Goal: Information Seeking & Learning: Learn about a topic

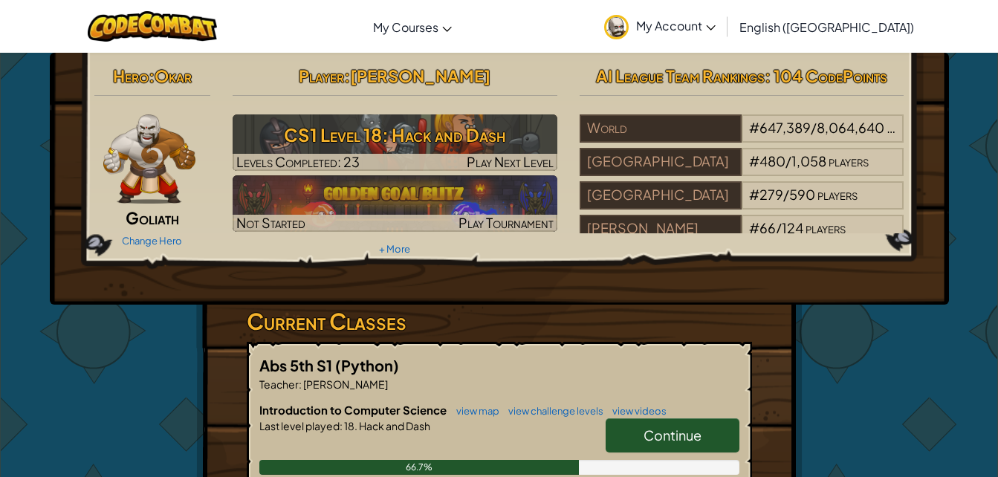
click at [678, 427] on span "Continue" at bounding box center [672, 435] width 58 height 17
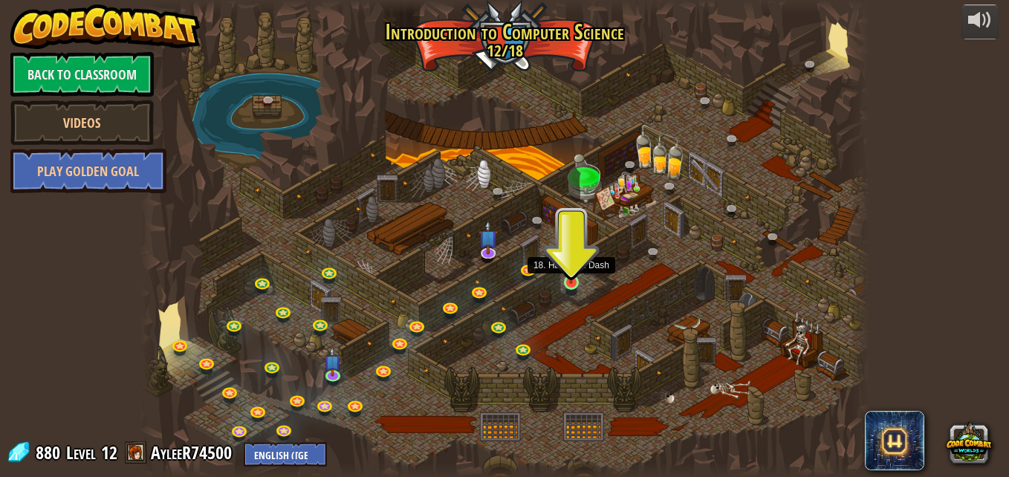
click at [565, 279] on img at bounding box center [570, 263] width 17 height 39
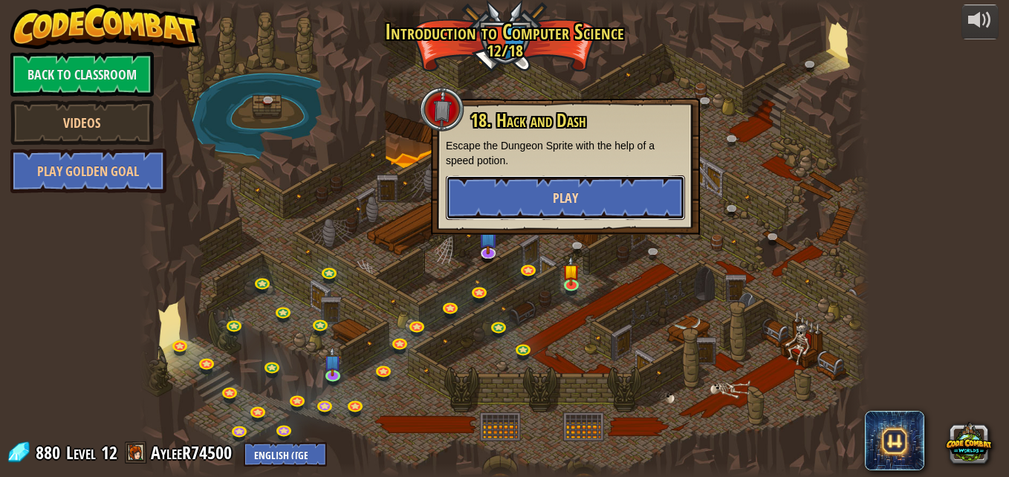
click at [484, 192] on button "Play" at bounding box center [565, 197] width 239 height 45
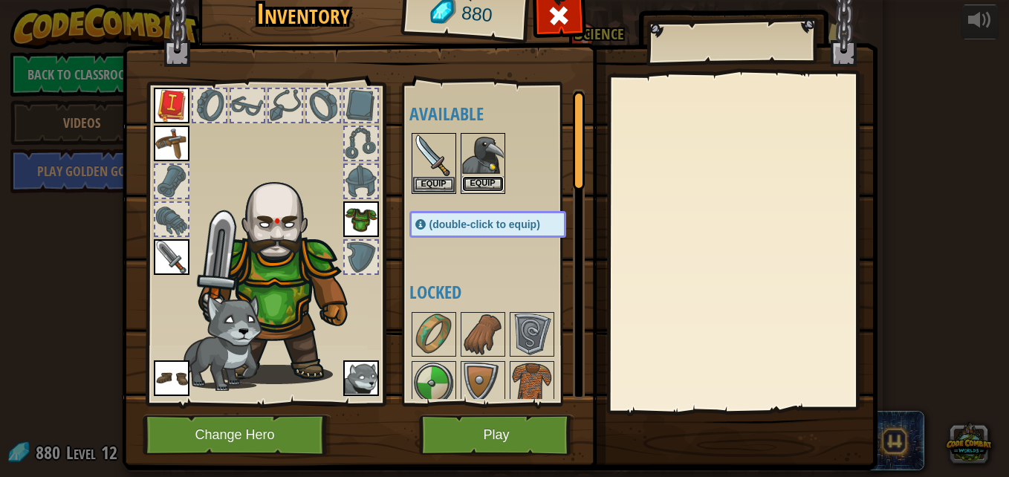
click at [482, 189] on button "Equip" at bounding box center [483, 184] width 42 height 16
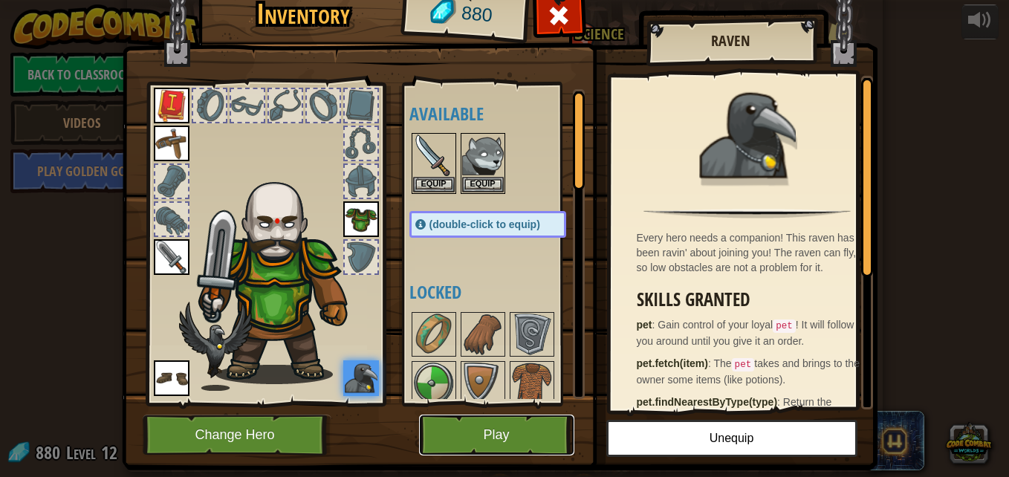
click at [513, 431] on button "Play" at bounding box center [496, 435] width 155 height 41
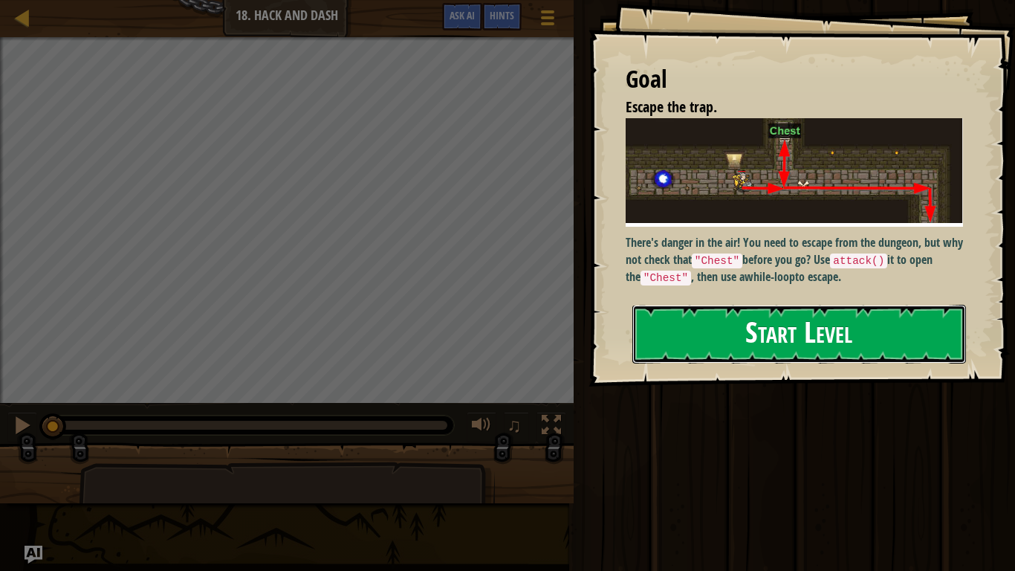
click at [703, 325] on button "Start Level" at bounding box center [799, 334] width 334 height 59
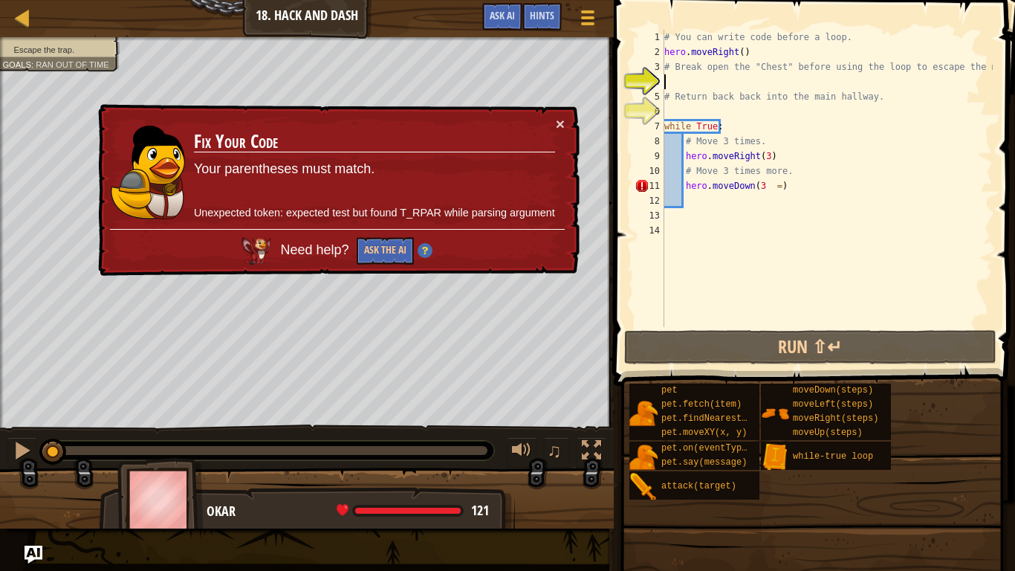
click at [557, 123] on button "×" at bounding box center [560, 124] width 9 height 16
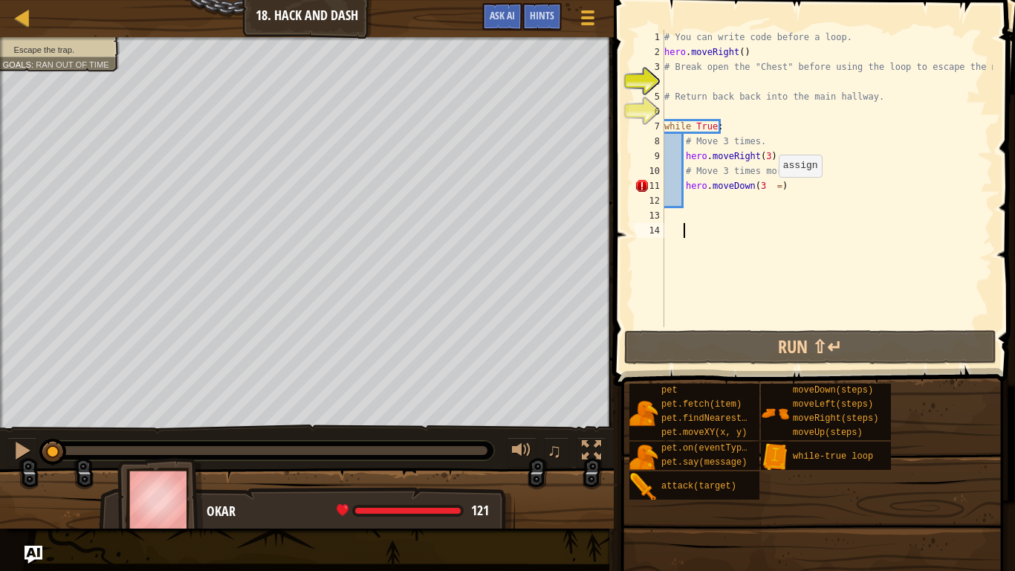
click at [772, 190] on div "# You can write code before a loop. hero . moveRight ( ) # Break open the "Ches…" at bounding box center [826, 193] width 331 height 327
click at [776, 186] on div "# You can write code before a loop. hero . moveRight ( ) # Break open the "Ches…" at bounding box center [826, 193] width 331 height 327
click at [772, 184] on div "# You can write code before a loop. hero . moveRight ( ) # Break open the "Ches…" at bounding box center [826, 193] width 331 height 327
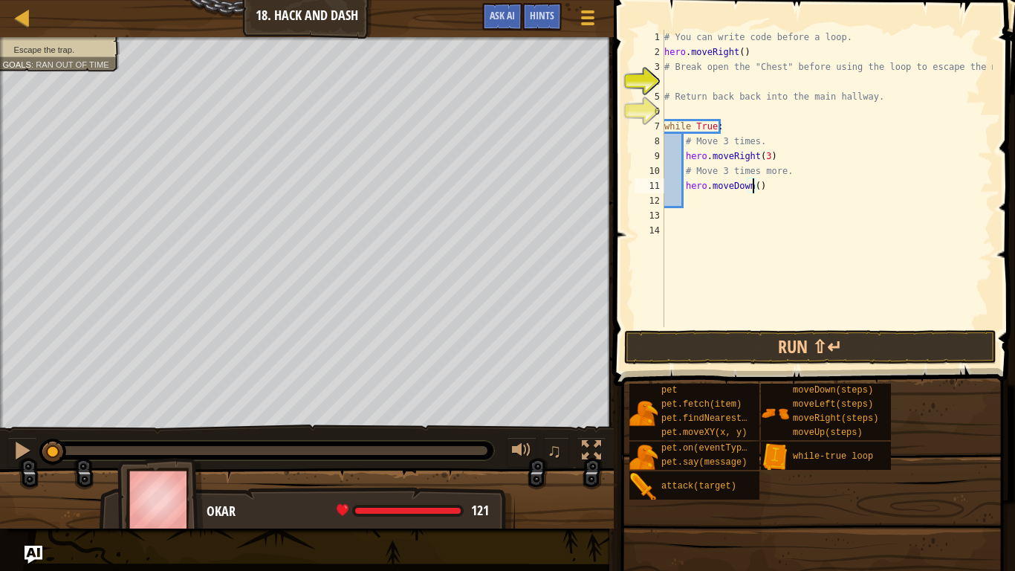
scroll to position [7, 7]
click at [726, 351] on button "Run ⇧↵" at bounding box center [810, 347] width 372 height 34
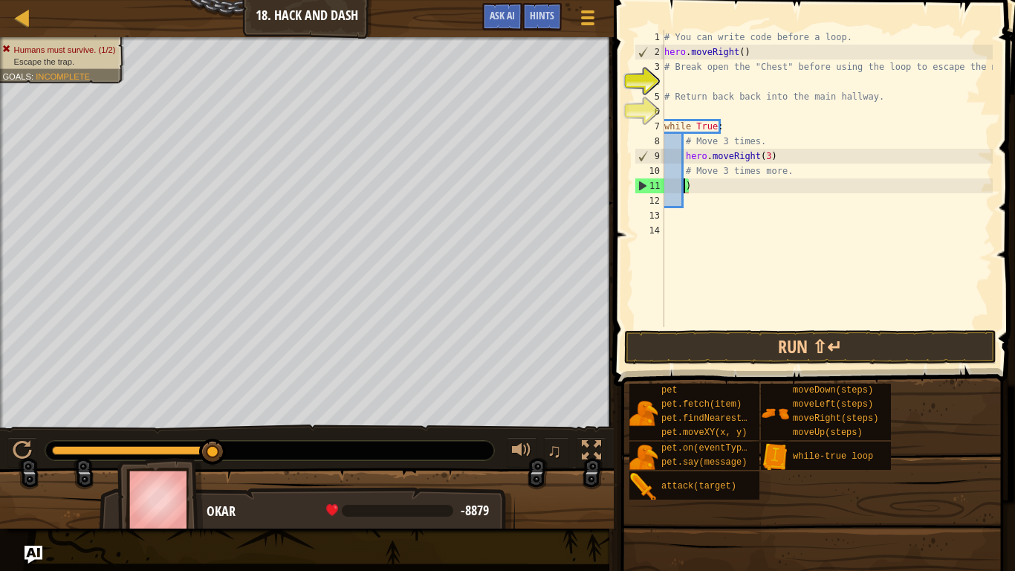
scroll to position [7, 0]
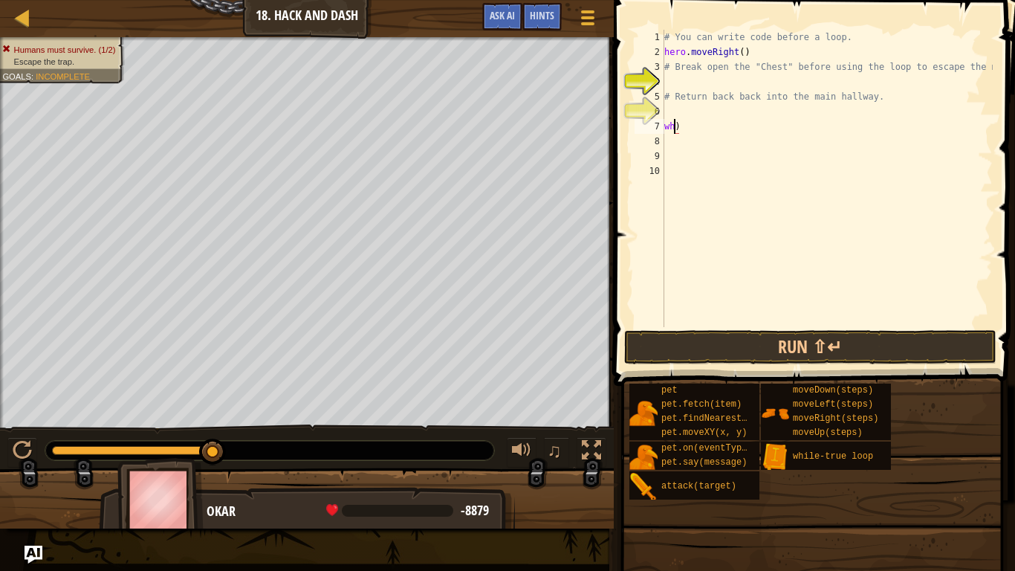
type textarea ")"
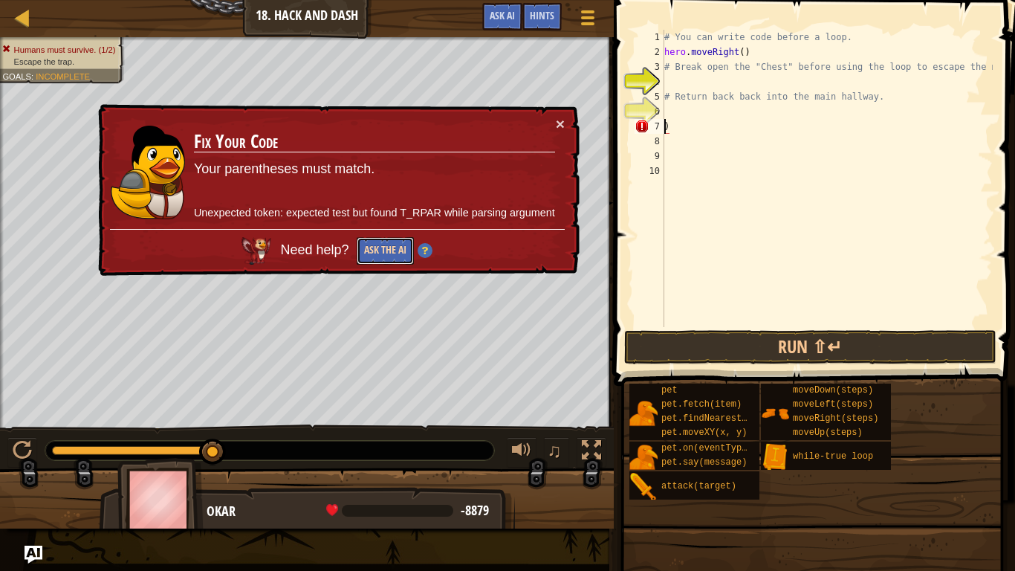
click at [372, 250] on button "Ask the AI" at bounding box center [385, 250] width 57 height 27
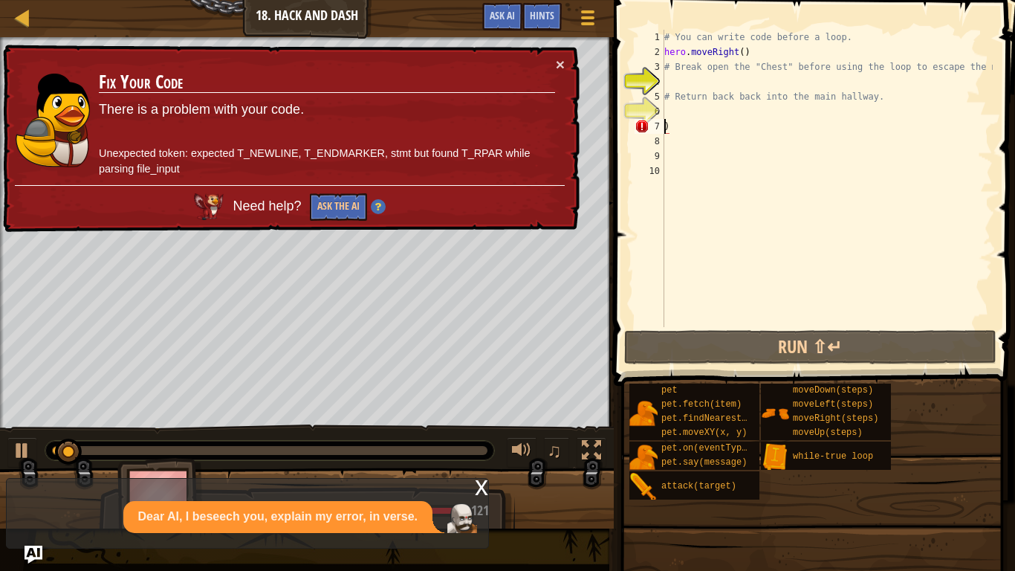
click at [675, 128] on div "# You can write code before a loop. hero . moveRight ( ) # Break open the "Ches…" at bounding box center [826, 193] width 331 height 327
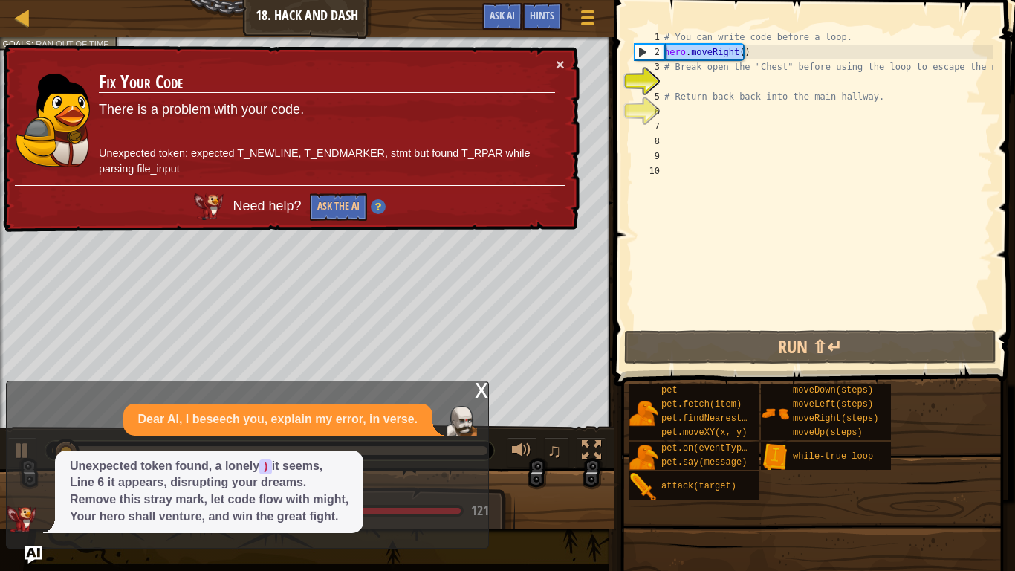
drag, startPoint x: 742, startPoint y: 53, endPoint x: 638, endPoint y: 56, distance: 103.3
click at [638, 56] on div "1 2 3 4 5 6 7 8 9 10 # You can write code before a loop. hero . moveRight ( ) #…" at bounding box center [812, 178] width 361 height 297
type textarea "hero.moveRight()"
type textarea "\"
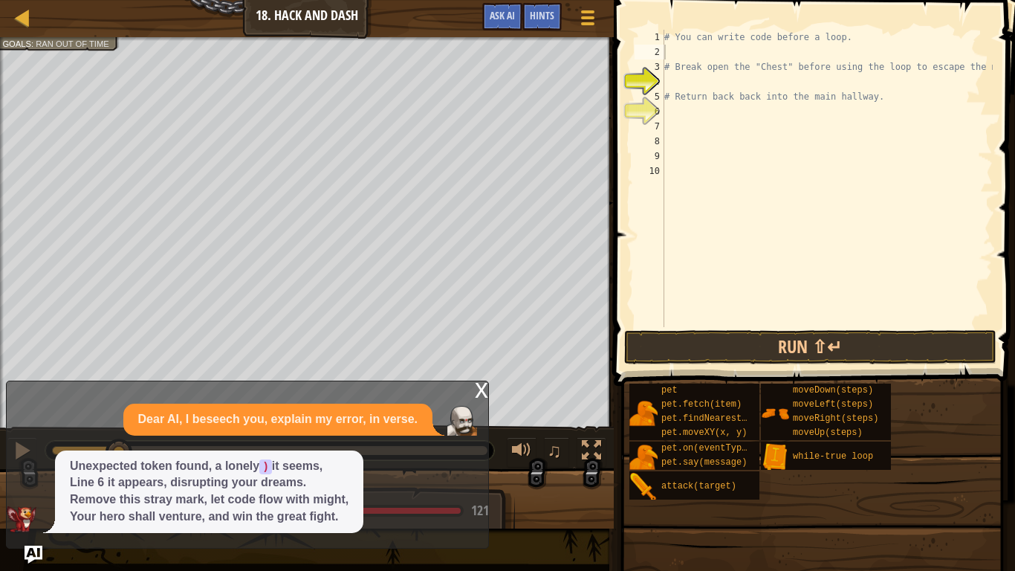
click at [479, 389] on div "x" at bounding box center [481, 388] width 13 height 15
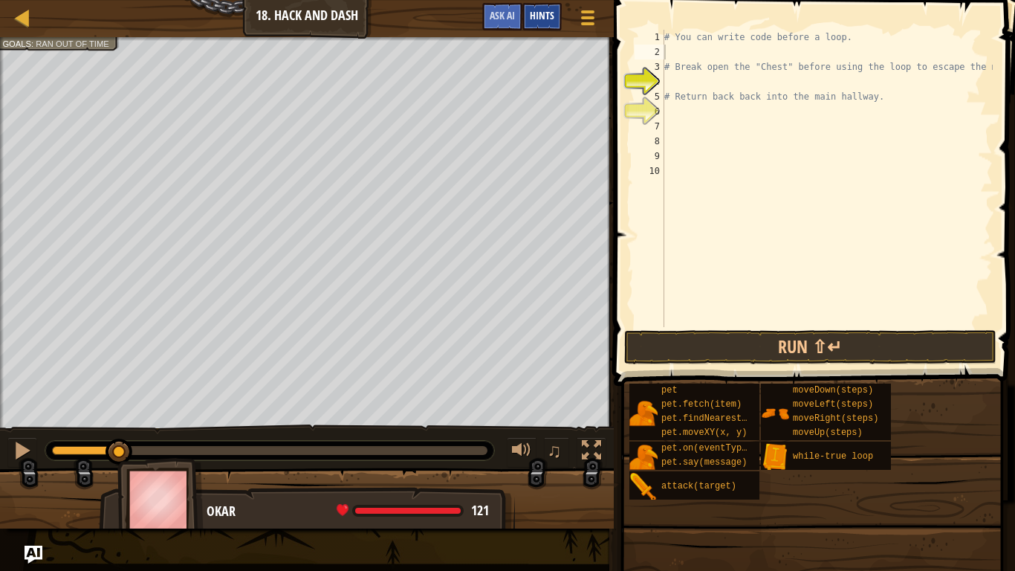
click at [528, 21] on div "Hints" at bounding box center [541, 16] width 39 height 27
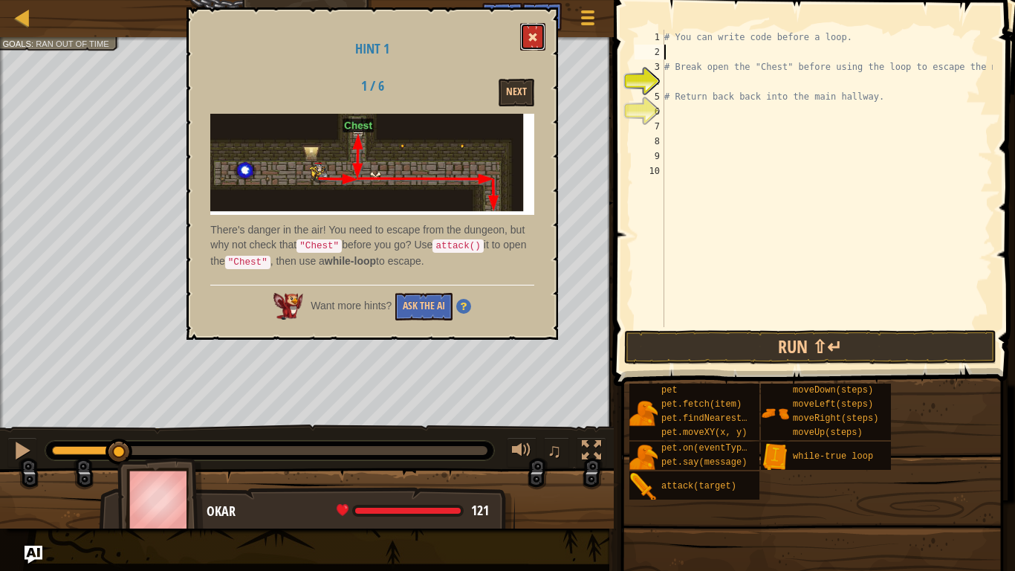
click at [538, 34] on span at bounding box center [533, 37] width 10 height 10
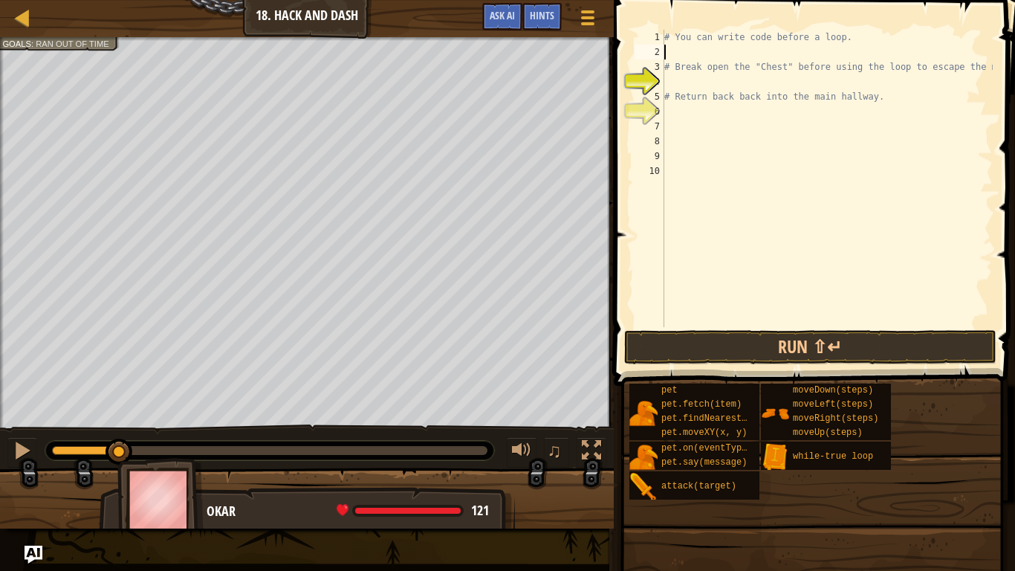
click at [672, 48] on div "# You can write code before a loop. # Break open the "Chest" before using the l…" at bounding box center [826, 193] width 331 height 327
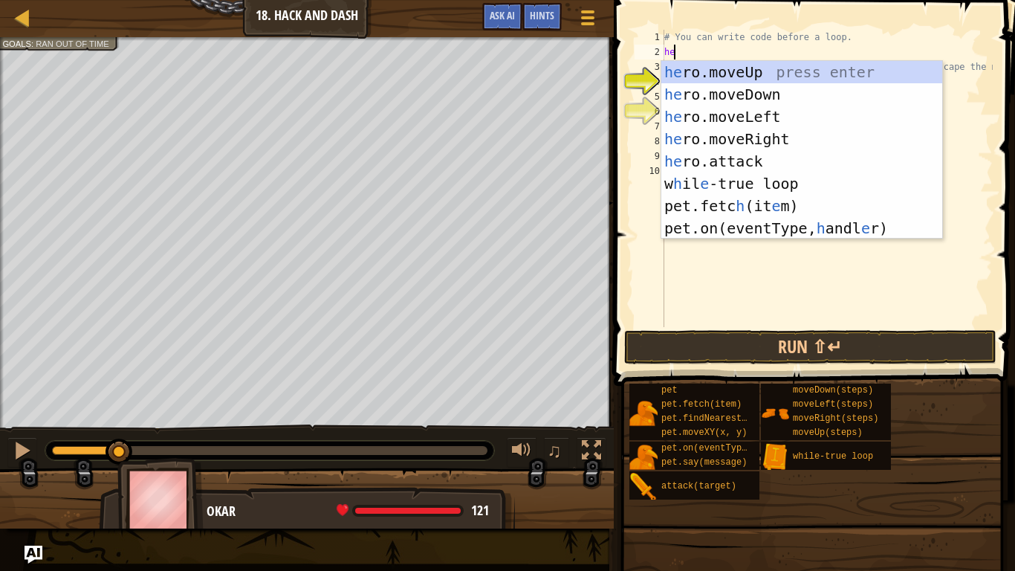
type textarea "her"
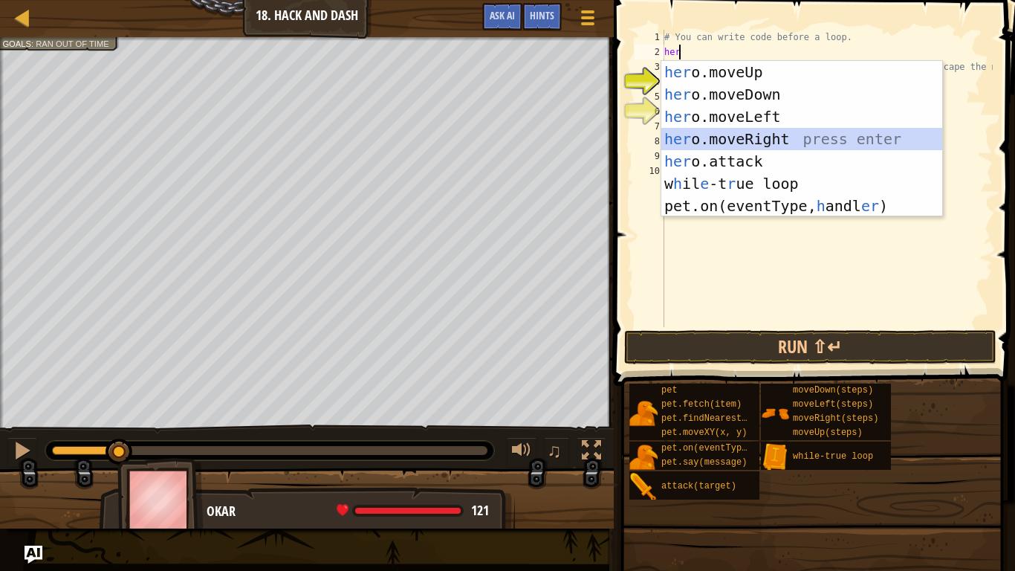
click at [733, 146] on div "her o.moveUp press enter her o.moveDown press enter her o.moveLeft press enter …" at bounding box center [801, 161] width 281 height 201
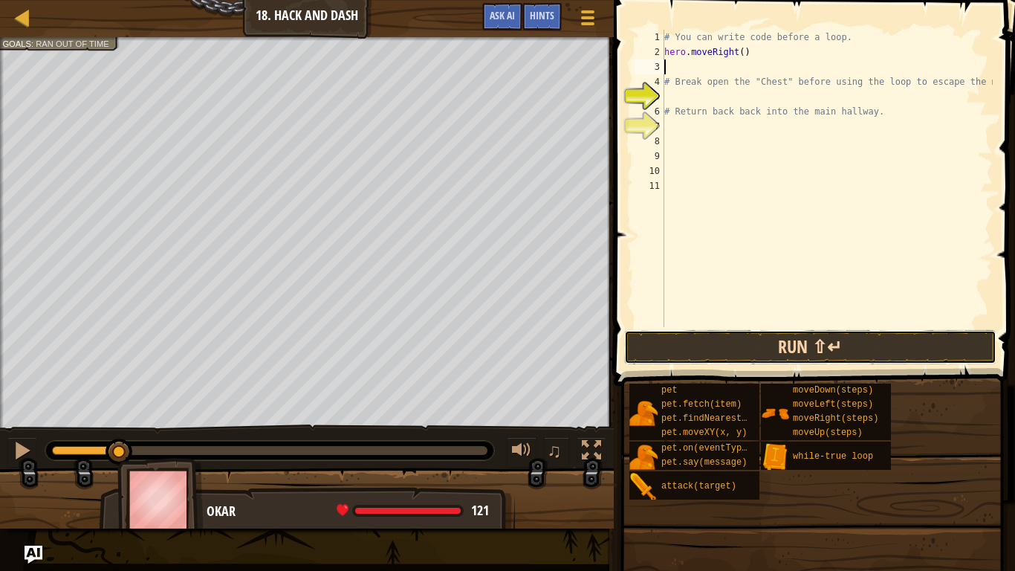
click at [712, 346] on button "Run ⇧↵" at bounding box center [810, 347] width 372 height 34
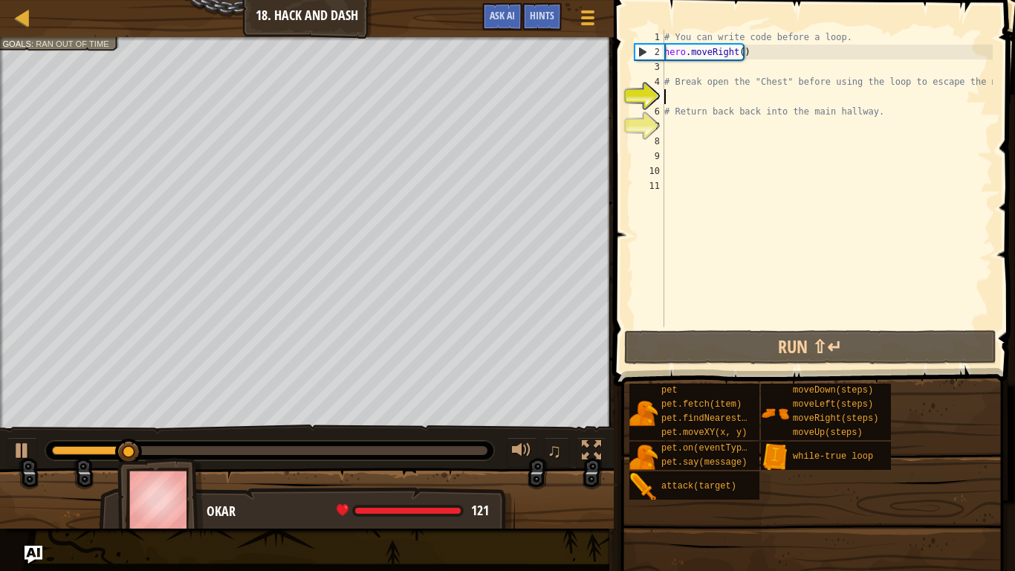
click at [678, 94] on div "# You can write code before a loop. hero . moveRight ( ) # Break open the "Ches…" at bounding box center [826, 193] width 331 height 327
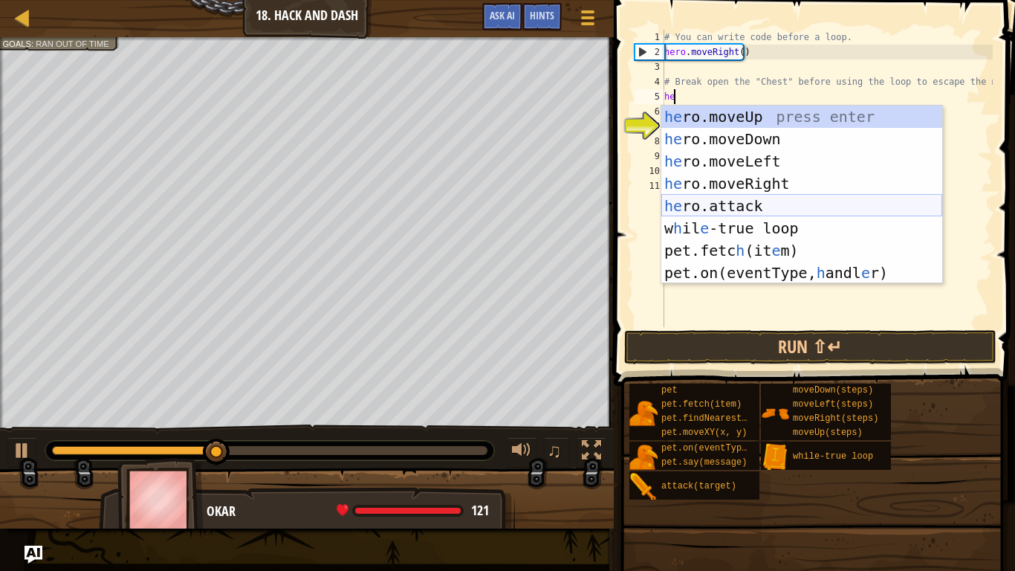
click at [707, 204] on div "he ro.moveUp press enter he ro.moveDown press enter he ro.moveLeft press enter …" at bounding box center [801, 217] width 281 height 223
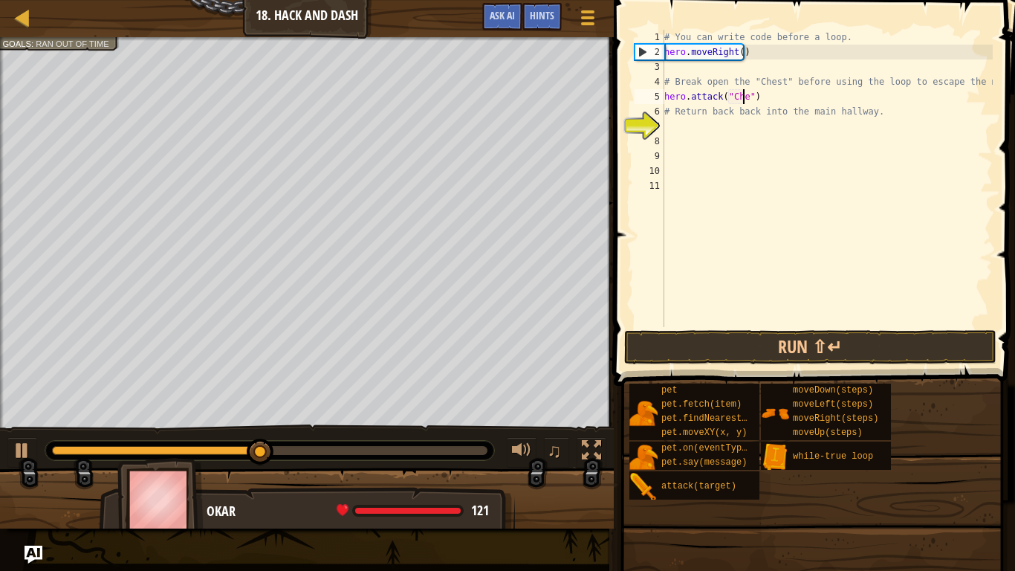
scroll to position [7, 7]
type textarea "hero.attack("Chest")"
click at [678, 133] on div "# You can write code before a loop. hero . moveRight ( ) # Break open the "Ches…" at bounding box center [826, 193] width 331 height 327
type textarea "he"
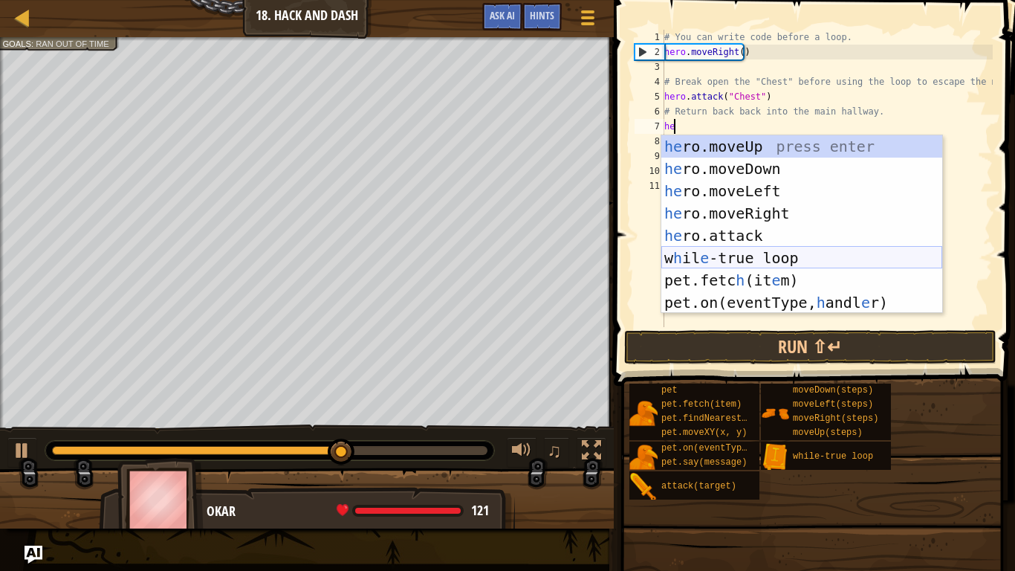
click at [739, 251] on div "he ro.moveUp press enter he ro.moveDown press enter he ro.moveLeft press enter …" at bounding box center [801, 246] width 281 height 223
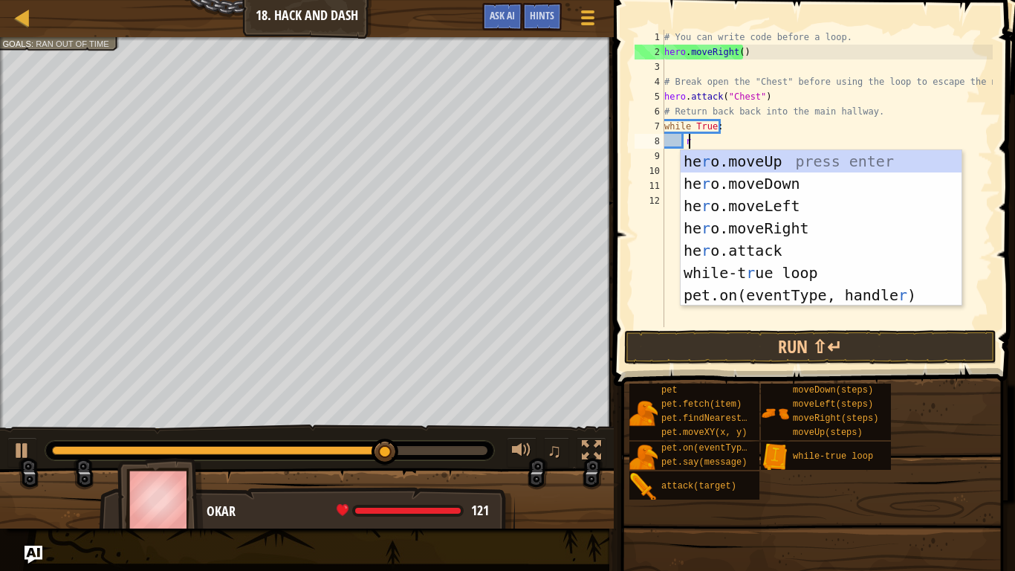
scroll to position [7, 1]
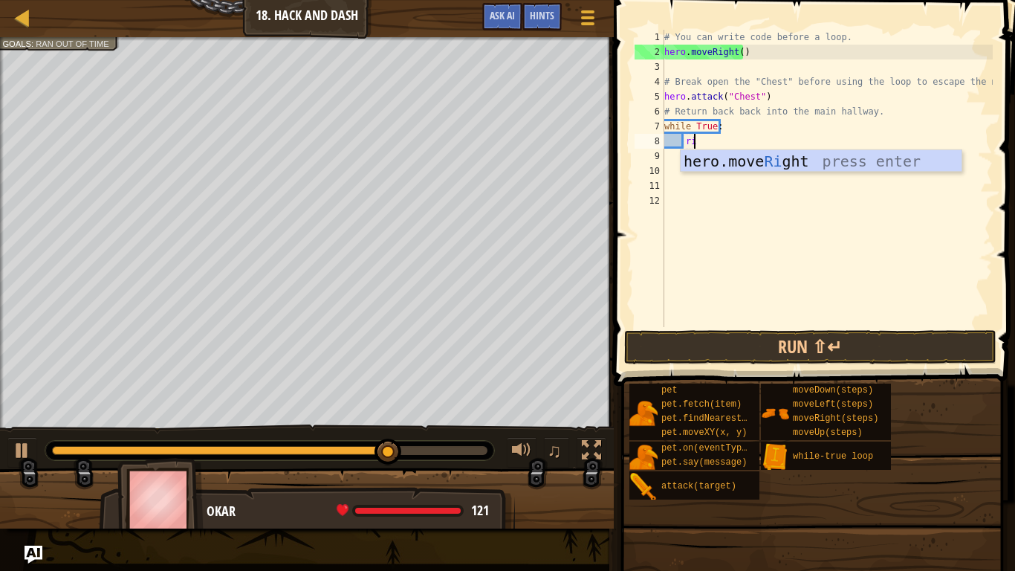
type textarea "rig"
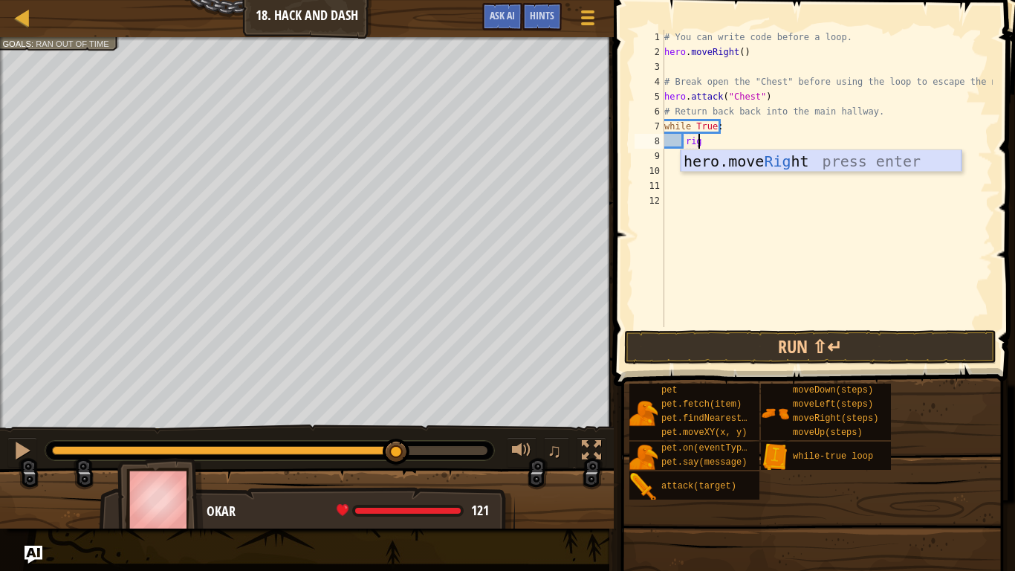
click at [717, 160] on div "hero.move Rig ht press enter" at bounding box center [821, 183] width 281 height 67
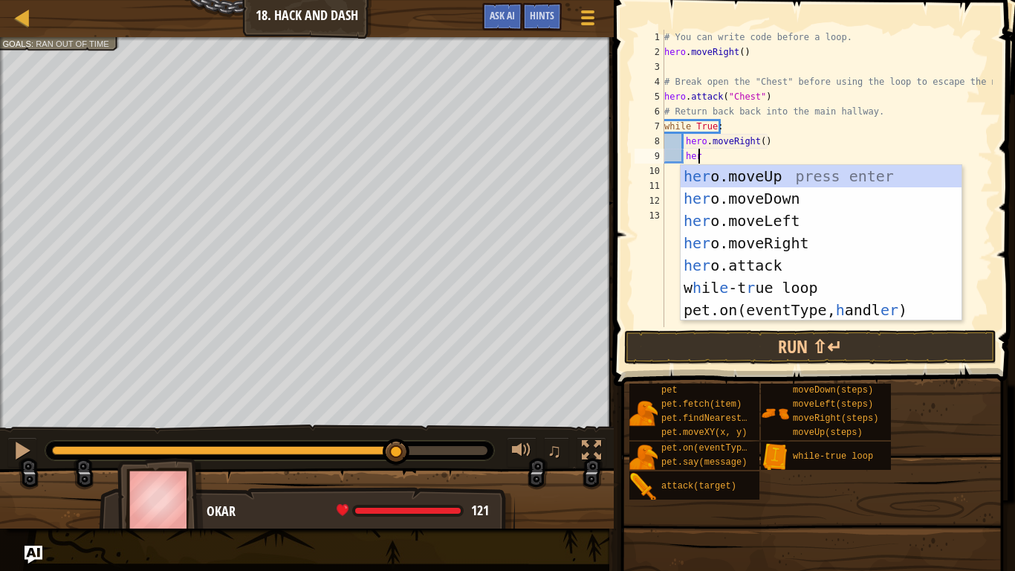
type textarea "hero"
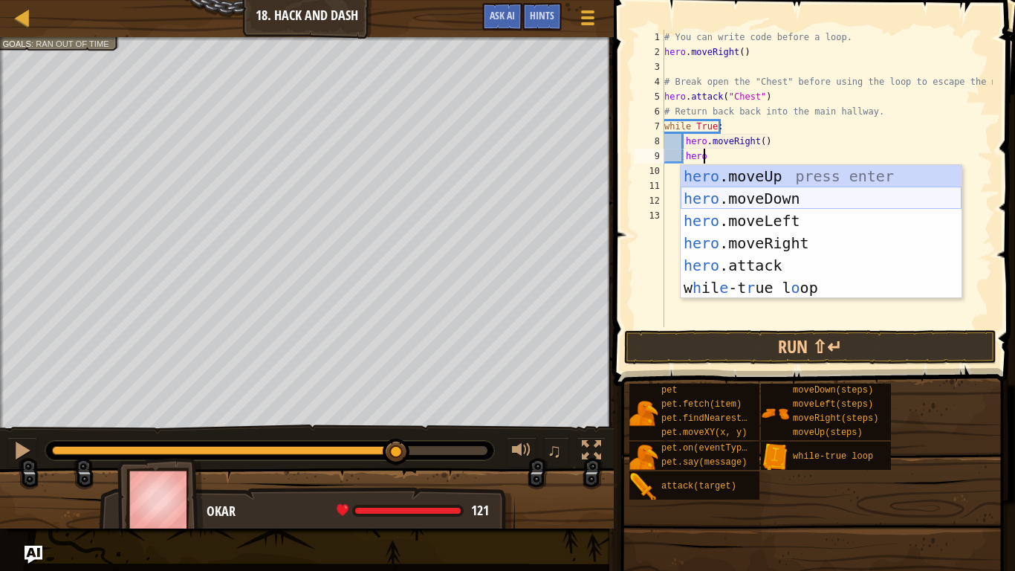
click at [733, 195] on div "hero .moveUp press enter hero .moveDown press enter hero .moveLeft press enter …" at bounding box center [821, 254] width 281 height 178
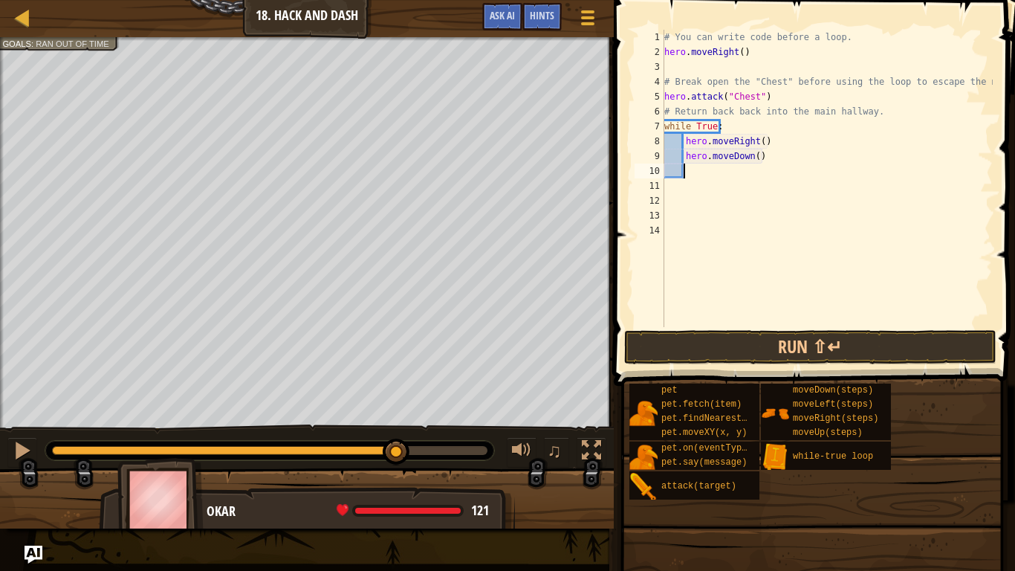
scroll to position [7, 1]
click at [754, 140] on div "# You can write code before a loop. hero . moveRight ( ) # Break open the "Ches…" at bounding box center [826, 193] width 331 height 327
click at [754, 354] on button "Run ⇧↵" at bounding box center [810, 347] width 372 height 34
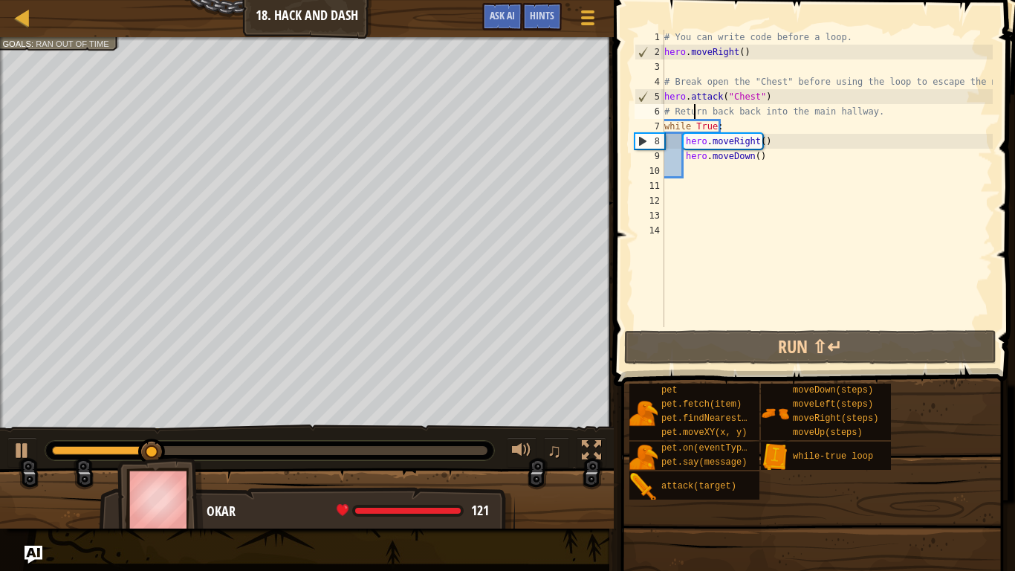
click at [695, 106] on div "# You can write code before a loop. hero . moveRight ( ) # Break open the "Ches…" at bounding box center [826, 193] width 331 height 327
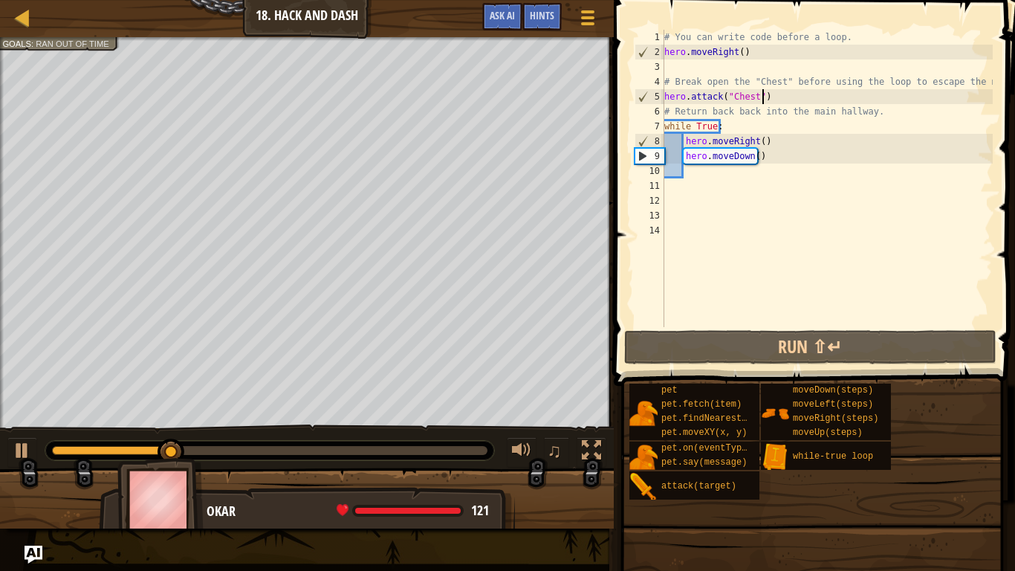
click at [776, 99] on div "# You can write code before a loop. hero . moveRight ( ) # Break open the "Ches…" at bounding box center [826, 193] width 331 height 327
type textarea "hero.attack("Chest")"
click at [775, 100] on div "# You can write code before a loop. hero . moveRight ( ) # Break open the "Ches…" at bounding box center [826, 193] width 331 height 327
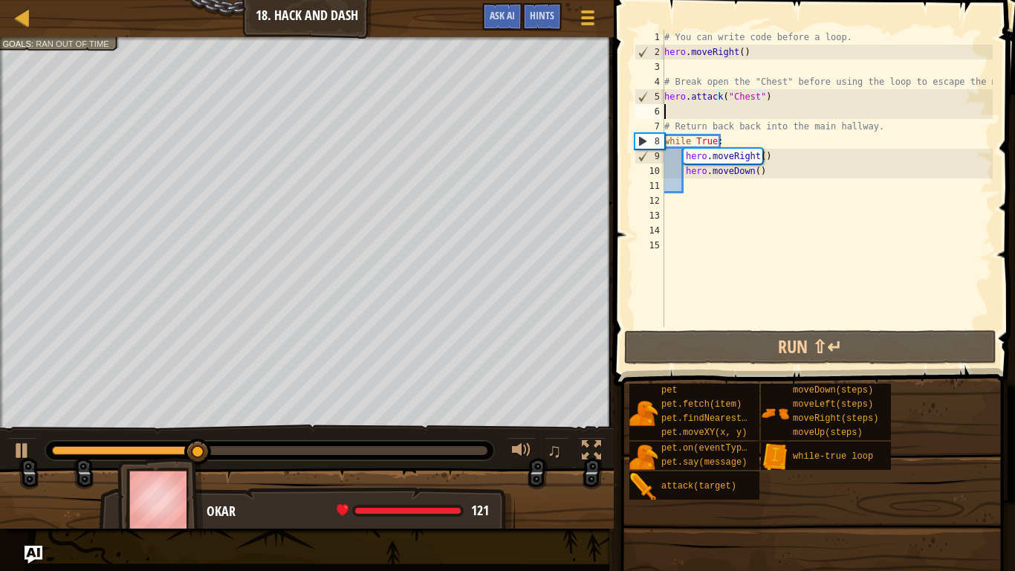
scroll to position [7, 0]
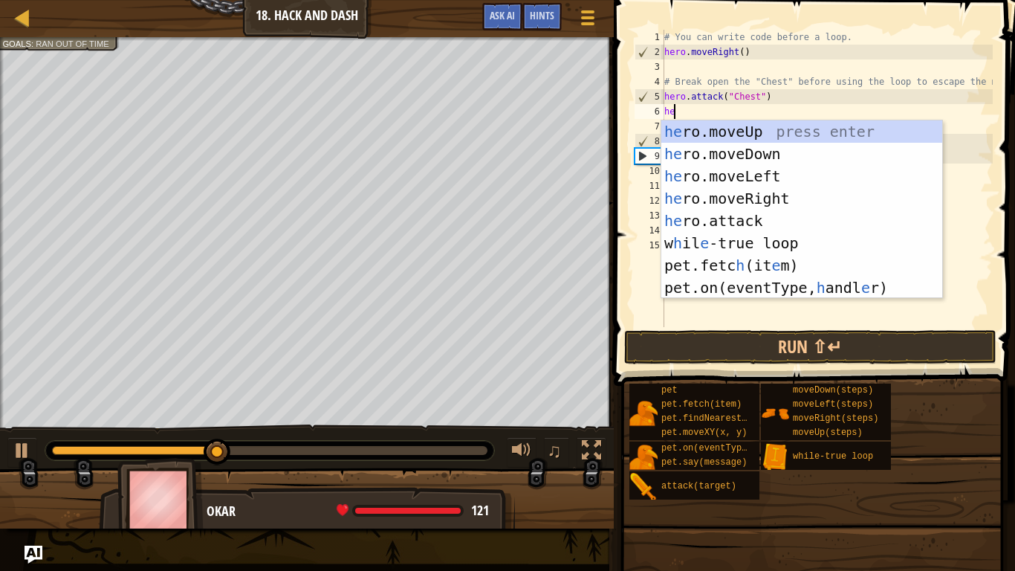
type textarea "her"
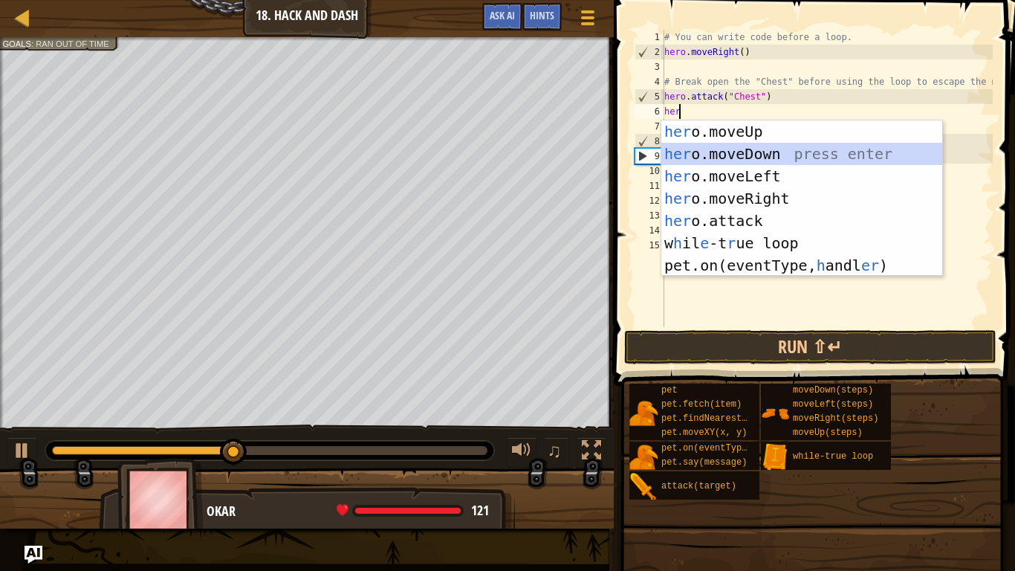
click at [774, 155] on div "her o.moveUp press enter her o.moveDown press enter her o.moveLeft press enter …" at bounding box center [801, 220] width 281 height 201
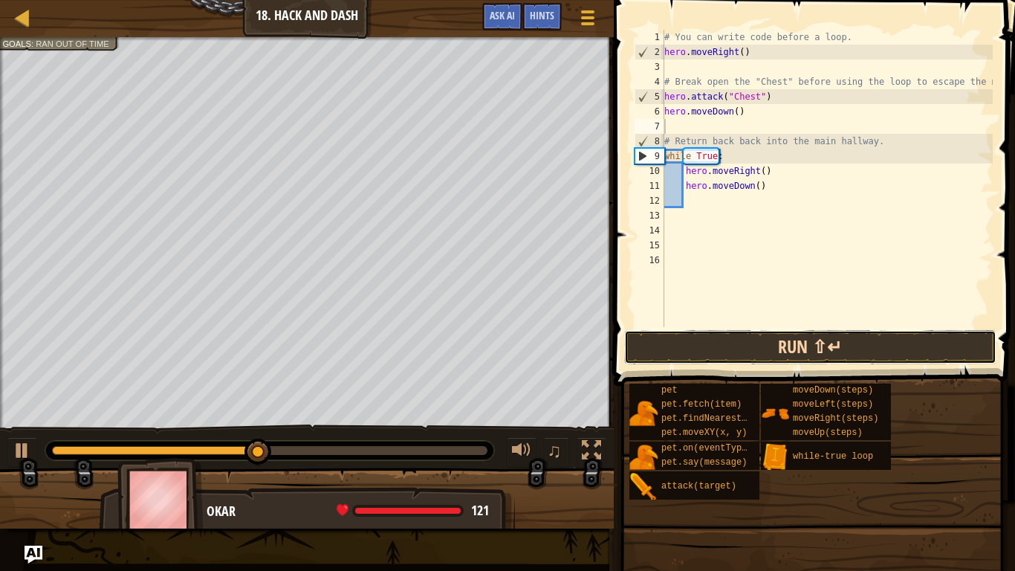
click at [797, 356] on button "Run ⇧↵" at bounding box center [810, 347] width 372 height 34
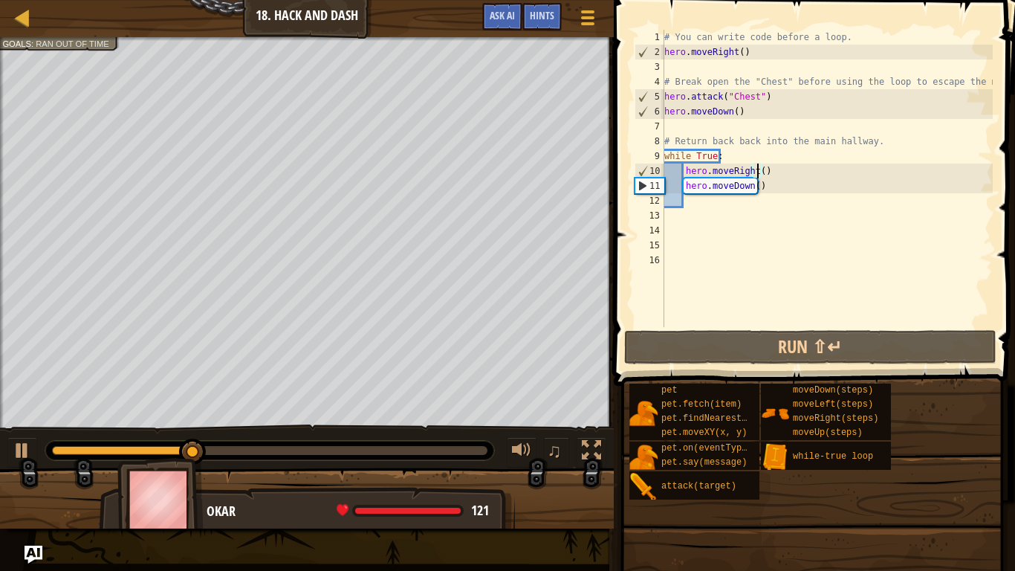
click at [757, 172] on div "# You can write code before a loop. hero . moveRight ( ) # Break open the "Ches…" at bounding box center [826, 193] width 331 height 327
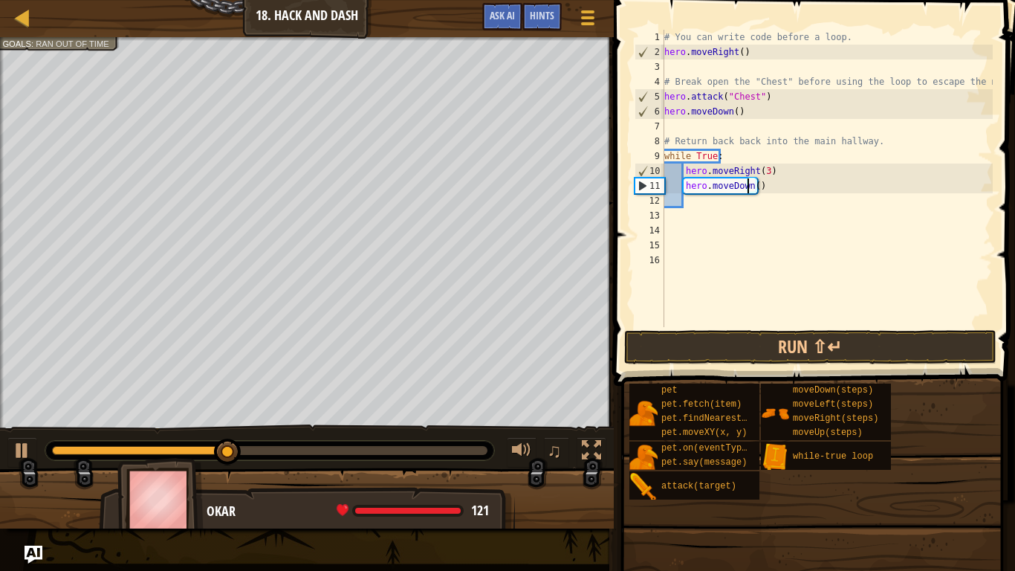
click at [750, 187] on div "# You can write code before a loop. hero . moveRight ( ) # Break open the "Ches…" at bounding box center [826, 193] width 331 height 327
click at [957, 345] on button "Run ⇧↵" at bounding box center [810, 347] width 372 height 34
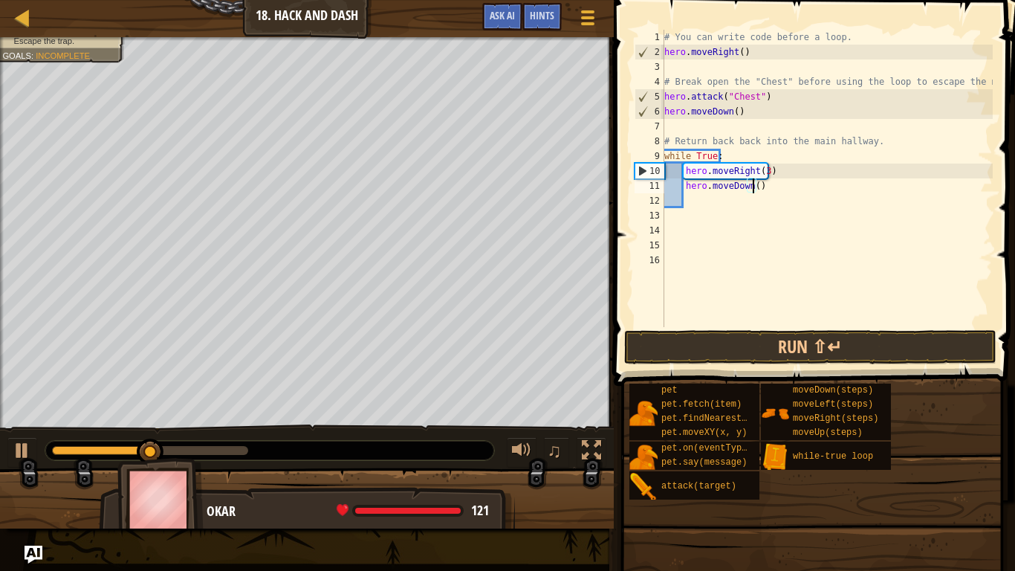
click at [750, 183] on div "# You can write code before a loop. hero . moveRight ( ) # Break open the "Ches…" at bounding box center [826, 193] width 331 height 327
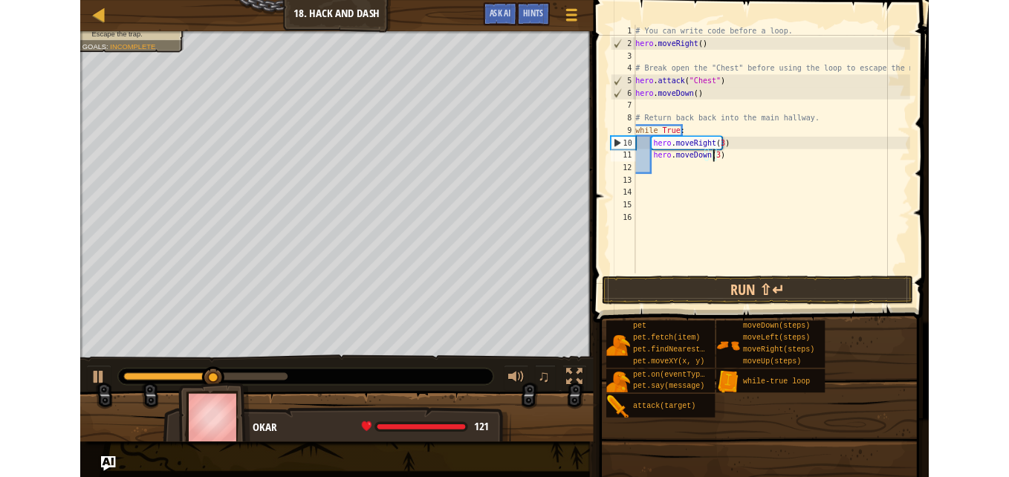
scroll to position [7, 7]
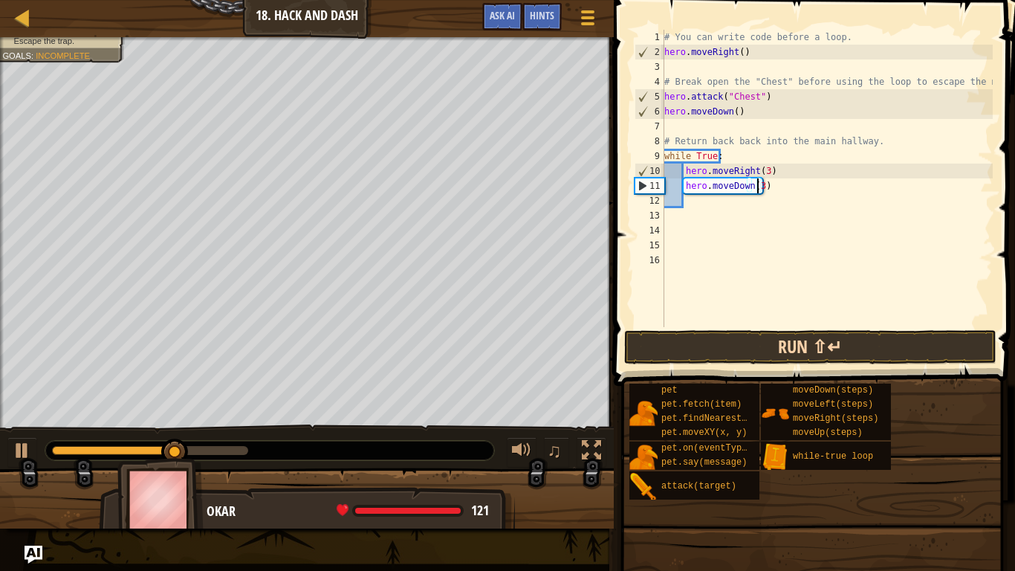
type textarea "hero.moveDown(3)"
click at [782, 348] on button "Run ⇧↵" at bounding box center [810, 347] width 372 height 34
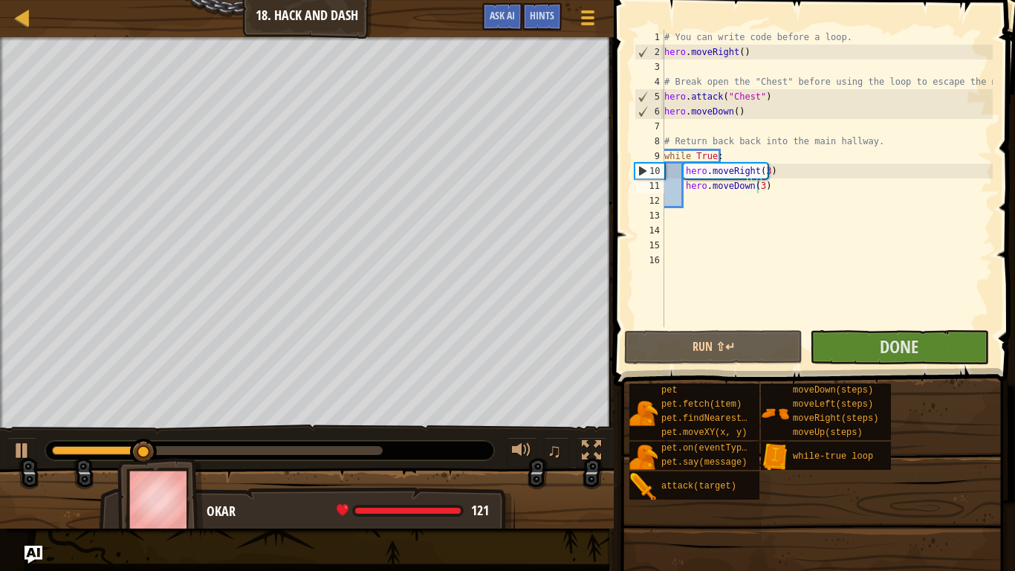
click at [846, 366] on span at bounding box center [815, 171] width 413 height 429
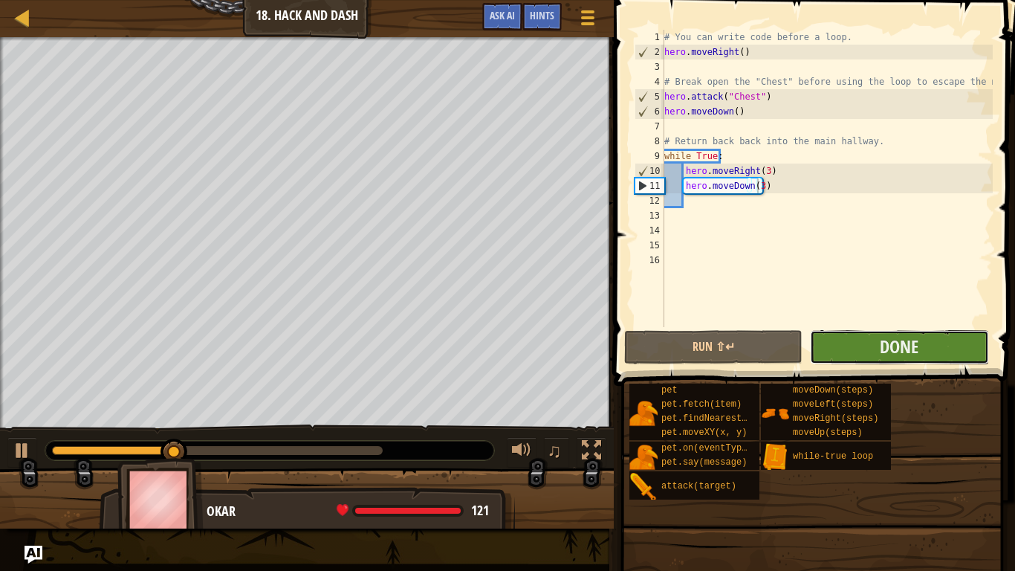
click at [866, 351] on button "Done" at bounding box center [899, 347] width 178 height 34
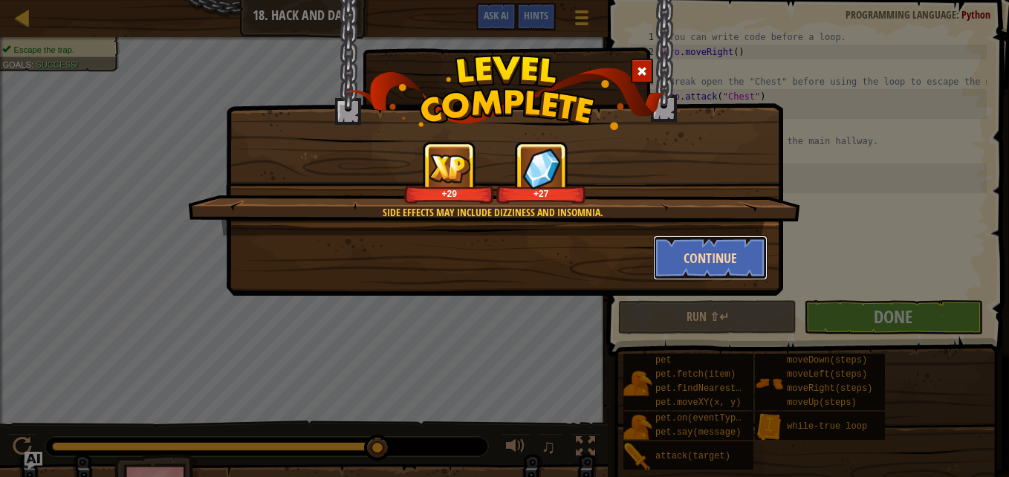
click at [730, 247] on button "Continue" at bounding box center [710, 258] width 115 height 45
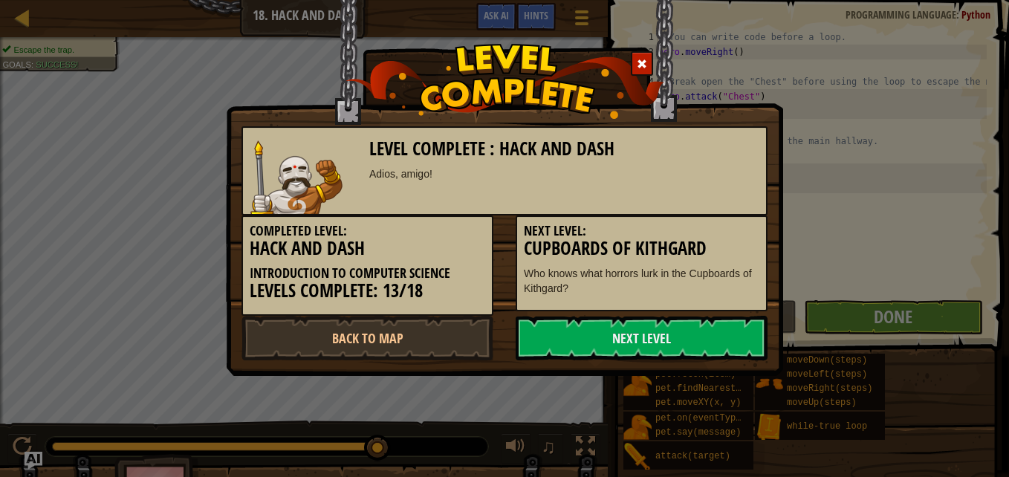
click at [721, 343] on link "Next Level" at bounding box center [642, 338] width 252 height 45
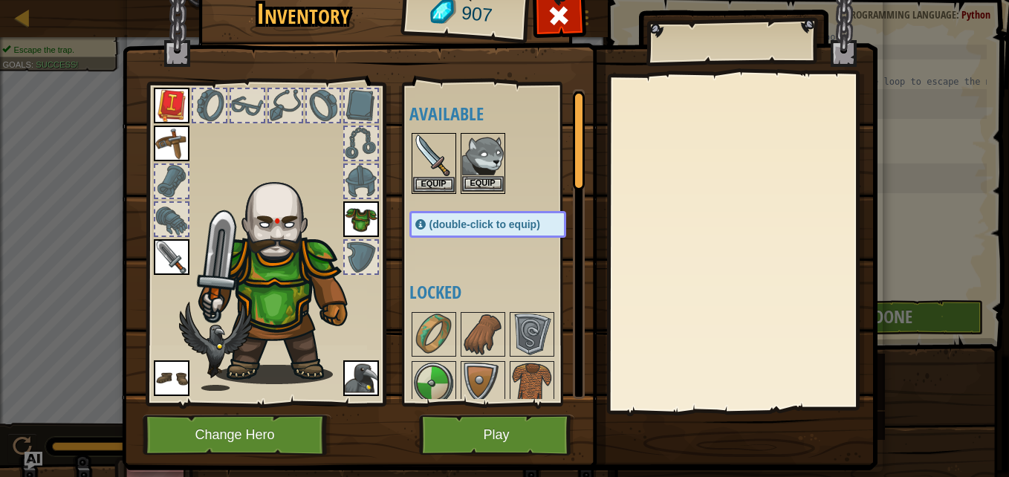
click at [477, 192] on div "Equip" at bounding box center [483, 163] width 45 height 61
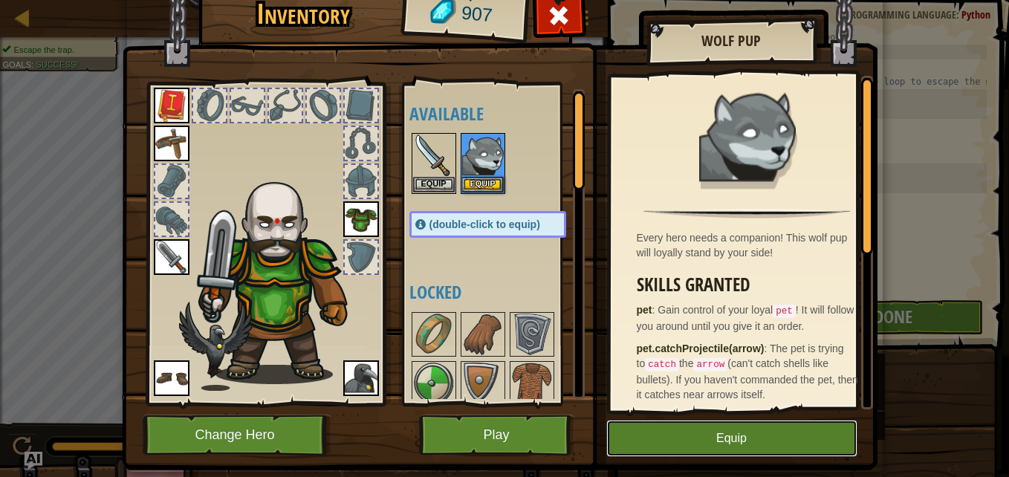
click at [784, 447] on button "Equip" at bounding box center [731, 438] width 251 height 37
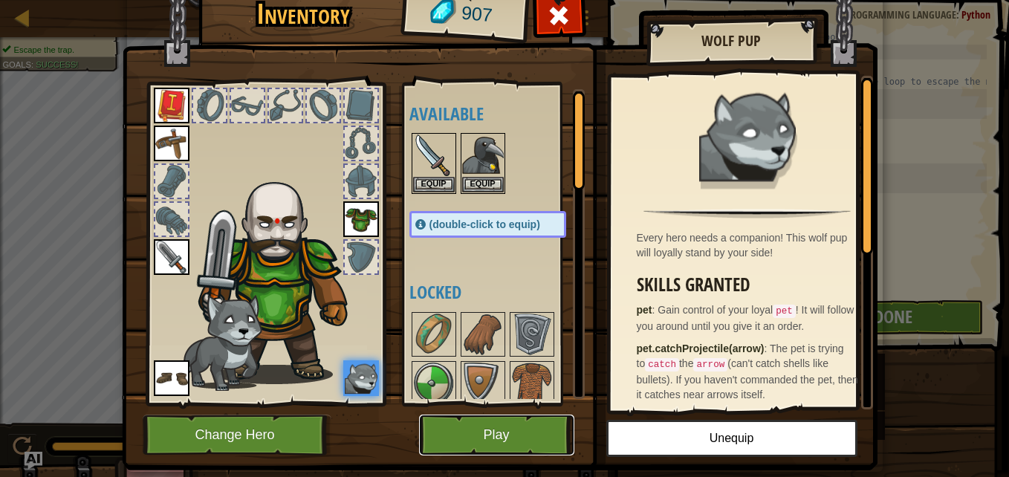
click at [488, 446] on button "Play" at bounding box center [496, 435] width 155 height 41
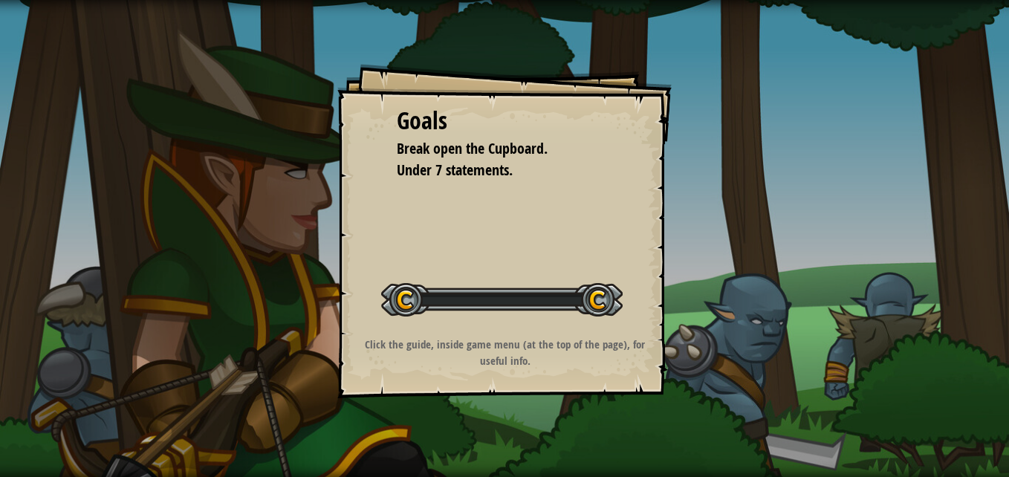
click at [480, 438] on div "Goals Break open the Cupboard. Under 7 statements. Start Level Error loading fr…" at bounding box center [504, 238] width 1009 height 477
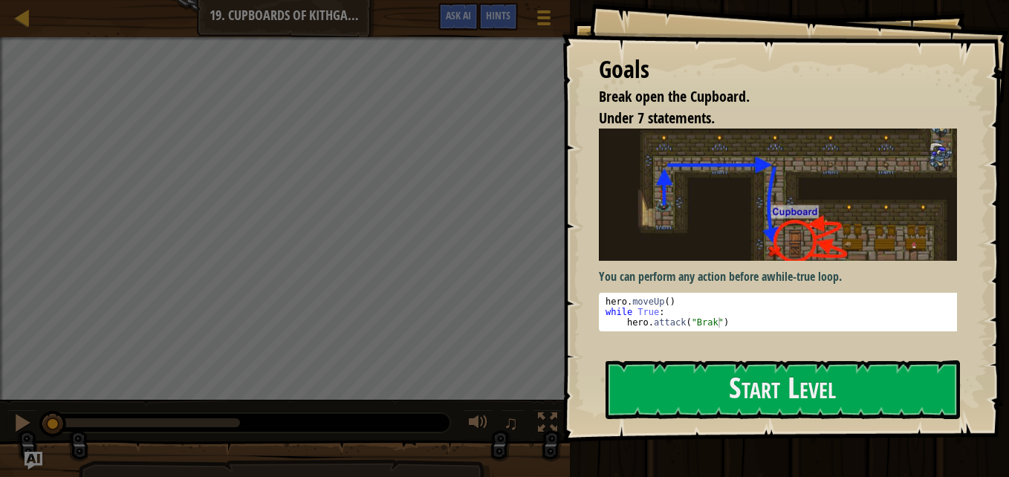
click at [832, 352] on div "Goals Break open the Cupboard. Under 7 statements. You can perform any action b…" at bounding box center [785, 221] width 447 height 442
click at [638, 392] on button "Start Level" at bounding box center [783, 389] width 354 height 59
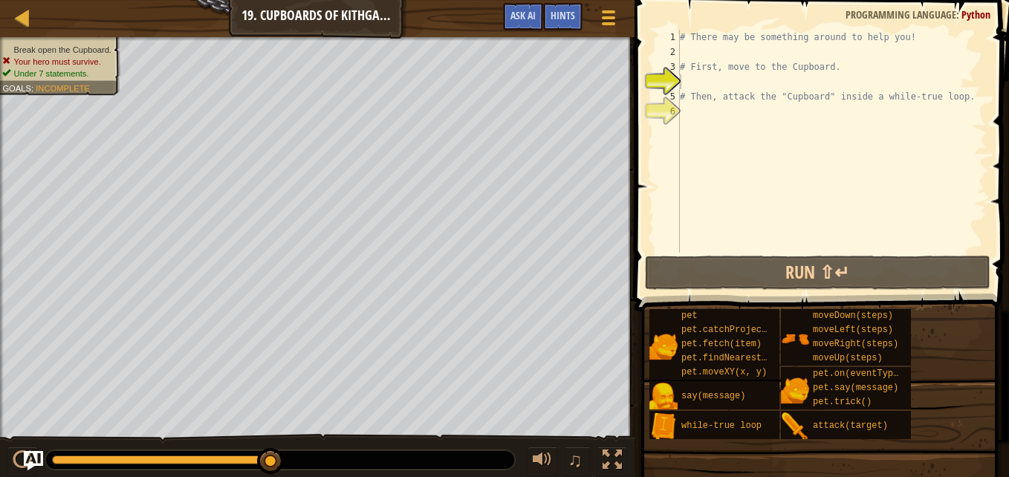
click at [30, 454] on img "Ask AI" at bounding box center [33, 460] width 19 height 19
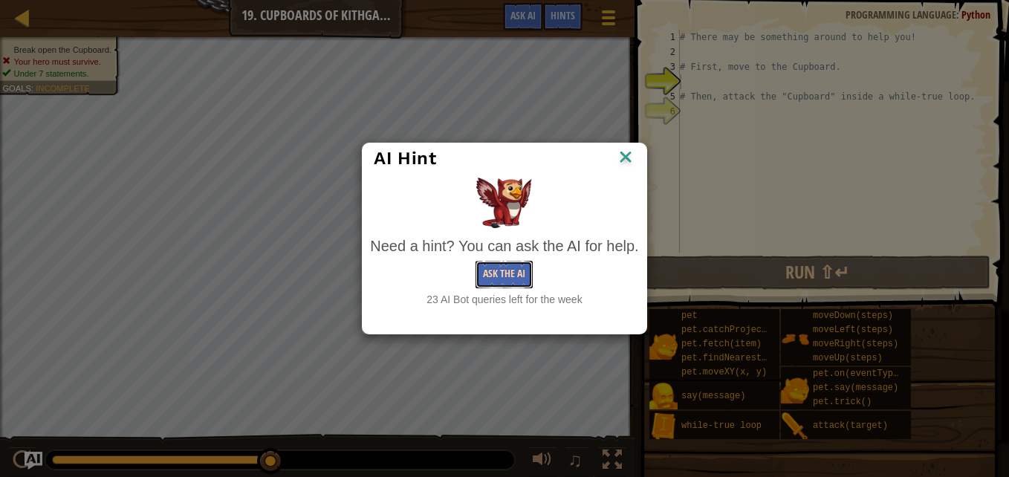
click at [476, 278] on button "Ask the AI" at bounding box center [504, 274] width 57 height 27
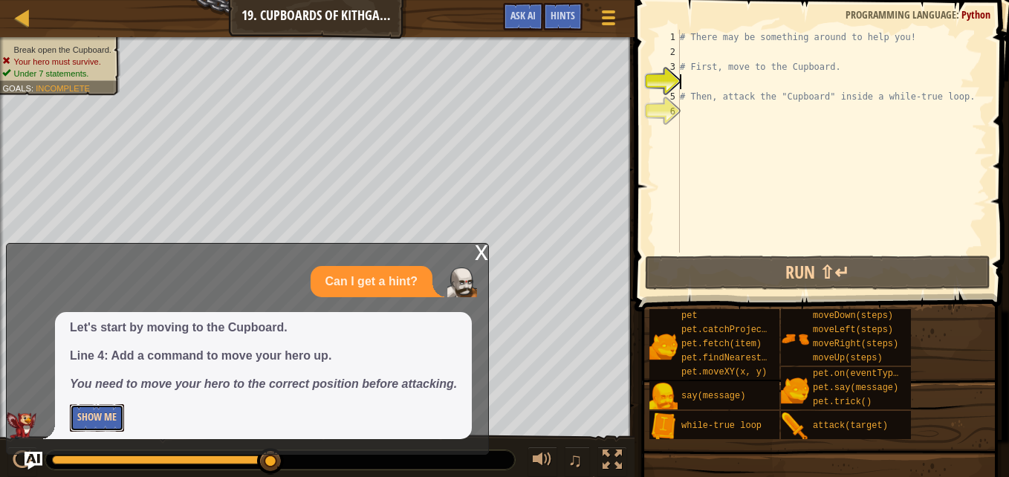
click at [98, 418] on button "Show Me" at bounding box center [97, 417] width 54 height 27
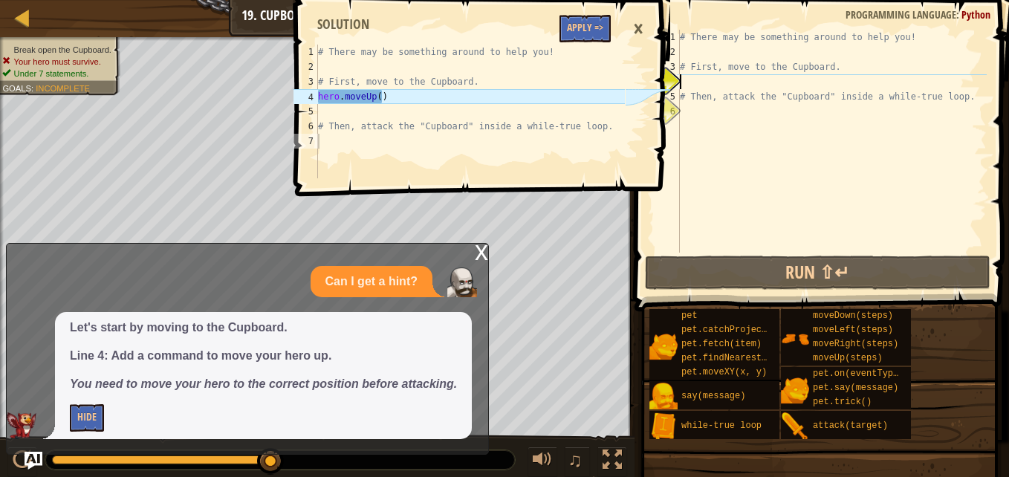
click at [693, 79] on div "# There may be something around to help you! # First, move to the Cupboard. # T…" at bounding box center [832, 156] width 310 height 253
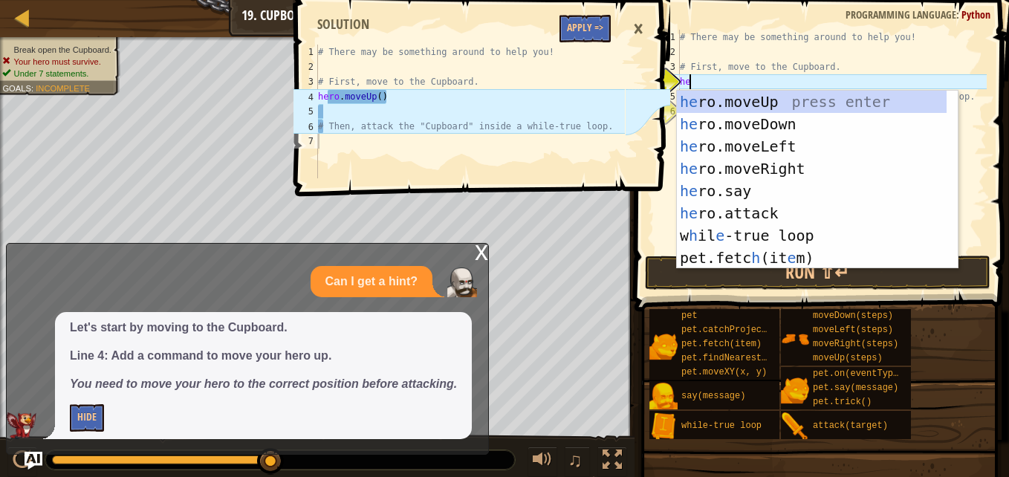
type textarea "her"
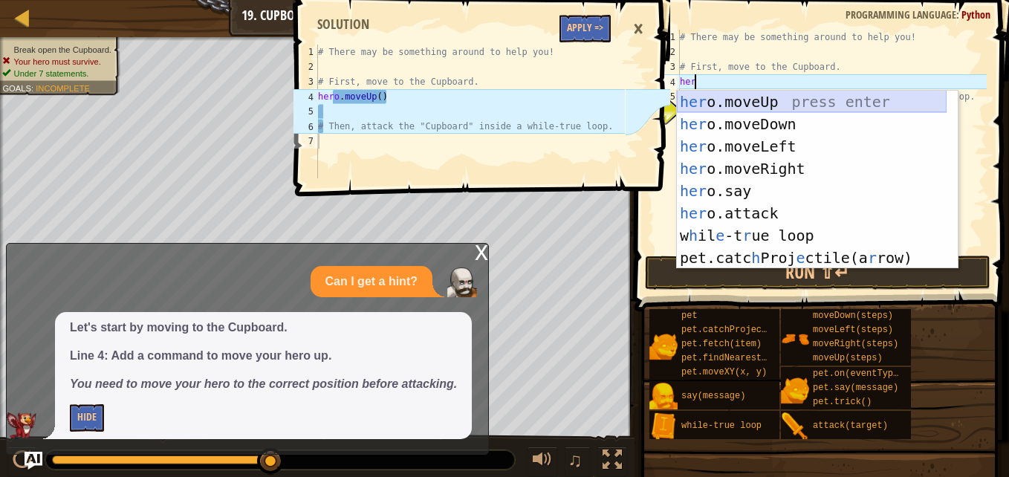
click at [750, 102] on div "her o.moveUp press enter her o.moveDown press enter her o.moveLeft press enter …" at bounding box center [812, 202] width 270 height 223
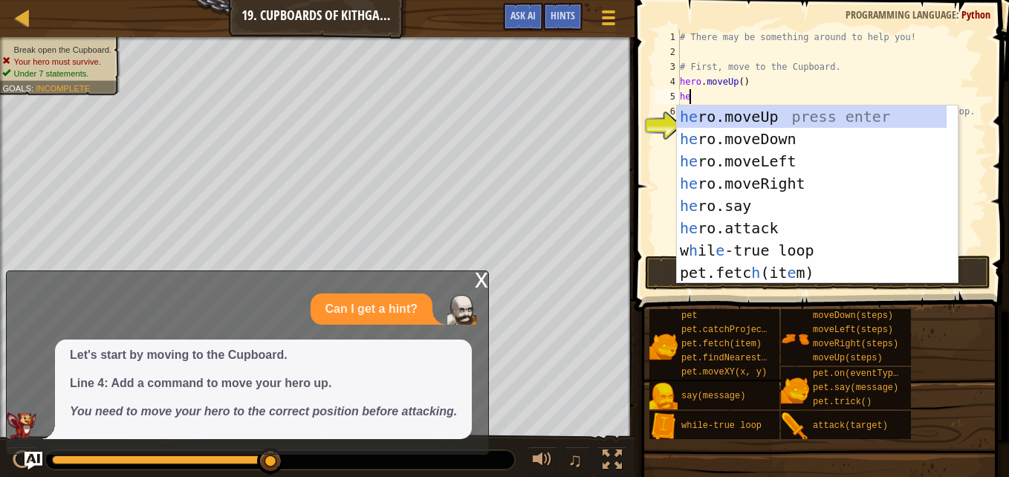
scroll to position [7, 1]
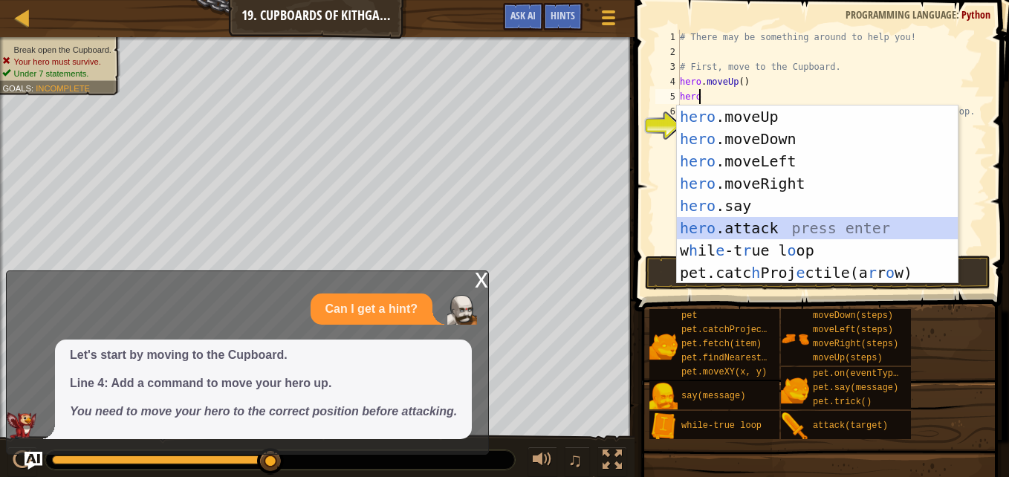
click at [736, 227] on div "hero .moveUp press enter hero .moveDown press enter hero .moveLeft press enter …" at bounding box center [817, 217] width 281 height 223
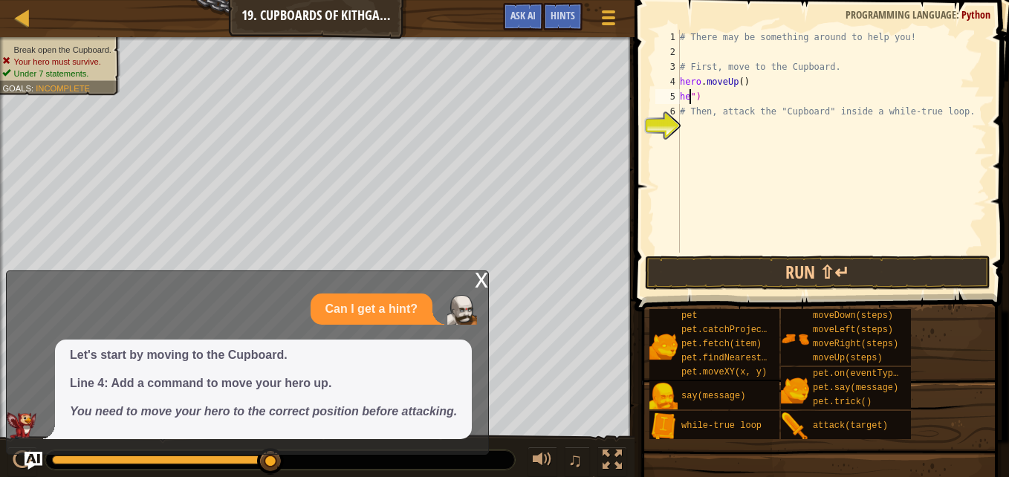
scroll to position [7, 0]
click at [702, 100] on div "# There may be something around to help you! # First, move to the Cupboard. her…" at bounding box center [832, 156] width 310 height 253
type textarea """
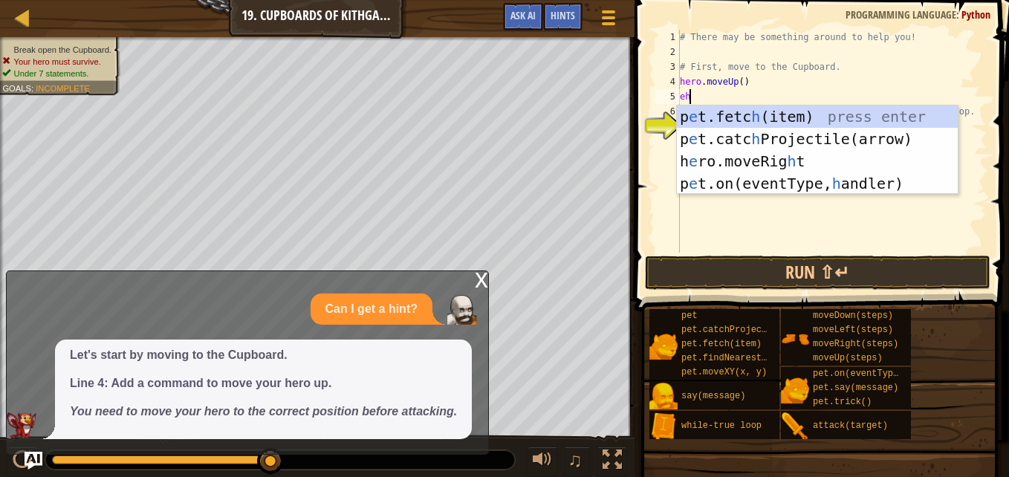
type textarea "e"
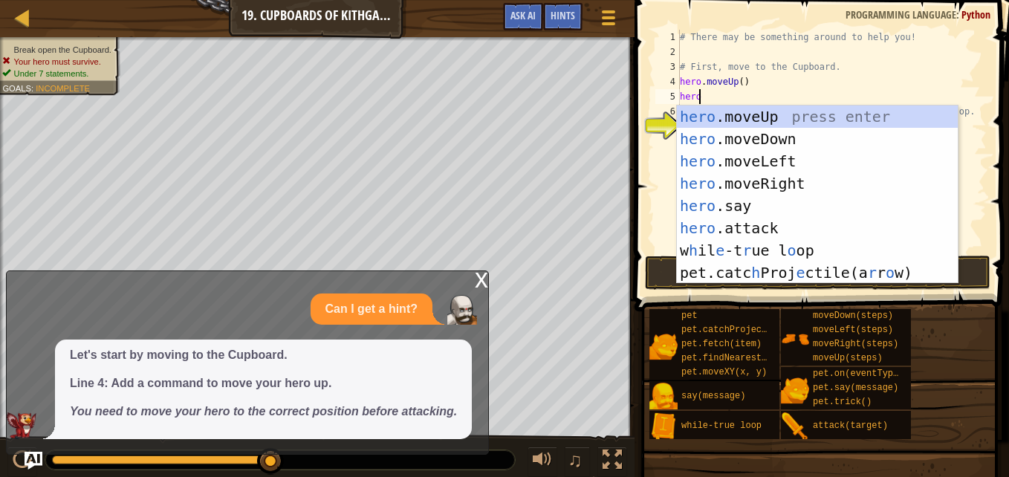
scroll to position [7, 1]
type textarea "hero."
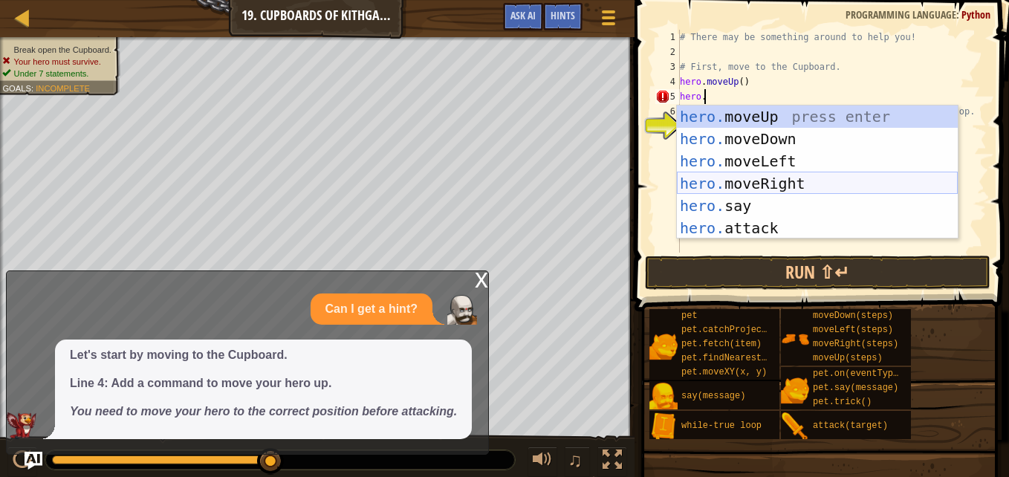
click at [751, 185] on div "hero. moveUp press enter hero. moveDown press enter hero. moveLeft press enter …" at bounding box center [817, 195] width 281 height 178
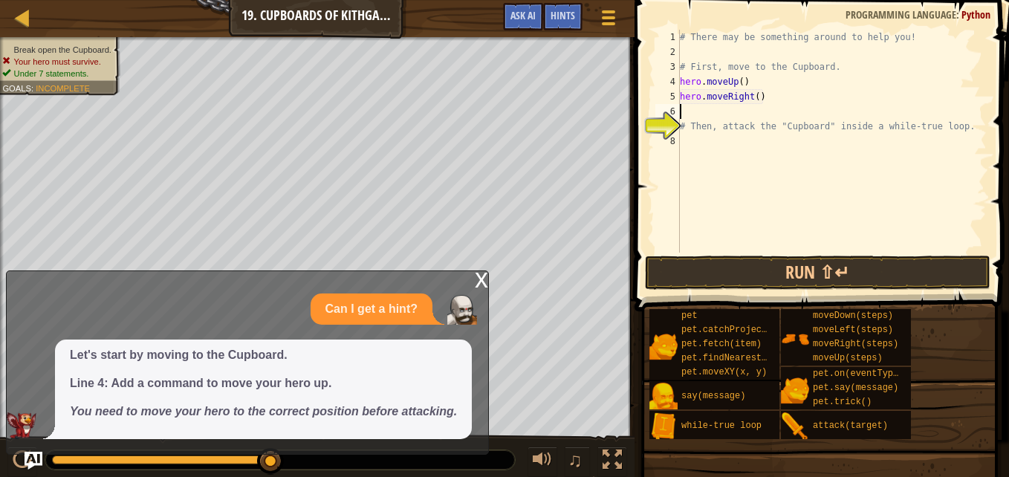
scroll to position [7, 0]
click at [753, 97] on div "# There may be something around to help you! # First, move to the Cupboard. her…" at bounding box center [832, 156] width 310 height 253
click at [739, 120] on div "# There may be something around to help you! # First, move to the Cupboard. her…" at bounding box center [832, 156] width 310 height 253
type textarea "# Then, attack the "Cupboard" inside a while-true loop."
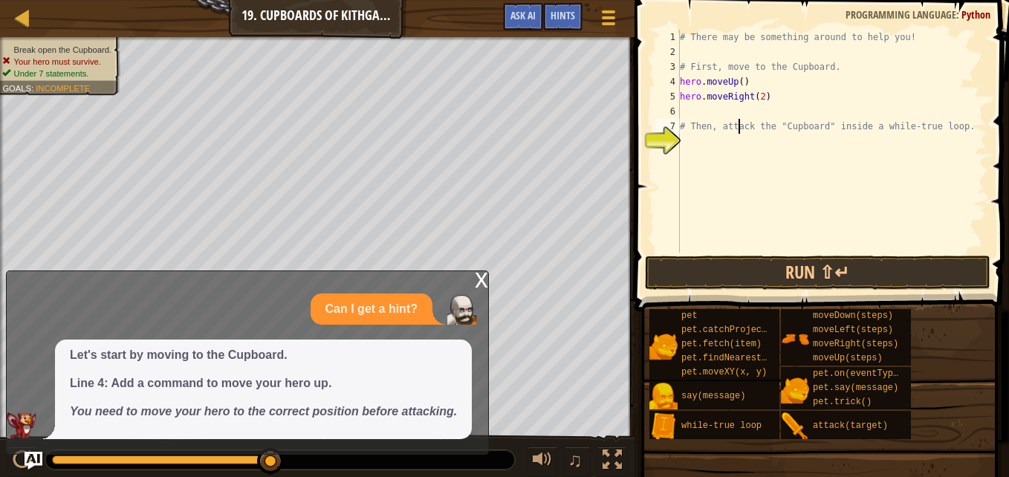
click at [713, 114] on div "# There may be something around to help you! # First, move to the Cupboard. her…" at bounding box center [832, 156] width 310 height 253
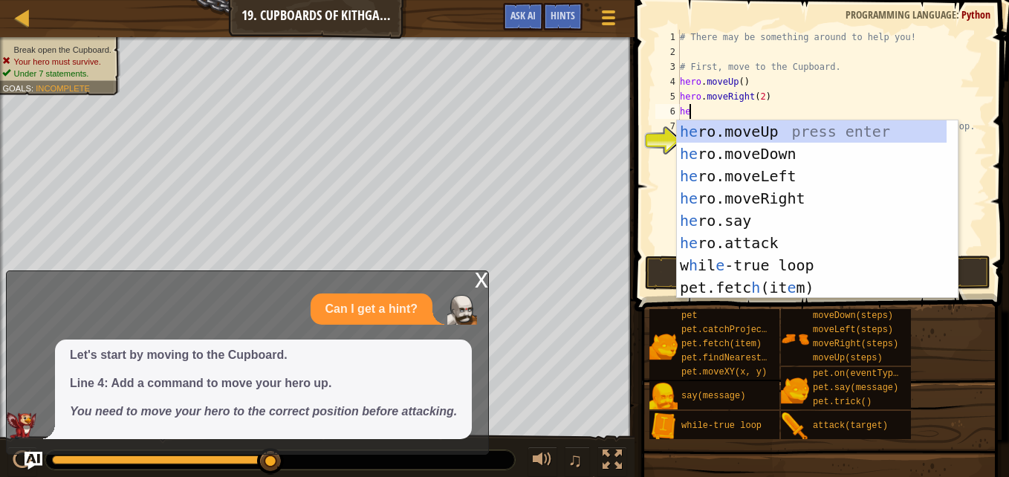
type textarea "hero"
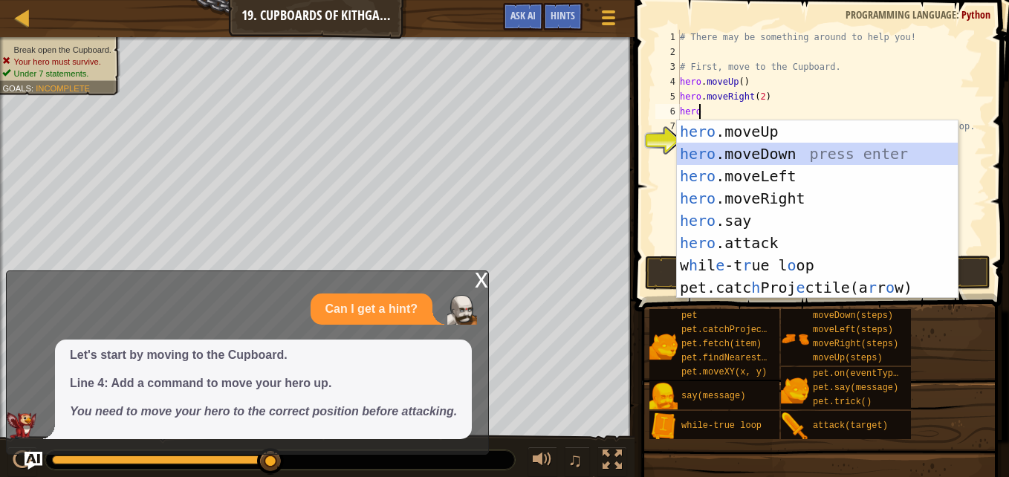
click at [746, 159] on div "hero .moveUp press enter hero .moveDown press enter hero .moveLeft press enter …" at bounding box center [817, 231] width 281 height 223
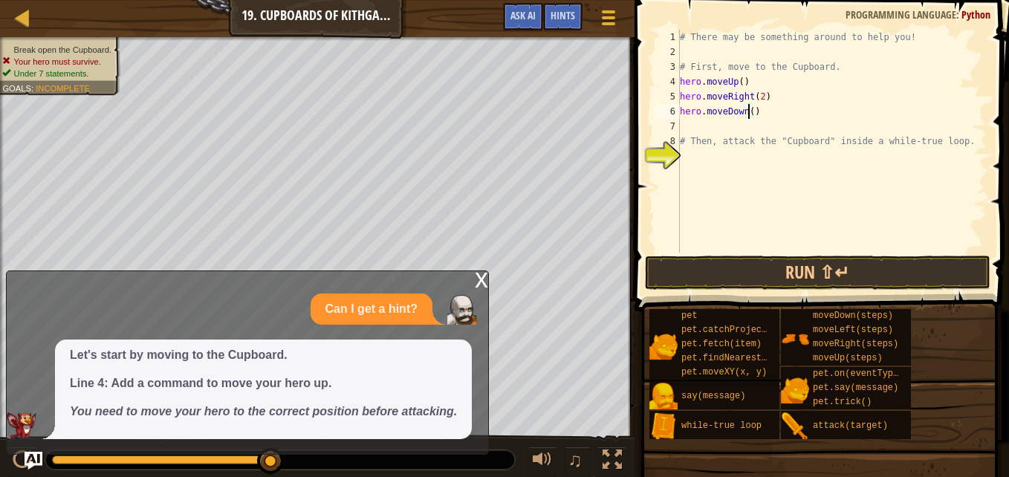
click at [747, 112] on div "# There may be something around to help you! # First, move to the Cupboard. her…" at bounding box center [832, 156] width 310 height 253
type textarea "hero.moveDown()"
click at [704, 129] on div "# There may be something around to help you! # First, move to the Cupboard. her…" at bounding box center [832, 156] width 310 height 253
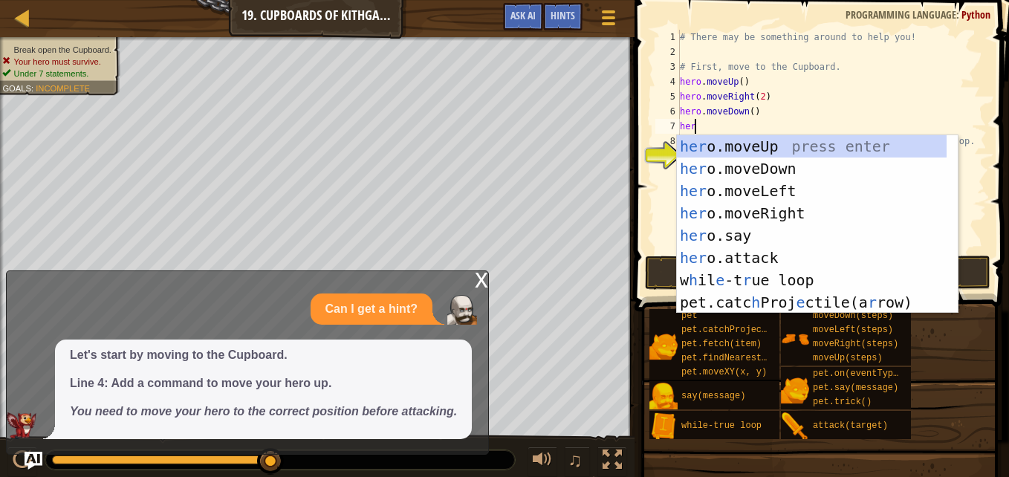
scroll to position [7, 1]
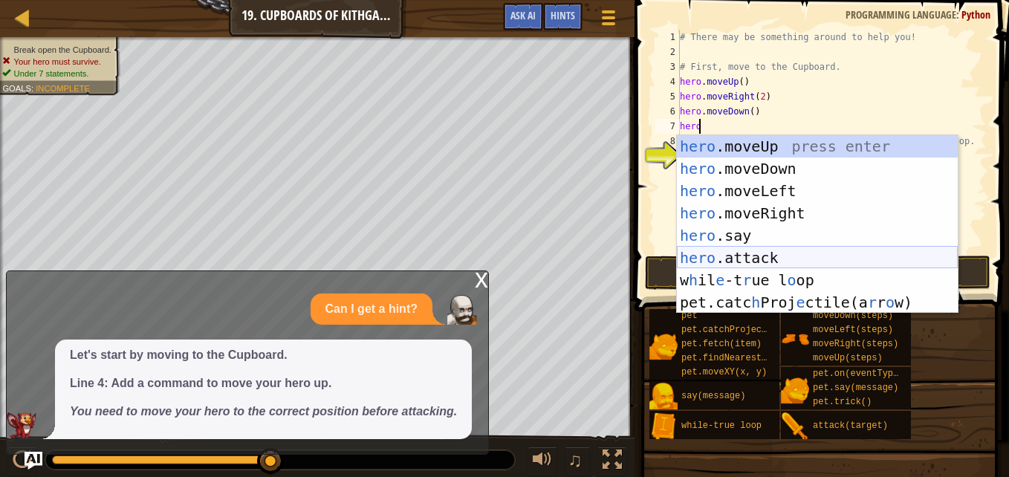
click at [748, 268] on div "hero .moveUp press enter hero .moveDown press enter hero .moveLeft press enter …" at bounding box center [817, 246] width 281 height 223
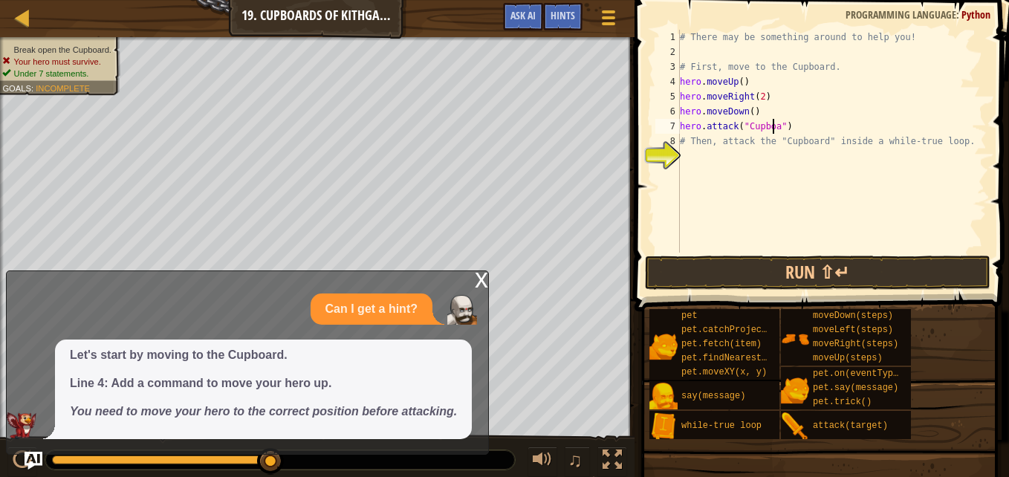
scroll to position [7, 8]
type textarea "hero.attack("Cupboard")"
click at [957, 277] on button "Run ⇧↵" at bounding box center [818, 273] width 346 height 34
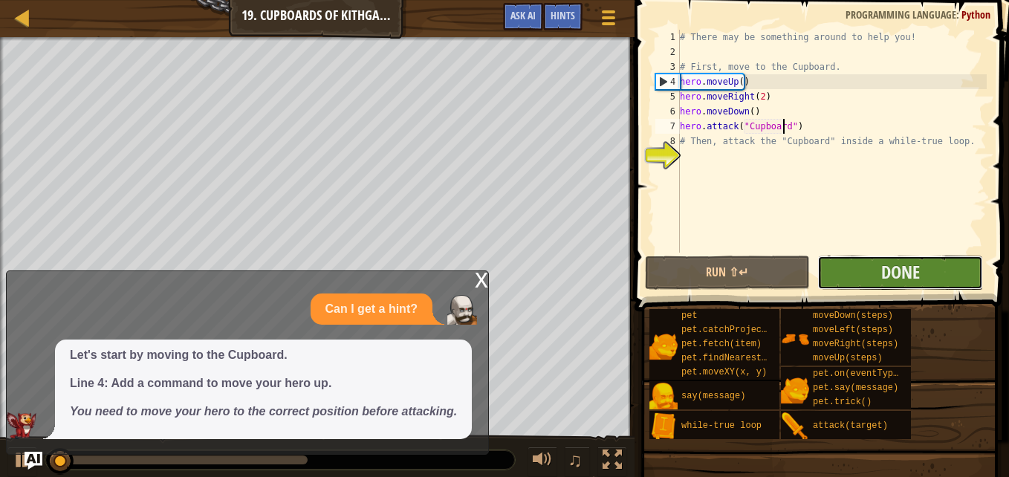
click at [943, 277] on button "Done" at bounding box center [900, 273] width 166 height 34
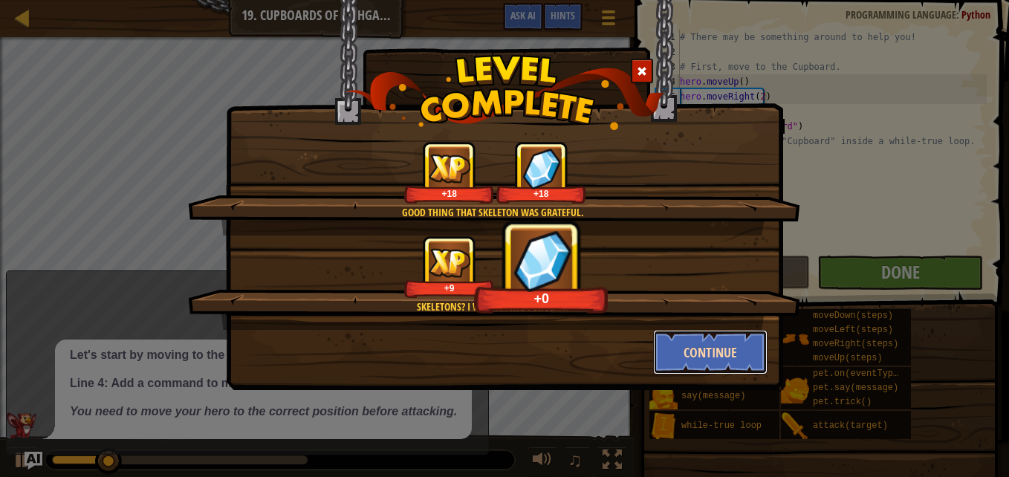
click at [738, 362] on button "Continue" at bounding box center [710, 352] width 115 height 45
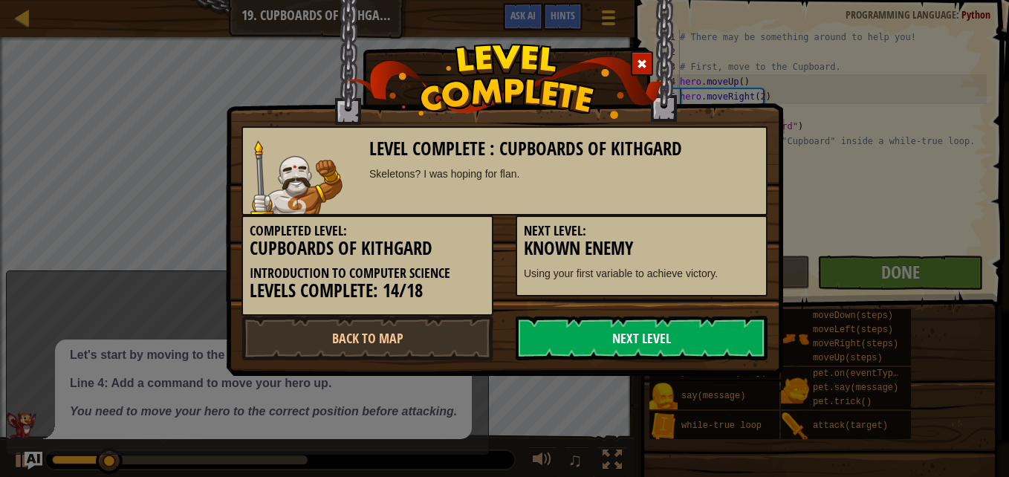
click at [736, 357] on link "Next Level" at bounding box center [642, 338] width 252 height 45
click at [751, 358] on link "Next Level" at bounding box center [642, 338] width 252 height 45
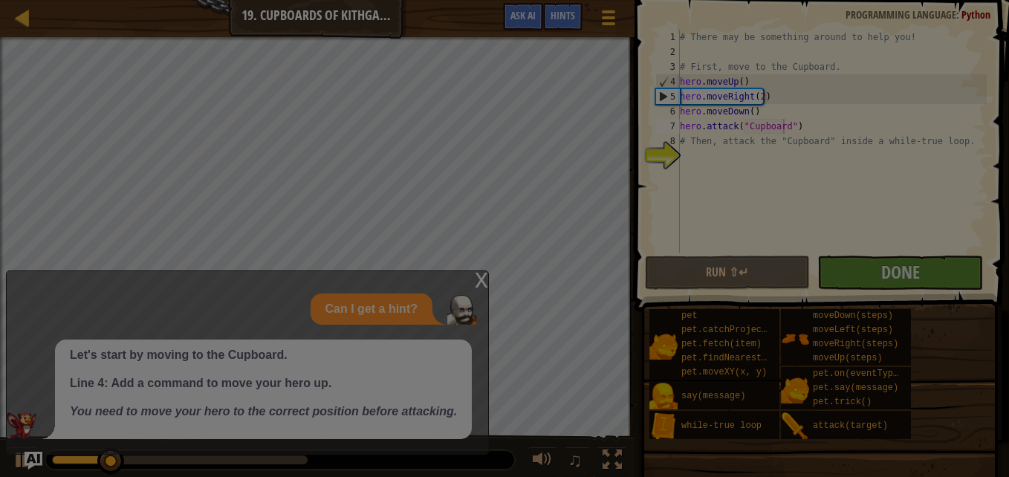
click at [748, 358] on div at bounding box center [504, 238] width 1009 height 477
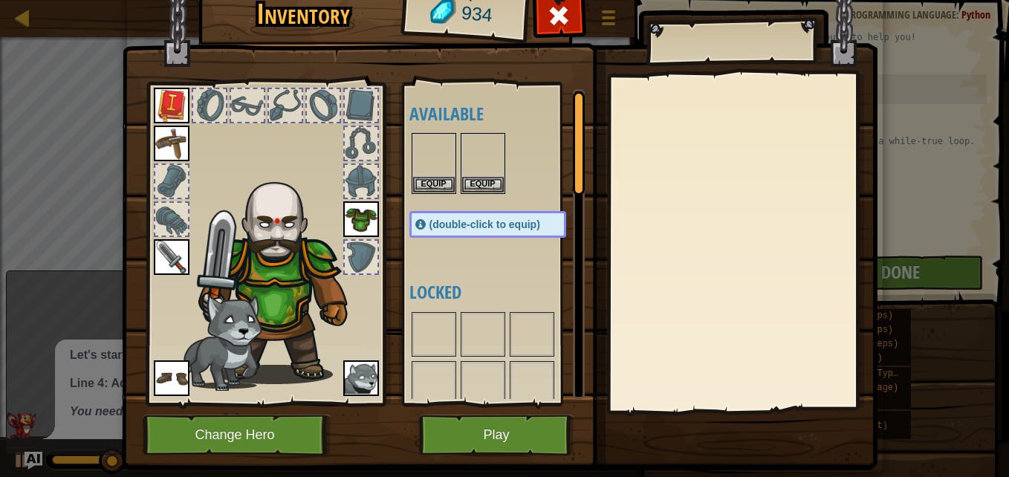
click at [753, 363] on div at bounding box center [742, 243] width 262 height 334
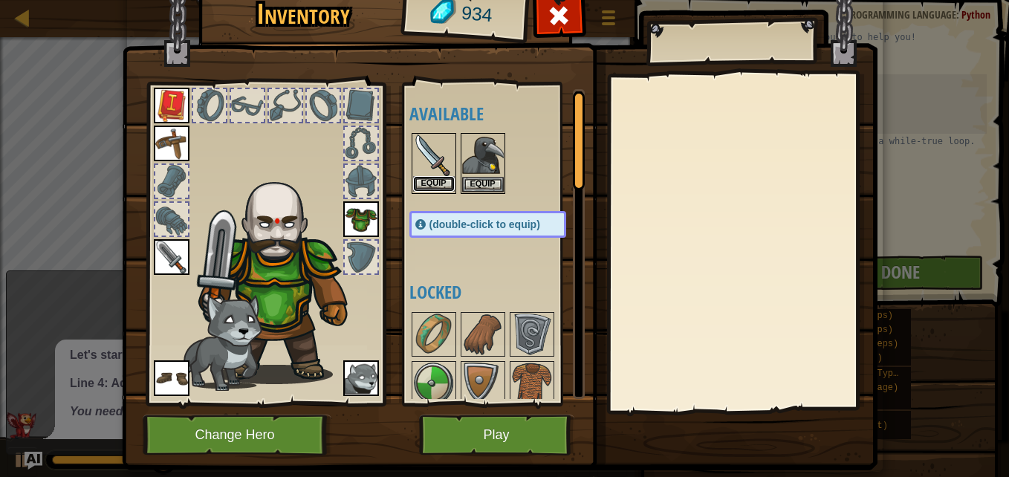
click at [421, 185] on button "Equip" at bounding box center [434, 184] width 42 height 16
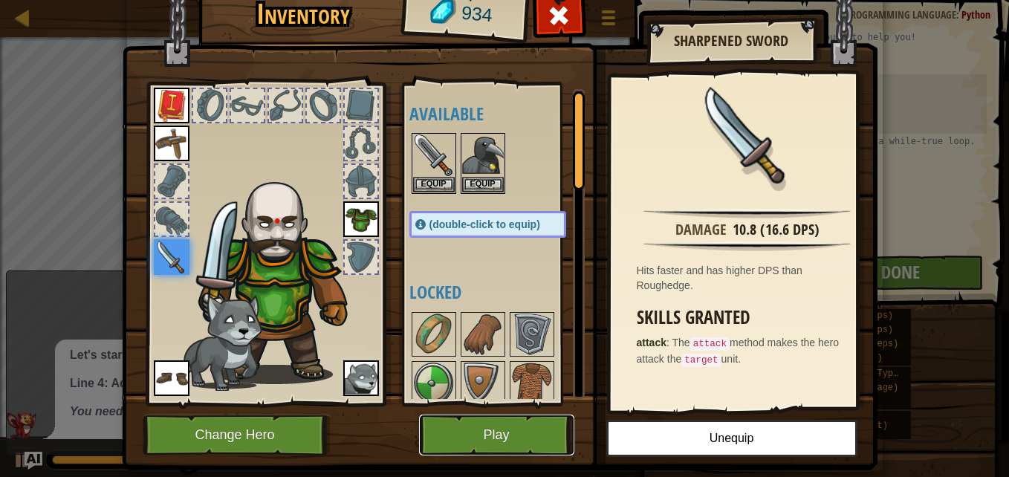
click at [455, 435] on button "Play" at bounding box center [496, 435] width 155 height 41
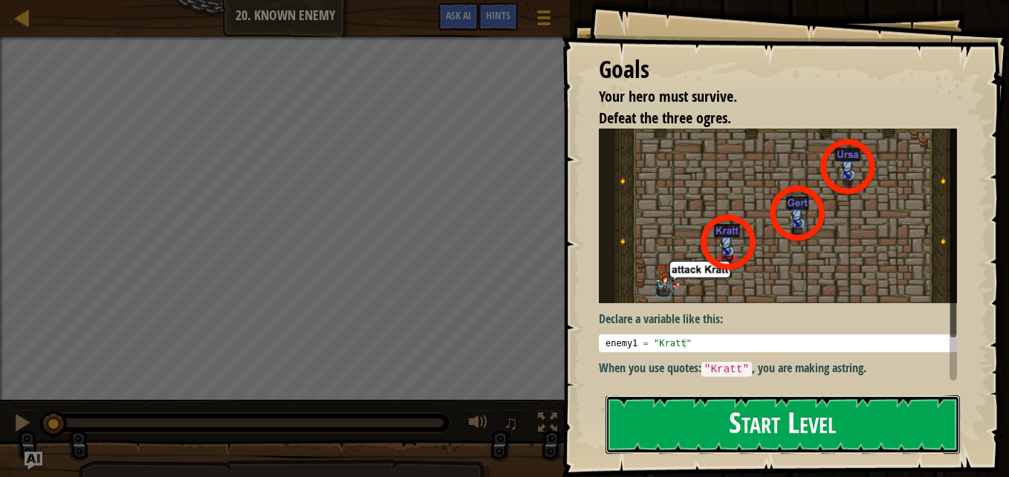
click at [635, 425] on button "Start Level" at bounding box center [783, 424] width 354 height 59
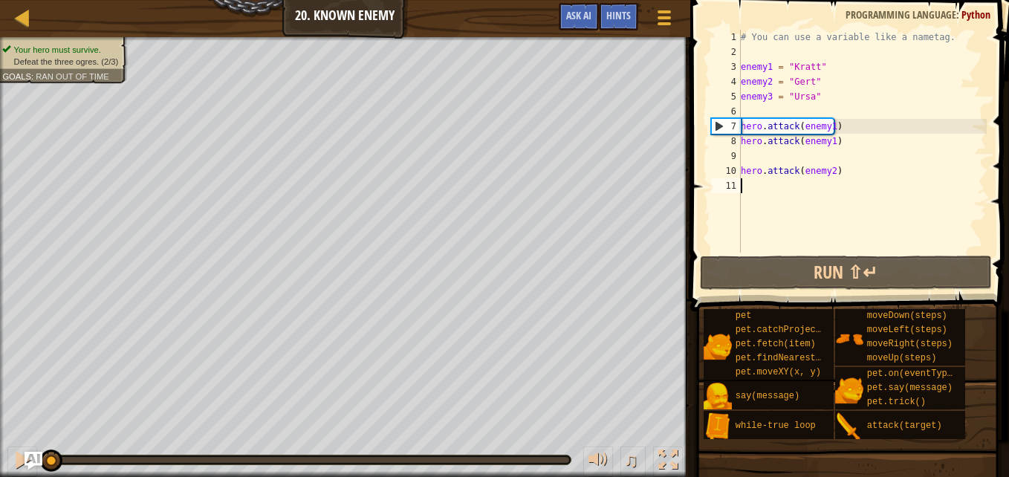
click at [827, 124] on div "# You can use a variable like a nametag. enemy1 = "[PERSON_NAME]" enemy2 = "[PE…" at bounding box center [862, 156] width 249 height 253
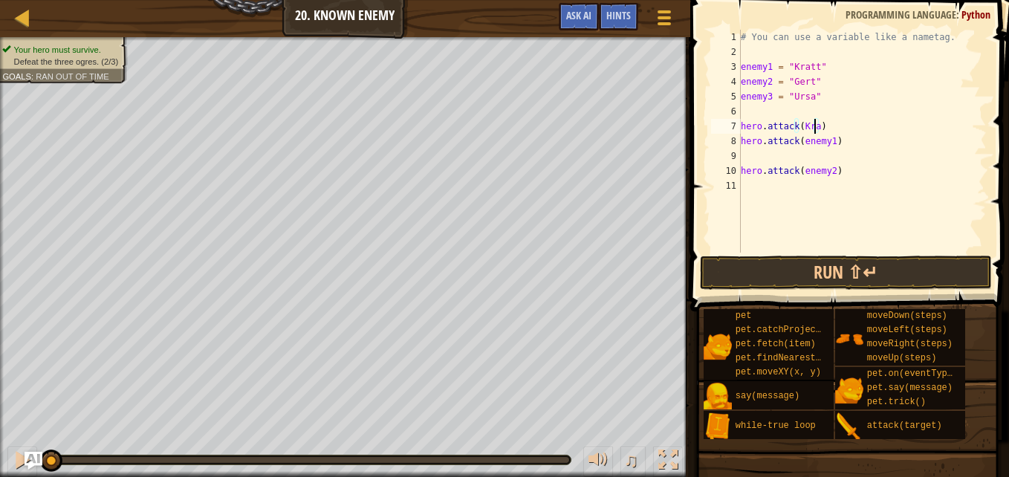
scroll to position [7, 6]
click at [829, 143] on div "# You can use a variable like a nametag. enemy1 = "[PERSON_NAME]" enemy2 = "[PE…" at bounding box center [862, 156] width 249 height 253
click at [829, 169] on div "# You can use a variable like a nametag. enemy1 = "[PERSON_NAME]" enemy2 = "[PE…" at bounding box center [862, 156] width 249 height 253
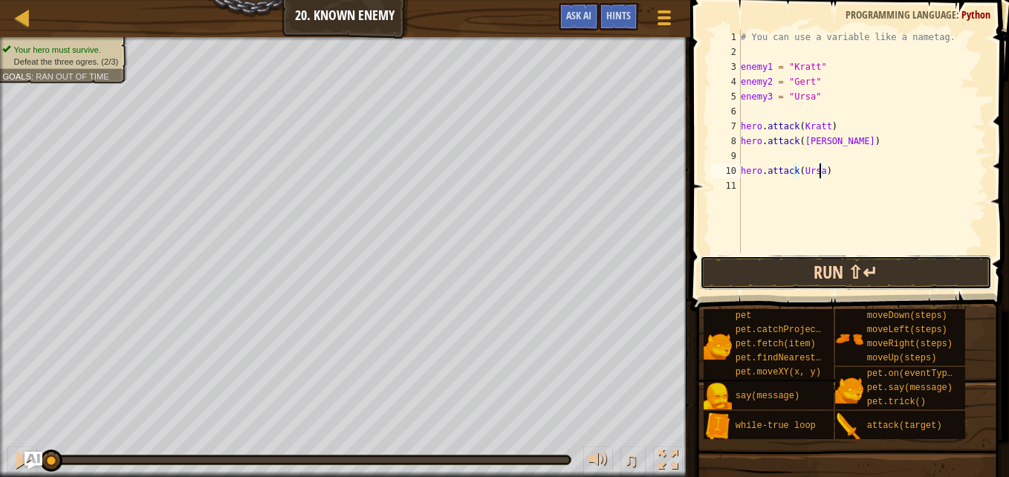
click at [953, 286] on button "Run ⇧↵" at bounding box center [846, 273] width 292 height 34
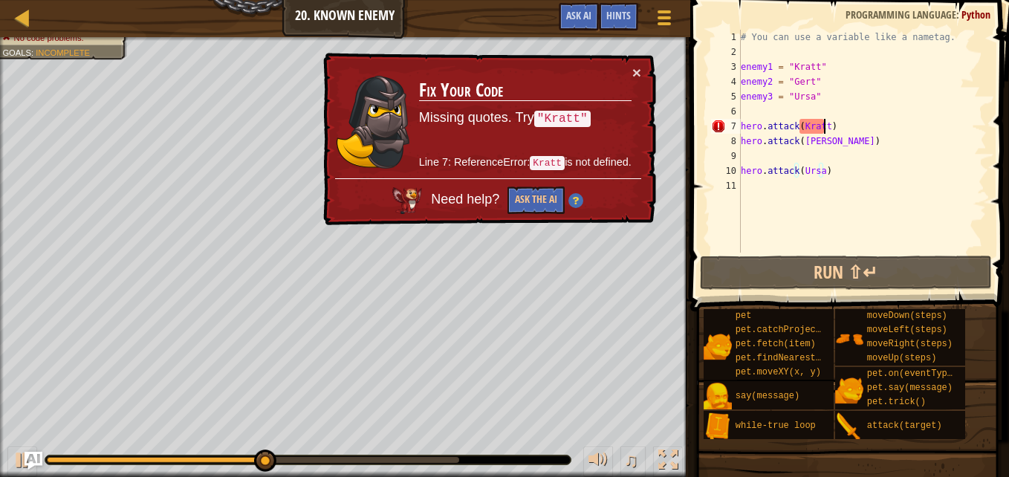
click at [824, 125] on div "# You can use a variable like a nametag. enemy1 = "[PERSON_NAME]" enemy2 = "[PE…" at bounding box center [862, 156] width 249 height 253
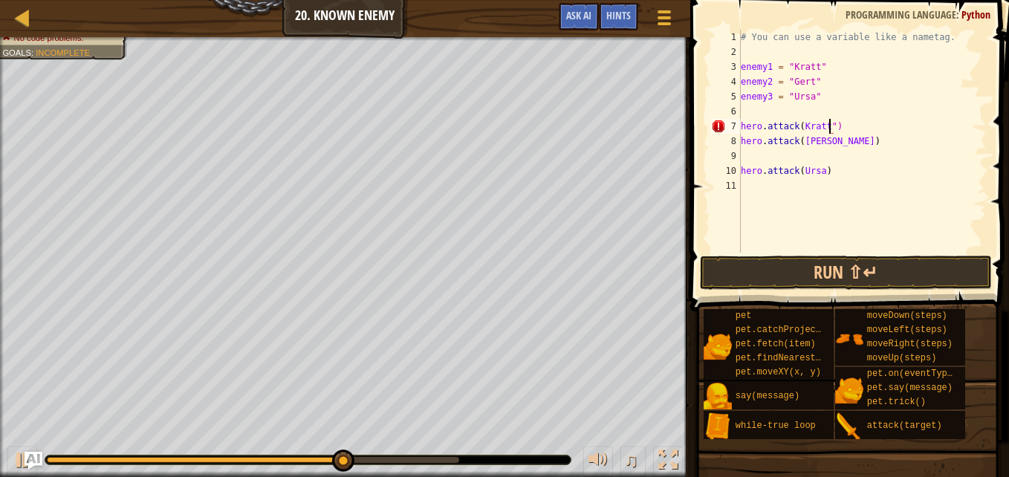
click at [796, 121] on div "# You can use a variable like a nametag. enemy1 = "[PERSON_NAME]" enemy2 = "[PE…" at bounding box center [862, 156] width 249 height 253
click at [799, 127] on div "# You can use a variable like a nametag. enemy1 = "[PERSON_NAME]" enemy2 = "[PE…" at bounding box center [862, 156] width 249 height 253
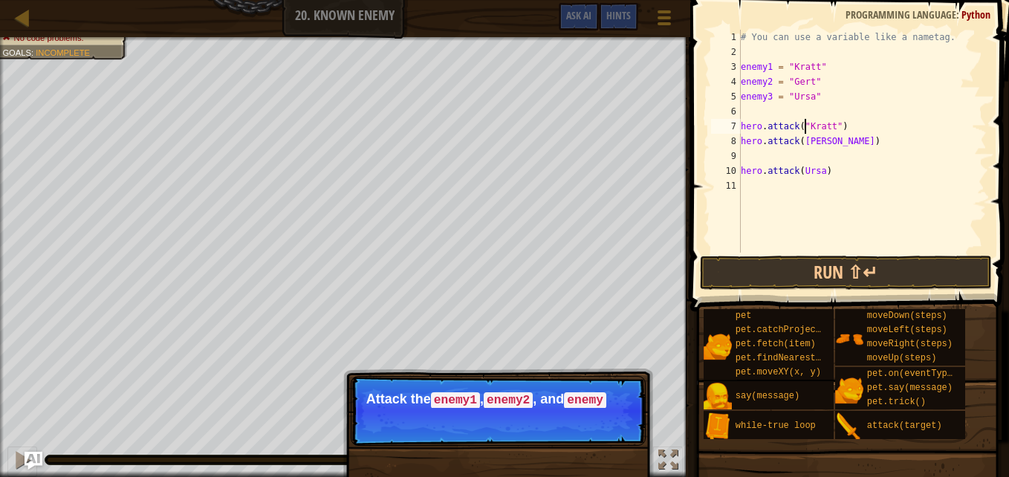
click at [817, 140] on div "# You can use a variable like a nametag. enemy1 = "[PERSON_NAME]" enemy2 = "[PE…" at bounding box center [862, 156] width 249 height 253
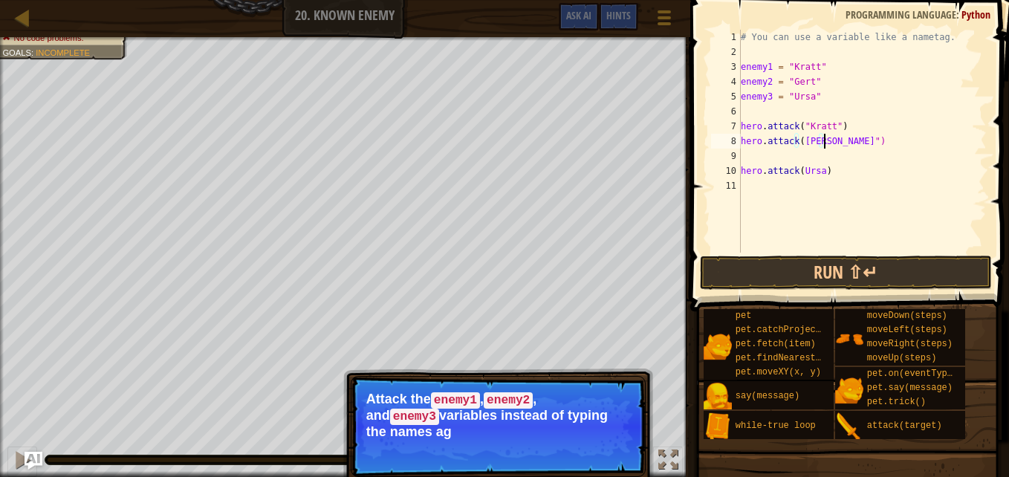
scroll to position [7, 6]
click at [798, 141] on div "# You can use a variable like a nametag. enemy1 = "[PERSON_NAME]" enemy2 = "[PE…" at bounding box center [862, 156] width 249 height 253
click at [818, 171] on div "# You can use a variable like a nametag. enemy1 = "[PERSON_NAME]" enemy2 = "[PE…" at bounding box center [862, 156] width 249 height 253
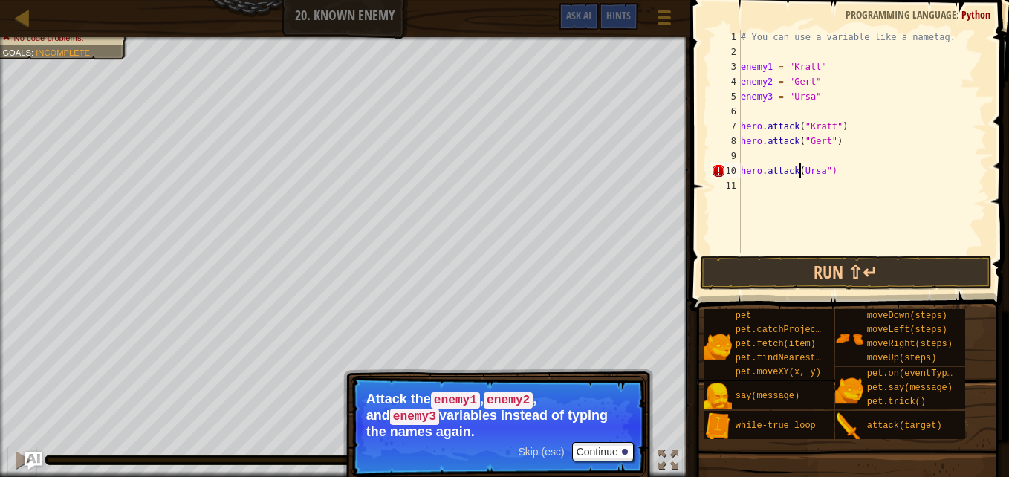
click at [800, 171] on div "# You can use a variable like a nametag. enemy1 = "[PERSON_NAME]" enemy2 = "[PE…" at bounding box center [862, 156] width 249 height 253
click at [967, 257] on button "Run ⇧↵" at bounding box center [846, 273] width 292 height 34
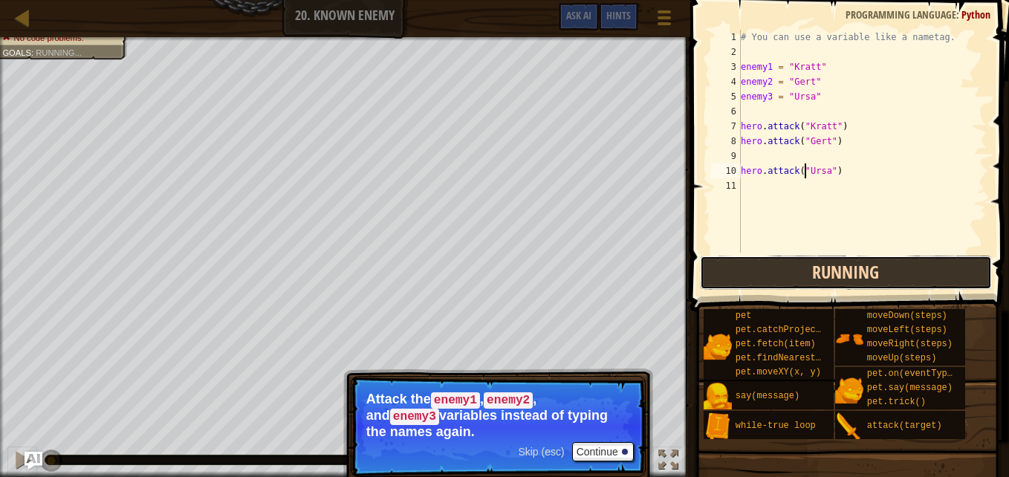
click at [954, 273] on button "Running" at bounding box center [846, 273] width 292 height 34
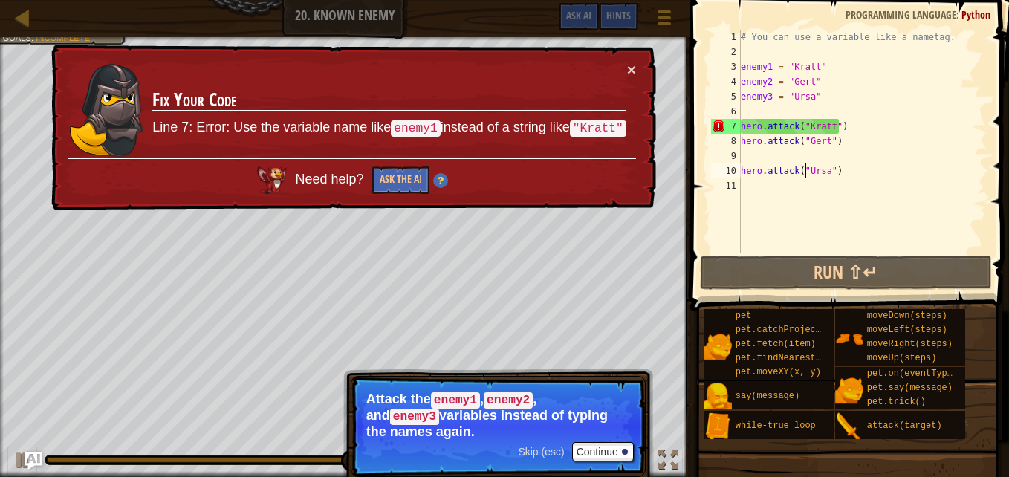
click at [826, 124] on div "# You can use a variable like a nametag. enemy1 = "[PERSON_NAME]" enemy2 = "[PE…" at bounding box center [862, 156] width 249 height 253
click at [833, 124] on div "# You can use a variable like a nametag. enemy1 = "[PERSON_NAME]" enemy2 = "[PE…" at bounding box center [862, 156] width 249 height 253
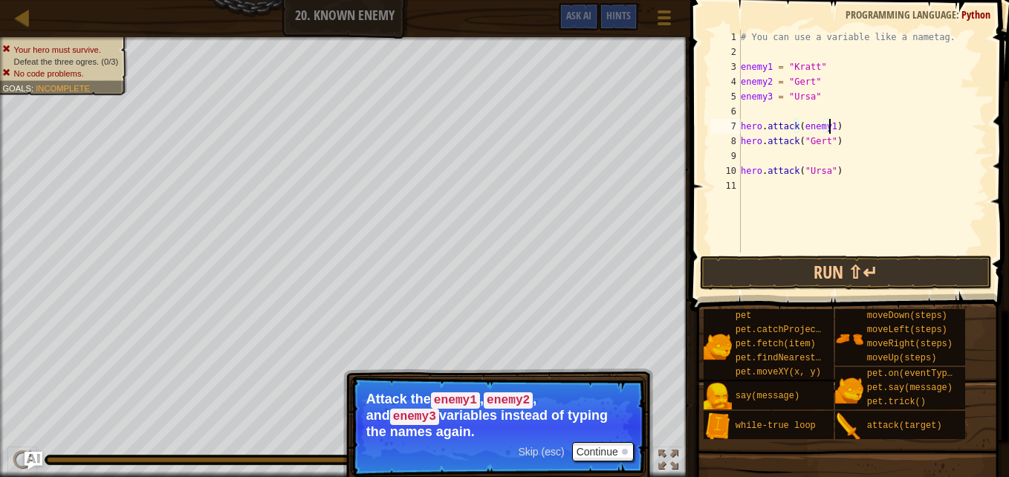
scroll to position [7, 7]
click at [828, 139] on div "# You can use a variable like a nametag. enemy1 = "[PERSON_NAME]" enemy2 = "[PE…" at bounding box center [862, 156] width 249 height 253
click at [827, 175] on div "# You can use a variable like a nametag. enemy1 = "[PERSON_NAME]" enemy2 = "[PE…" at bounding box center [862, 156] width 249 height 253
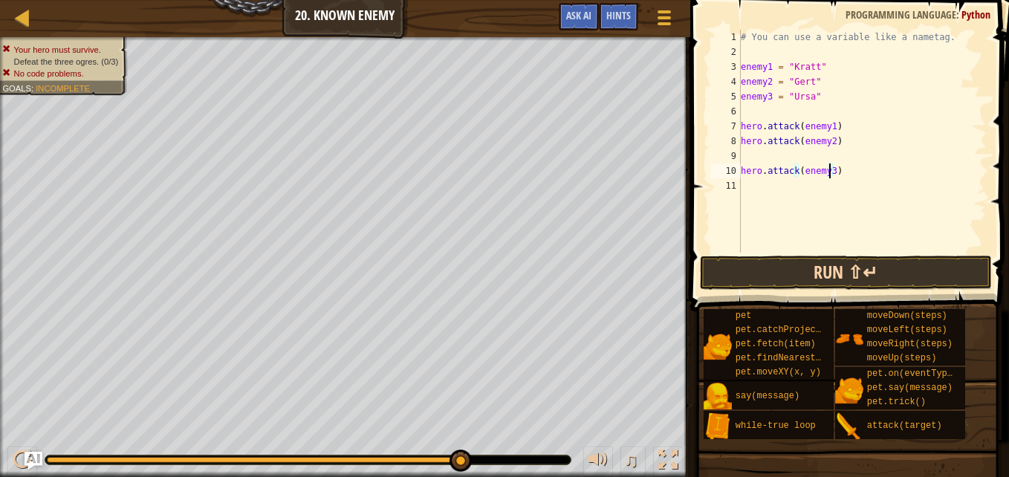
type textarea "hero.attack(enemy3)"
click at [950, 260] on button "Run ⇧↵" at bounding box center [846, 273] width 292 height 34
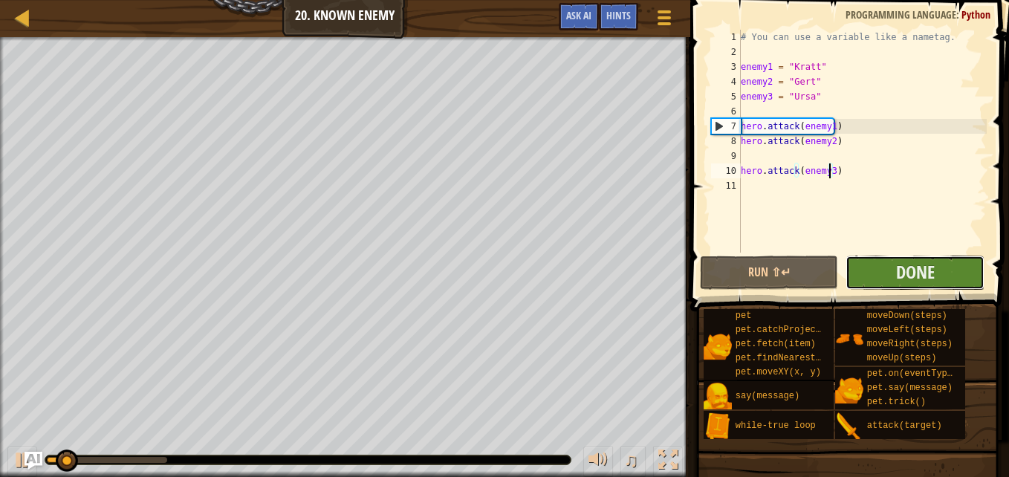
click at [961, 271] on button "Done" at bounding box center [915, 273] width 139 height 34
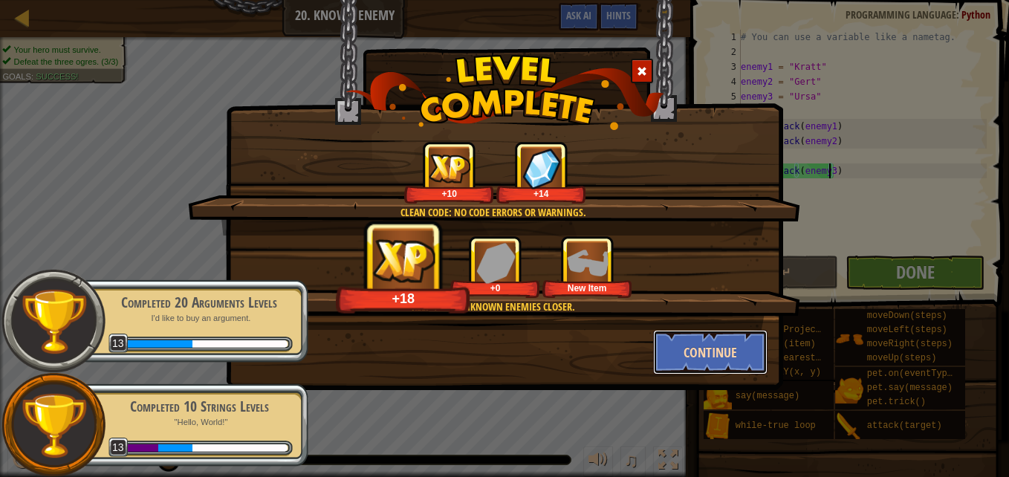
click at [732, 343] on button "Continue" at bounding box center [710, 352] width 115 height 45
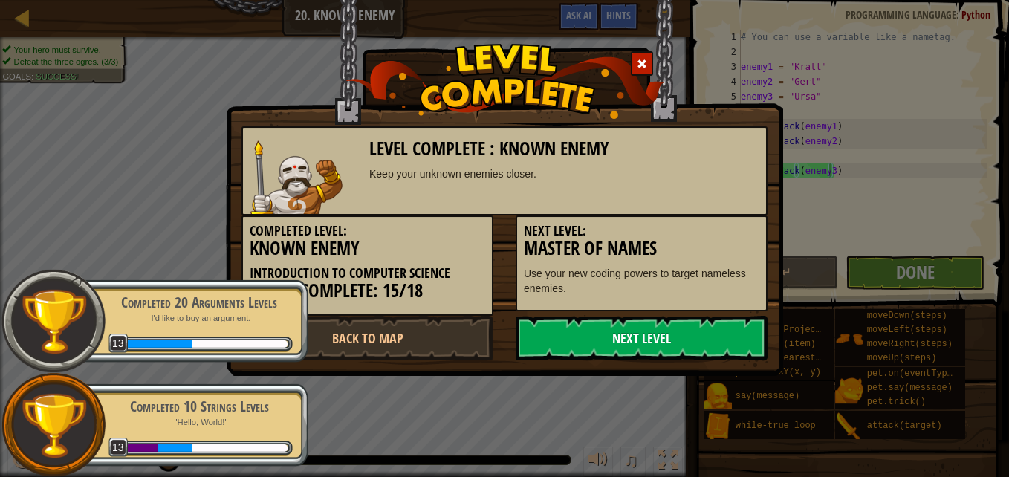
click at [684, 353] on link "Next Level" at bounding box center [642, 338] width 252 height 45
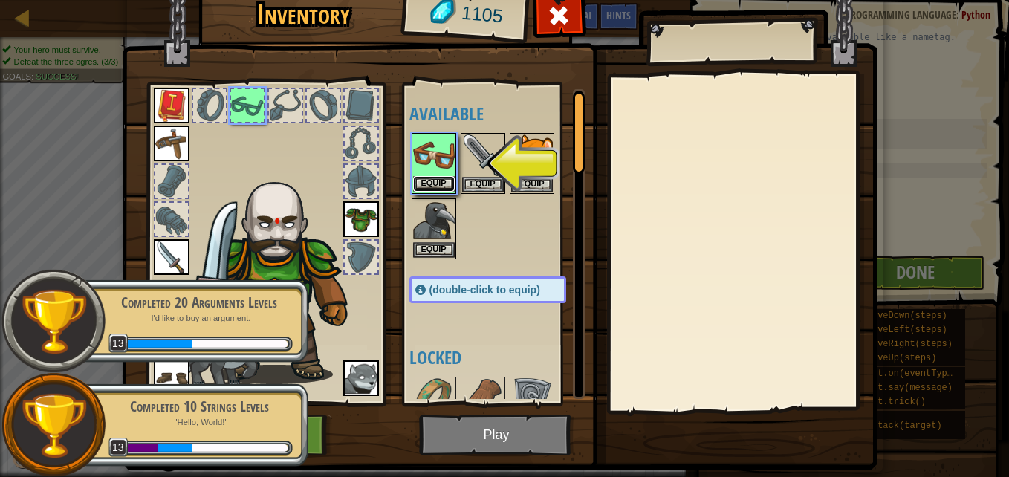
click at [432, 187] on button "Equip" at bounding box center [434, 184] width 42 height 16
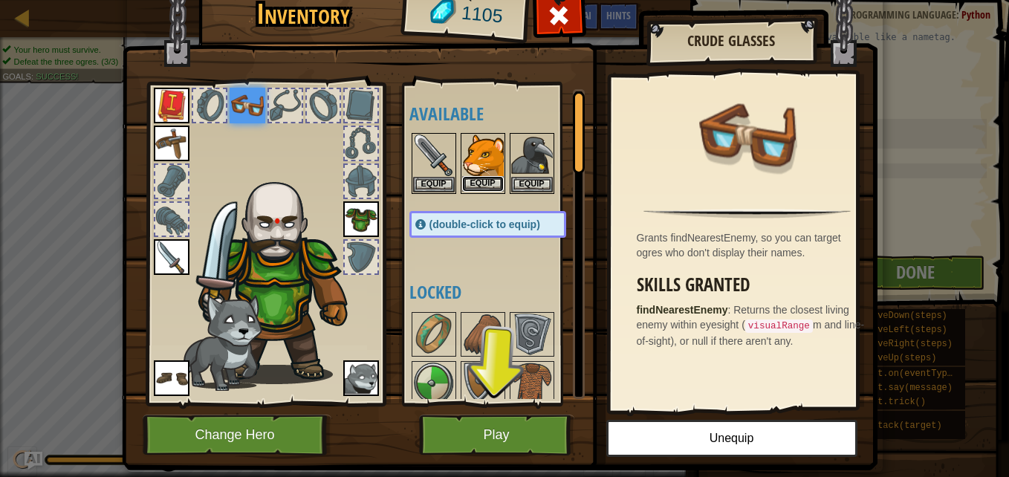
click at [473, 184] on button "Equip" at bounding box center [483, 184] width 42 height 16
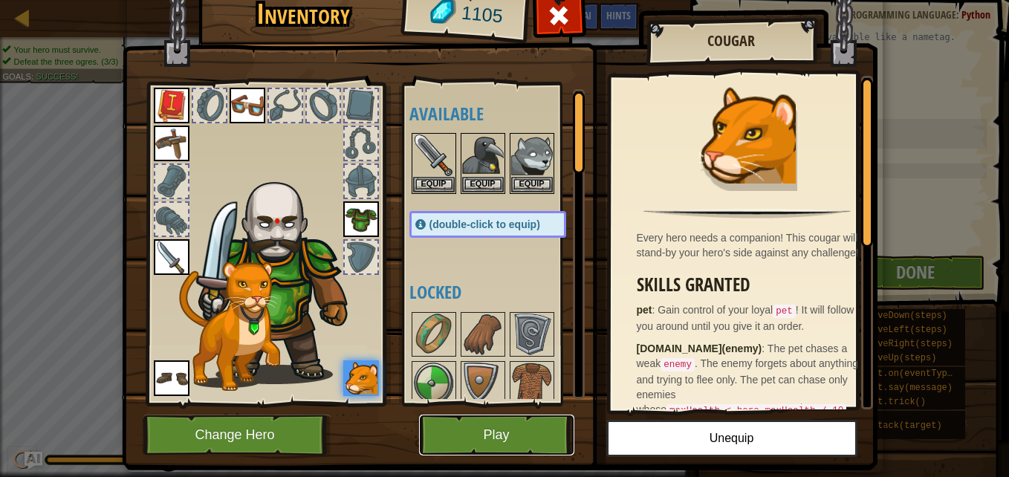
click at [487, 444] on button "Play" at bounding box center [496, 435] width 155 height 41
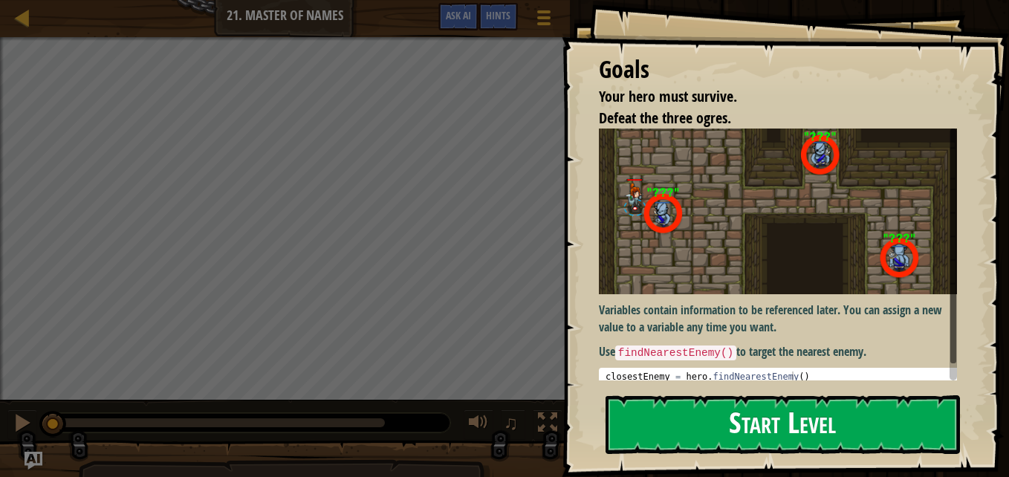
click at [678, 433] on button "Start Level" at bounding box center [783, 424] width 354 height 59
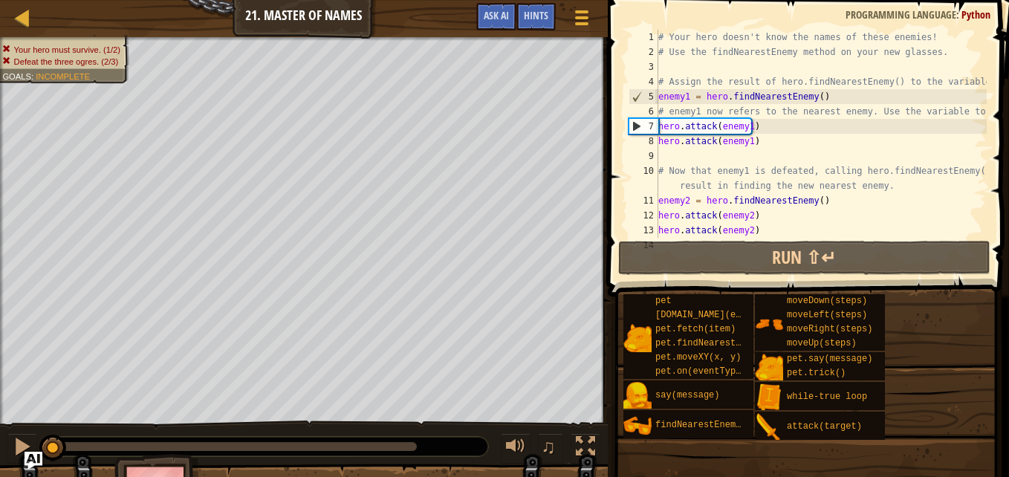
scroll to position [104, 0]
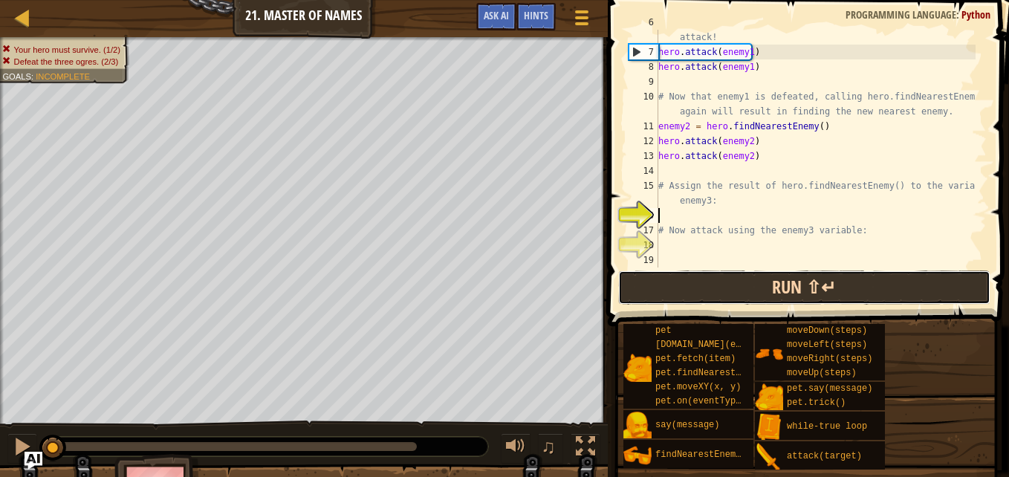
click at [663, 277] on button "Run ⇧↵" at bounding box center [804, 287] width 372 height 34
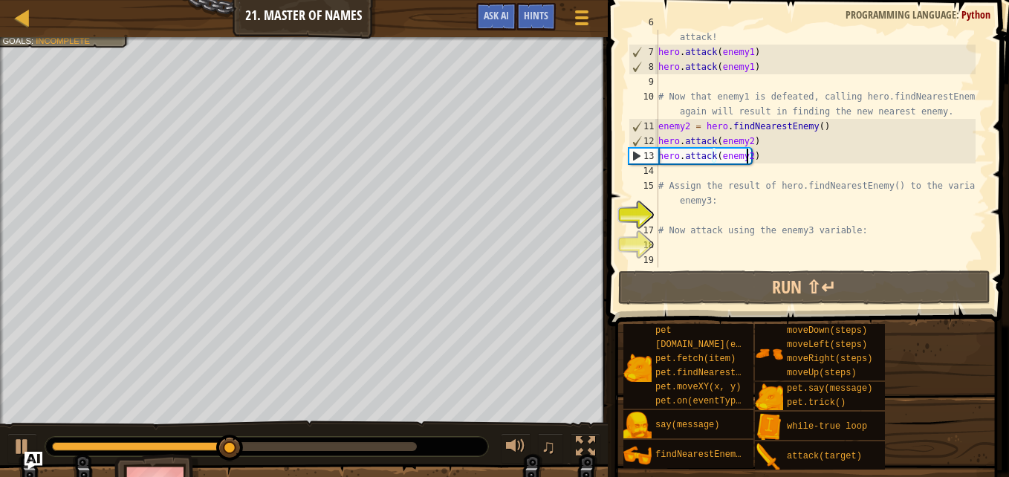
click at [746, 155] on div "# enemy1 now refers to the nearest enemy. Use the variable to attack! hero . at…" at bounding box center [815, 156] width 320 height 282
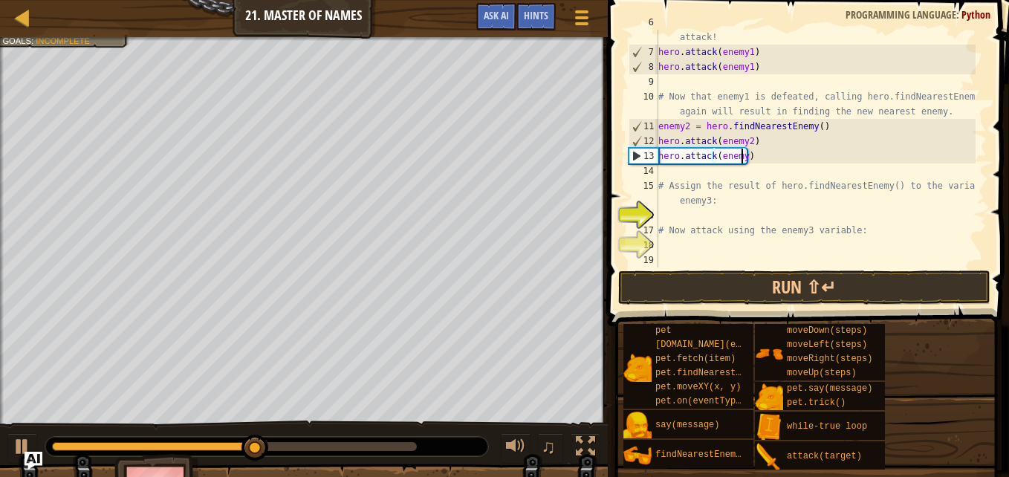
type textarea "hero.attack(enemy3)"
click at [724, 256] on div "# enemy1 now refers to the nearest enemy. Use the variable to attack! hero . at…" at bounding box center [815, 156] width 320 height 282
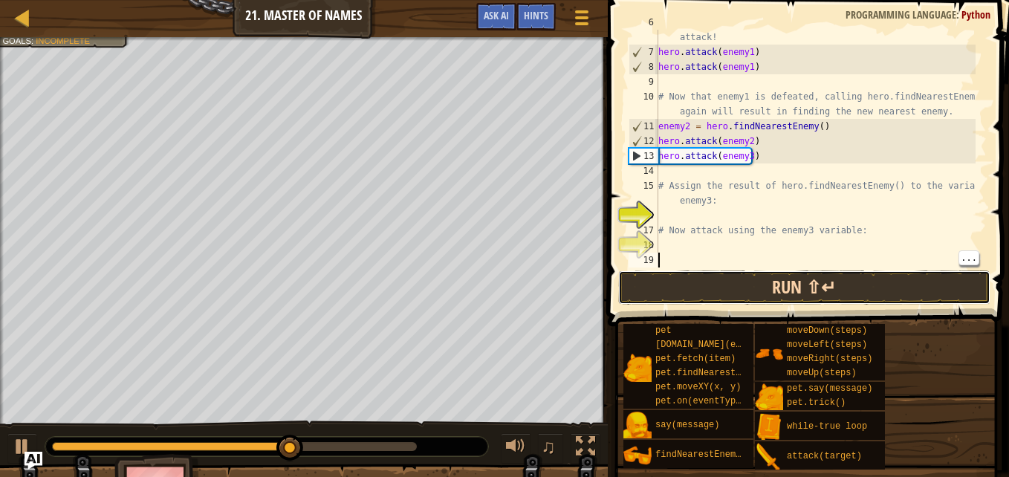
click at [747, 288] on button "Run ⇧↵" at bounding box center [804, 287] width 372 height 34
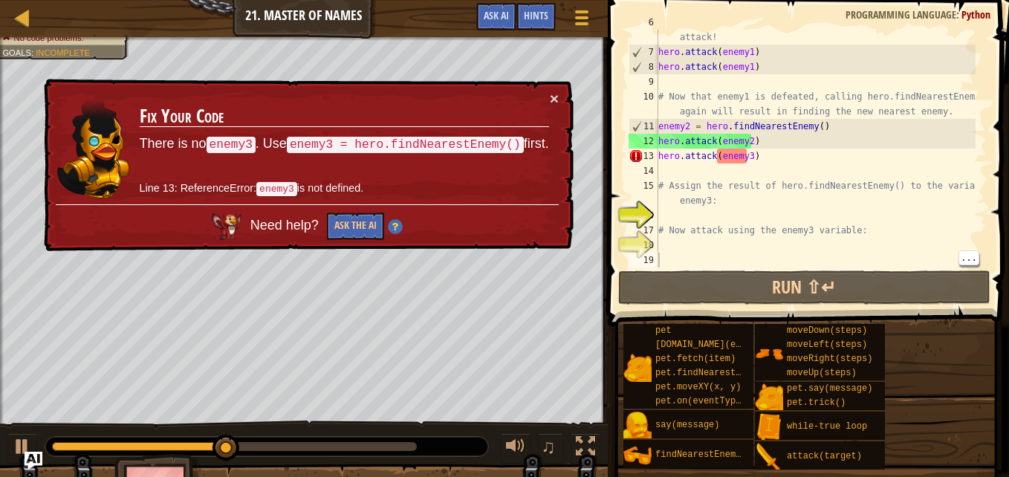
drag, startPoint x: 363, startPoint y: 143, endPoint x: 504, endPoint y: 146, distance: 140.5
click at [504, 146] on code "enemy3 = hero.findNearestEnemy()" at bounding box center [405, 145] width 237 height 16
click at [745, 157] on div "# enemy1 now refers to the nearest enemy. Use the variable to attack! hero . at…" at bounding box center [815, 156] width 320 height 282
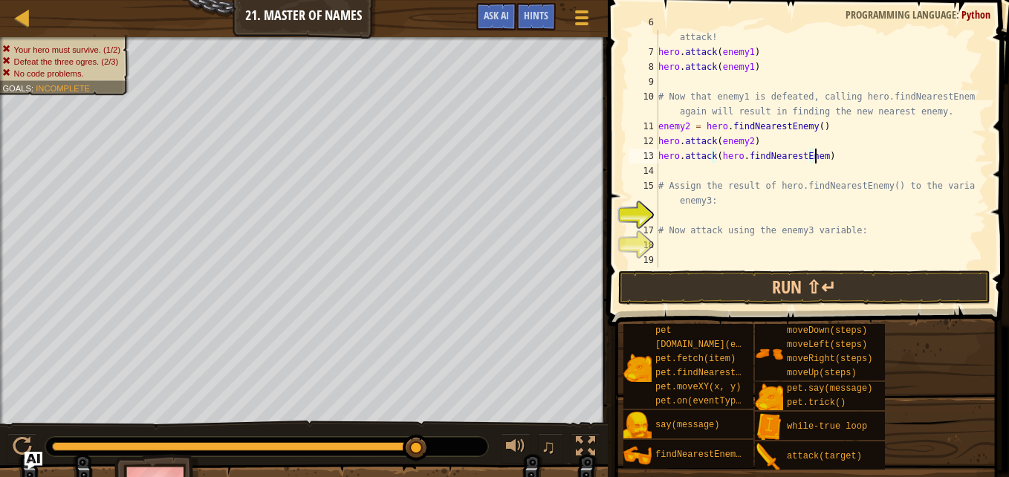
scroll to position [7, 13]
click at [834, 156] on div "# enemy1 now refers to the nearest enemy. Use the variable to attack! hero . at…" at bounding box center [815, 156] width 320 height 282
click at [715, 153] on div "# enemy1 now refers to the nearest enemy. Use the variable to attack! hero . at…" at bounding box center [815, 156] width 320 height 282
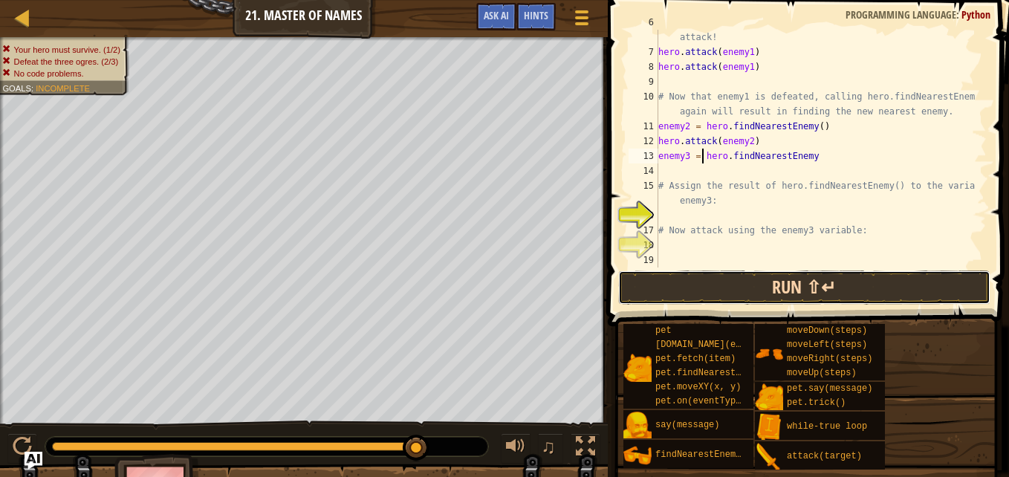
click at [933, 289] on button "Run ⇧↵" at bounding box center [804, 287] width 372 height 34
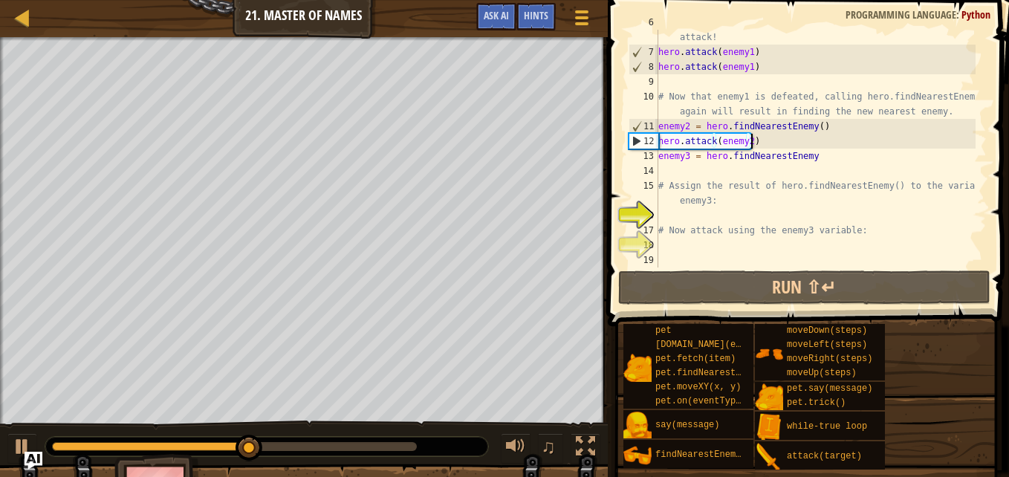
click at [761, 144] on div "# enemy1 now refers to the nearest enemy. Use the variable to attack! hero . at…" at bounding box center [815, 156] width 320 height 282
click at [810, 152] on div "# enemy1 now refers to the nearest enemy. Use the variable to attack! hero . at…" at bounding box center [815, 156] width 320 height 282
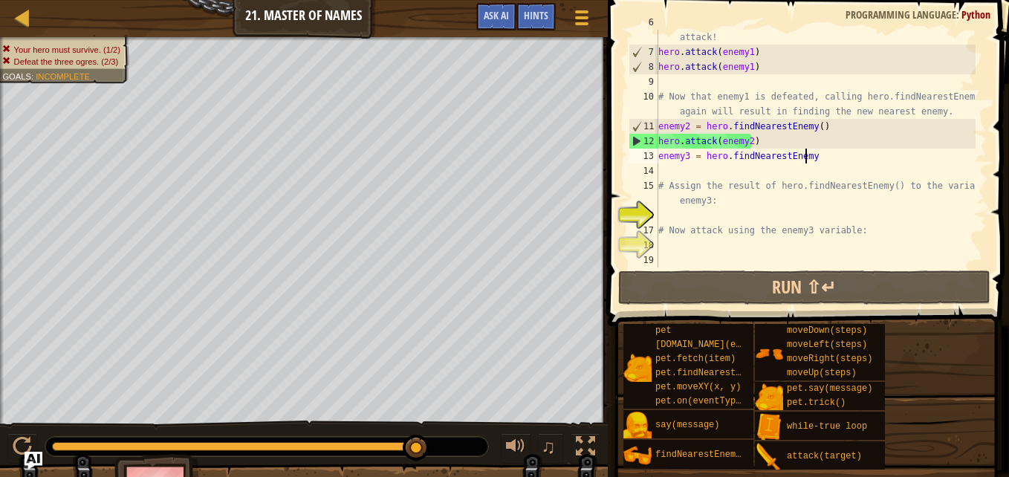
scroll to position [7, 12]
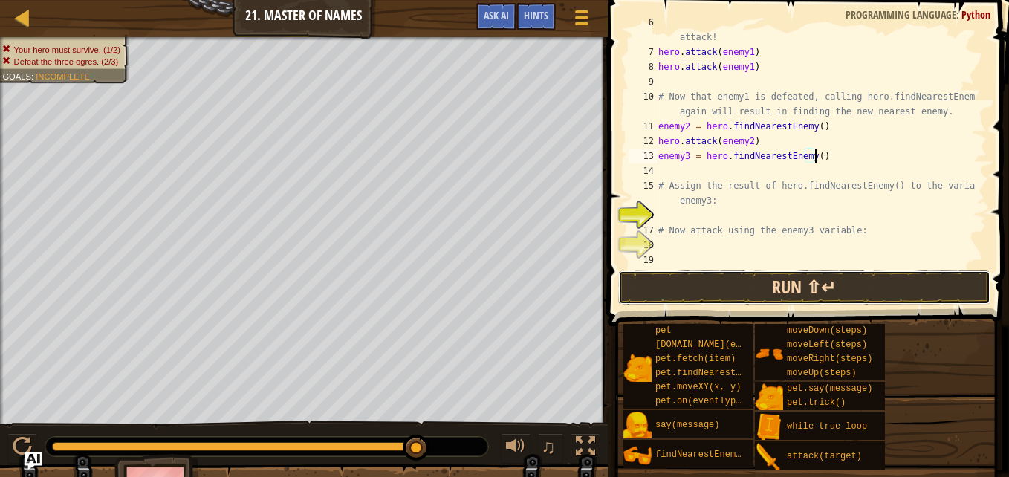
click at [956, 304] on button "Run ⇧↵" at bounding box center [804, 287] width 372 height 34
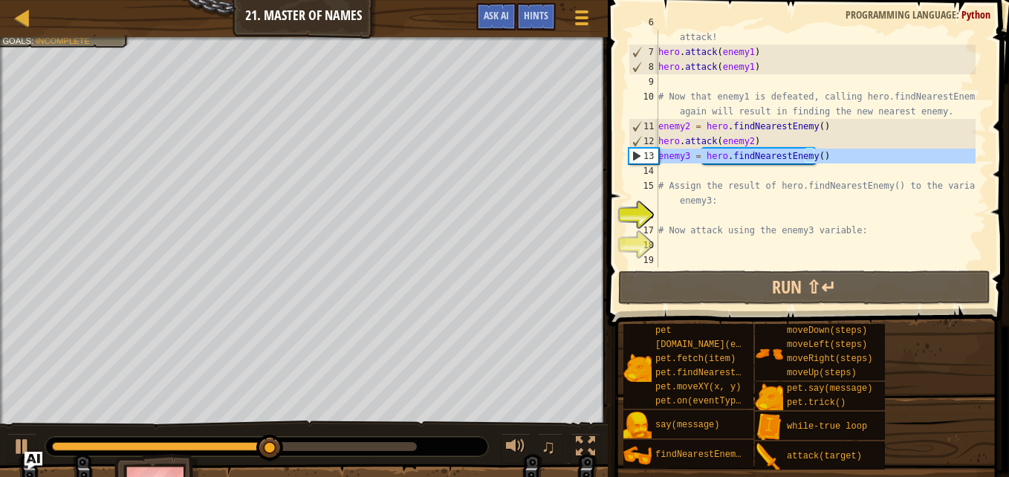
click at [649, 158] on div "13" at bounding box center [643, 156] width 29 height 15
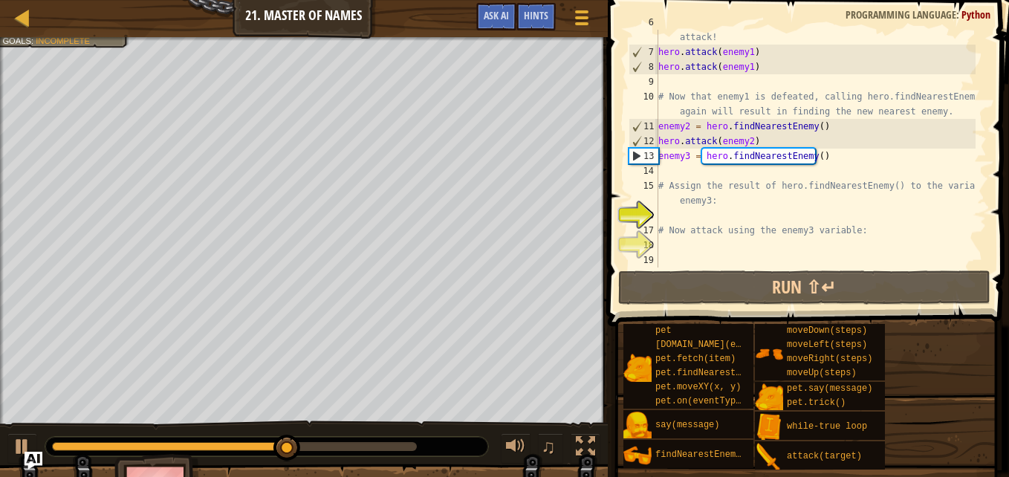
click at [643, 154] on div "13" at bounding box center [643, 156] width 29 height 15
click at [640, 154] on div "13" at bounding box center [643, 156] width 29 height 15
type textarea "enemy3 = hero.findNearestEnemy()"
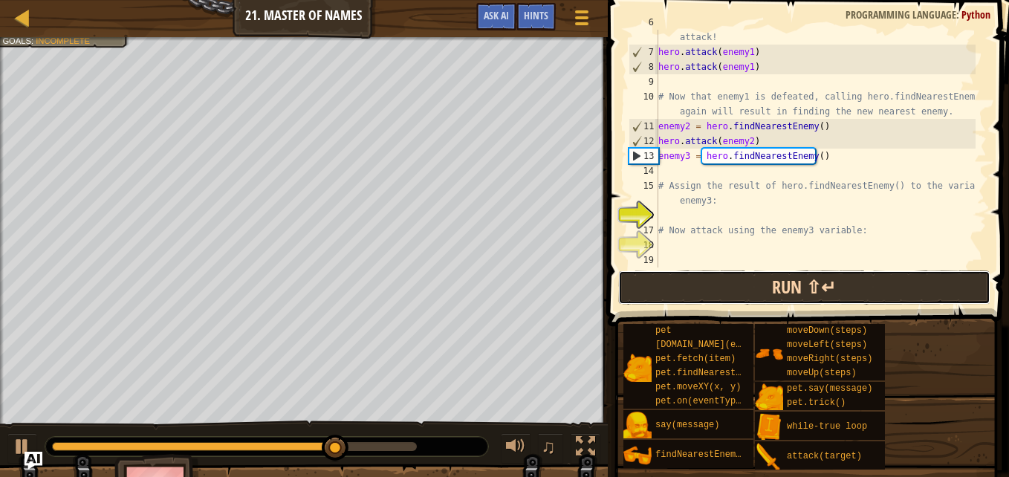
click at [713, 291] on button "Run ⇧↵" at bounding box center [804, 287] width 372 height 34
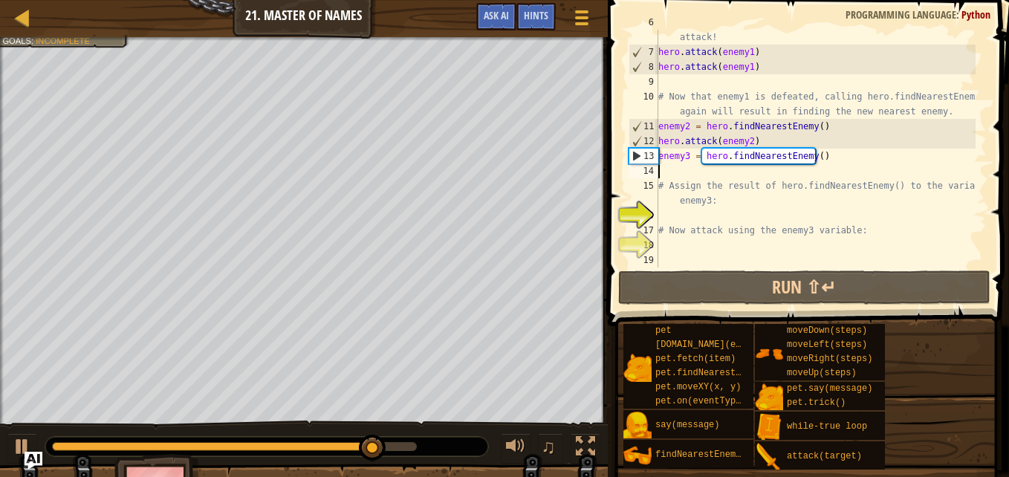
click at [672, 168] on div "# enemy1 now refers to the nearest enemy. Use the variable to attack! hero . at…" at bounding box center [815, 156] width 320 height 282
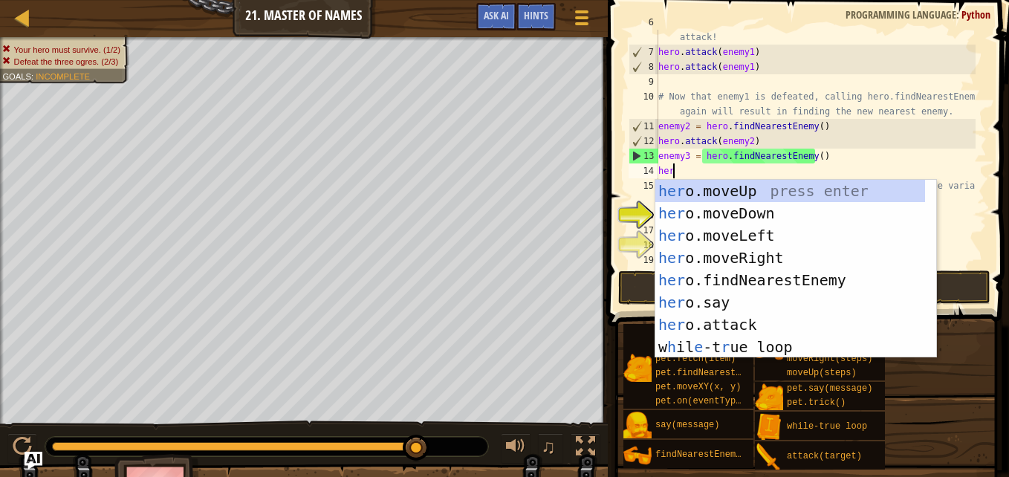
scroll to position [7, 1]
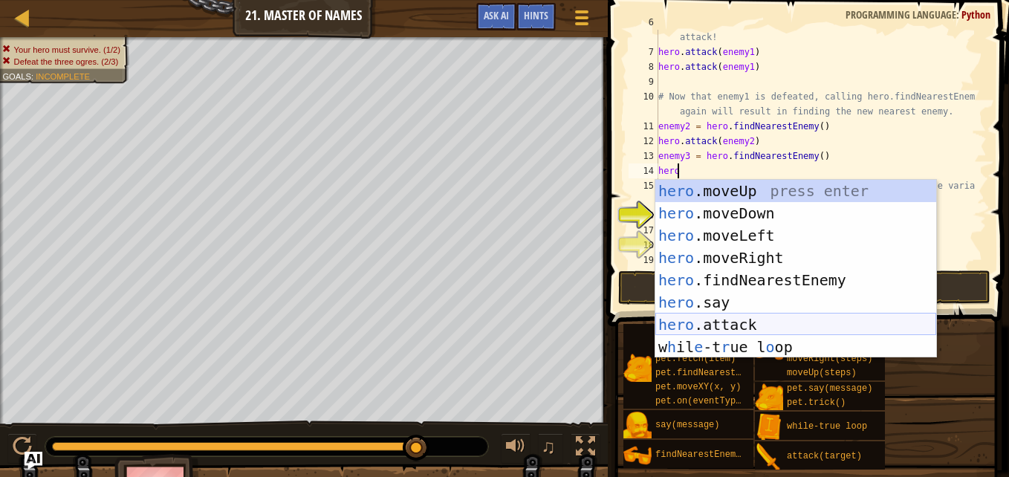
click at [748, 327] on div "hero .moveUp press enter hero .moveDown press enter hero .moveLeft press enter …" at bounding box center [795, 291] width 281 height 223
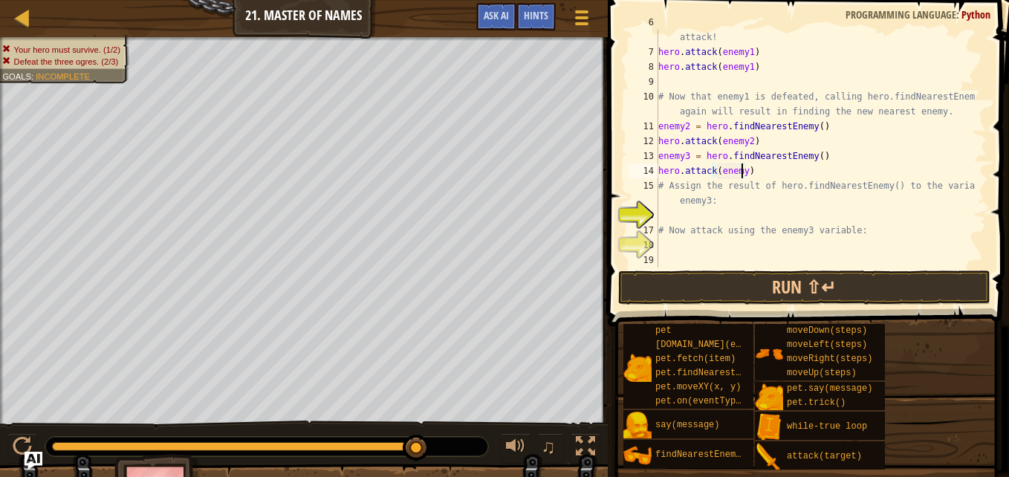
click at [742, 172] on div "# enemy1 now refers to the nearest enemy. Use the variable to attack! hero . at…" at bounding box center [815, 156] width 320 height 282
type textarea "hero.attack(enemy3)"
click at [954, 286] on button "Run ⇧↵" at bounding box center [804, 287] width 372 height 34
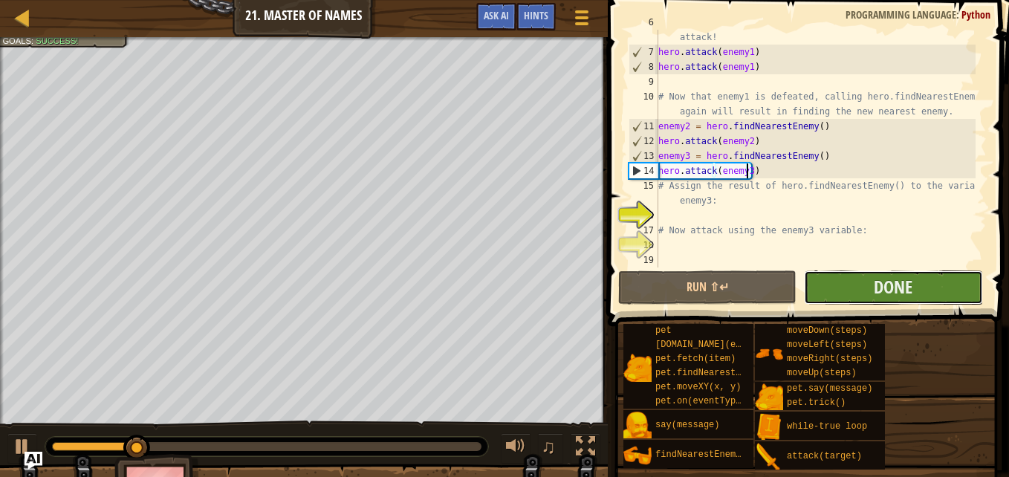
click at [952, 279] on button "Done" at bounding box center [893, 287] width 178 height 34
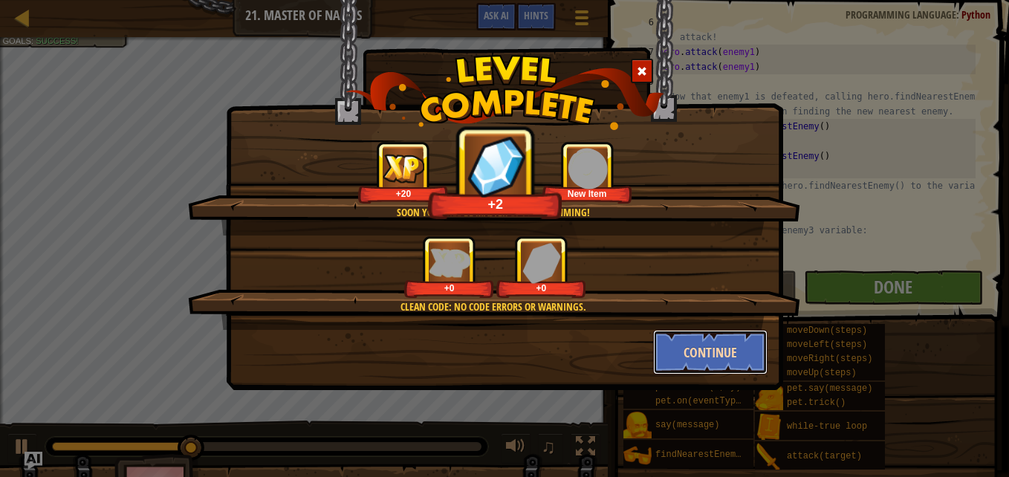
click at [746, 357] on button "Continue" at bounding box center [710, 352] width 115 height 45
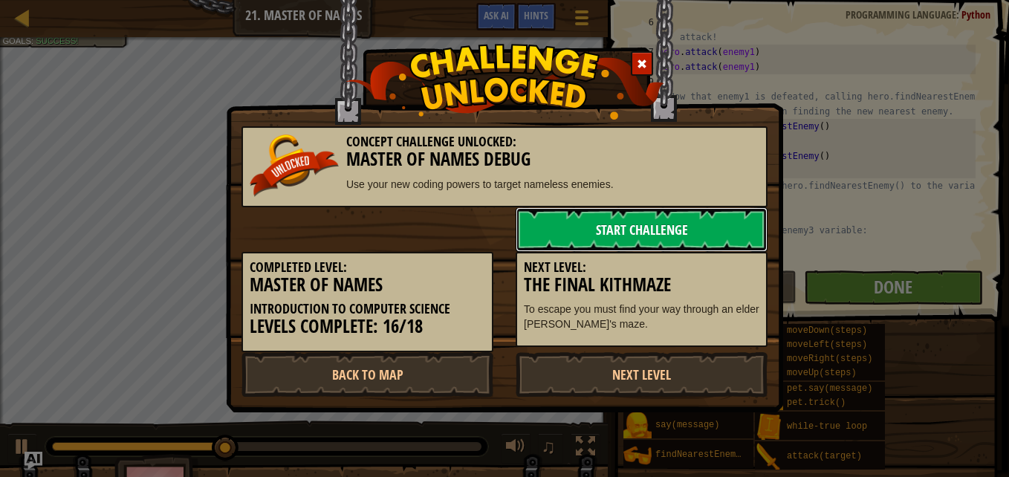
click at [739, 234] on link "Start Challenge" at bounding box center [642, 229] width 252 height 45
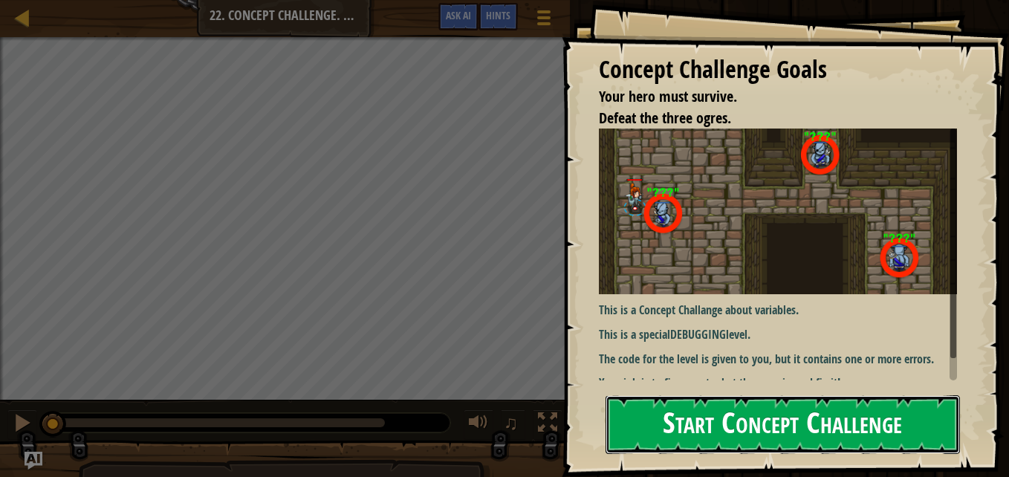
click at [926, 415] on button "Start Concept Challenge" at bounding box center [783, 424] width 354 height 59
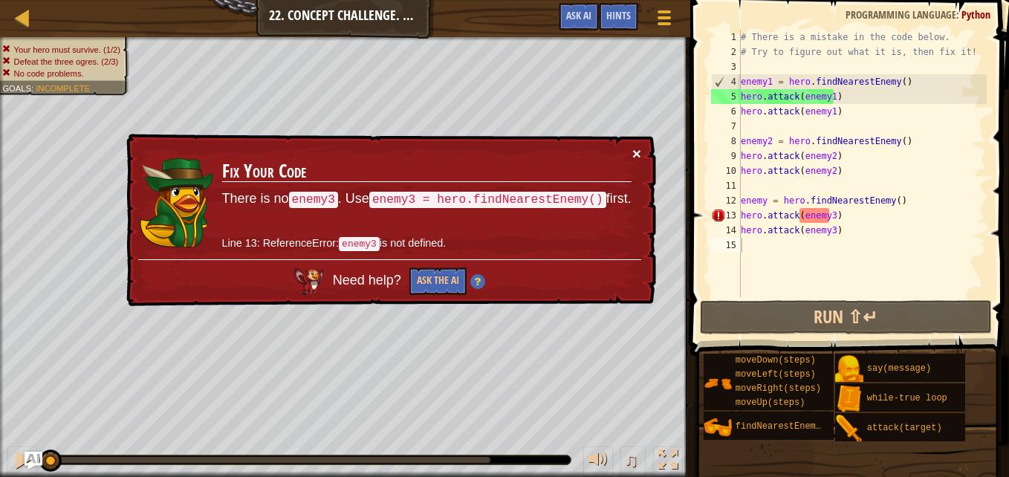
click at [635, 155] on button "×" at bounding box center [636, 154] width 9 height 16
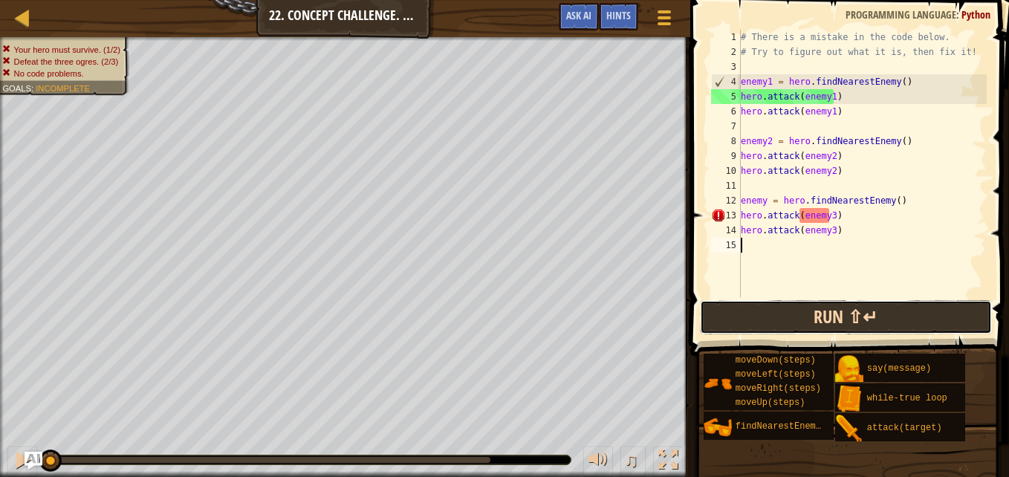
click at [768, 320] on button "Run ⇧↵" at bounding box center [846, 317] width 292 height 34
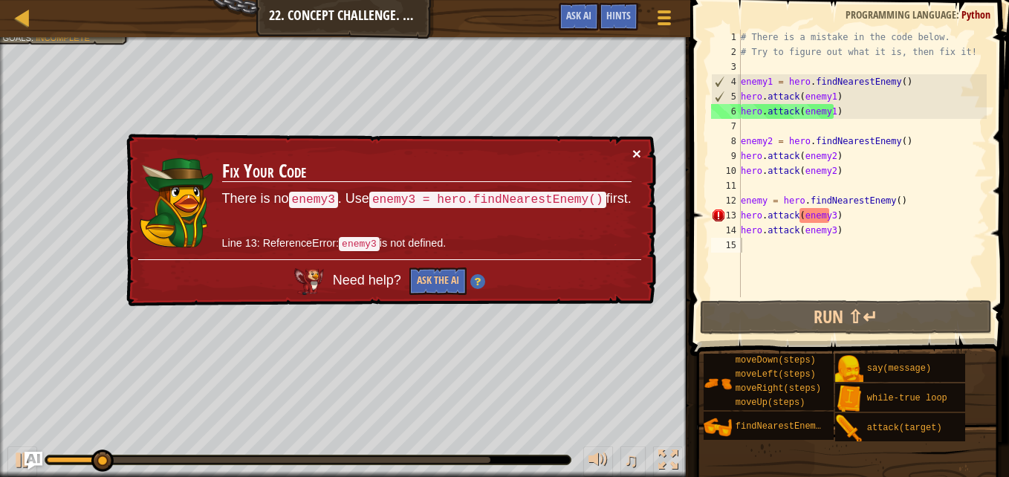
click at [632, 152] on button "×" at bounding box center [636, 154] width 9 height 16
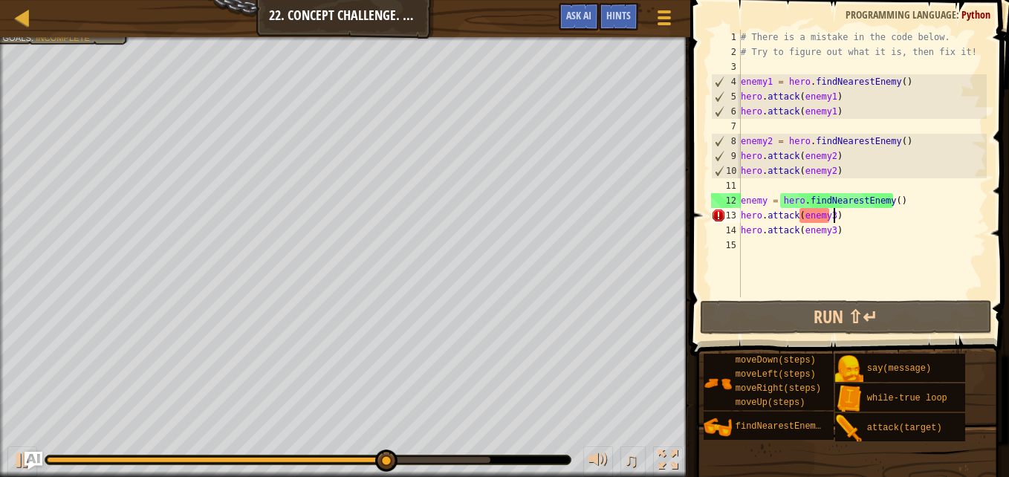
click at [835, 218] on div "# There is a mistake in the code below. # Try to figure out what it is, then fi…" at bounding box center [862, 178] width 249 height 297
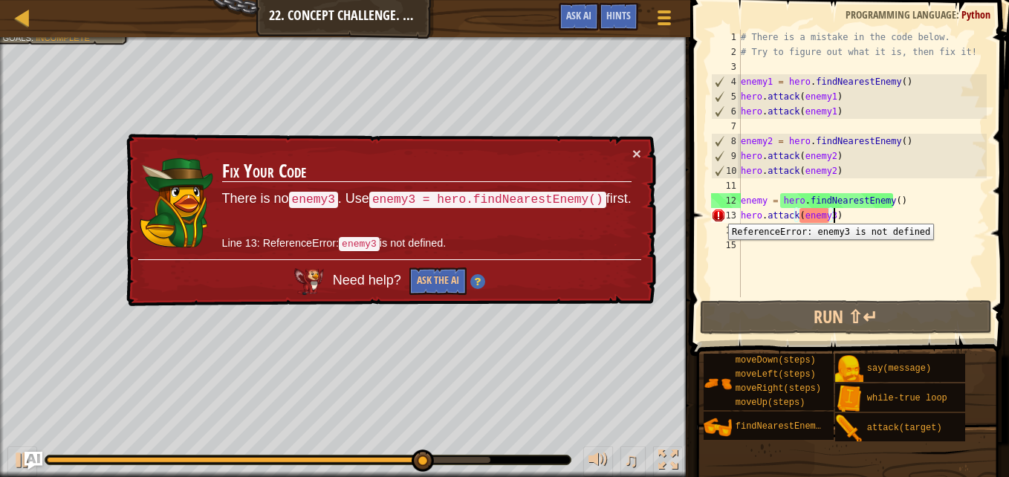
click at [717, 213] on div "13" at bounding box center [726, 215] width 30 height 15
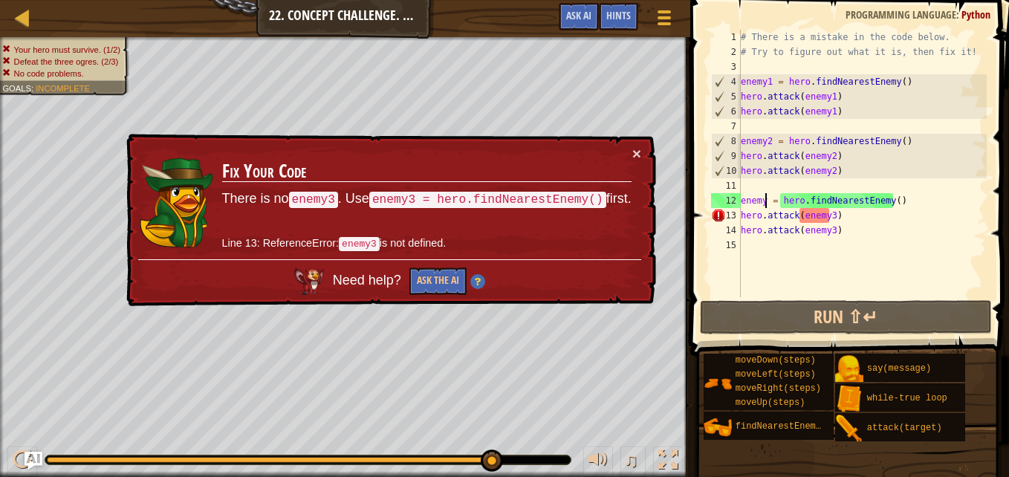
click at [765, 200] on div "# There is a mistake in the code below. # Try to figure out what it is, then fi…" at bounding box center [862, 178] width 249 height 297
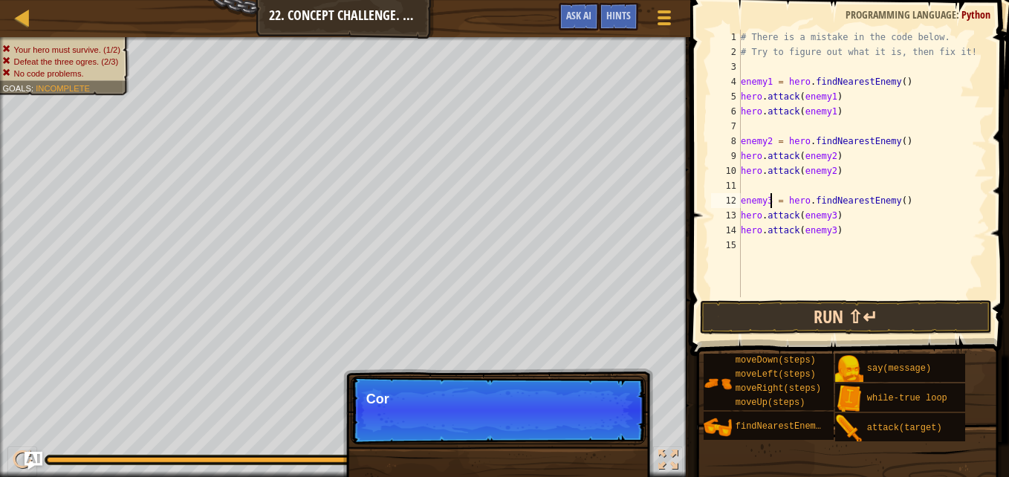
type textarea "enemy3 = hero.findNearestEnemy()"
click at [964, 318] on button "Run ⇧↵" at bounding box center [846, 317] width 292 height 34
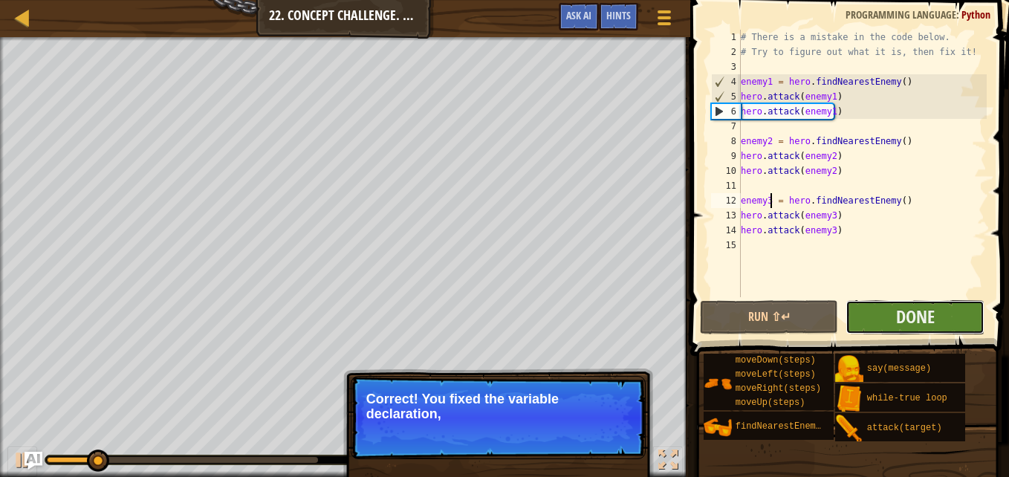
click at [956, 320] on button "Done" at bounding box center [915, 317] width 139 height 34
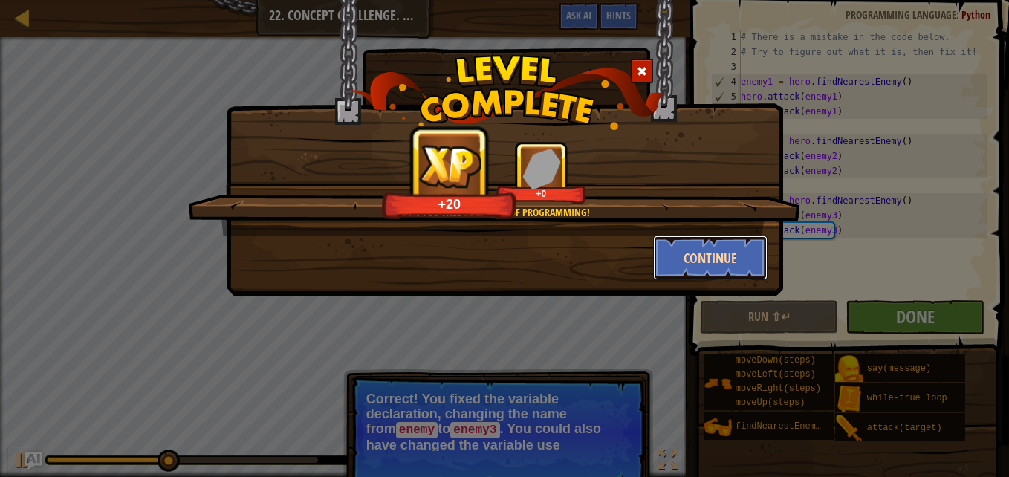
click at [721, 276] on button "Continue" at bounding box center [710, 258] width 115 height 45
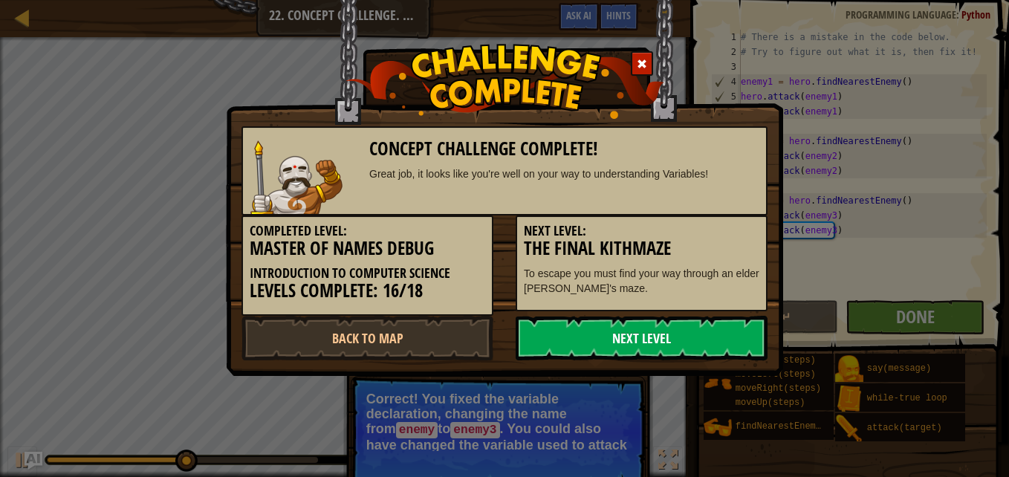
click at [733, 353] on link "Next Level" at bounding box center [642, 338] width 252 height 45
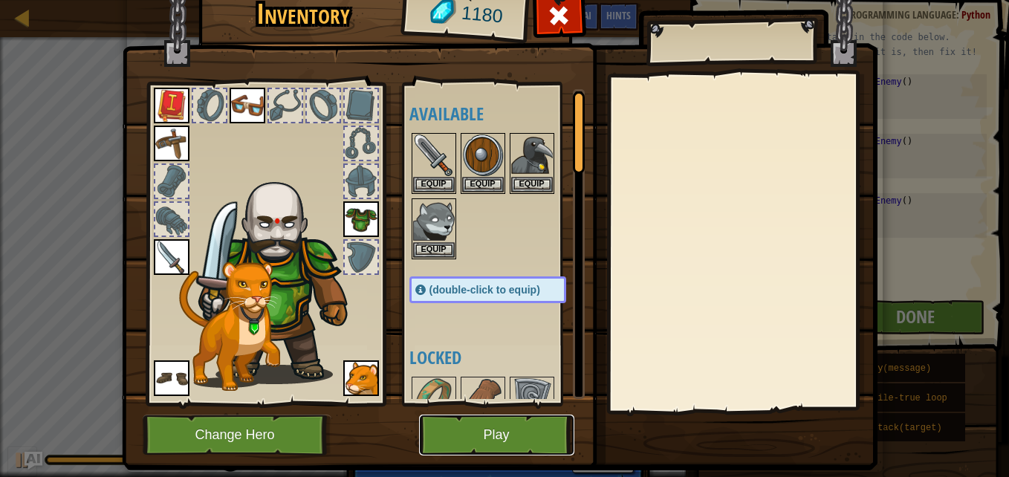
click at [525, 438] on button "Play" at bounding box center [496, 435] width 155 height 41
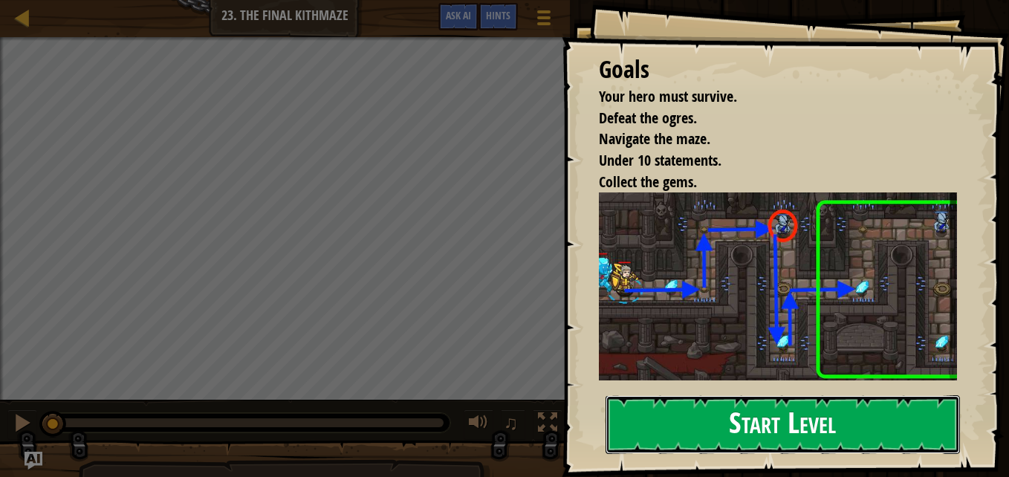
click at [844, 410] on button "Start Level" at bounding box center [783, 424] width 354 height 59
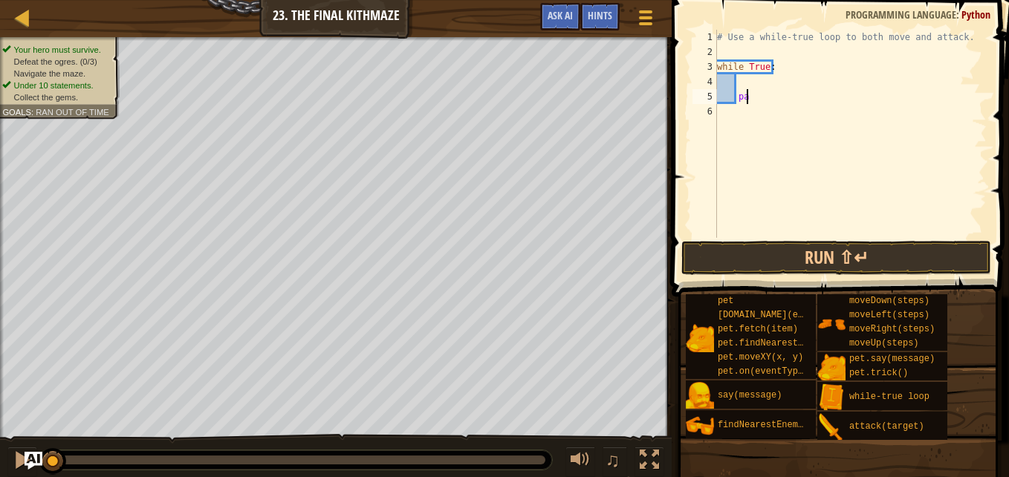
type textarea "p"
click at [742, 79] on div "# Use a while-true loop to both move and attack. while True :" at bounding box center [850, 149] width 273 height 238
type textarea "h"
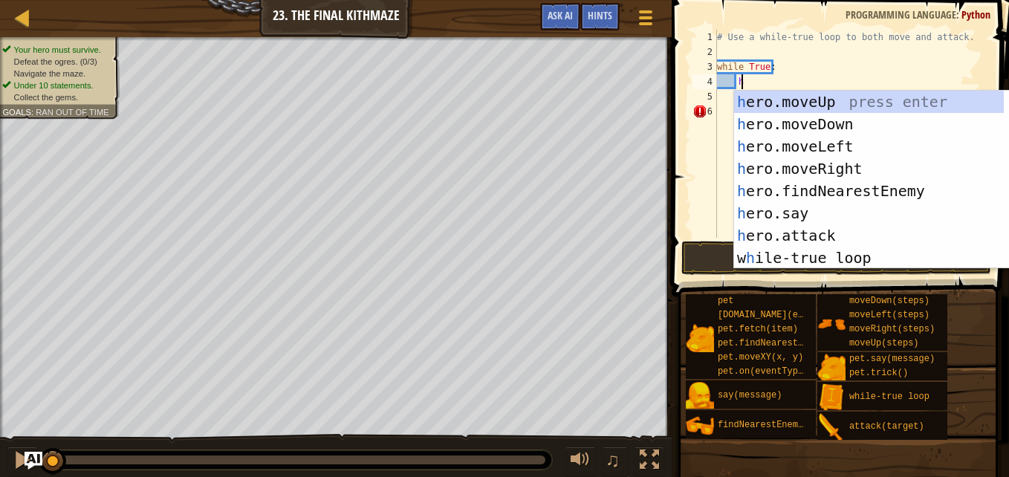
scroll to position [7, 1]
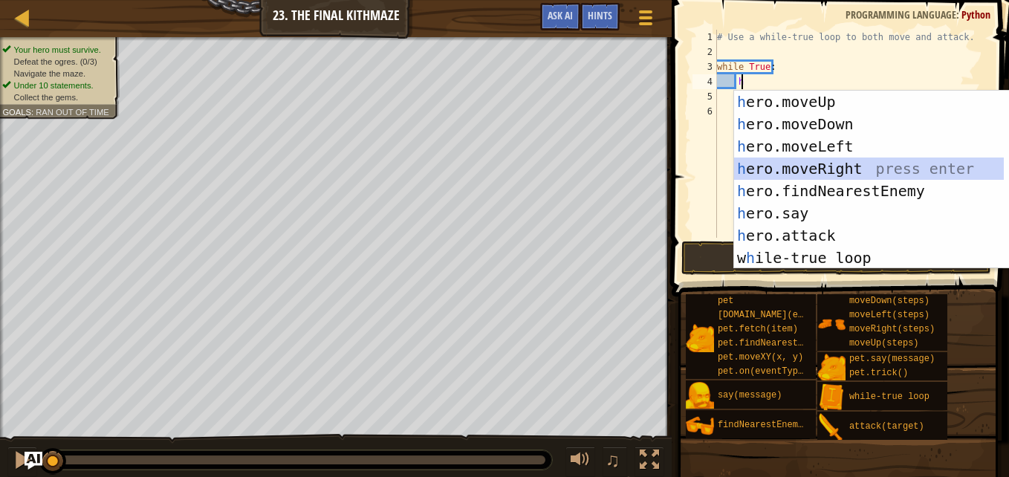
click at [798, 169] on div "h ero.moveUp press enter h ero.moveDown press enter h ero.moveLeft press enter …" at bounding box center [869, 202] width 270 height 223
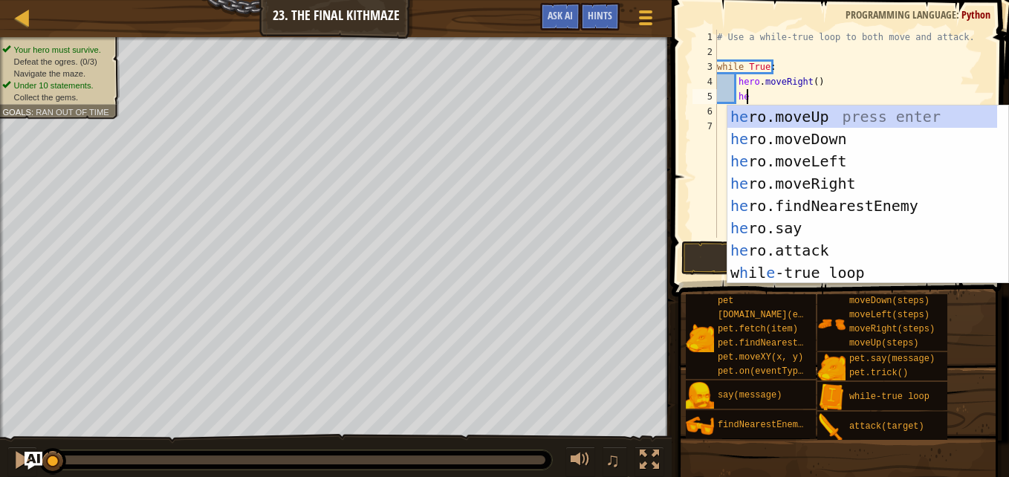
type textarea "her"
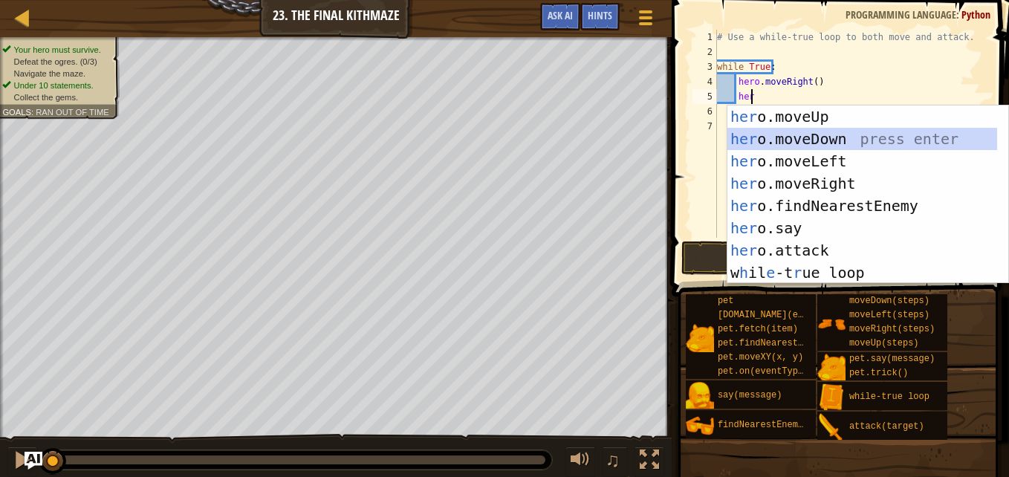
click at [800, 132] on div "her o.moveUp press enter her o.moveDown press enter her o.moveLeft press enter …" at bounding box center [862, 217] width 270 height 223
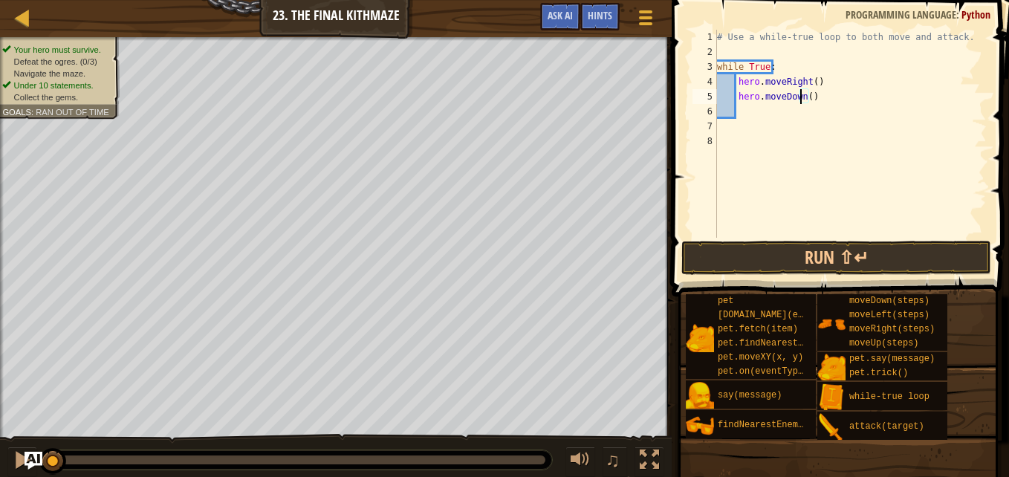
click at [800, 97] on div "# Use a while-true loop to both move and attack. while True : hero . moveRight …" at bounding box center [850, 149] width 273 height 238
click at [802, 97] on div "# Use a while-true loop to both move and attack. while True : hero . moveRight …" at bounding box center [850, 149] width 273 height 238
type textarea "hero.moveu"
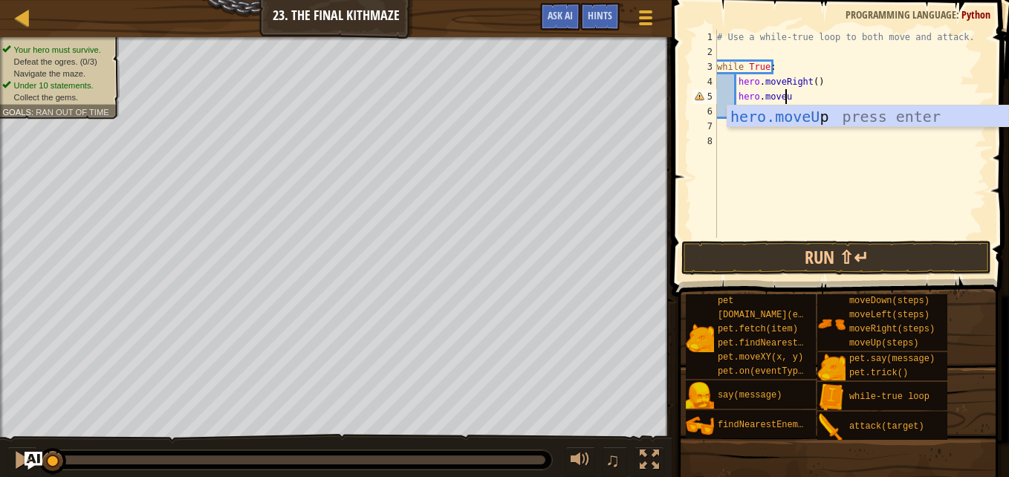
scroll to position [7, 5]
click at [802, 120] on div "hero.moveU p press enter" at bounding box center [867, 139] width 281 height 67
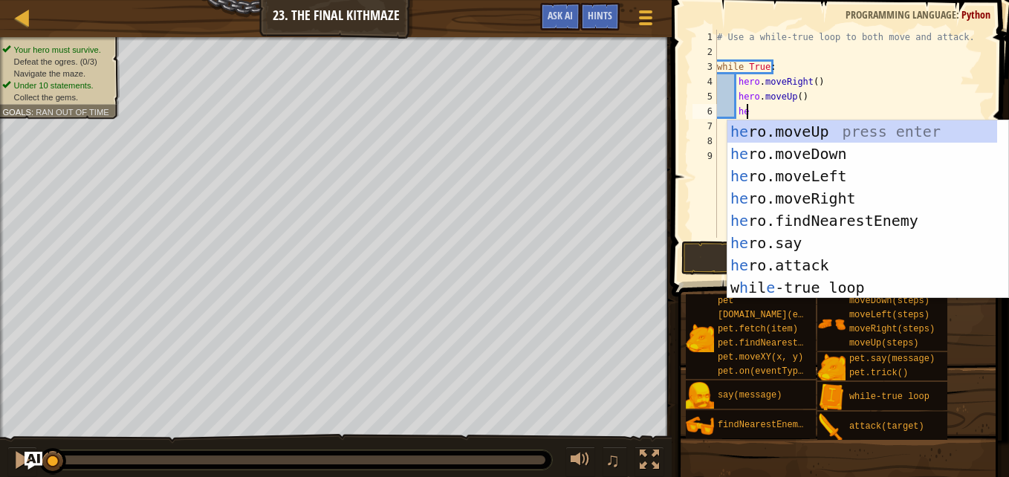
scroll to position [7, 2]
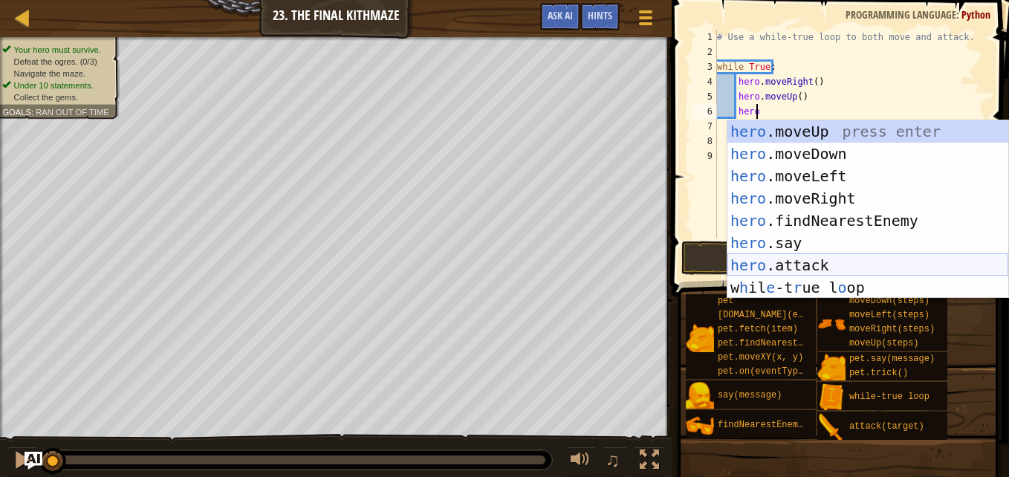
click at [782, 266] on div "hero .moveUp press enter hero .moveDown press enter hero .moveLeft press enter …" at bounding box center [867, 231] width 281 height 223
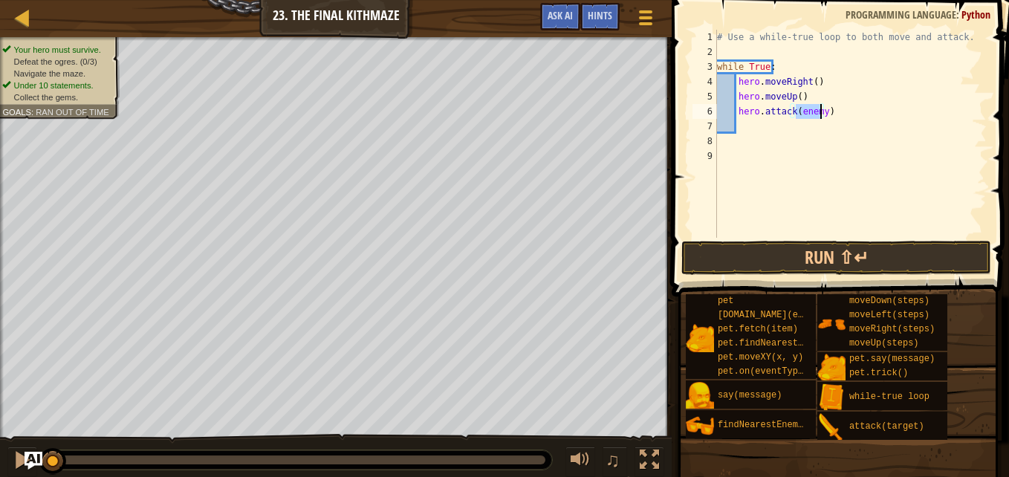
click at [829, 112] on div "# Use a while-true loop to both move and attack. while True : hero . moveRight …" at bounding box center [850, 149] width 273 height 238
type textarea "h"
click at [823, 114] on div "# Use a while-true loop to both move and attack. while True : hero . moveRight …" at bounding box center [850, 149] width 273 height 238
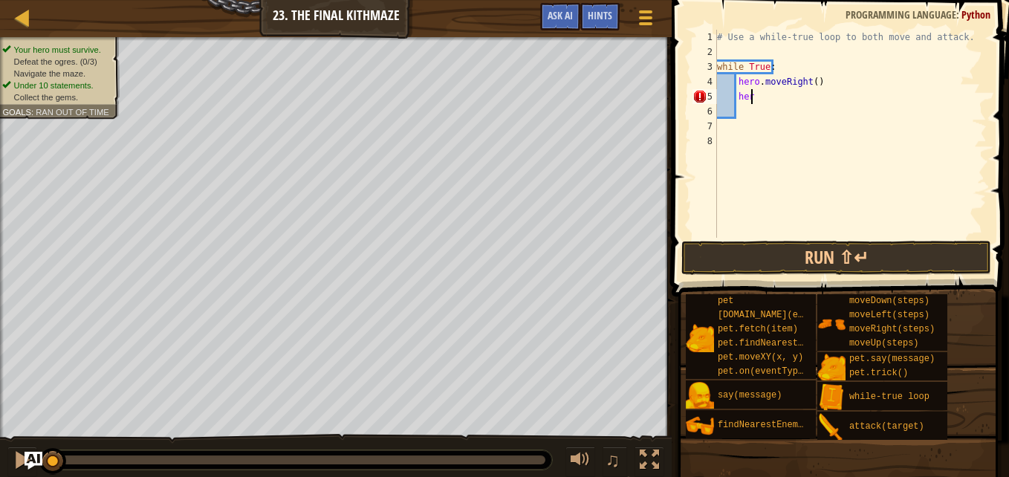
type textarea "h"
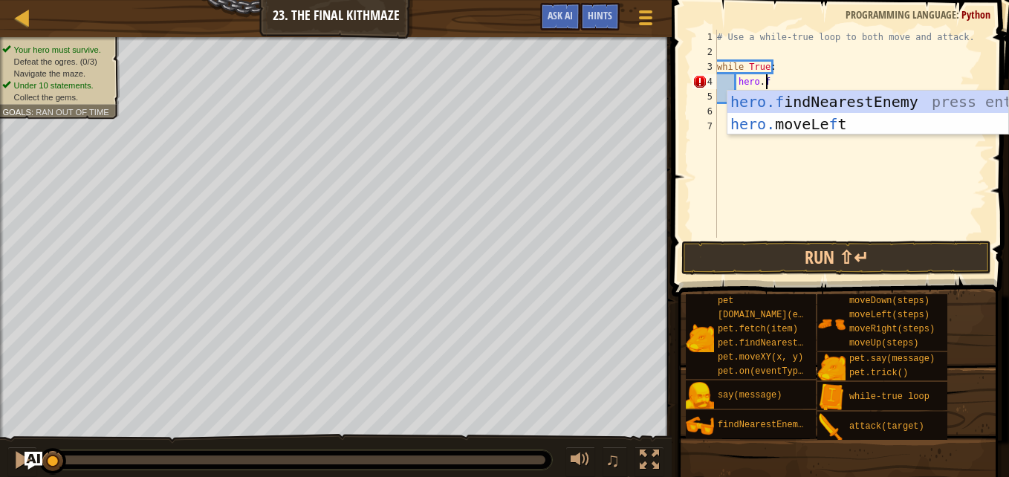
type textarea "[DOMAIN_NAME]"
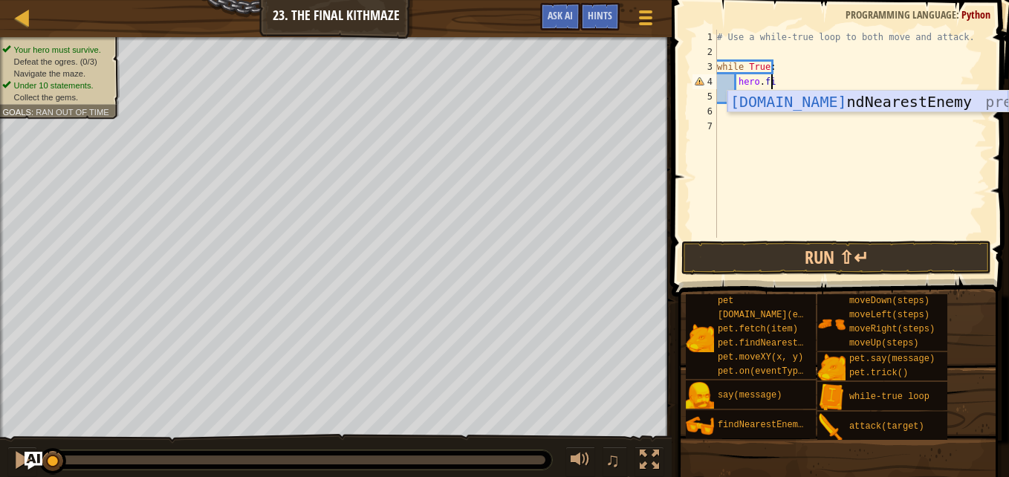
click at [817, 102] on div "[DOMAIN_NAME] ndNearestEnemy press enter" at bounding box center [867, 124] width 281 height 67
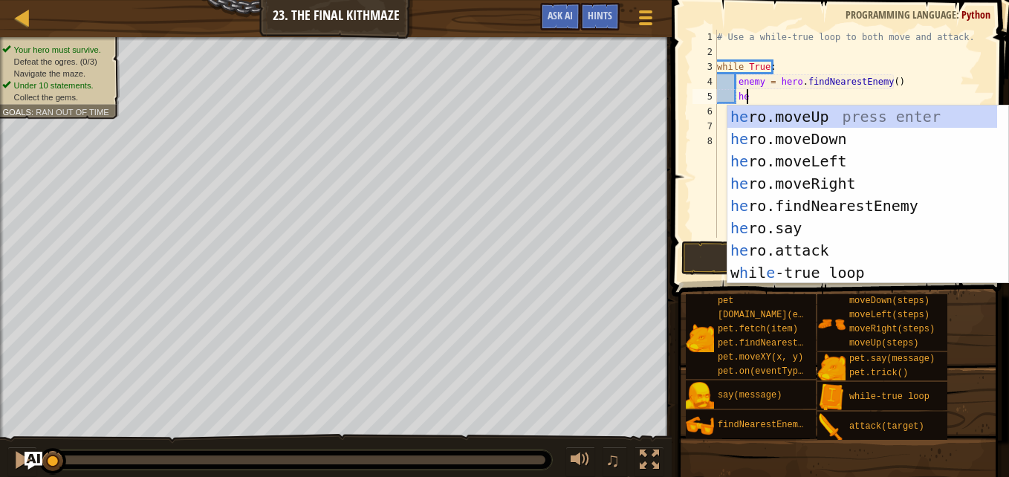
scroll to position [7, 2]
click at [769, 250] on div "hero .moveUp press enter hero .moveDown press enter hero .moveLeft press enter …" at bounding box center [867, 217] width 281 height 223
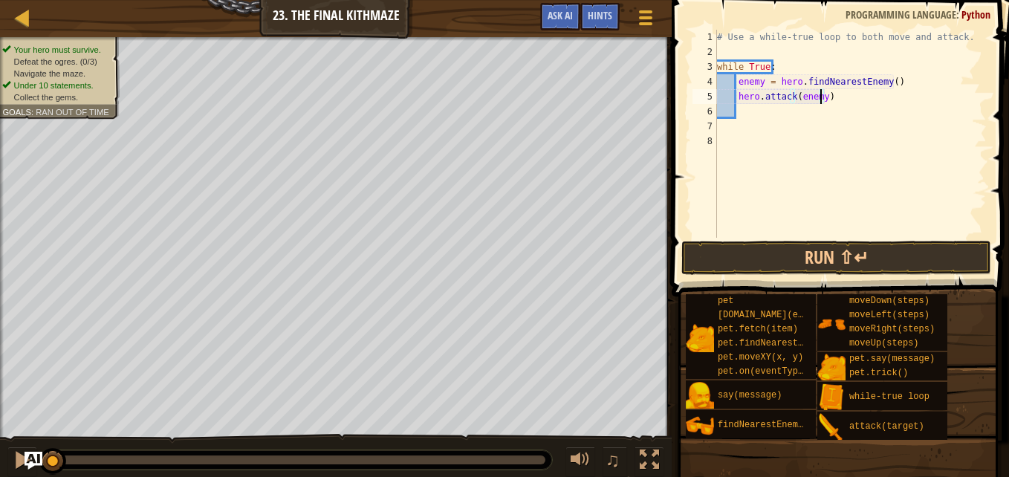
click at [818, 98] on div "# Use a while-true loop to both move and attack. while True : enemy = hero . fi…" at bounding box center [850, 149] width 273 height 238
click at [759, 84] on div "# Use a while-true loop to both move and attack. while True : enemy = hero . fi…" at bounding box center [850, 149] width 273 height 238
click at [959, 259] on button "Run ⇧↵" at bounding box center [836, 258] width 310 height 34
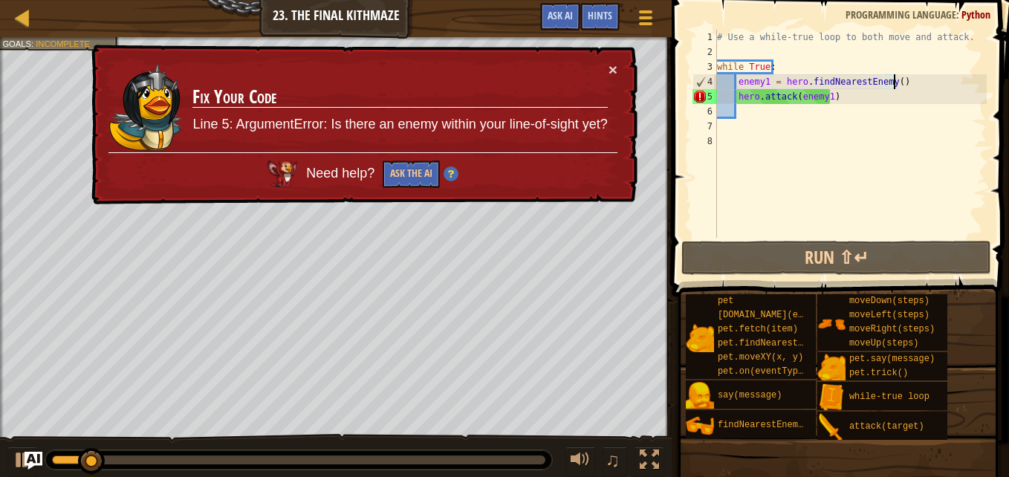
click at [899, 77] on div "# Use a while-true loop to both move and attack. while True : enemy1 = hero . f…" at bounding box center [850, 149] width 273 height 238
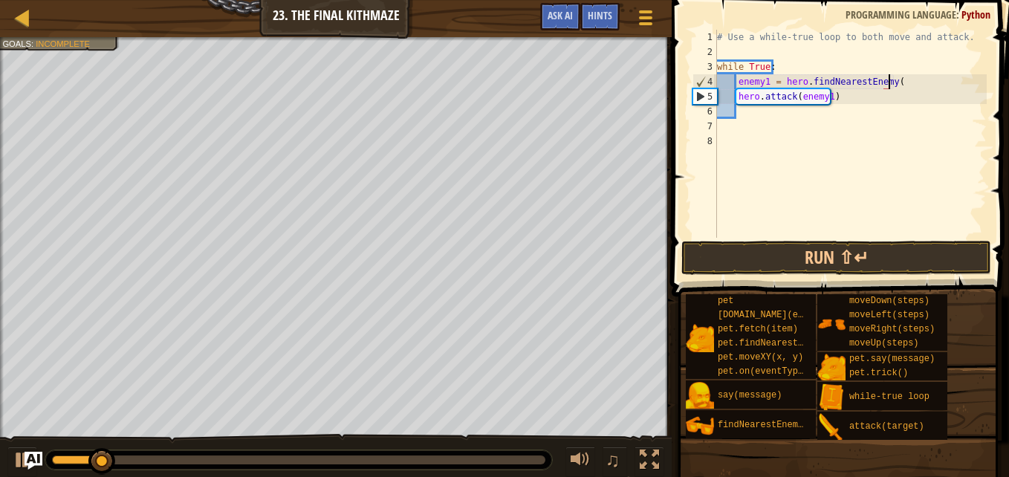
type textarea "enemy1 = hero.findNearestEnemy"
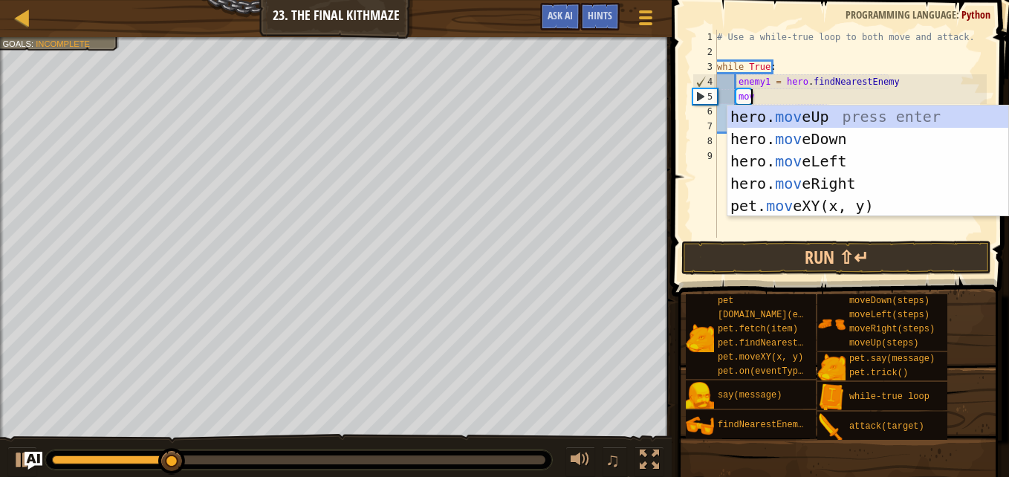
scroll to position [7, 2]
type textarea "move"
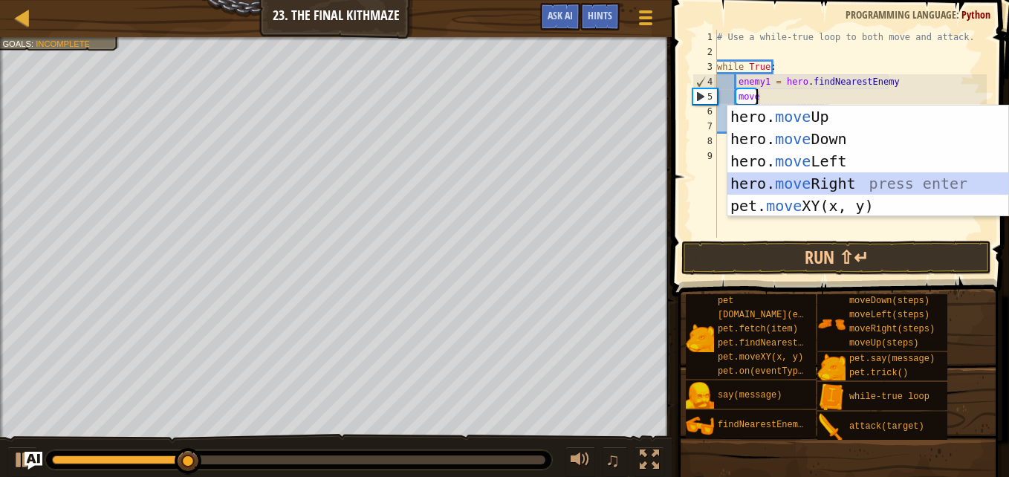
click at [807, 179] on div "hero. move Up press enter hero. move Down press enter hero. move Left press ent…" at bounding box center [867, 184] width 281 height 156
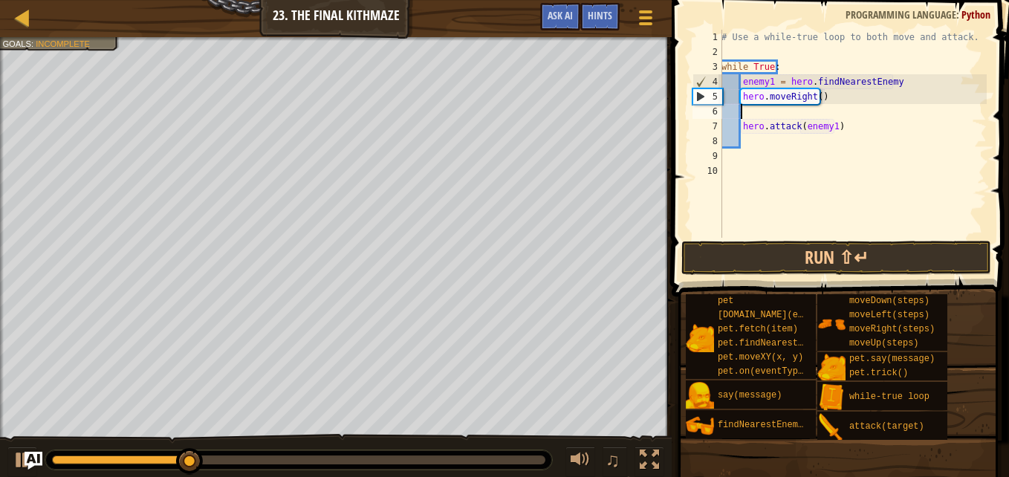
scroll to position [7, 1]
click at [818, 265] on button "Run ⇧↵" at bounding box center [836, 258] width 310 height 34
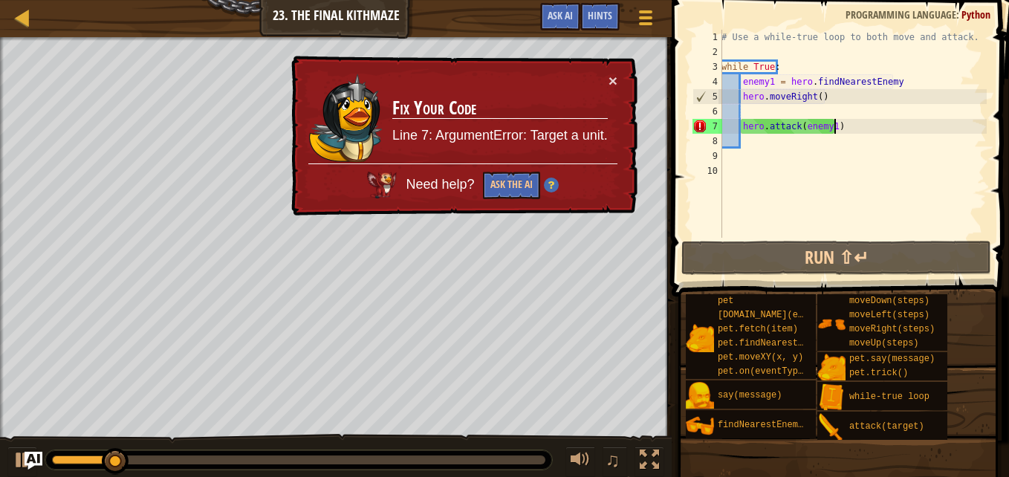
click at [840, 124] on div "# Use a while-true loop to both move and attack. while True : enemy1 = hero . f…" at bounding box center [853, 149] width 268 height 238
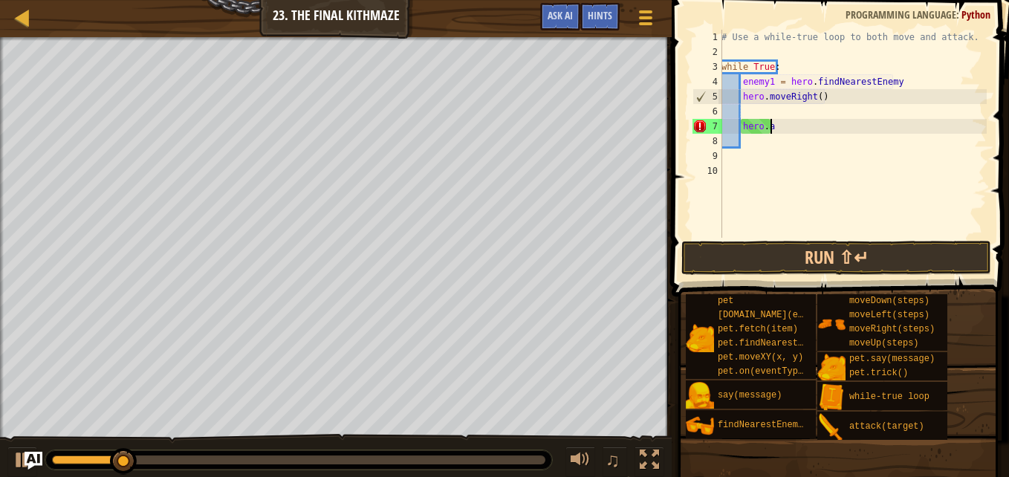
type textarea "h"
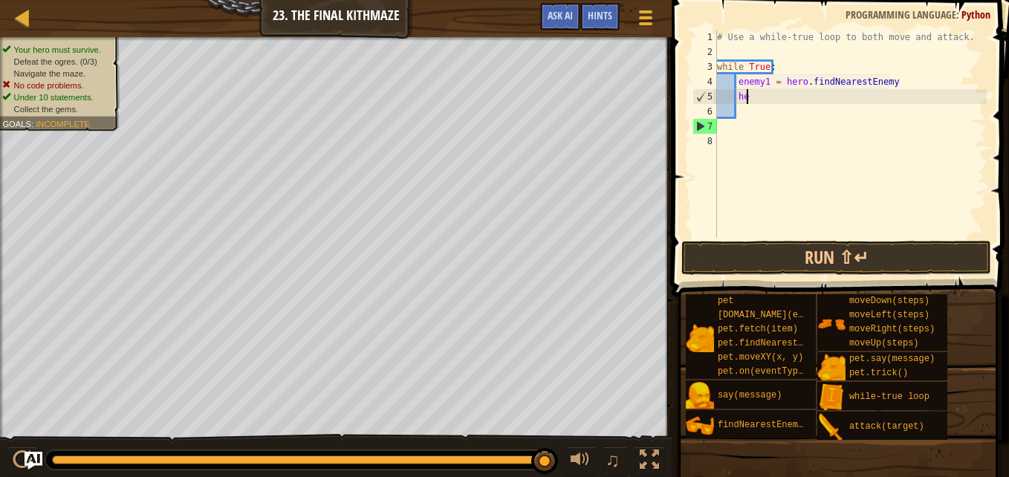
type textarea "h"
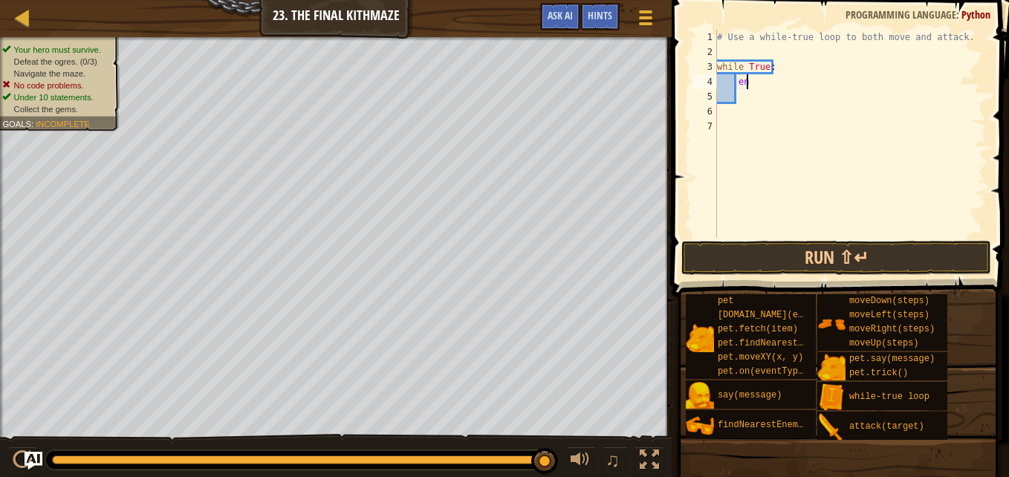
type textarea "e"
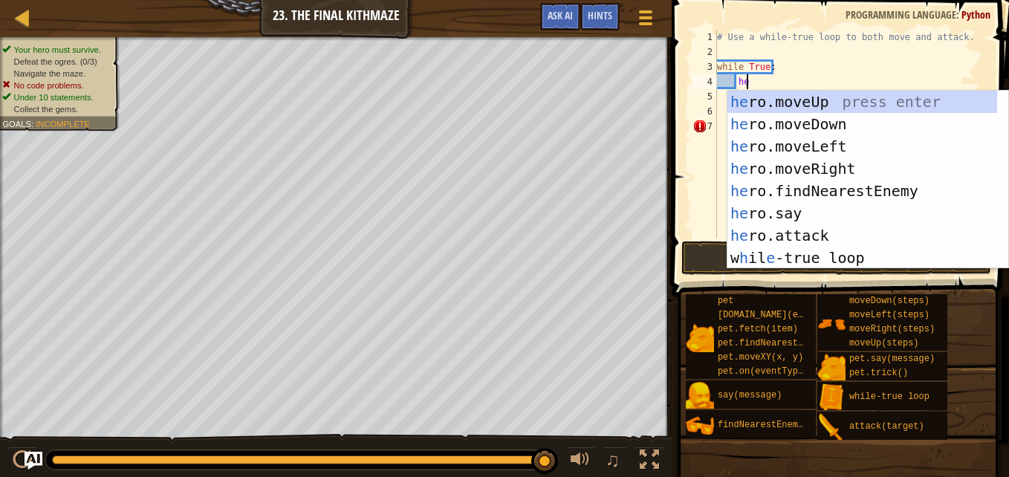
type textarea "her"
click at [820, 172] on div "her o.moveUp press enter her o.moveDown press enter her o.moveLeft press enter …" at bounding box center [862, 202] width 270 height 223
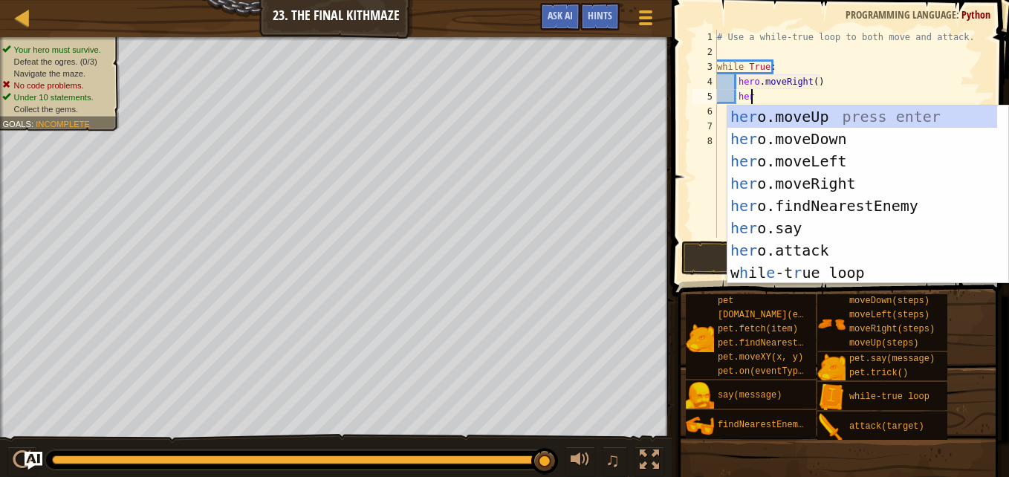
type textarea "hero"
click at [780, 116] on div "hero .moveUp press enter hero .moveDown press enter hero .moveLeft press enter …" at bounding box center [867, 217] width 281 height 223
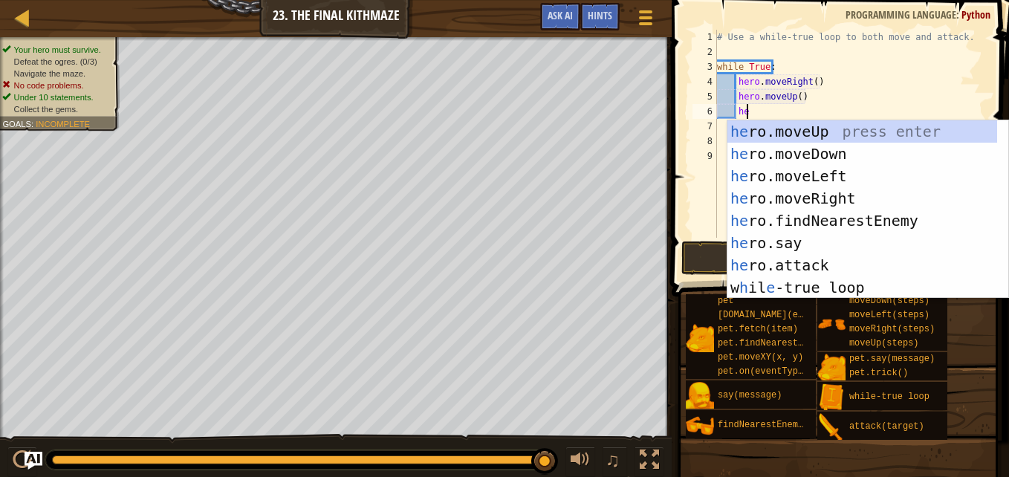
type textarea "her"
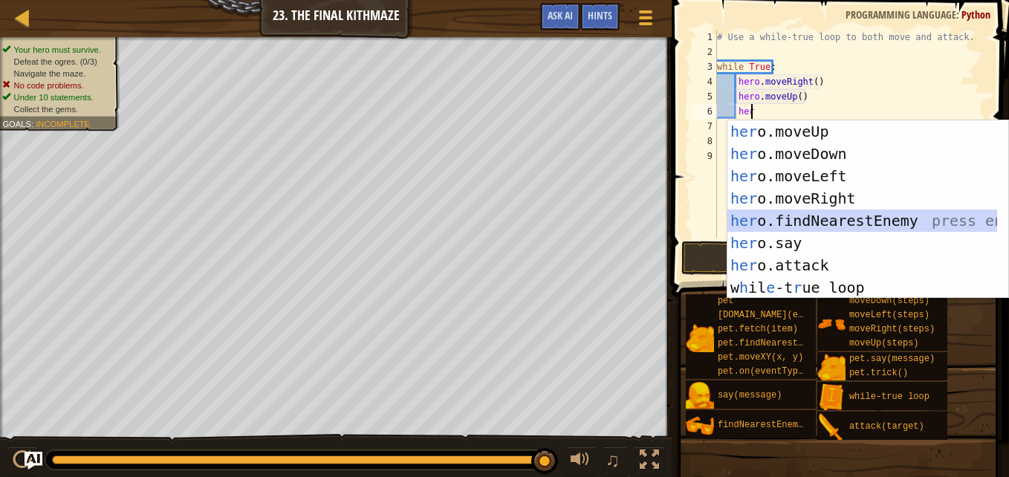
click at [820, 221] on div "her o.moveUp press enter her o.moveDown press enter her o.moveLeft press enter …" at bounding box center [862, 231] width 270 height 223
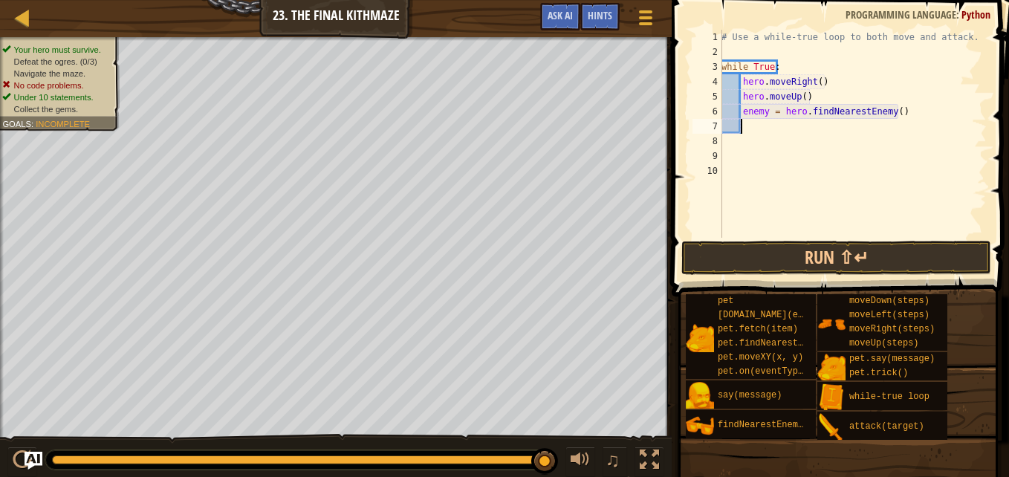
click at [762, 111] on div "# Use a while-true loop to both move and attack. while True : hero . moveRight …" at bounding box center [853, 149] width 268 height 238
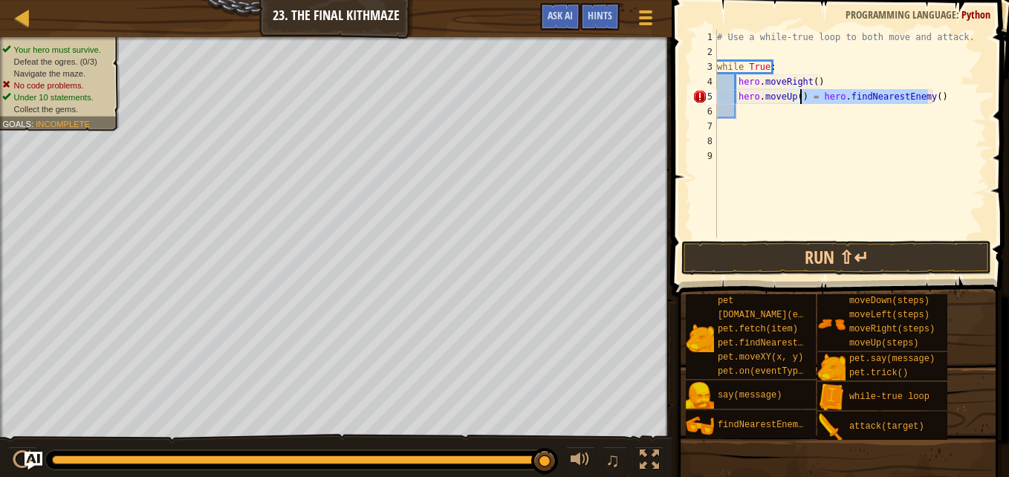
drag, startPoint x: 926, startPoint y: 93, endPoint x: 802, endPoint y: 98, distance: 124.2
click at [802, 98] on div "# Use a while-true loop to both move and attack. while True : hero . moveRight …" at bounding box center [850, 149] width 273 height 238
type textarea "hero.moveUp()"
click at [741, 112] on div "# Use a while-true loop to both move and attack. while True : hero . moveRight …" at bounding box center [850, 149] width 273 height 238
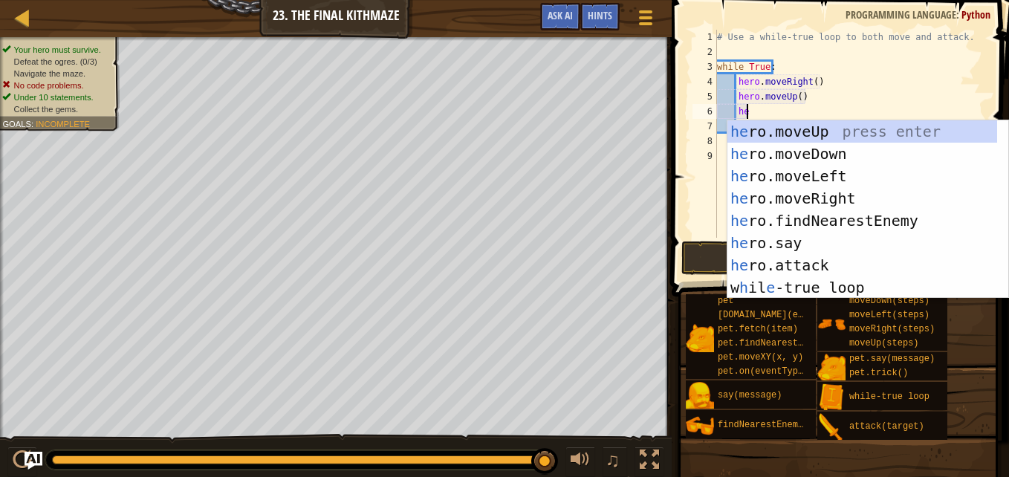
type textarea "h"
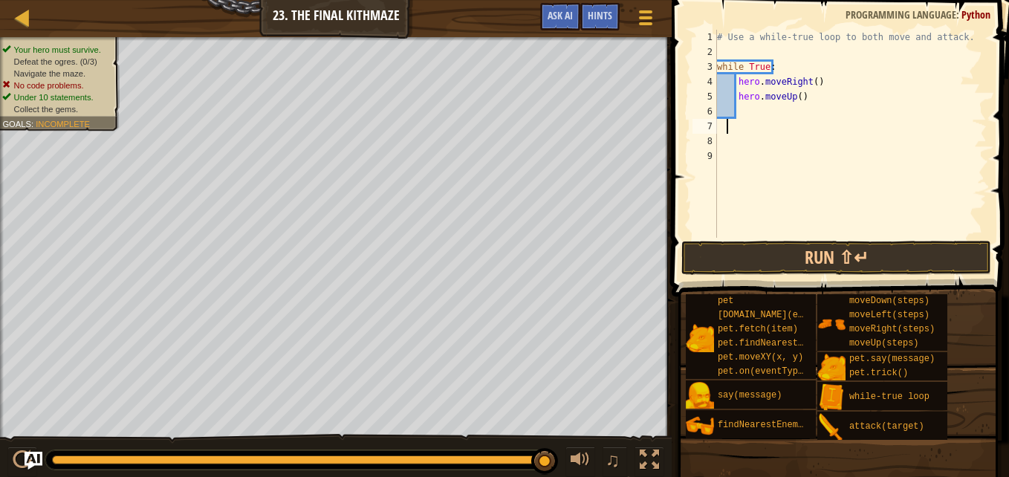
click at [727, 133] on div "# Use a while-true loop to both move and attack. while True : hero . moveRight …" at bounding box center [850, 149] width 273 height 238
type textarea "he"
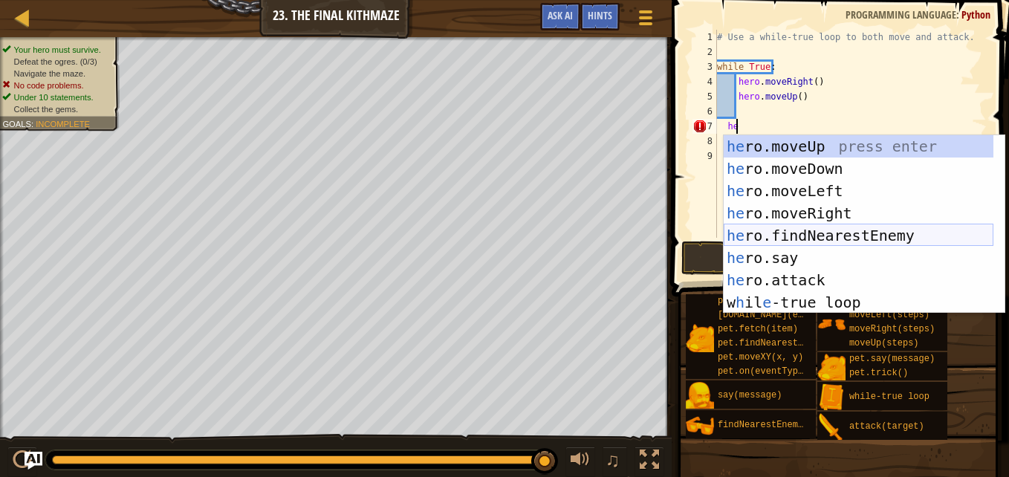
click at [782, 232] on div "he ro.moveUp press enter he ro.moveDown press enter he ro.moveLeft press enter …" at bounding box center [859, 246] width 270 height 223
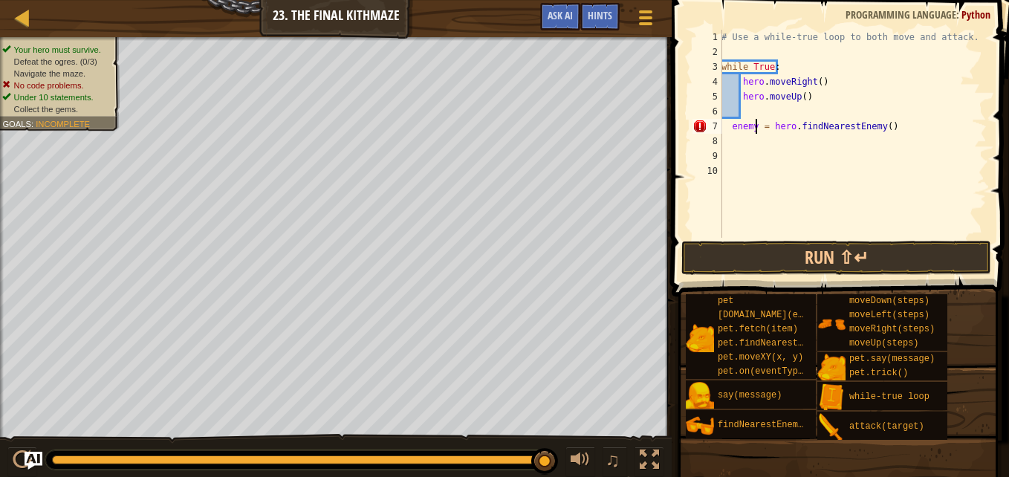
click at [756, 126] on div "# Use a while-true loop to both move and attack. while True : hero . moveRight …" at bounding box center [853, 149] width 268 height 238
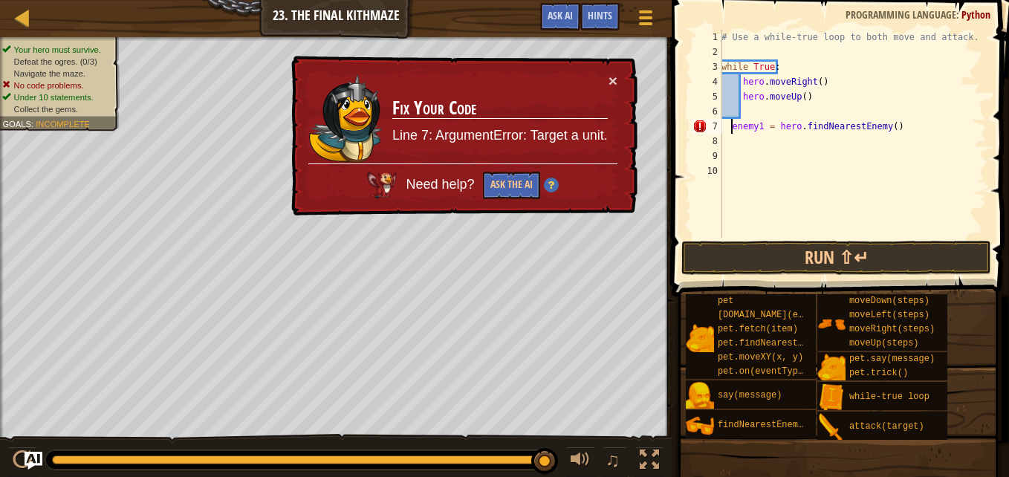
click at [731, 128] on div "# Use a while-true loop to both move and attack. while True : hero . moveRight …" at bounding box center [853, 149] width 268 height 238
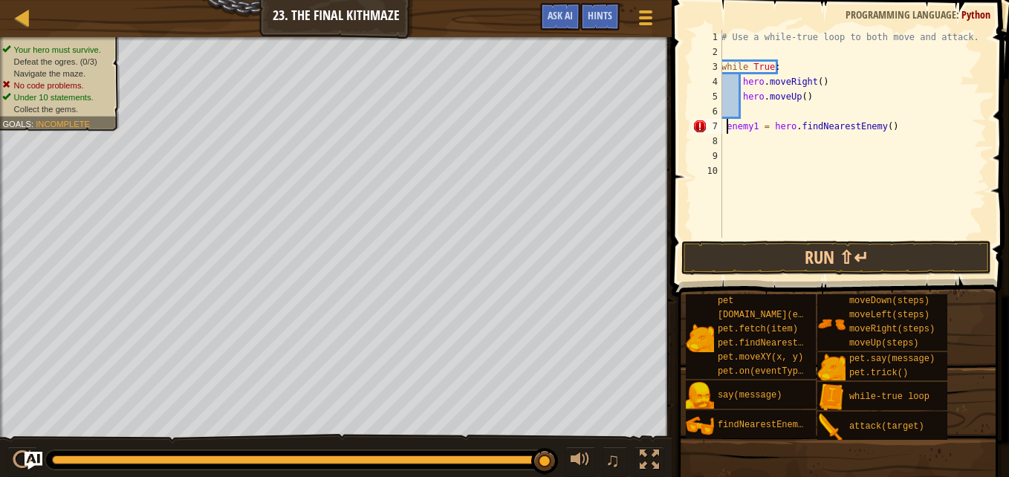
type textarea "enemy1 = hero.findNearestEnemy()"
click at [742, 145] on div "# Use a while-true loop to both move and attack. while True : hero . moveRight …" at bounding box center [853, 149] width 268 height 238
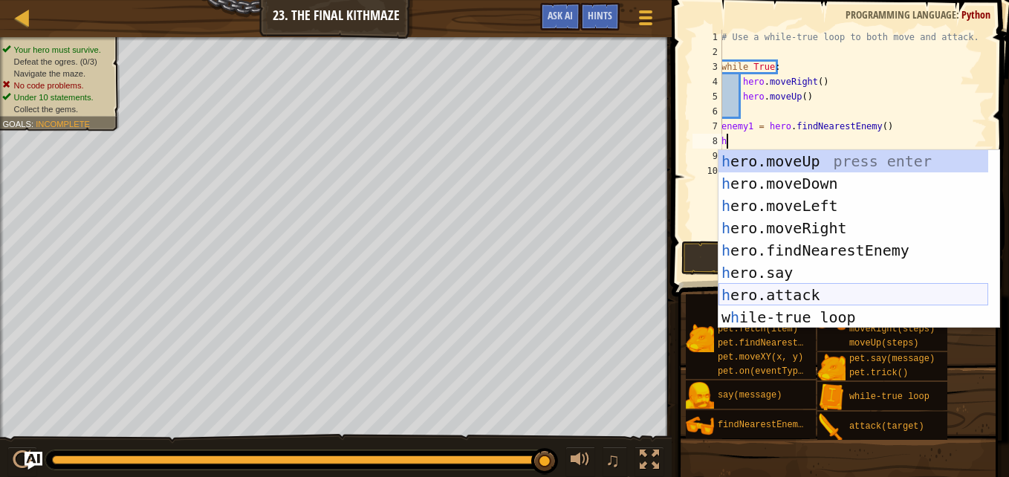
click at [784, 292] on div "h ero.moveUp press enter h ero.moveDown press enter h ero.moveLeft press enter …" at bounding box center [854, 261] width 270 height 223
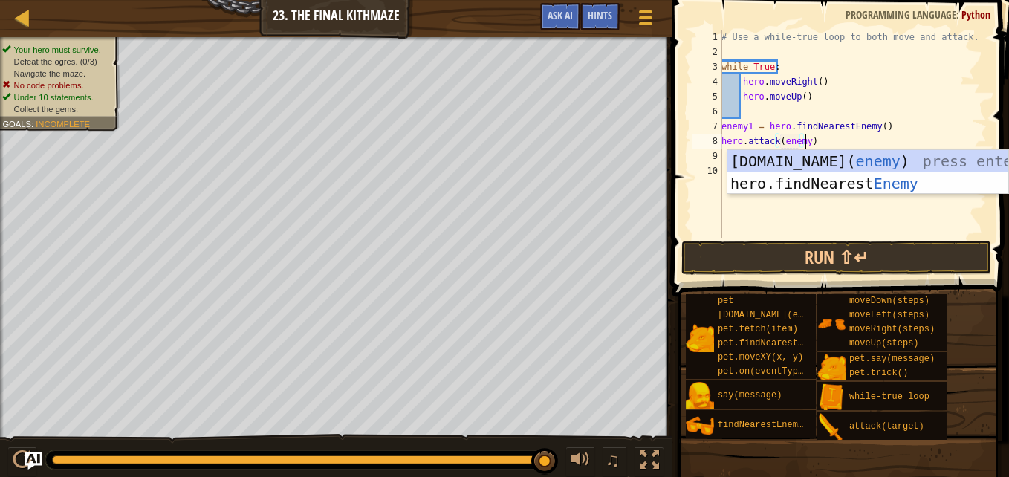
scroll to position [7, 7]
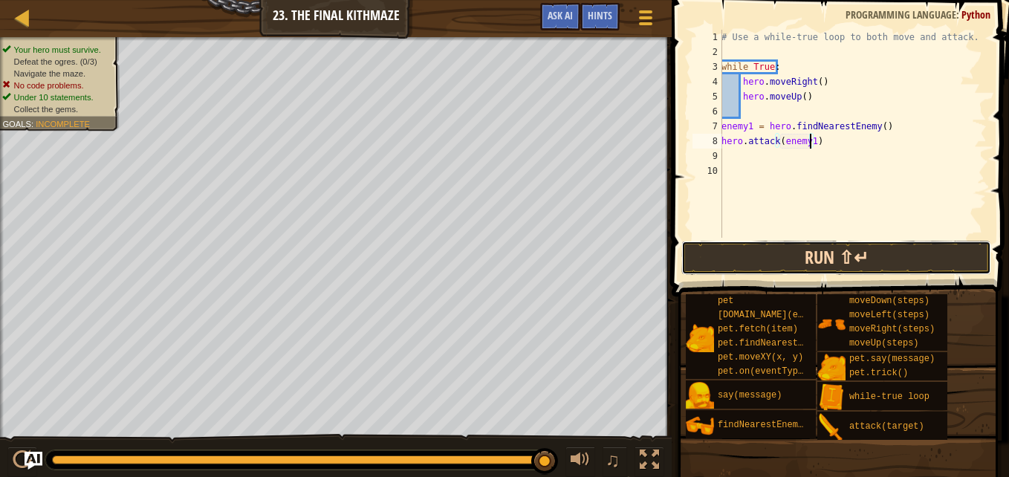
click at [966, 256] on button "Run ⇧↵" at bounding box center [836, 258] width 310 height 34
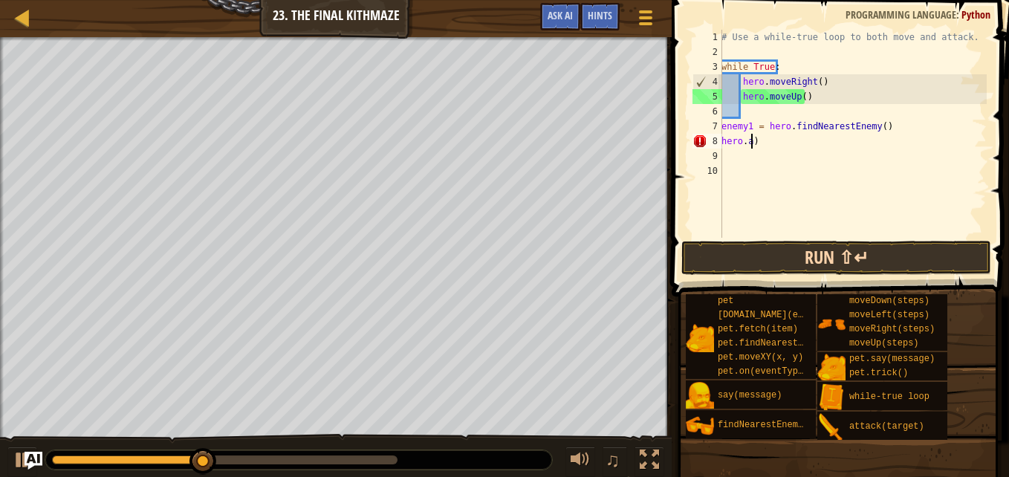
scroll to position [7, 0]
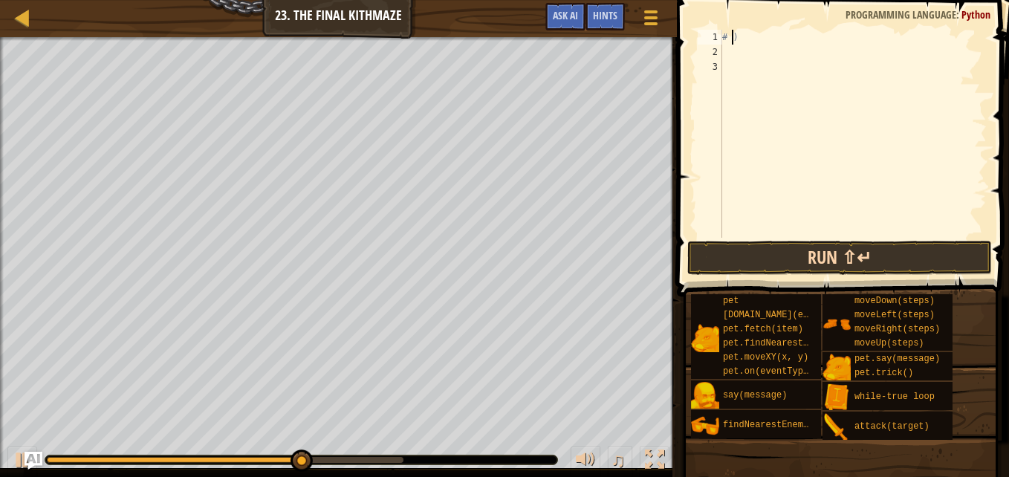
type textarea ")"
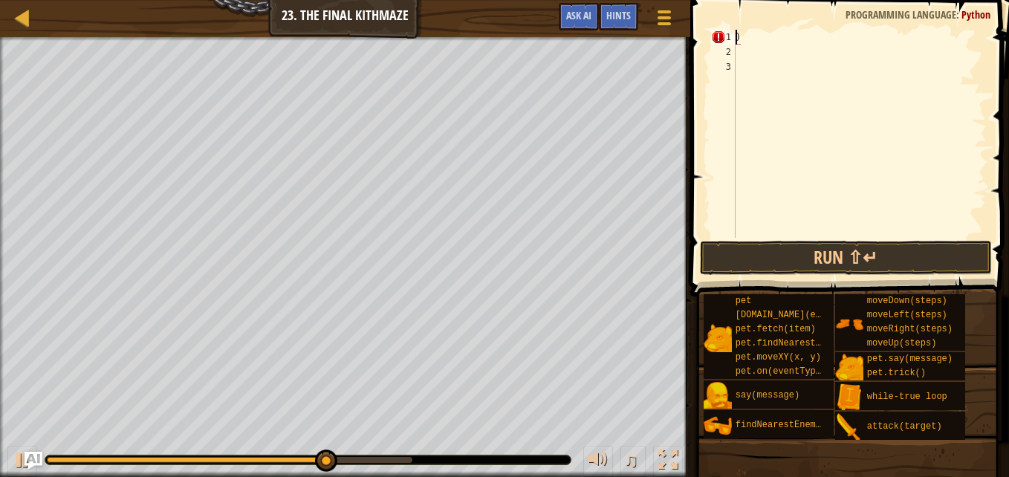
click at [774, 47] on div ")" at bounding box center [860, 149] width 254 height 238
click at [770, 42] on div ")" at bounding box center [860, 149] width 254 height 238
type textarea ")"
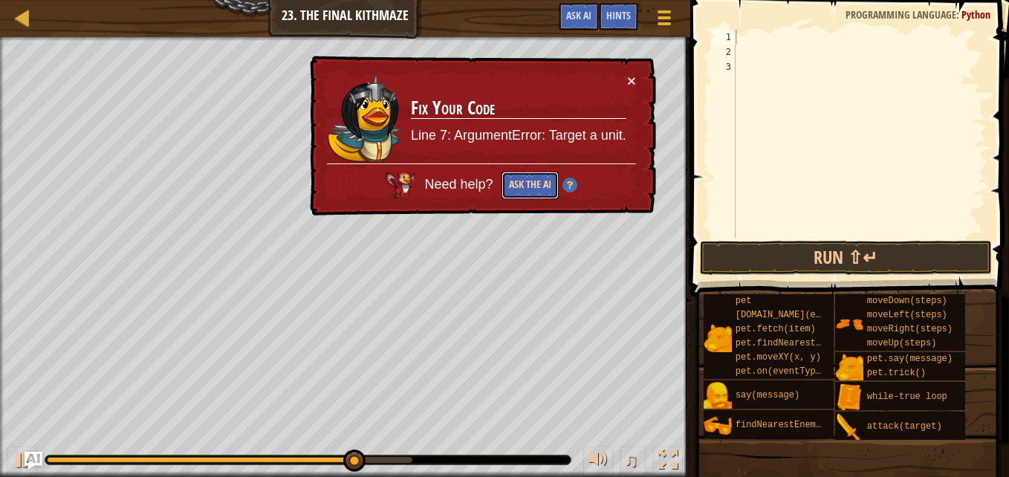
click at [544, 189] on button "Ask the AI" at bounding box center [530, 185] width 57 height 27
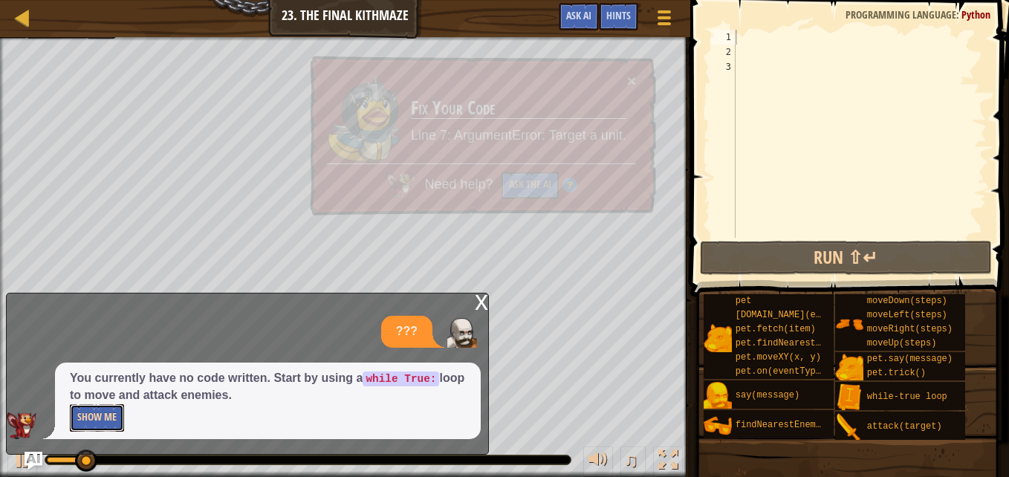
click at [80, 409] on button "Show Me" at bounding box center [97, 417] width 54 height 27
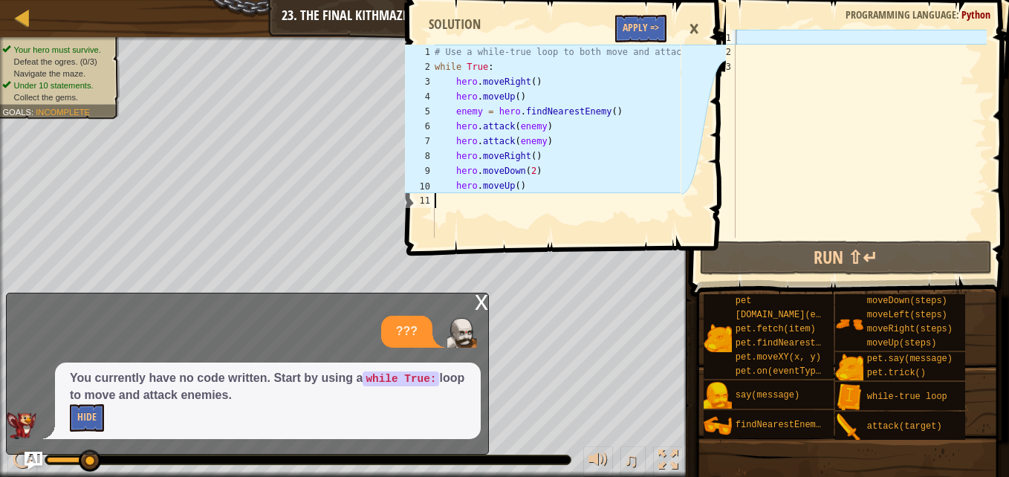
drag, startPoint x: 432, startPoint y: 63, endPoint x: 470, endPoint y: 110, distance: 60.2
click at [470, 110] on div "1 2 3 4 5 6 7 8 9 10 11 # Use a while-true loop to both move and attack. while …" at bounding box center [541, 141] width 279 height 193
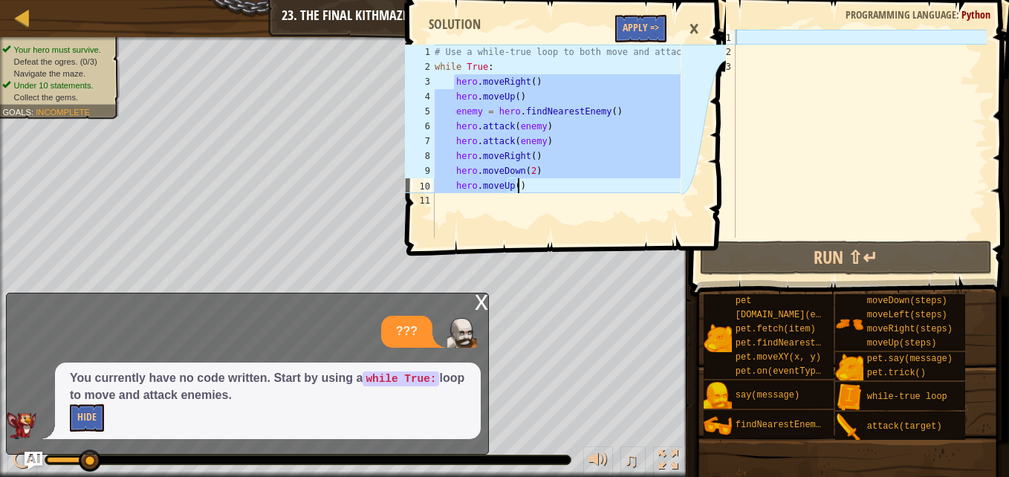
drag, startPoint x: 453, startPoint y: 82, endPoint x: 522, endPoint y: 189, distance: 127.4
click at [522, 189] on div "# Use a while-true loop to both move and attack. while True : hero . moveRight …" at bounding box center [556, 156] width 249 height 223
type textarea "hero.moveDown(2) hero.moveUp()"
click at [759, 75] on div at bounding box center [860, 149] width 254 height 238
click at [748, 58] on div at bounding box center [860, 149] width 254 height 238
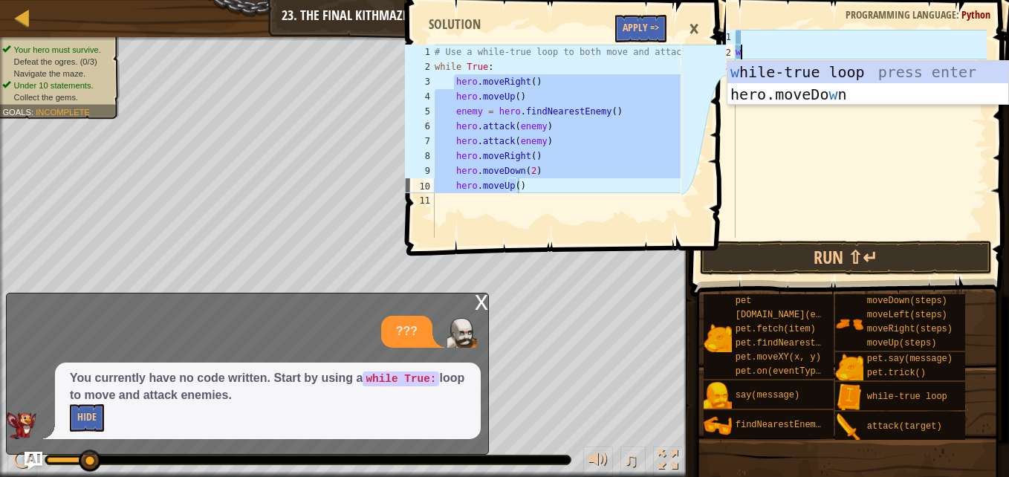
type textarea "wh"
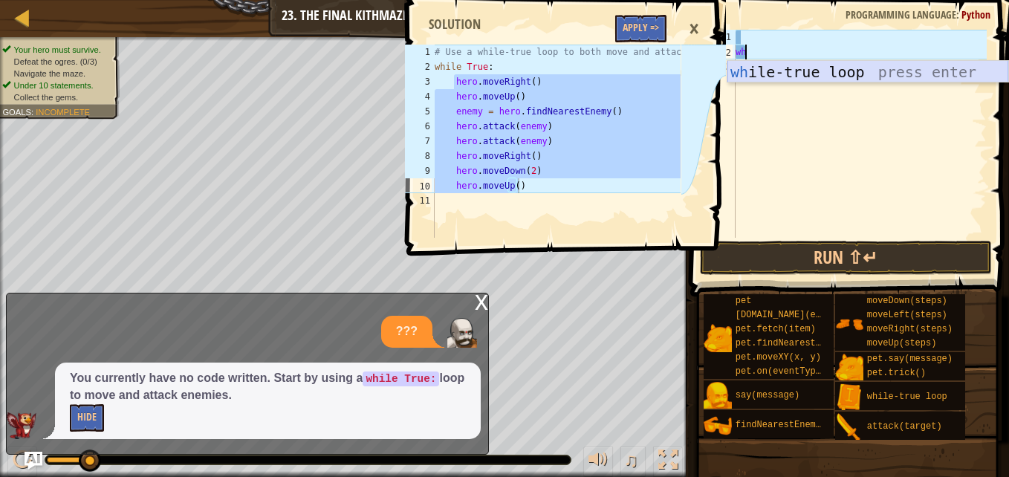
click at [776, 76] on div "wh ile-true loop press enter" at bounding box center [867, 94] width 281 height 67
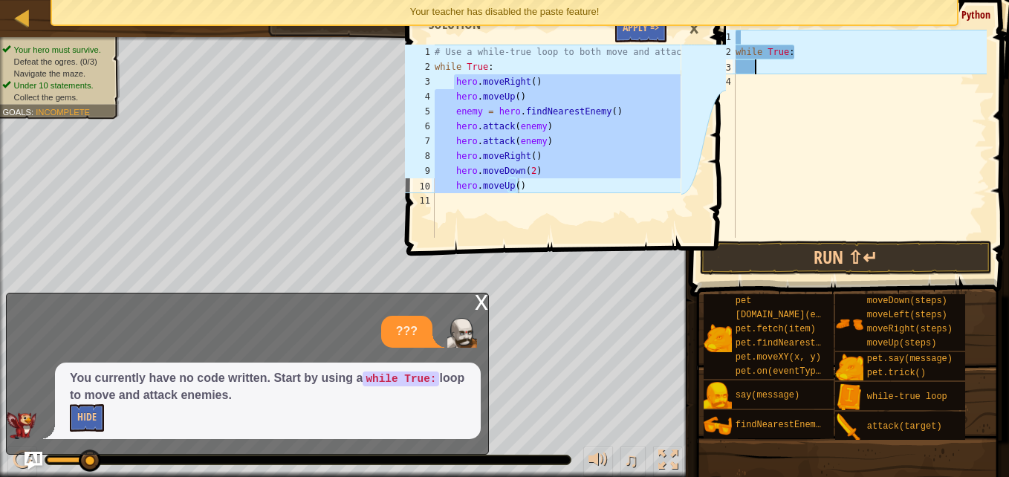
click at [777, 61] on div "while True :" at bounding box center [860, 149] width 254 height 238
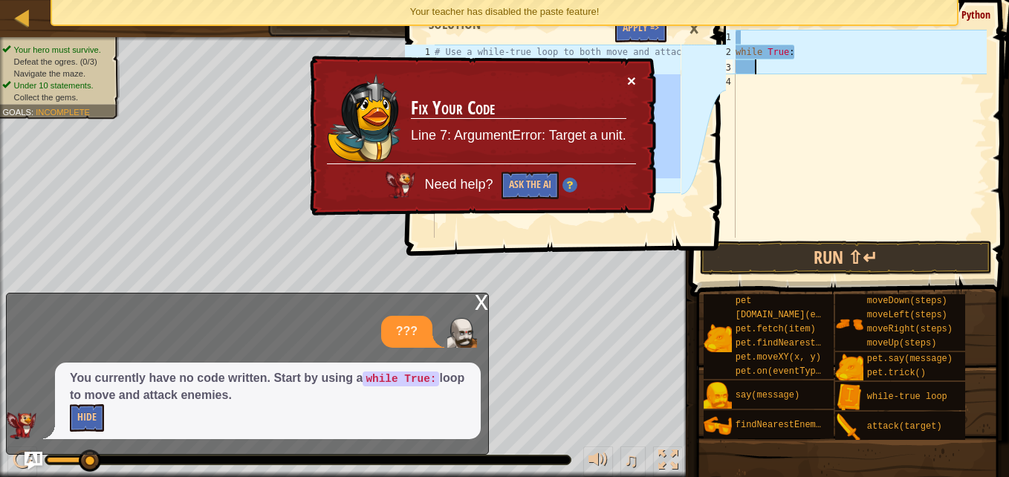
click at [628, 77] on button "×" at bounding box center [631, 81] width 9 height 16
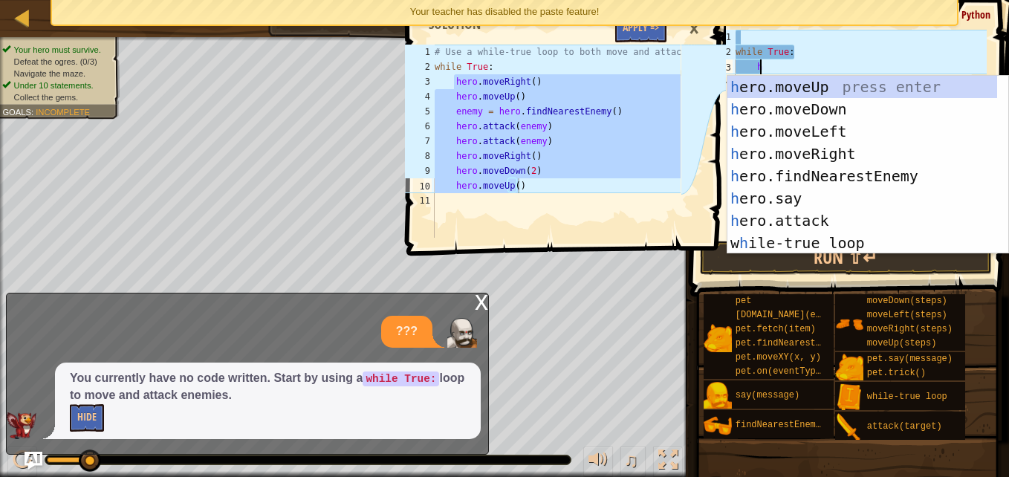
scroll to position [7, 1]
type textarea "her"
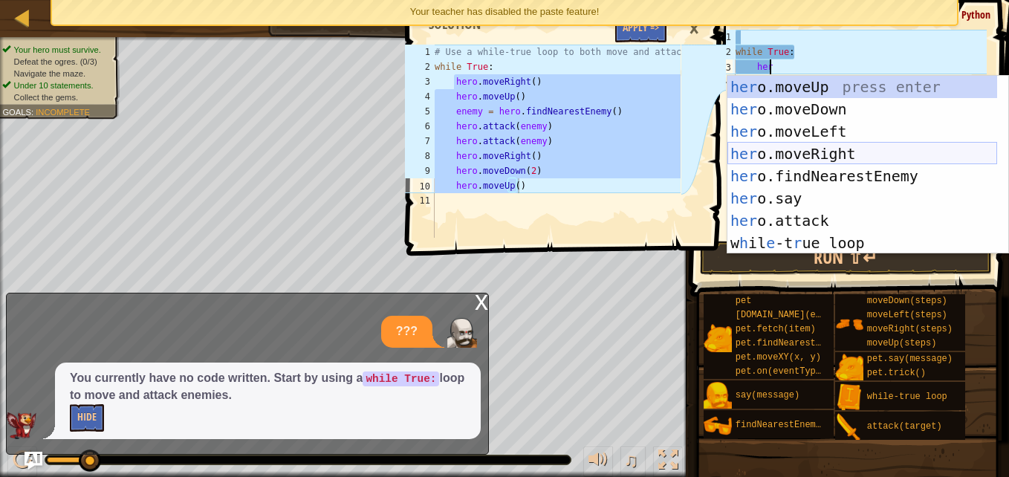
click at [794, 158] on div "her o.moveUp press enter her o.moveDown press enter her o.moveLeft press enter …" at bounding box center [862, 187] width 270 height 223
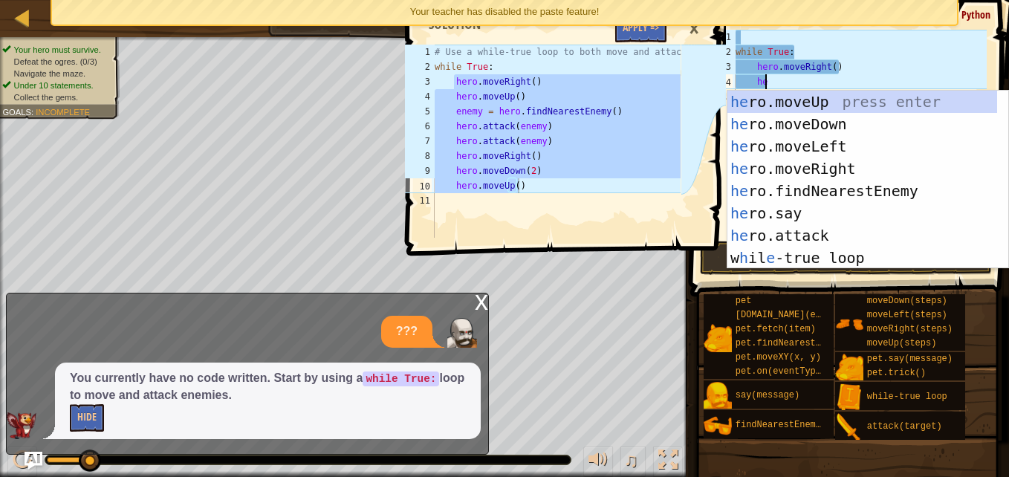
type textarea "her"
click at [805, 104] on div "her o.moveUp press enter her o.moveDown press enter her o.moveLeft press enter …" at bounding box center [862, 202] width 270 height 223
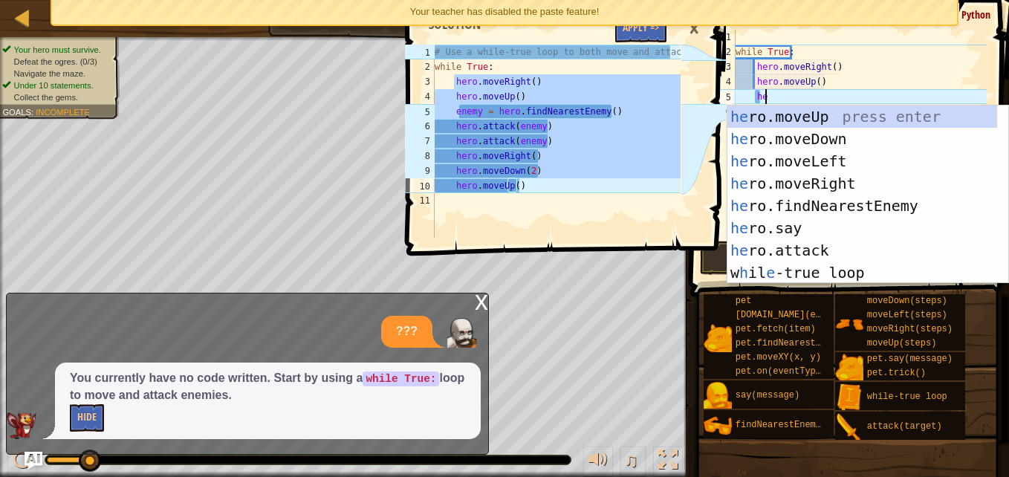
type textarea "her"
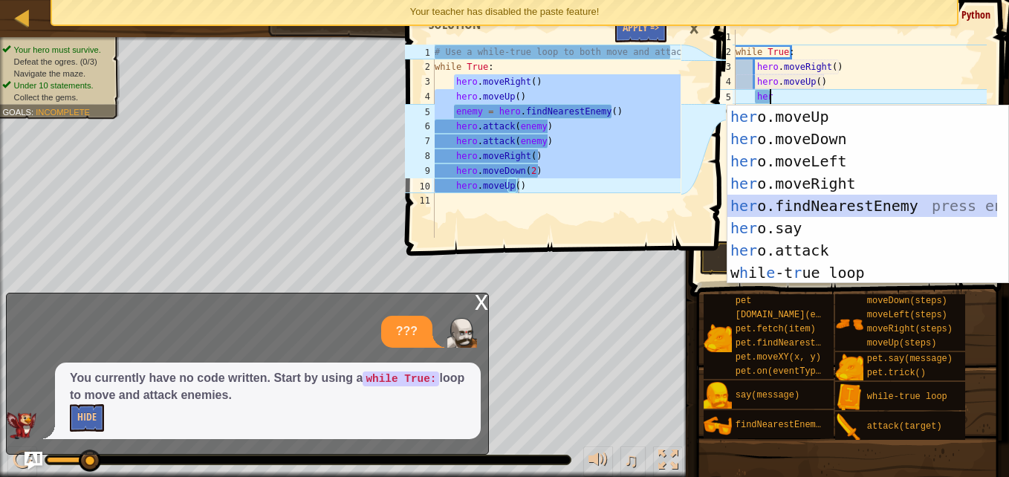
click at [813, 207] on div "her o.moveUp press enter her o.moveDown press enter her o.moveLeft press enter …" at bounding box center [862, 217] width 270 height 223
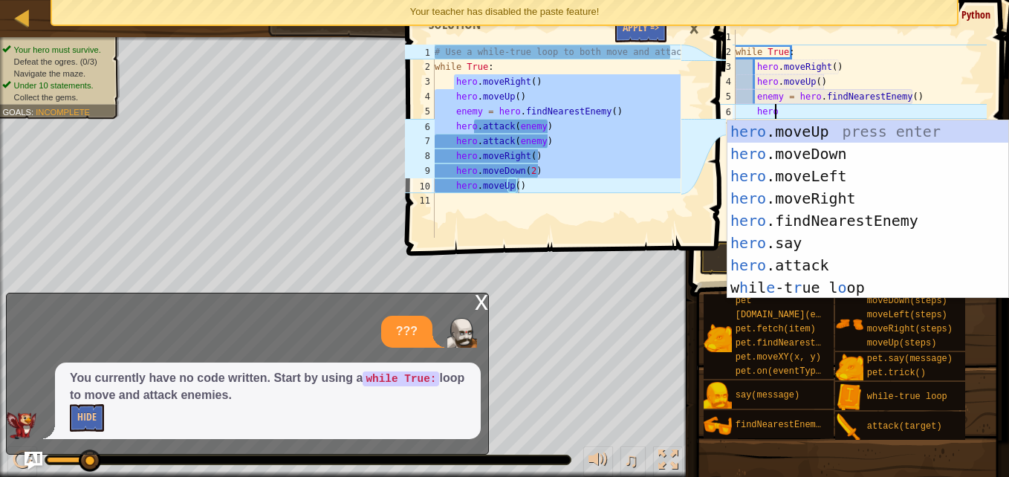
scroll to position [7, 2]
click at [784, 257] on div "hero .moveUp press enter hero .moveDown press enter hero .moveLeft press enter …" at bounding box center [867, 231] width 281 height 223
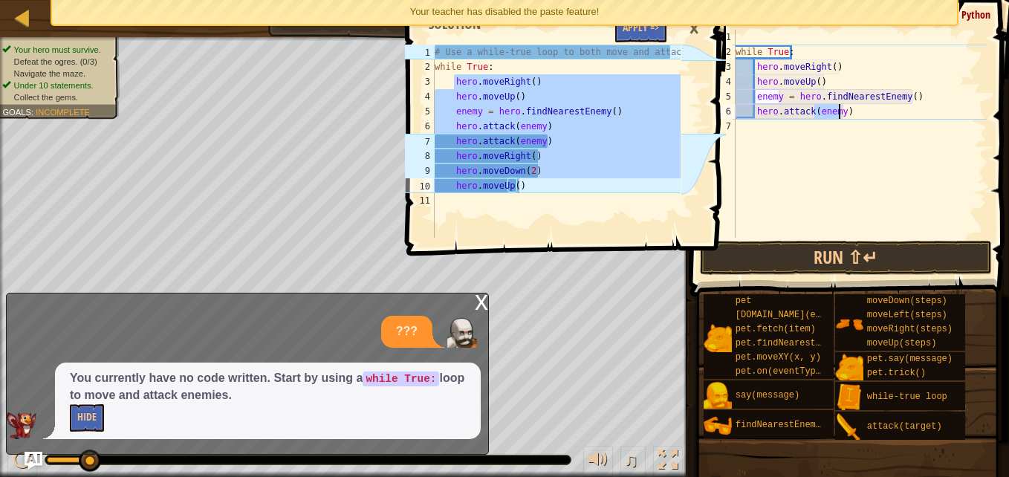
type textarea "hero.attack(enemy)"
click at [778, 130] on div "while True : hero . moveRight ( ) hero . moveUp ( ) enemy = hero . findNearestE…" at bounding box center [860, 149] width 254 height 238
click at [858, 111] on div "while True : hero . moveRight ( ) hero . moveUp ( ) enemy = hero . findNearestE…" at bounding box center [860, 149] width 254 height 238
type textarea "hero.attack(enemy)"
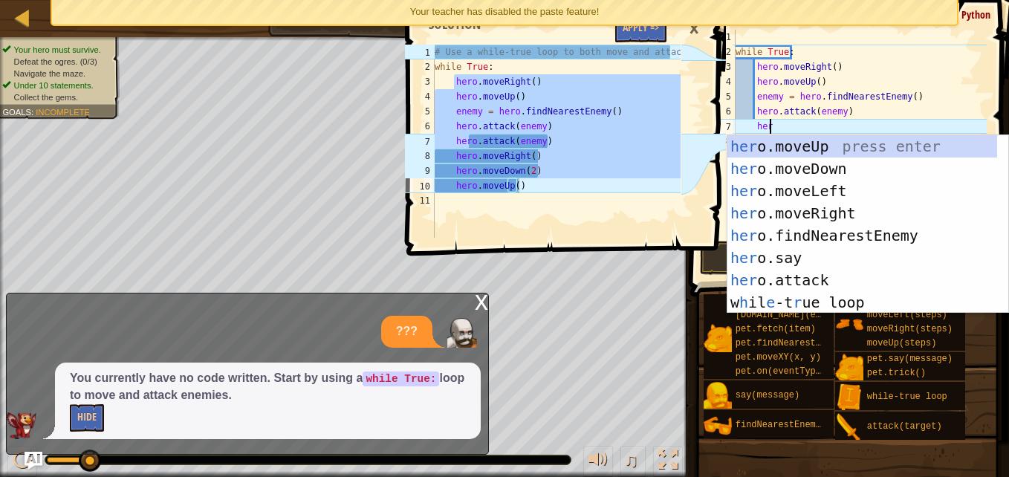
scroll to position [7, 2]
click at [819, 279] on div "her o.moveUp press enter her o.moveDown press enter her o.moveLeft press enter …" at bounding box center [867, 246] width 281 height 223
type textarea "hero.attack(enemy)"
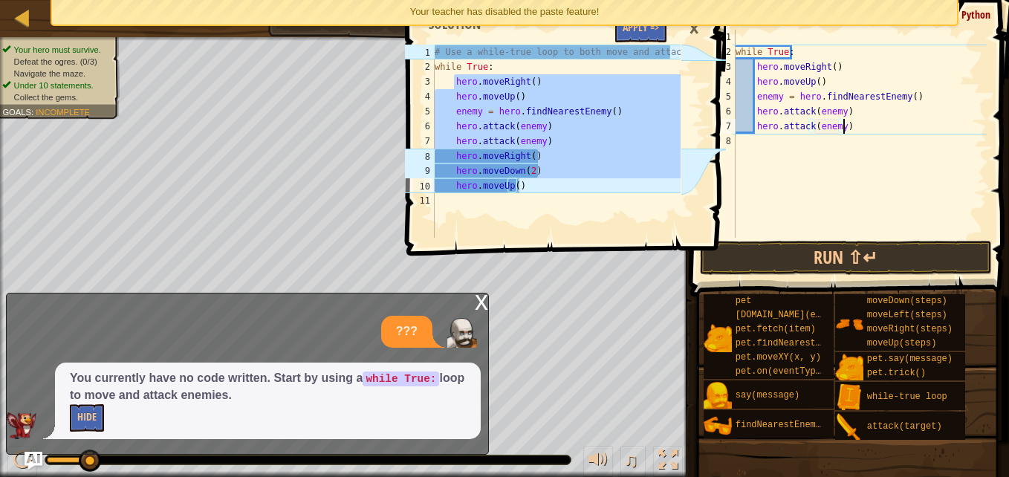
click at [866, 129] on div "while True : hero . moveRight ( ) hero . moveUp ( ) enemy = hero . findNearestE…" at bounding box center [860, 149] width 254 height 238
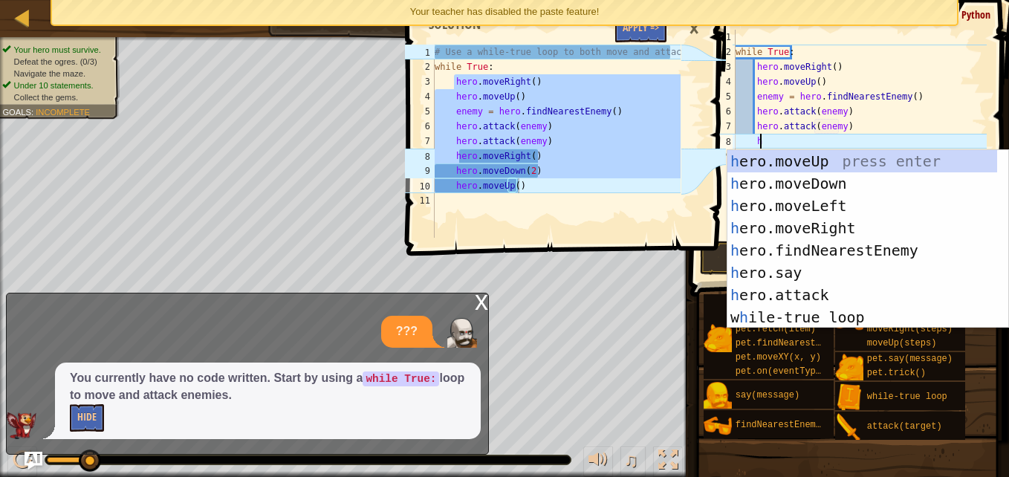
scroll to position [7, 1]
type textarea "her"
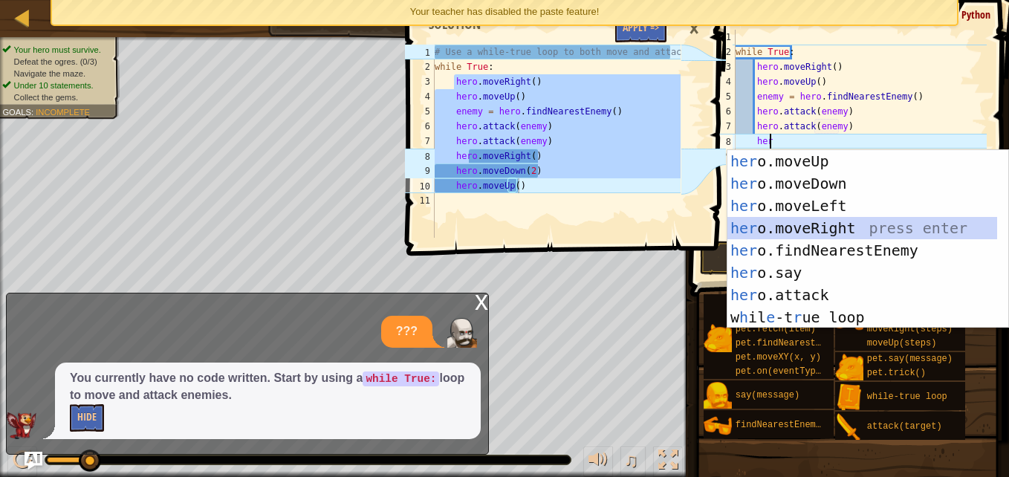
click at [802, 226] on div "her o.moveUp press enter her o.moveDown press enter her o.moveLeft press enter …" at bounding box center [862, 261] width 270 height 223
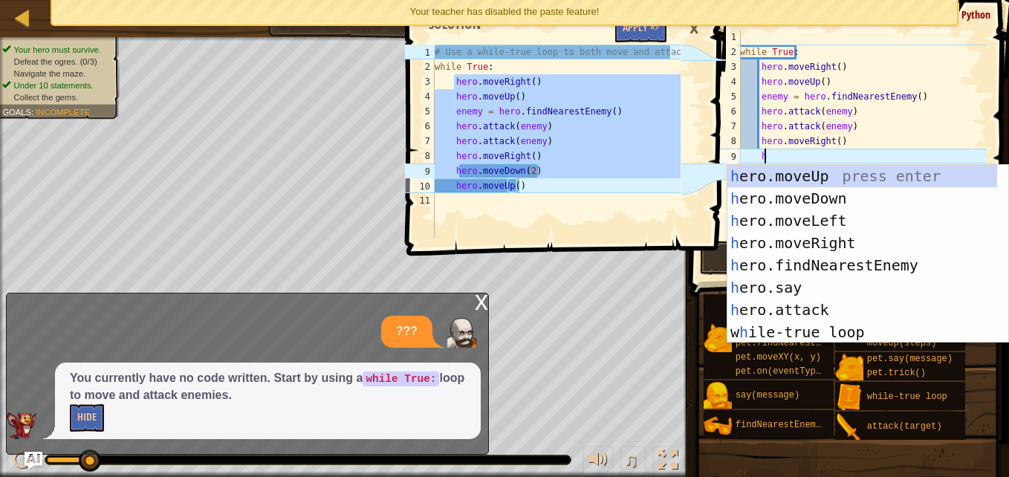
type textarea "he"
click at [814, 201] on div "he ro.moveUp press enter he ro.moveDown press enter he ro.moveLeft press enter …" at bounding box center [862, 276] width 270 height 223
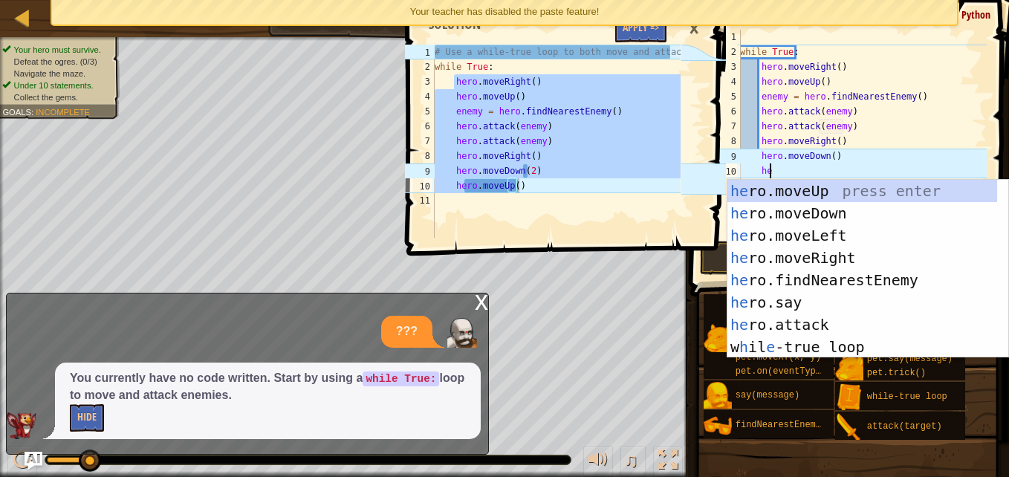
type textarea "her"
click at [790, 192] on div "her o.moveUp press enter her o.moveDown press enter her o.moveLeft press enter …" at bounding box center [862, 291] width 270 height 223
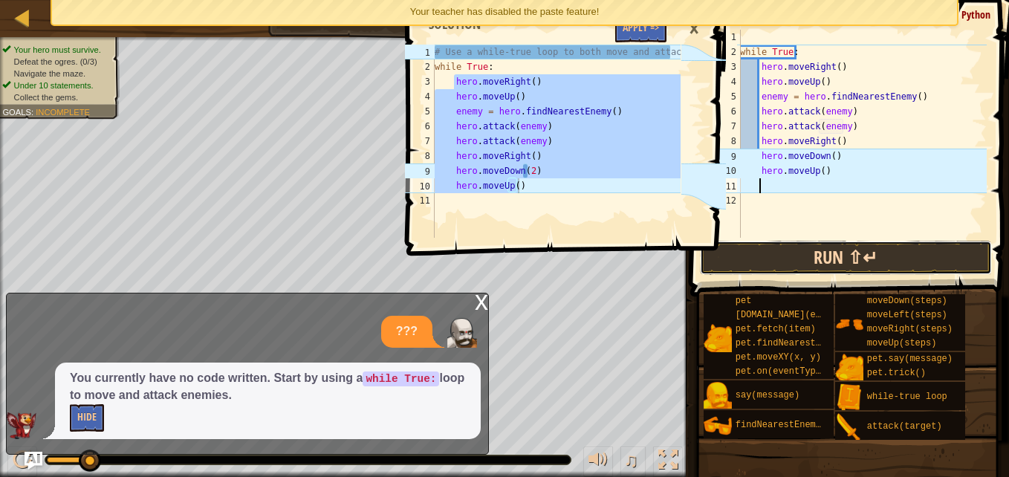
click at [811, 267] on button "Run ⇧↵" at bounding box center [846, 258] width 292 height 34
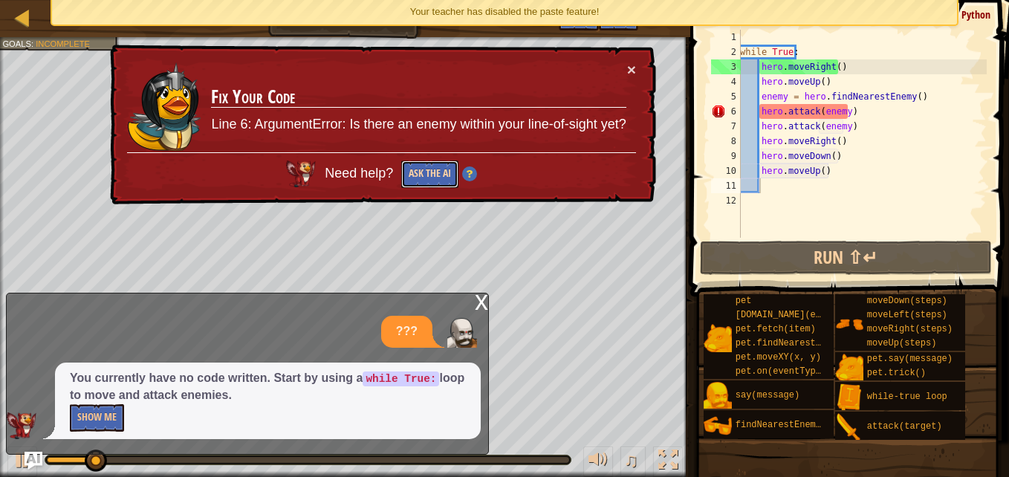
click at [415, 178] on button "Ask the AI" at bounding box center [429, 173] width 57 height 27
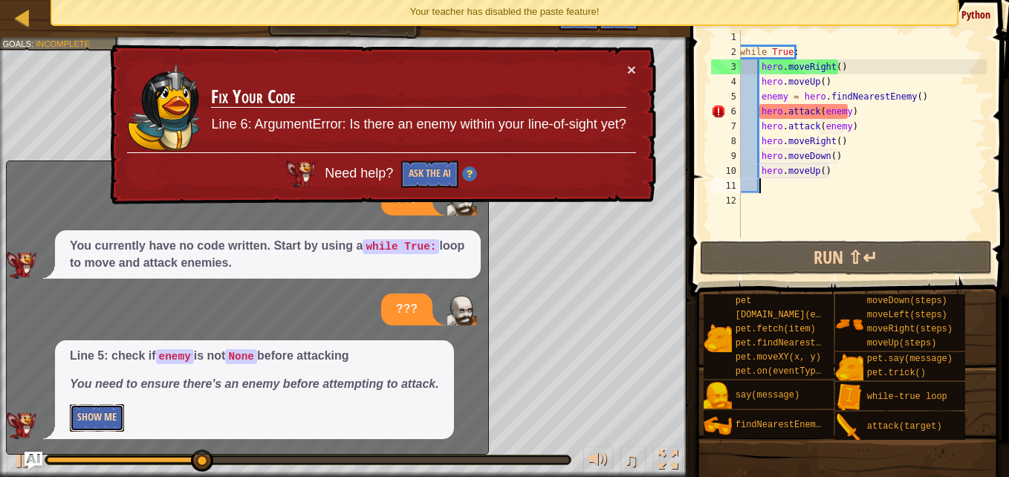
click at [105, 406] on button "Show Me" at bounding box center [97, 417] width 54 height 27
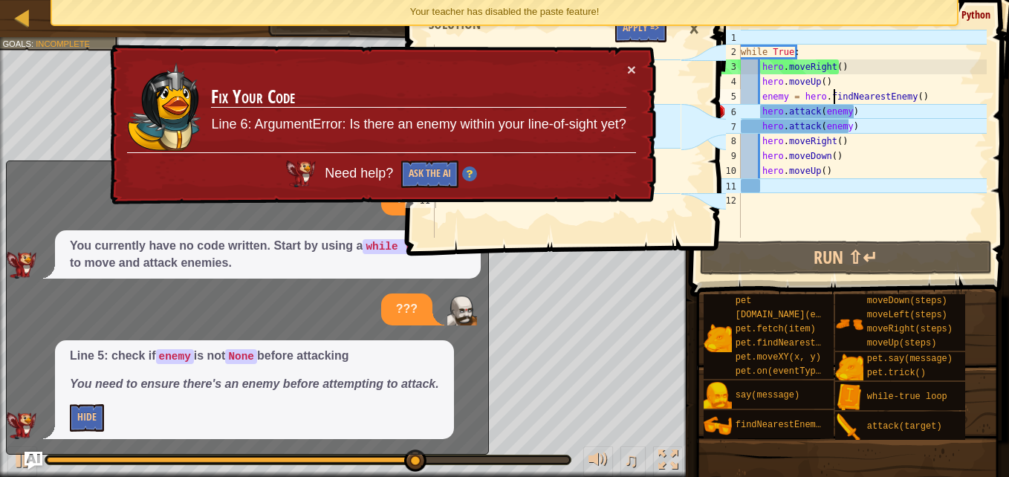
click at [832, 89] on div "while True : hero . moveRight ( ) hero . moveUp ( ) enemy = hero . findNearestE…" at bounding box center [862, 149] width 249 height 238
click at [829, 77] on div "while True : hero . moveRight ( ) hero . moveUp ( ) enemy = hero . findNearestE…" at bounding box center [862, 149] width 249 height 238
type textarea "hero.moveUp()"
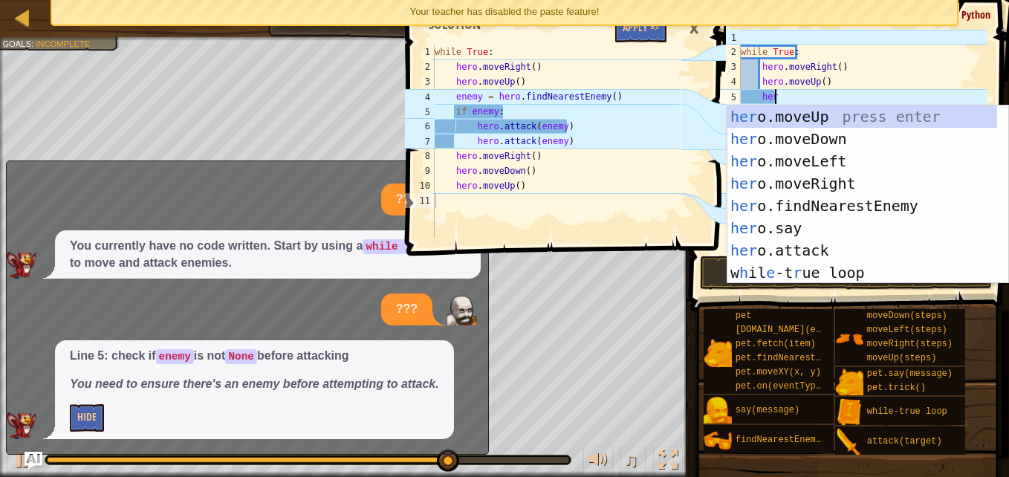
type textarea "hero"
click at [805, 187] on div "hero .moveUp press enter hero .moveDown press enter hero .moveLeft press enter …" at bounding box center [867, 217] width 281 height 223
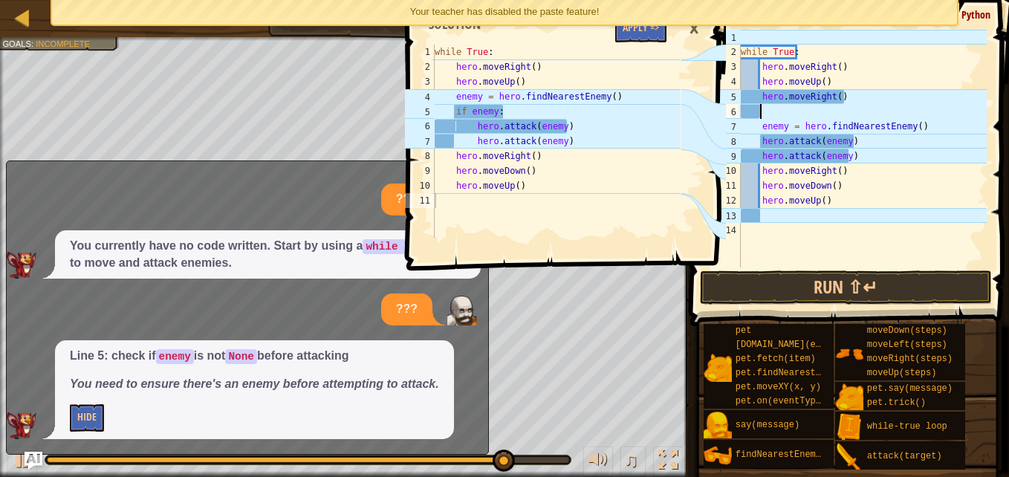
scroll to position [7, 0]
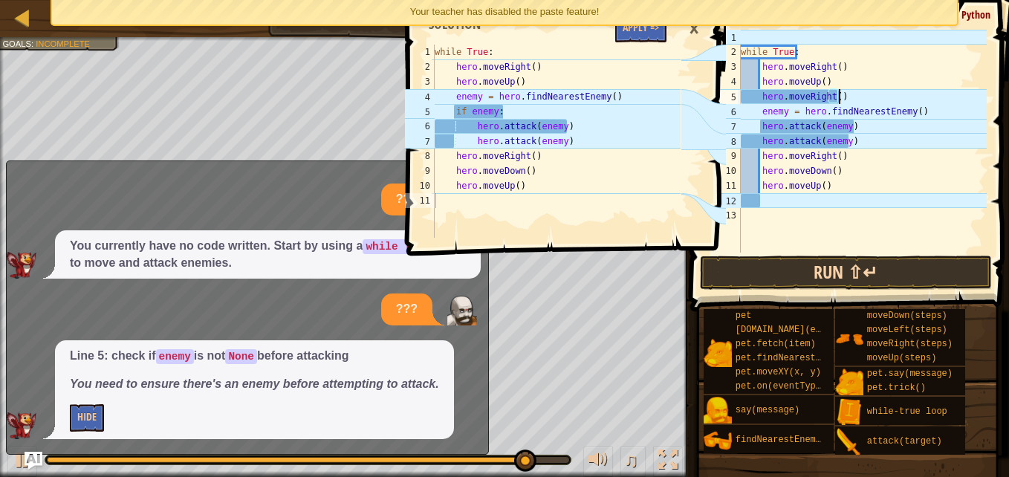
type textarea "hero.moveRight()"
click at [825, 267] on button "Run ⇧↵" at bounding box center [846, 273] width 292 height 34
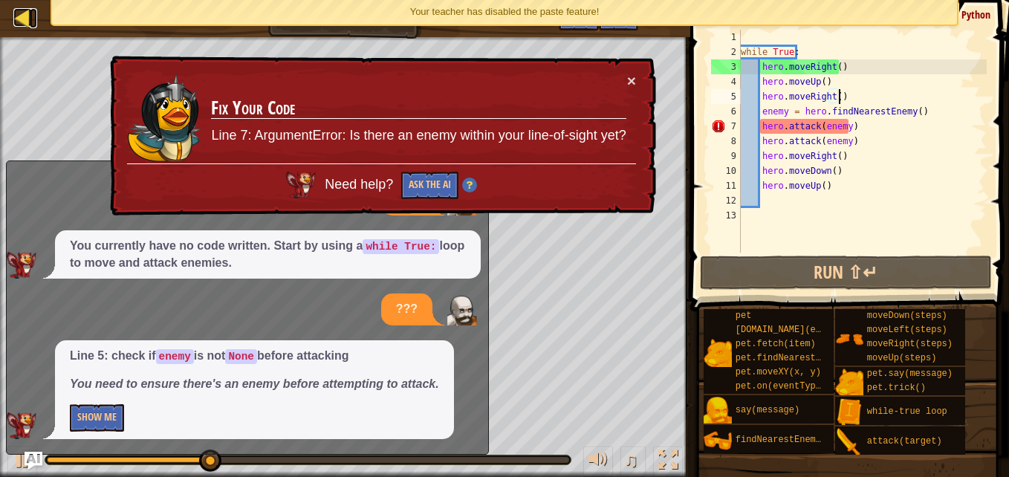
click at [21, 17] on div at bounding box center [22, 17] width 19 height 19
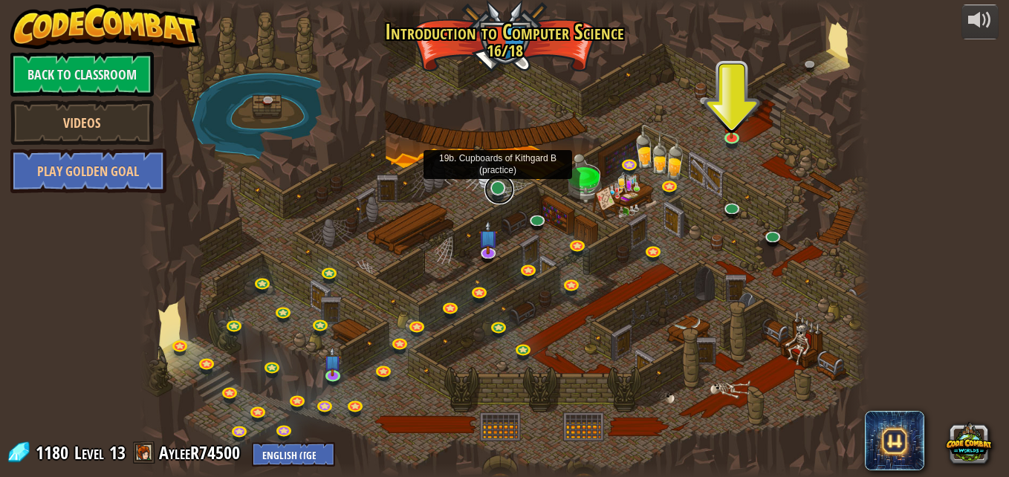
click at [498, 191] on link at bounding box center [499, 190] width 30 height 30
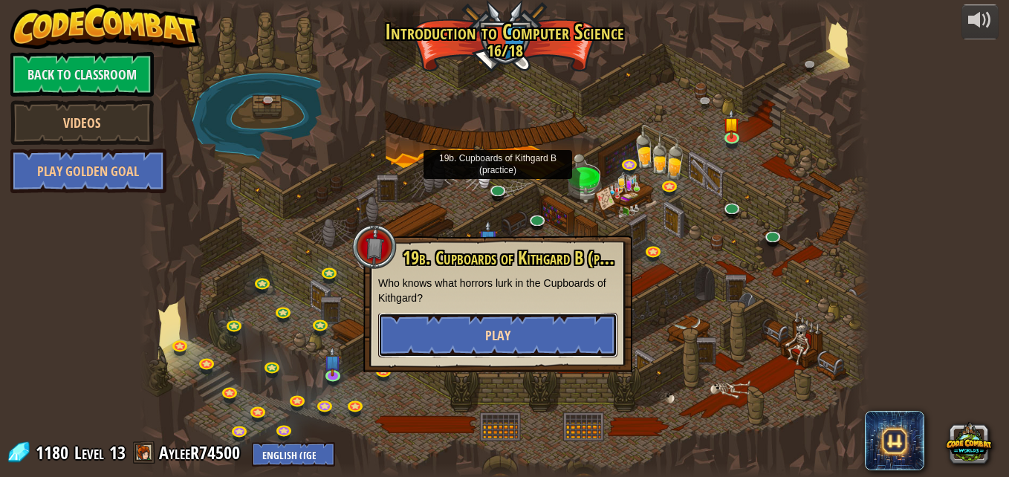
click at [479, 346] on button "Play" at bounding box center [497, 335] width 239 height 45
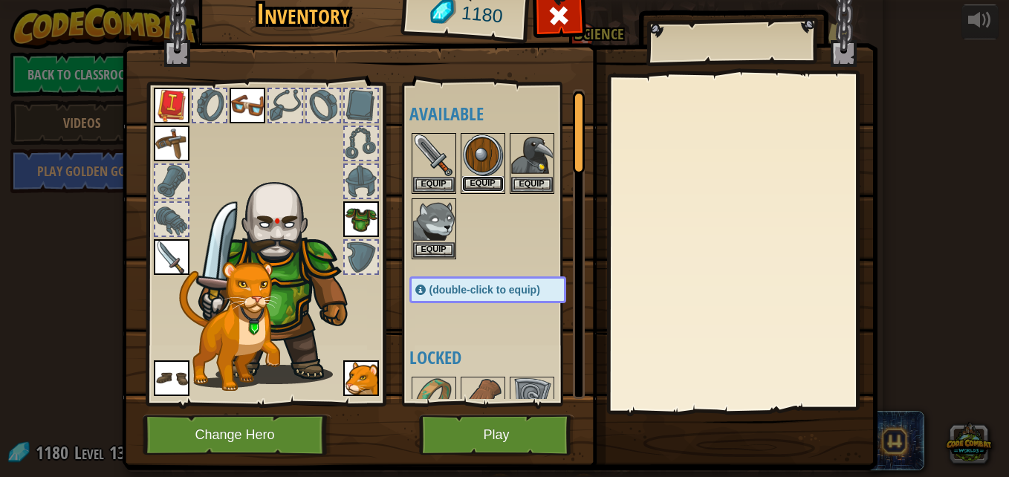
click at [471, 179] on button "Equip" at bounding box center [483, 184] width 42 height 16
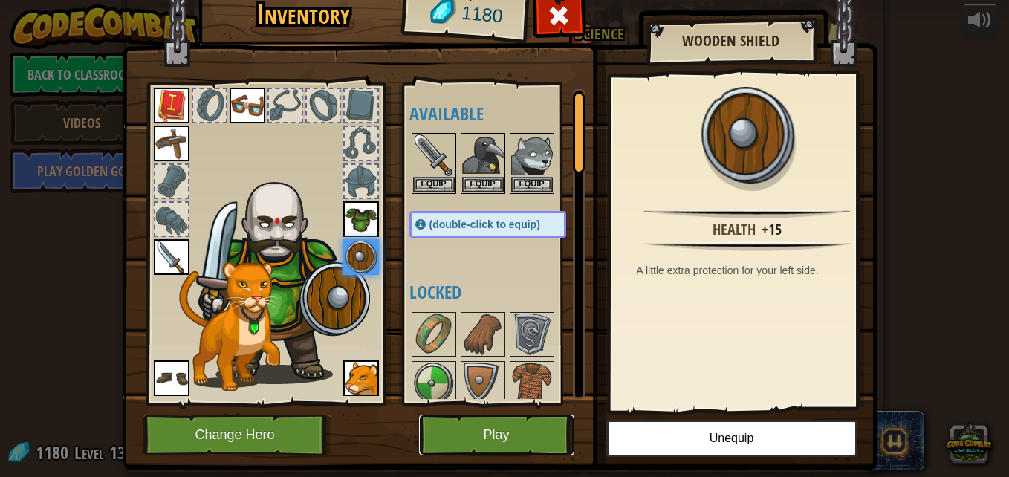
click at [467, 427] on button "Play" at bounding box center [496, 435] width 155 height 41
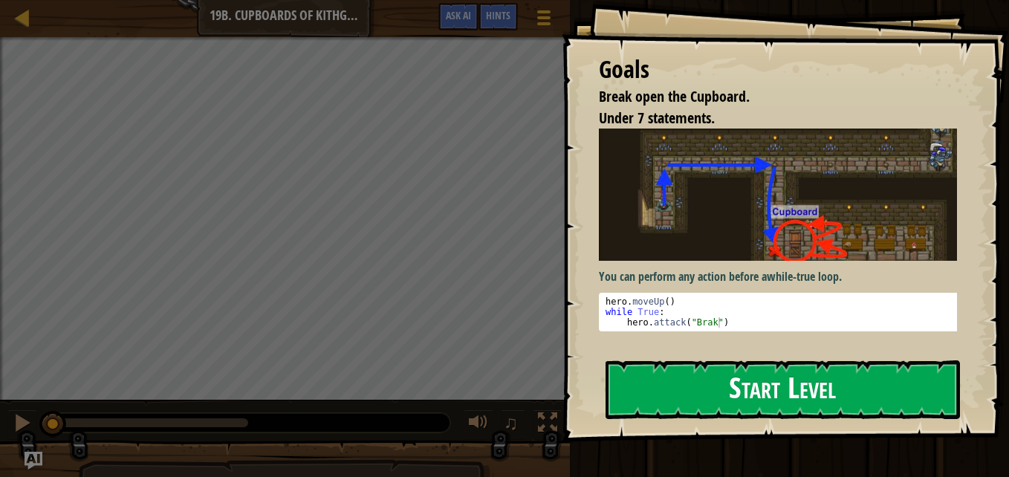
click at [654, 383] on button "Start Level" at bounding box center [783, 389] width 354 height 59
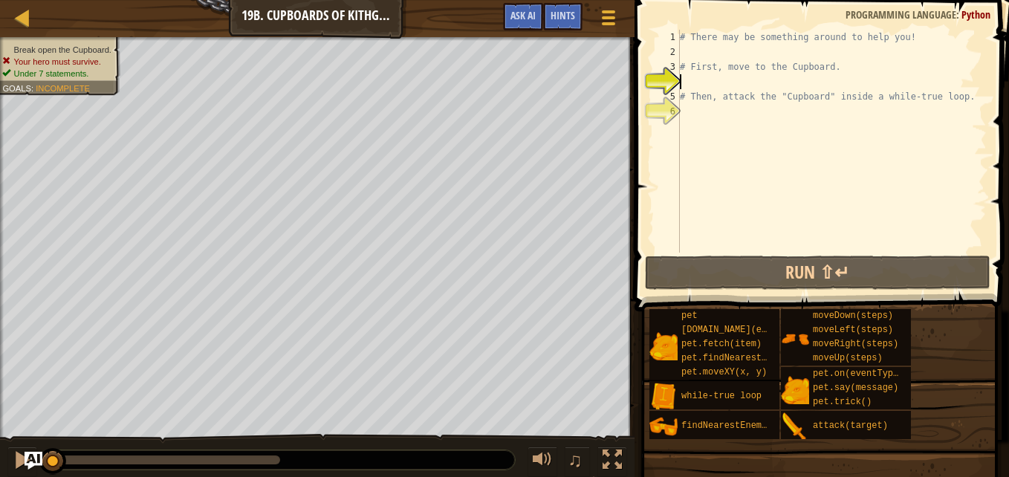
scroll to position [7, 0]
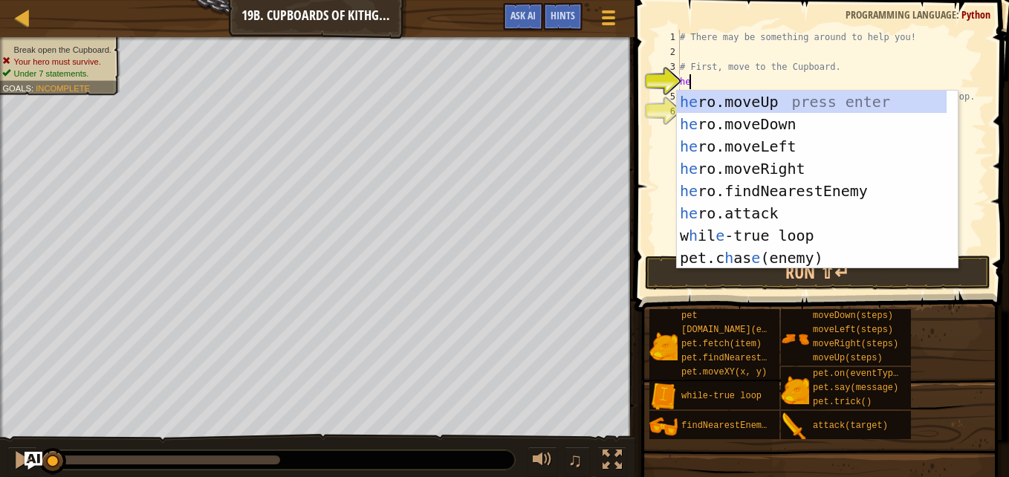
type textarea "her"
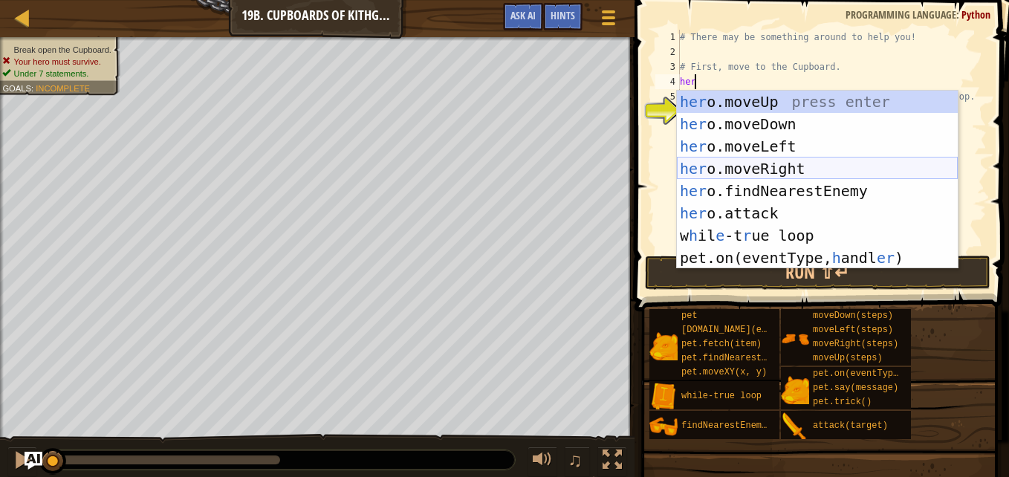
click at [744, 168] on div "her o.moveUp press enter her o.moveDown press enter her o.moveLeft press enter …" at bounding box center [817, 202] width 281 height 223
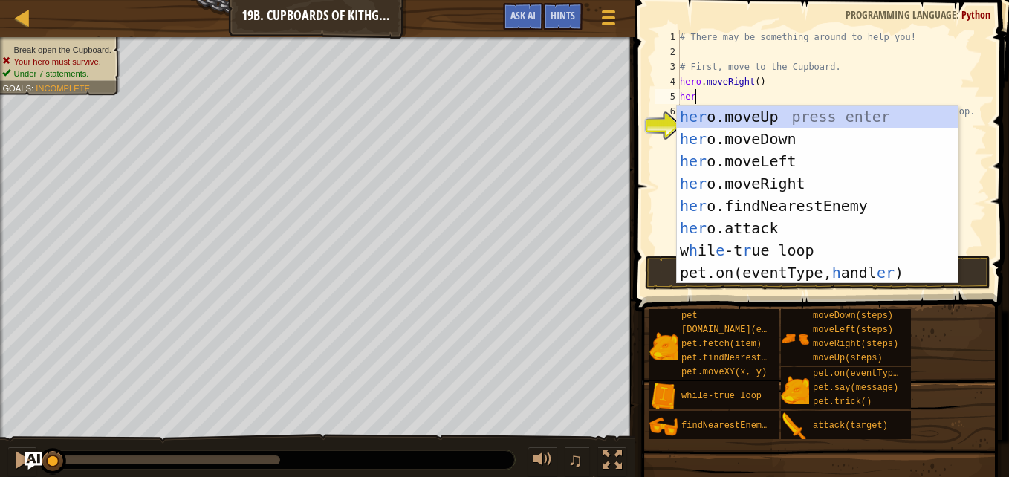
type textarea "hero"
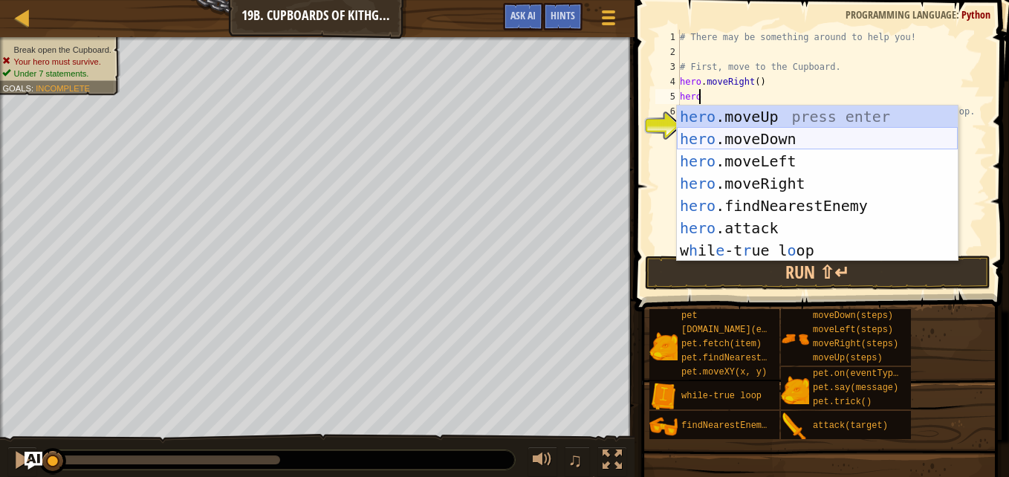
click at [771, 138] on div "hero .moveUp press enter hero .moveDown press enter hero .moveLeft press enter …" at bounding box center [817, 206] width 281 height 201
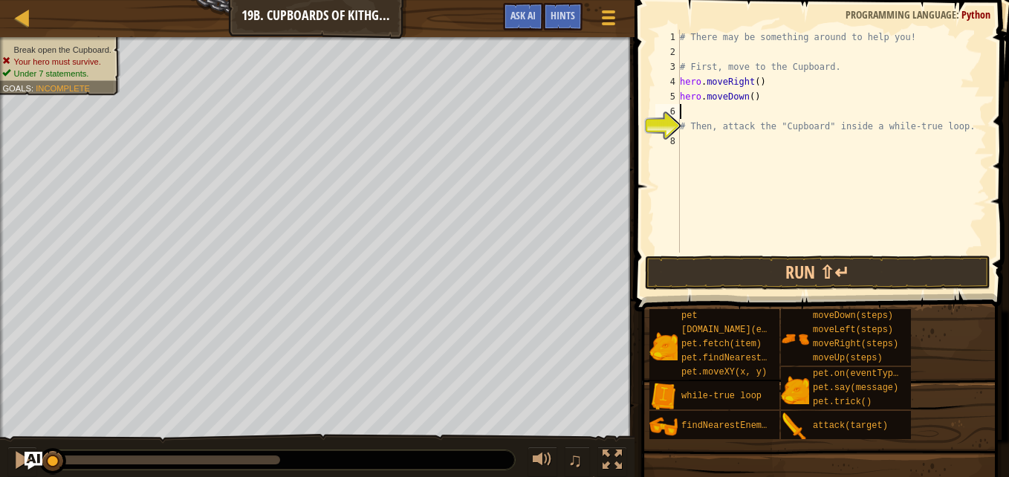
scroll to position [7, 0]
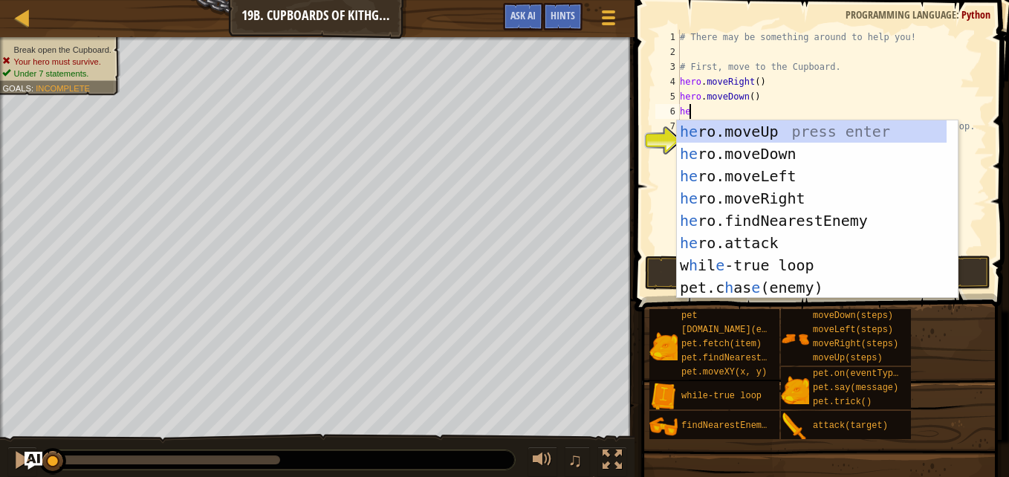
type textarea "hero"
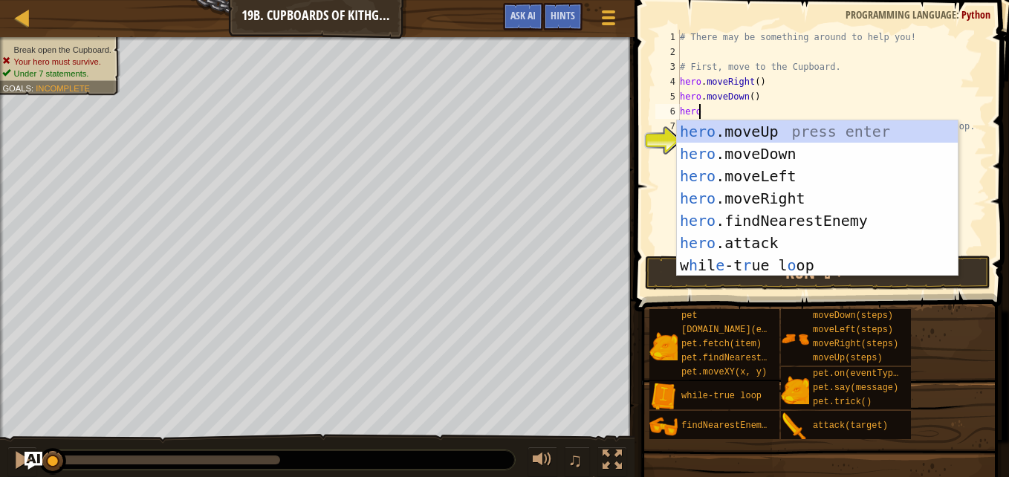
scroll to position [7, 1]
click at [771, 201] on div "hero .moveUp press enter hero .moveDown press enter hero .moveLeft press enter …" at bounding box center [817, 220] width 281 height 201
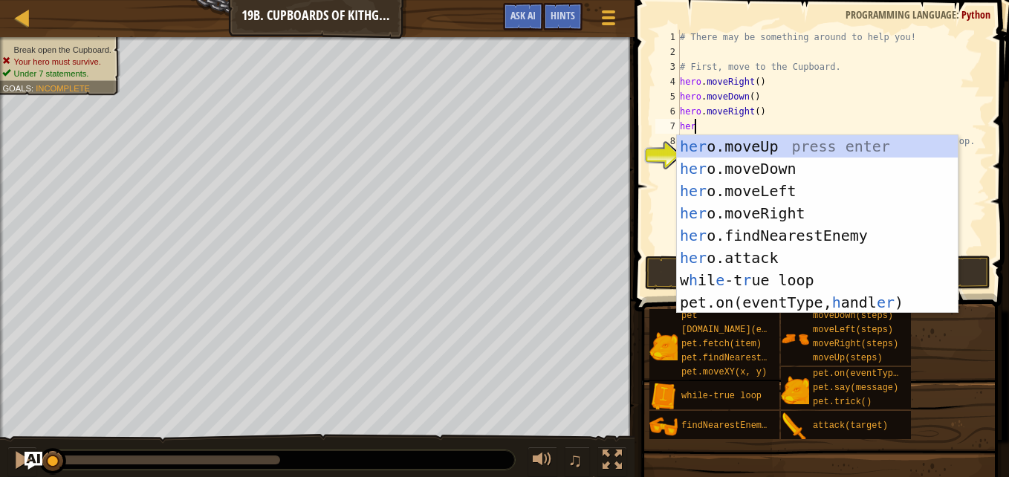
type textarea "hero"
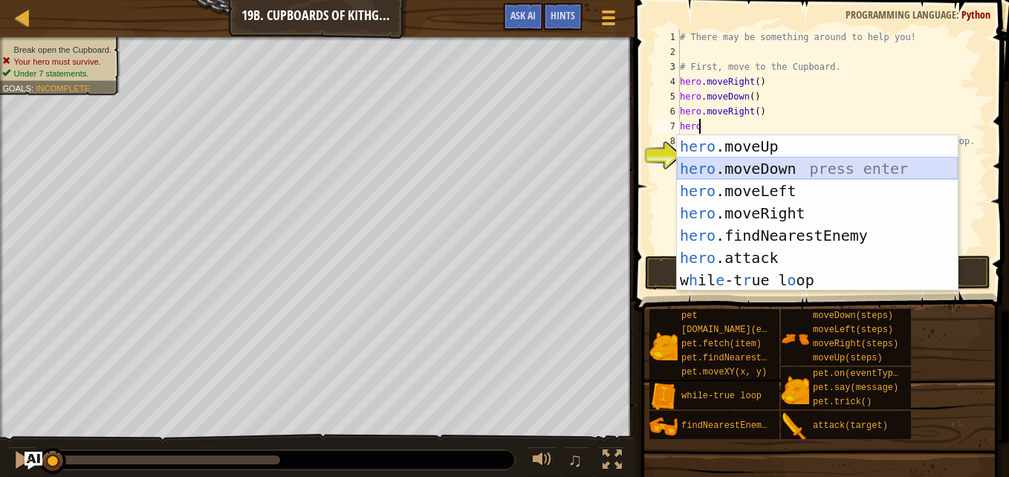
drag, startPoint x: 723, startPoint y: 166, endPoint x: 737, endPoint y: 160, distance: 15.3
click at [737, 160] on div "hero .moveUp press enter hero .moveDown press enter hero .moveLeft press enter …" at bounding box center [817, 235] width 281 height 201
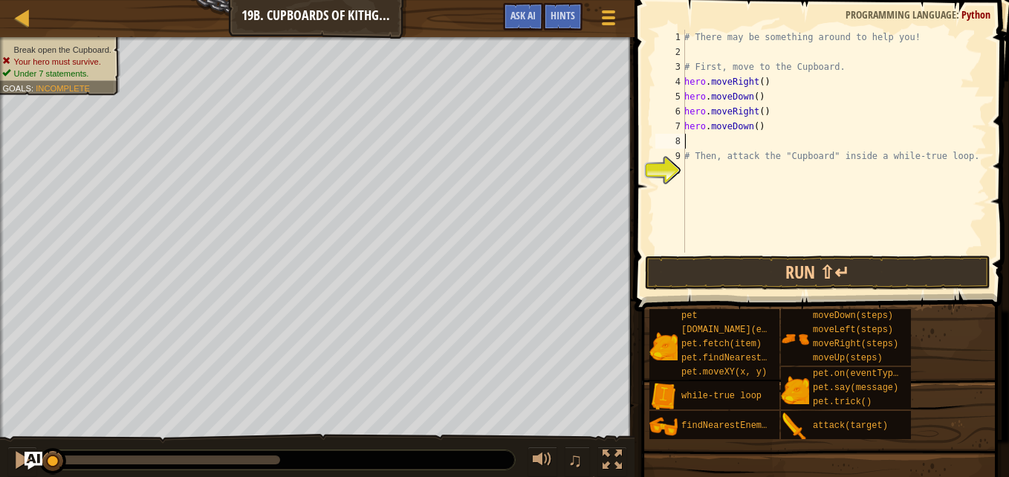
click at [751, 126] on div "# There may be something around to help you! # First, move to the Cupboard. her…" at bounding box center [833, 156] width 305 height 253
type textarea "hero.moveDown(2)"
click at [689, 140] on div "# There may be something around to help you! # First, move to the Cupboard. her…" at bounding box center [833, 156] width 305 height 253
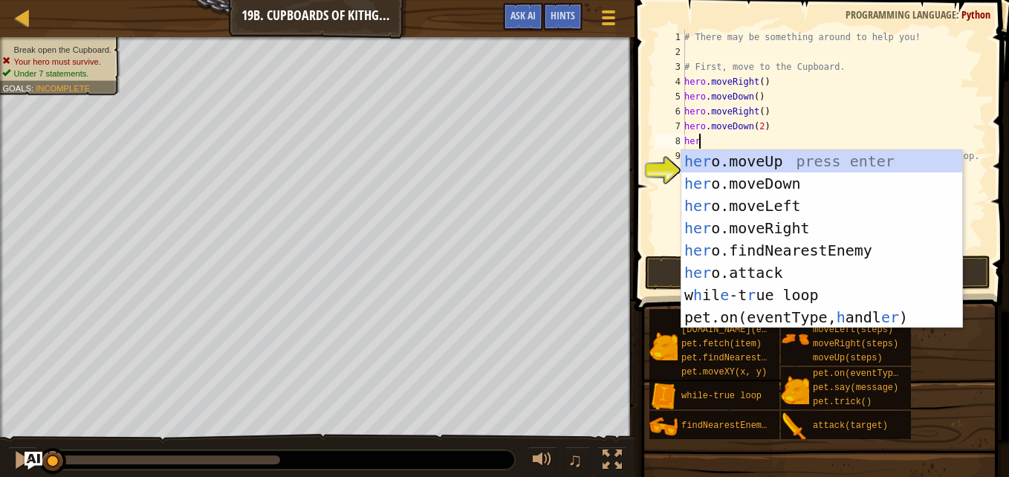
type textarea "hero"
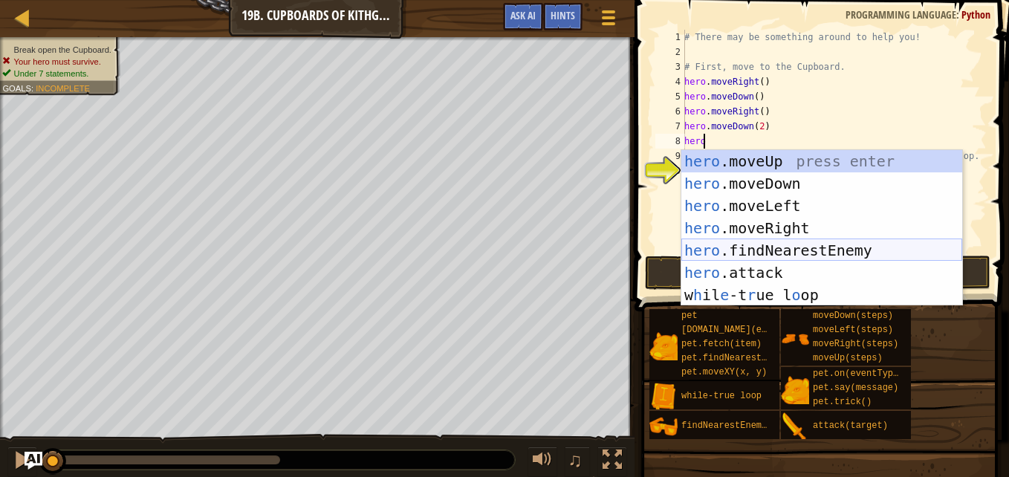
click at [732, 259] on div "hero .moveUp press enter hero .moveDown press enter hero .moveLeft press enter …" at bounding box center [821, 250] width 281 height 201
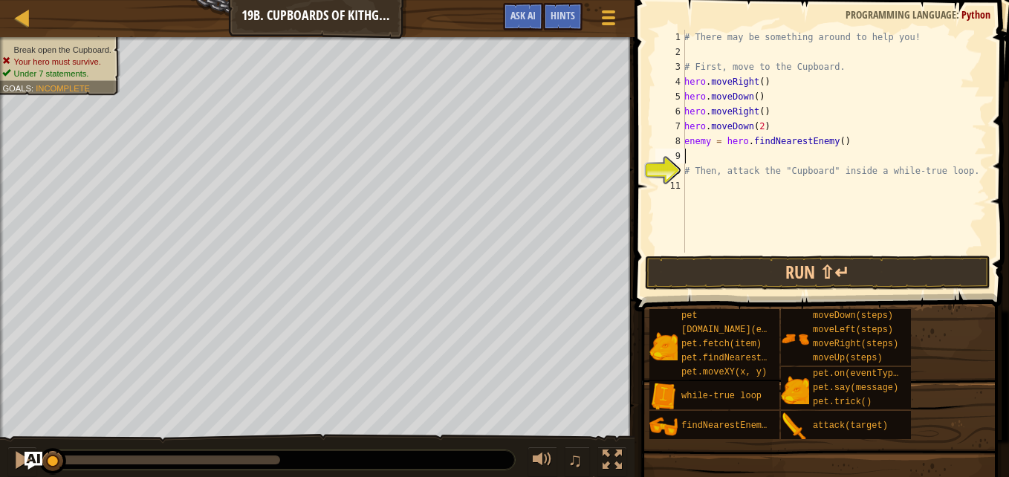
scroll to position [7, 0]
click at [841, 143] on div "# There may be something around to help you! # First, move to the Cupboard. her…" at bounding box center [833, 156] width 305 height 253
type textarea "e"
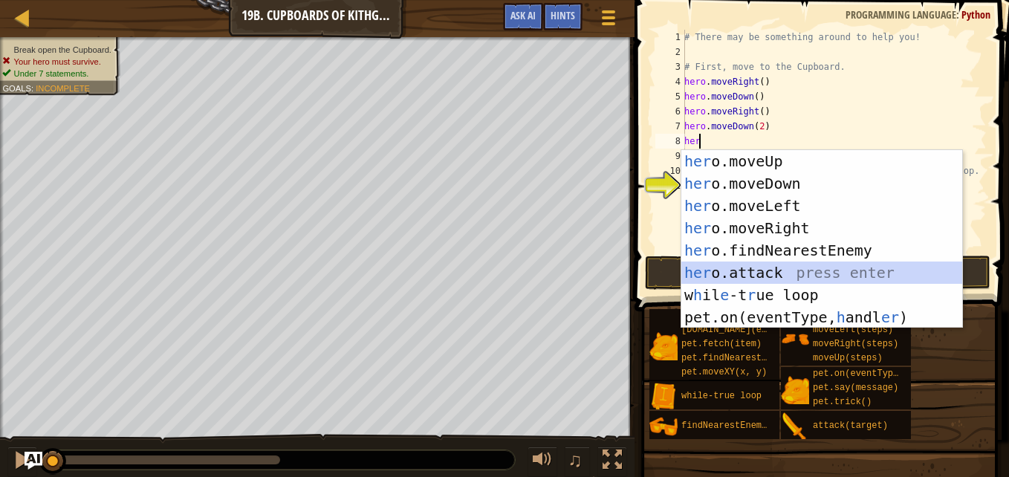
click at [773, 270] on div "her o.moveUp press enter her o.moveDown press enter her o.moveLeft press enter …" at bounding box center [821, 261] width 281 height 223
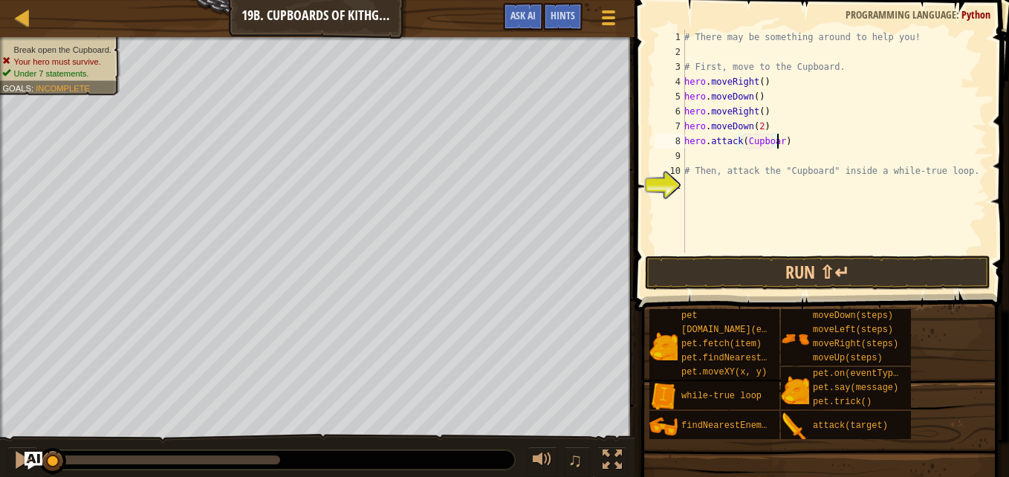
scroll to position [7, 7]
click at [969, 273] on button "Run ⇧↵" at bounding box center [818, 273] width 346 height 34
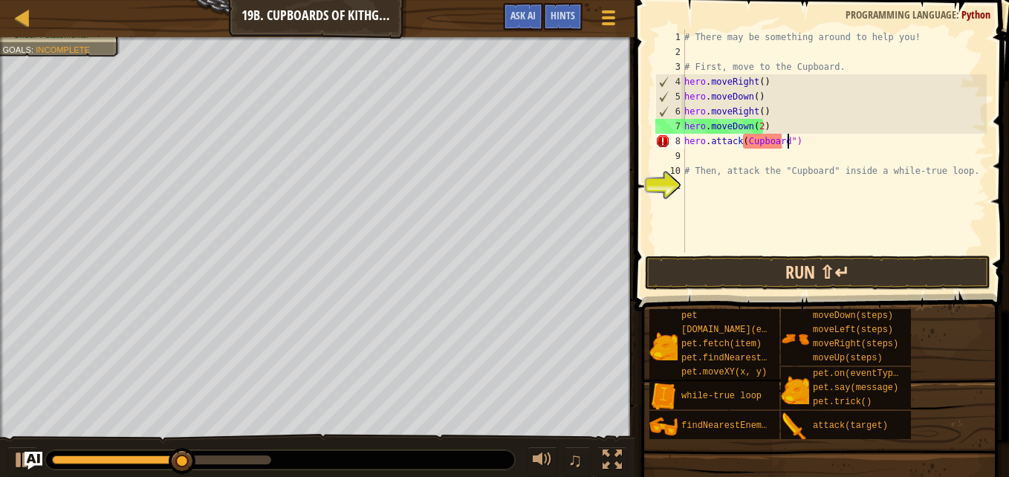
scroll to position [7, 8]
click at [743, 141] on div "# There may be something around to help you! # First, move to the Cupboard. her…" at bounding box center [833, 156] width 305 height 253
type textarea "hero.attack("Cupboard")"
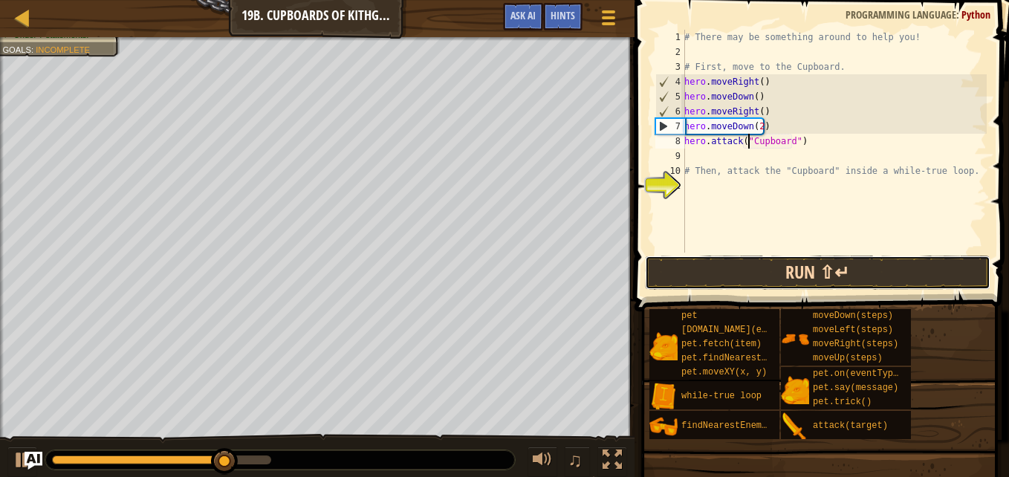
click at [923, 257] on button "Run ⇧↵" at bounding box center [818, 273] width 346 height 34
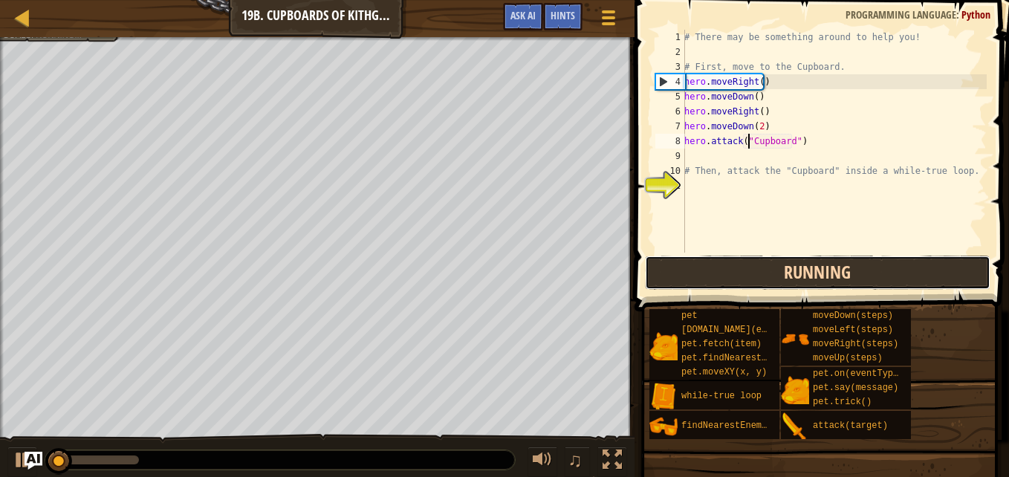
click at [932, 266] on button "Running" at bounding box center [818, 273] width 346 height 34
click at [930, 273] on button "Running" at bounding box center [818, 273] width 346 height 34
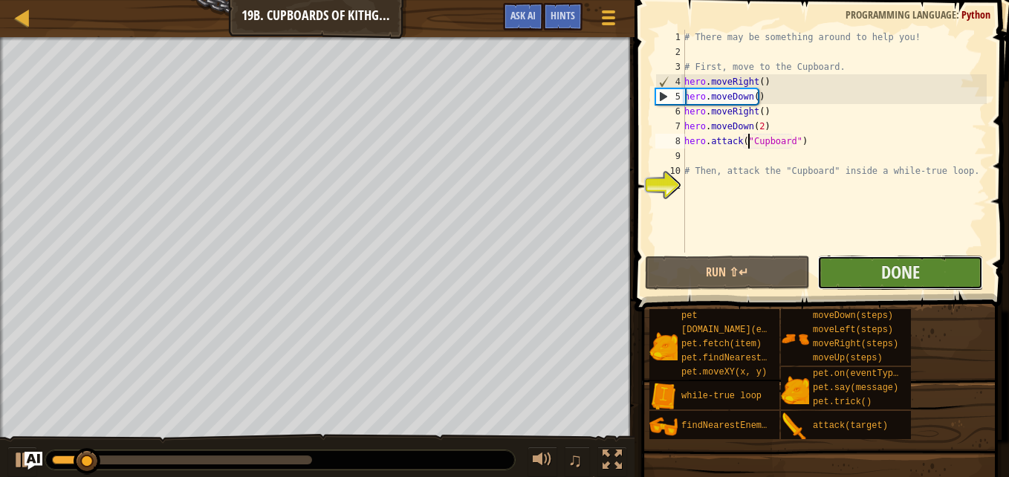
click at [957, 282] on button "Done" at bounding box center [900, 273] width 166 height 34
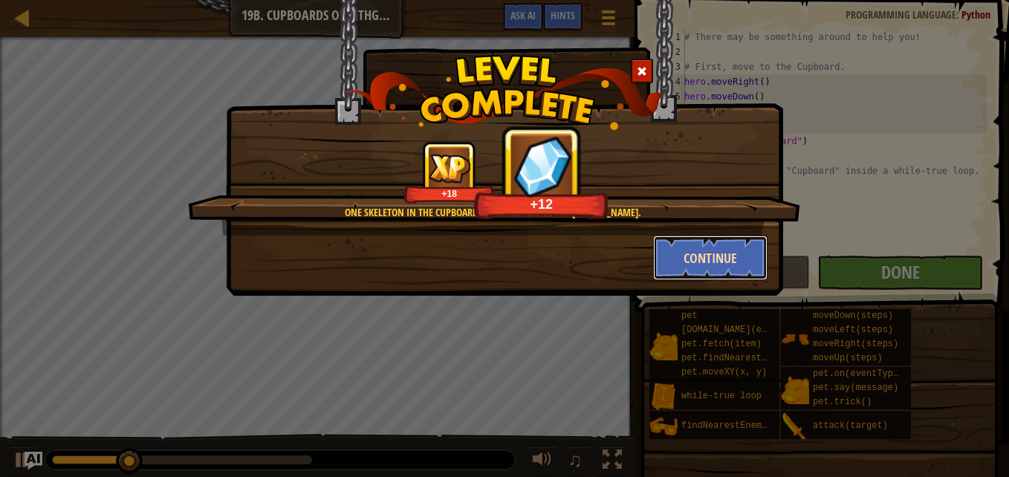
click at [733, 265] on button "Continue" at bounding box center [710, 258] width 115 height 45
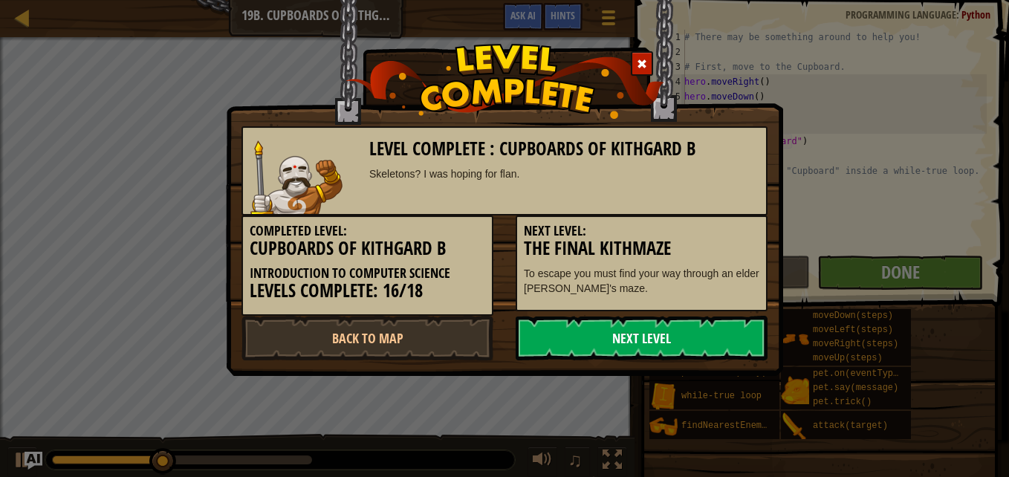
click at [716, 344] on link "Next Level" at bounding box center [642, 338] width 252 height 45
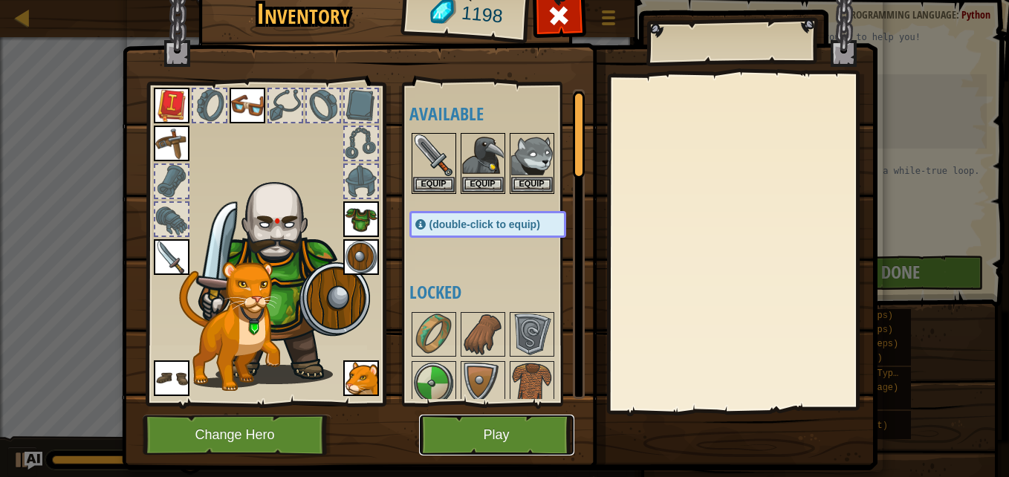
click at [542, 449] on button "Play" at bounding box center [496, 435] width 155 height 41
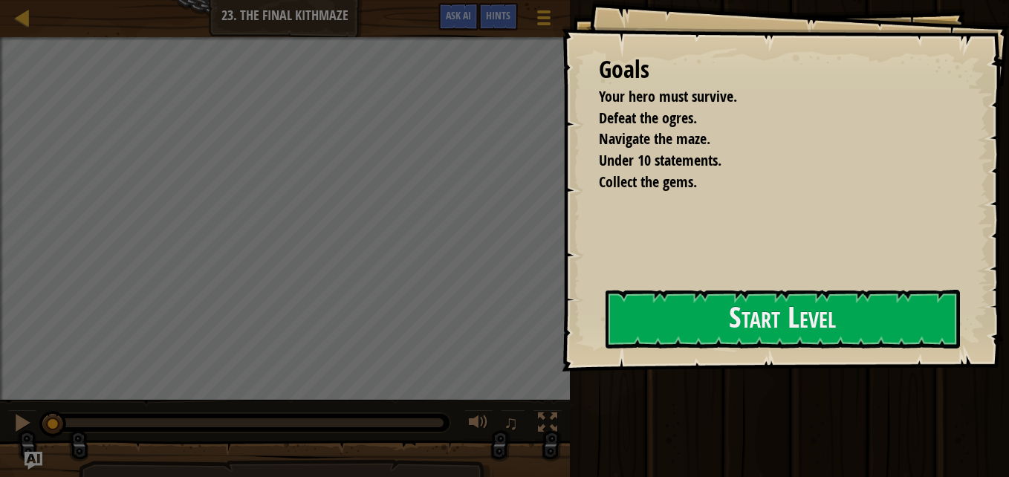
click at [662, 366] on div at bounding box center [783, 379] width 354 height 33
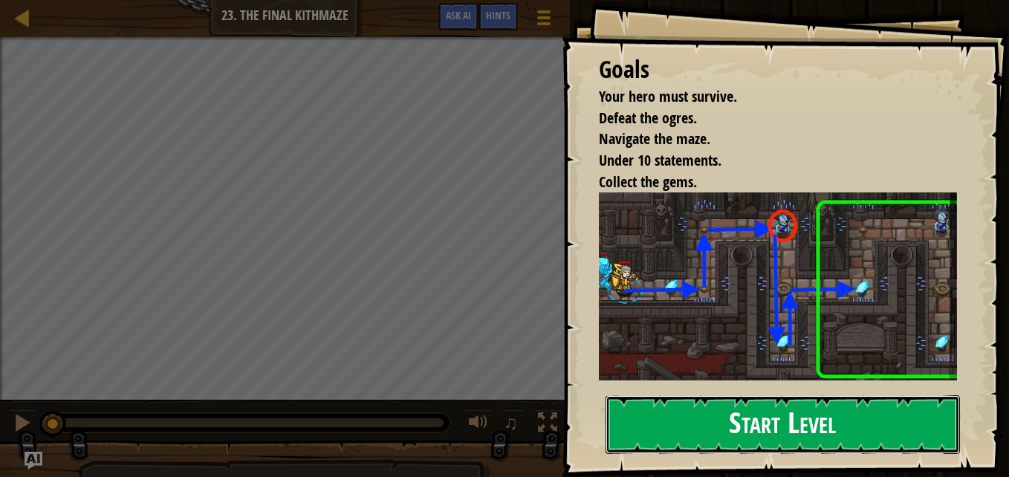
click at [820, 401] on button "Start Level" at bounding box center [783, 424] width 354 height 59
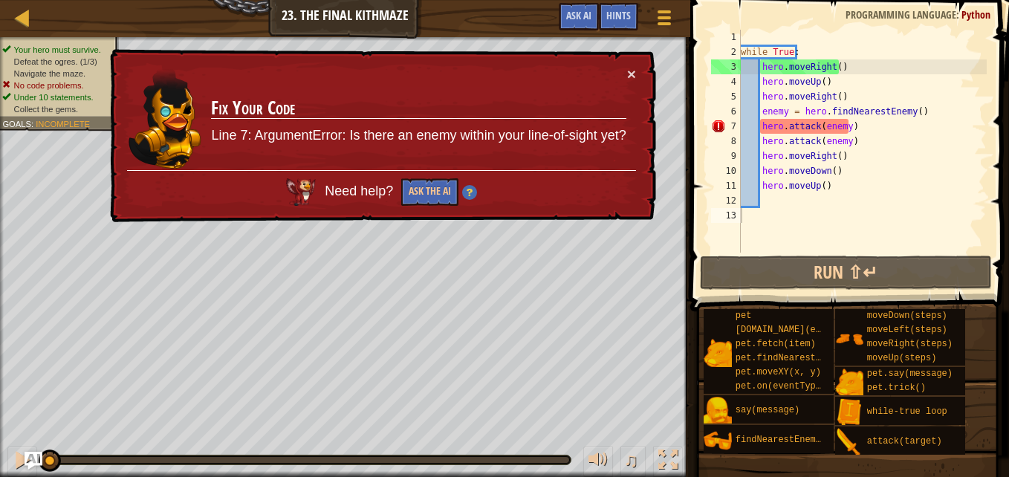
click at [640, 72] on div "× Fix Your Code Line 7: ArgumentError: Is there an enemy within your line-of-si…" at bounding box center [381, 136] width 549 height 174
click at [627, 69] on button "×" at bounding box center [631, 74] width 9 height 16
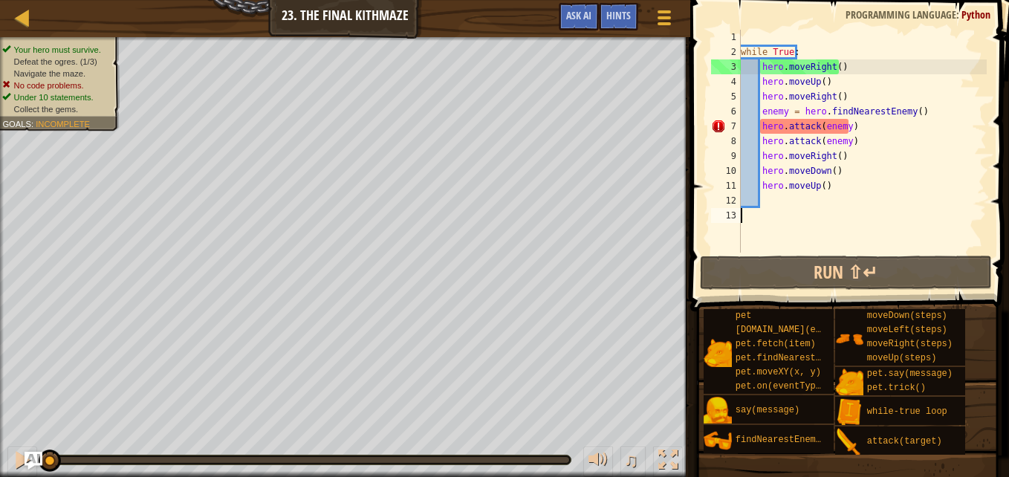
click at [841, 194] on div "while True : hero . moveRight ( ) hero . moveUp ( ) hero . moveRight ( ) enemy …" at bounding box center [862, 156] width 249 height 253
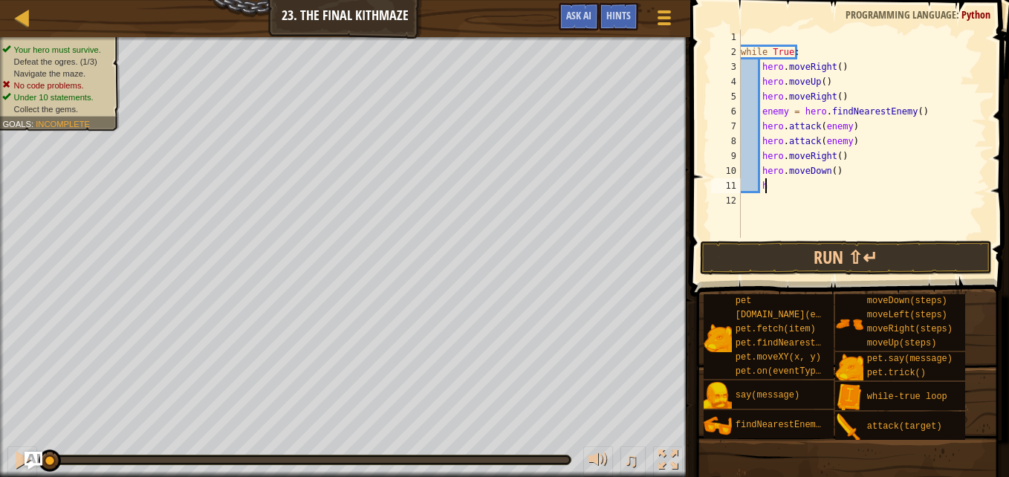
type textarea "h"
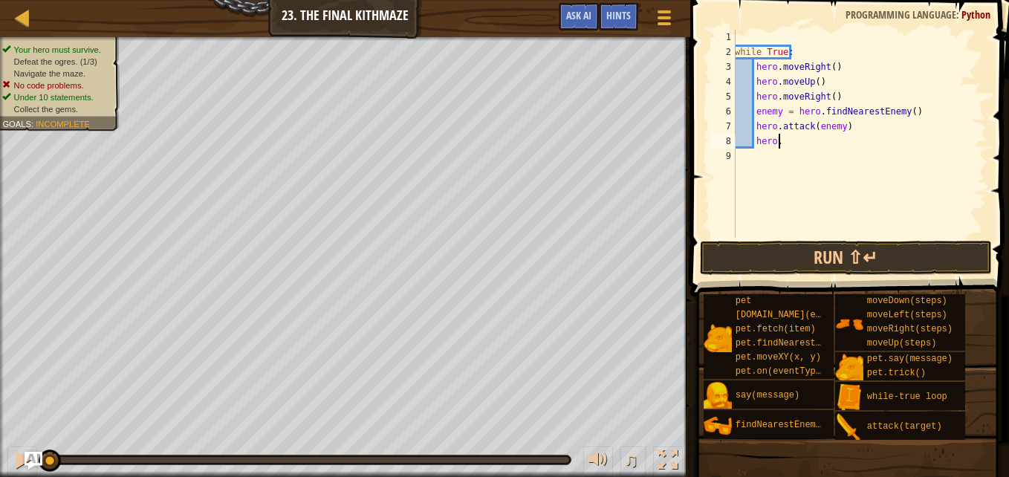
type textarea "h"
type textarea "e"
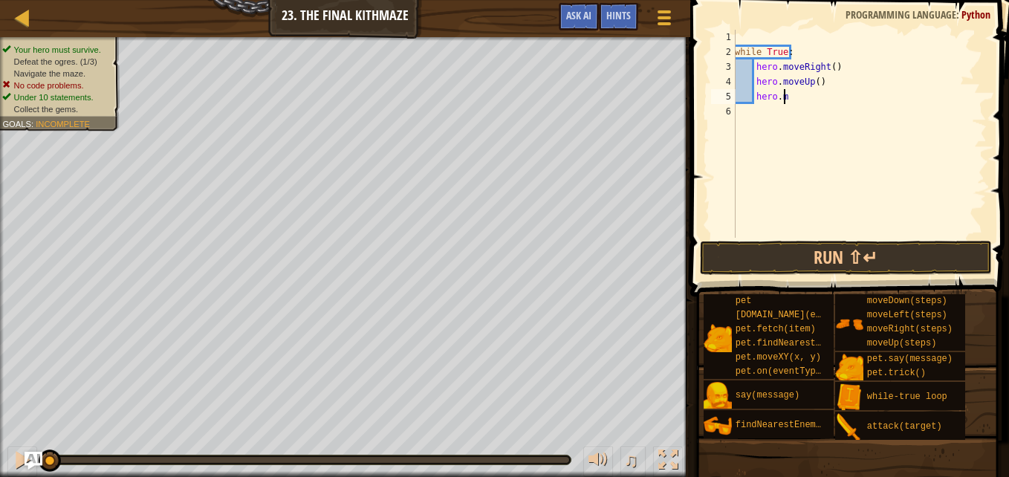
type textarea "h"
type textarea "w"
click at [757, 35] on div at bounding box center [859, 149] width 255 height 238
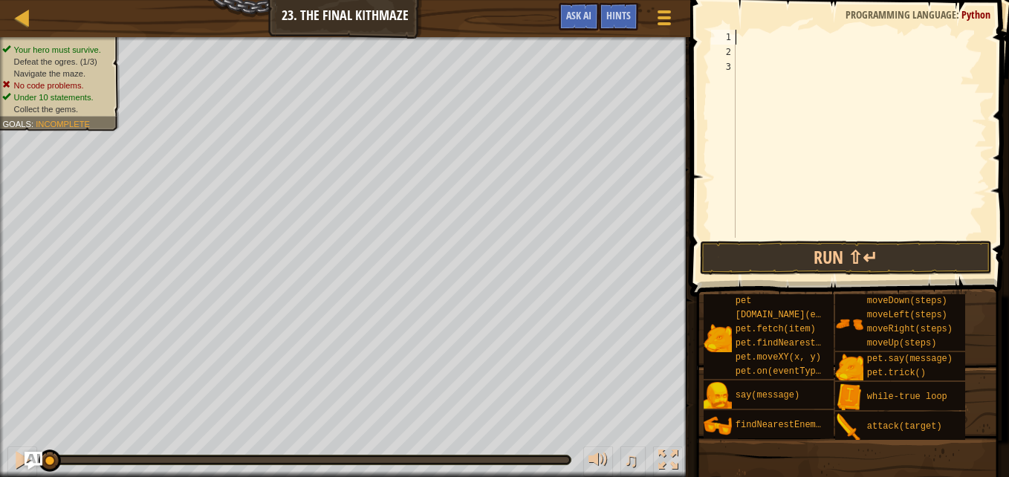
scroll to position [7, 0]
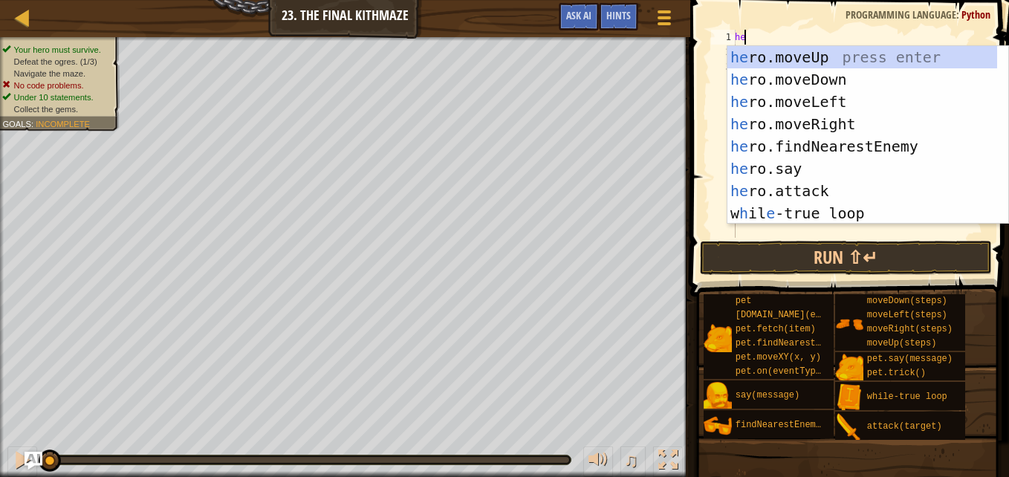
type textarea "her"
click at [806, 117] on div "her o.moveUp press enter her o.moveDown press enter her o.moveLeft press enter …" at bounding box center [862, 157] width 270 height 223
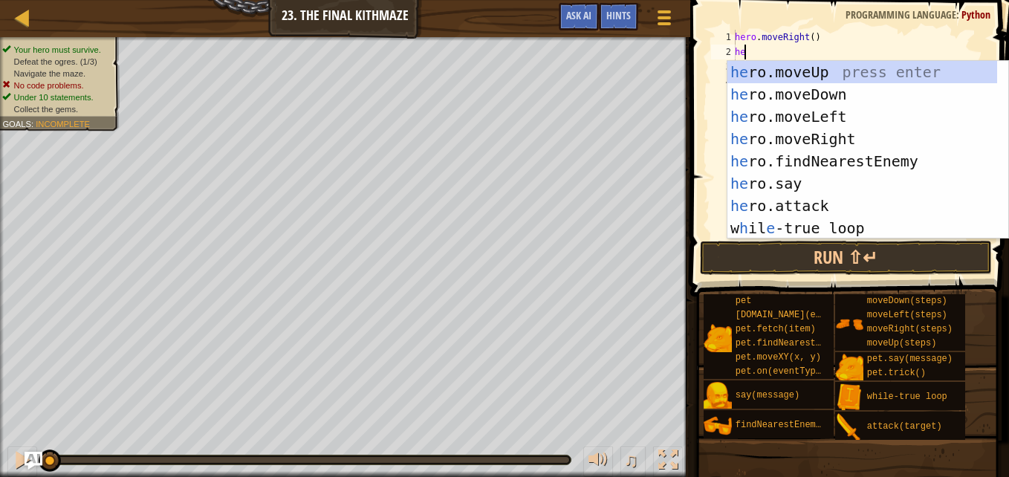
type textarea "her"
click at [812, 68] on div "her o.moveUp press enter her o.moveDown press enter her o.moveLeft press enter …" at bounding box center [862, 172] width 270 height 223
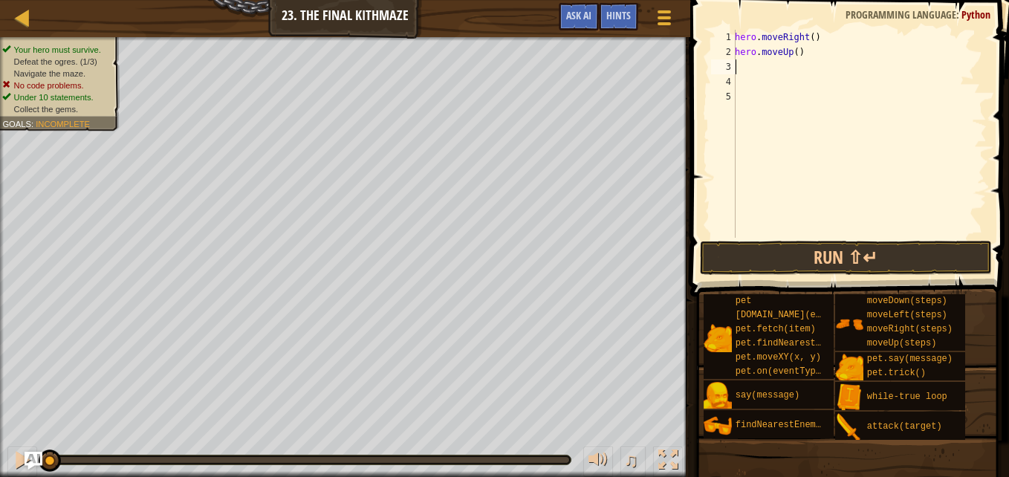
click at [812, 68] on div "hero . moveRight ( ) hero . moveUp ( )" at bounding box center [859, 149] width 255 height 238
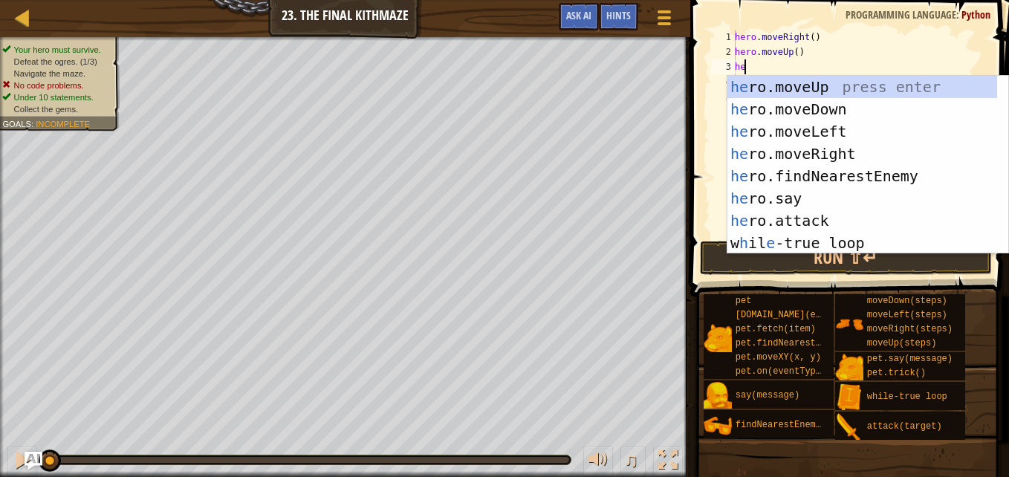
type textarea "her"
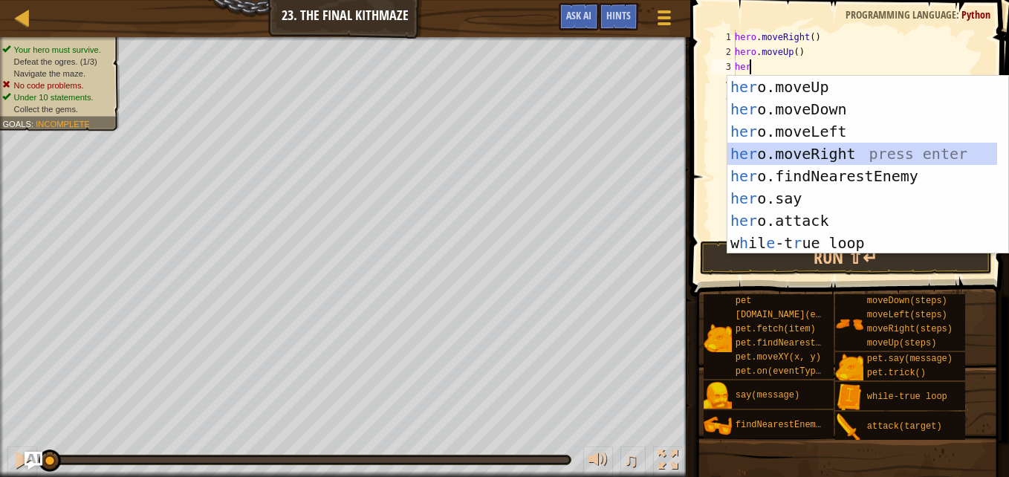
click at [812, 144] on div "her o.moveUp press enter her o.moveDown press enter her o.moveLeft press enter …" at bounding box center [862, 187] width 270 height 223
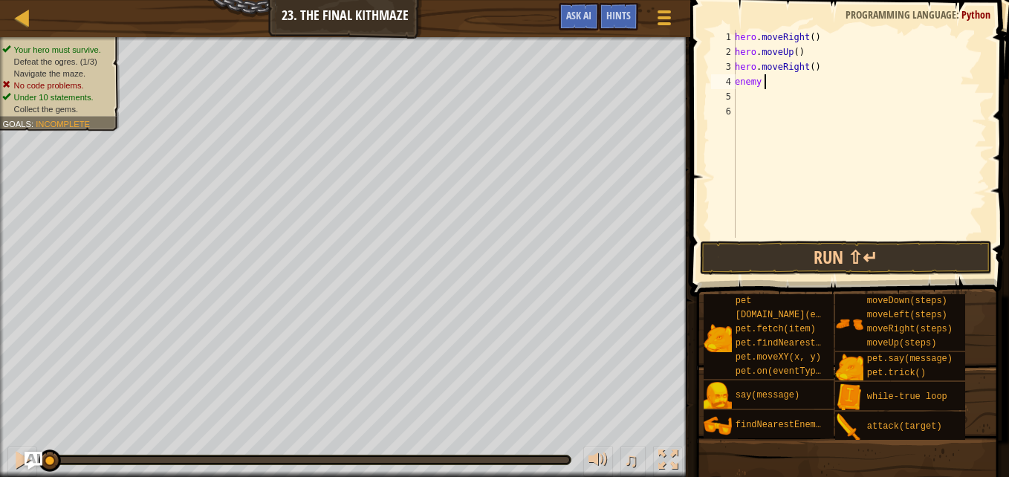
scroll to position [7, 1]
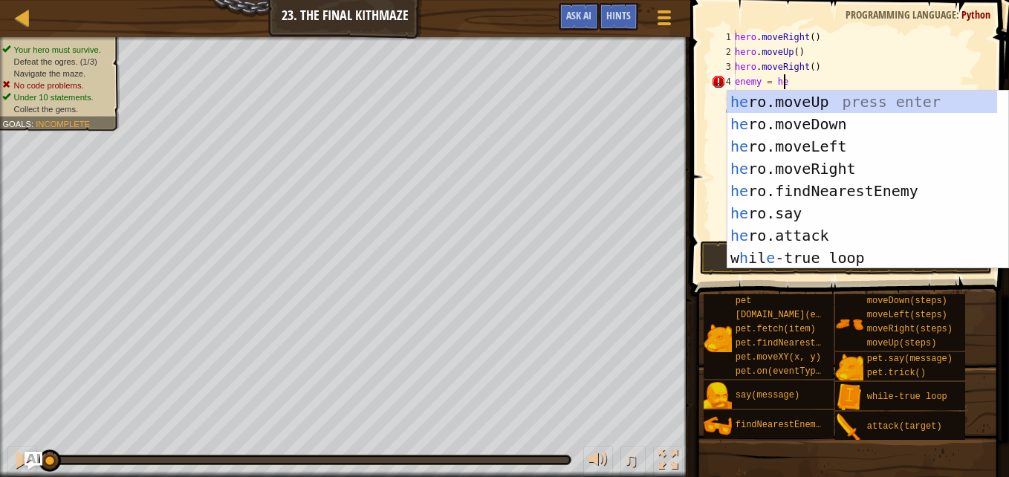
type textarea "enemy = her"
click at [821, 187] on div "her o.moveUp press enter her o.moveDown press enter her o.moveLeft press enter …" at bounding box center [862, 202] width 270 height 223
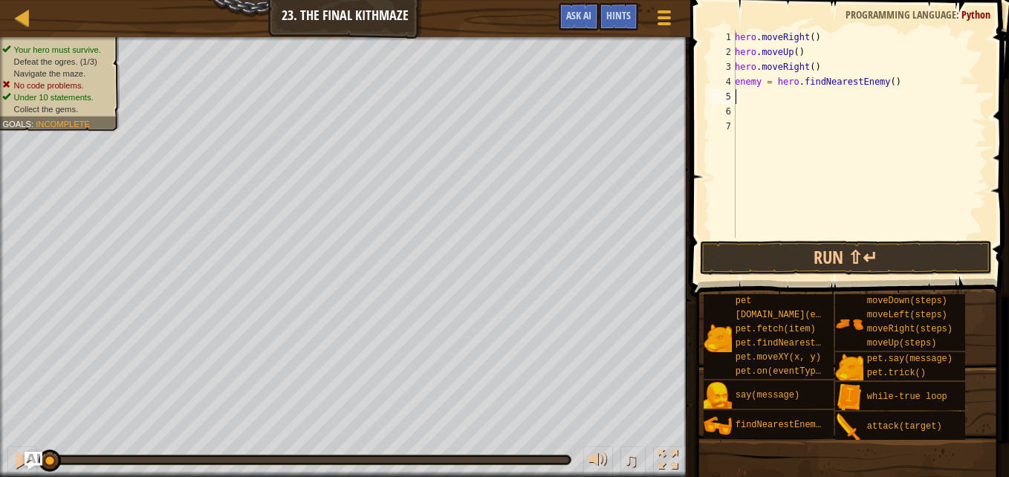
scroll to position [7, 0]
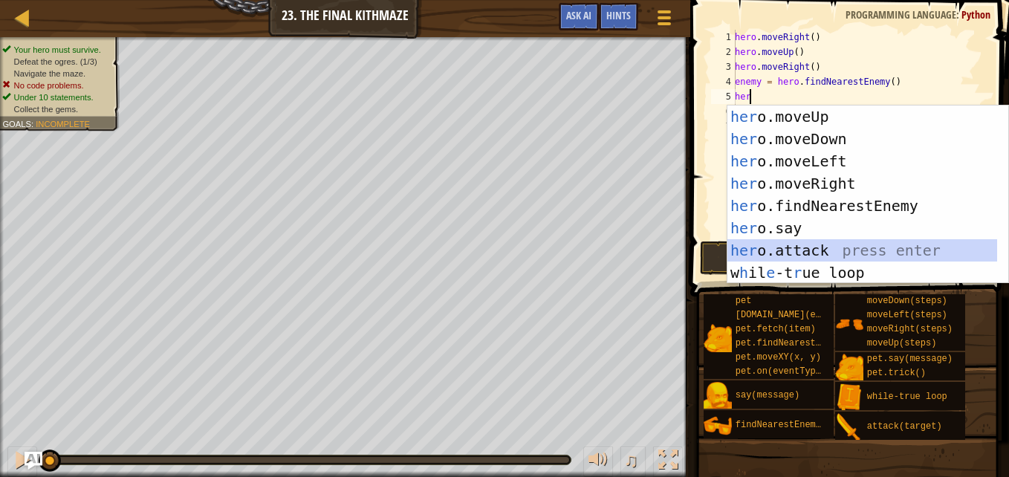
click at [806, 250] on div "her o.moveUp press enter her o.moveDown press enter her o.moveLeft press enter …" at bounding box center [862, 217] width 270 height 223
type textarea "hero.attack(enemy)"
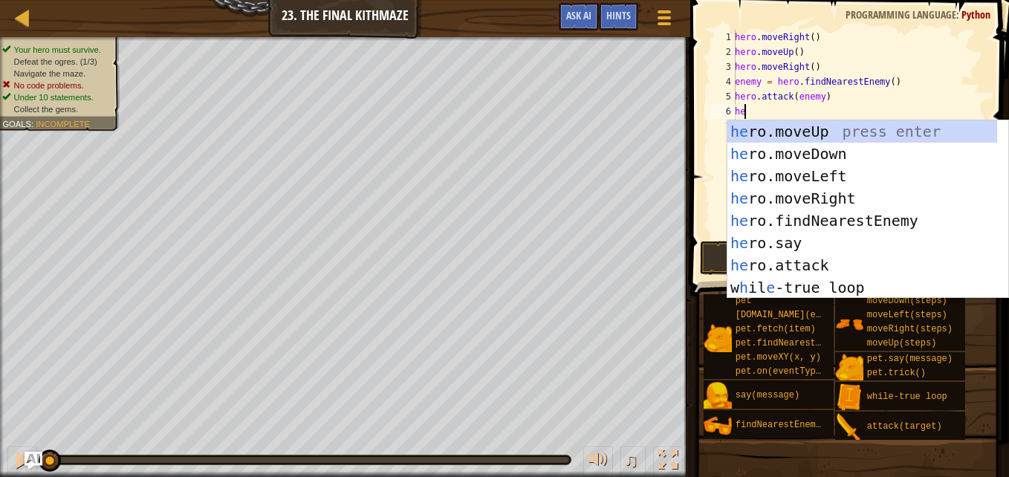
type textarea "her"
click at [806, 149] on div "her o.moveUp press enter her o.moveDown press enter her o.moveLeft press enter …" at bounding box center [862, 231] width 270 height 223
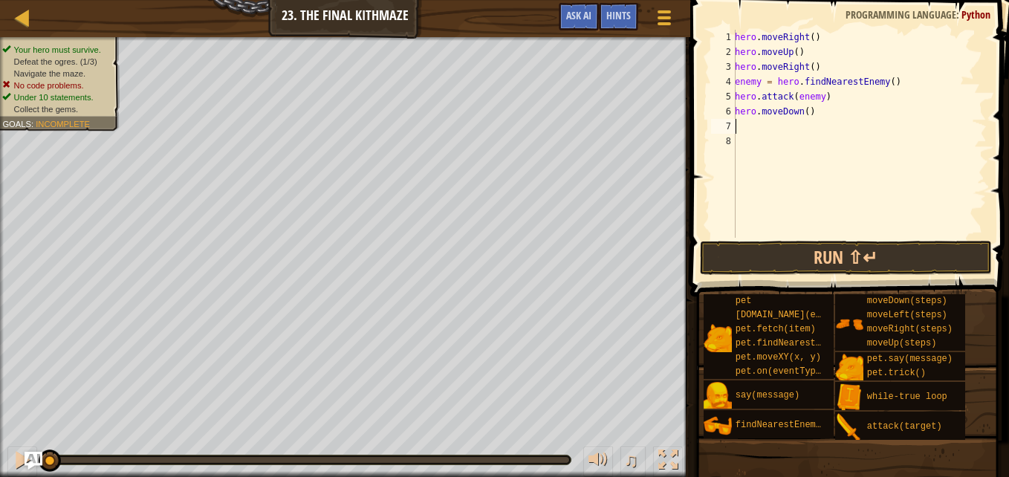
click at [802, 109] on div "hero . moveRight ( ) hero . moveUp ( ) hero . moveRight ( ) enemy = hero . find…" at bounding box center [859, 149] width 255 height 238
type textarea "hero.moveDown(2)"
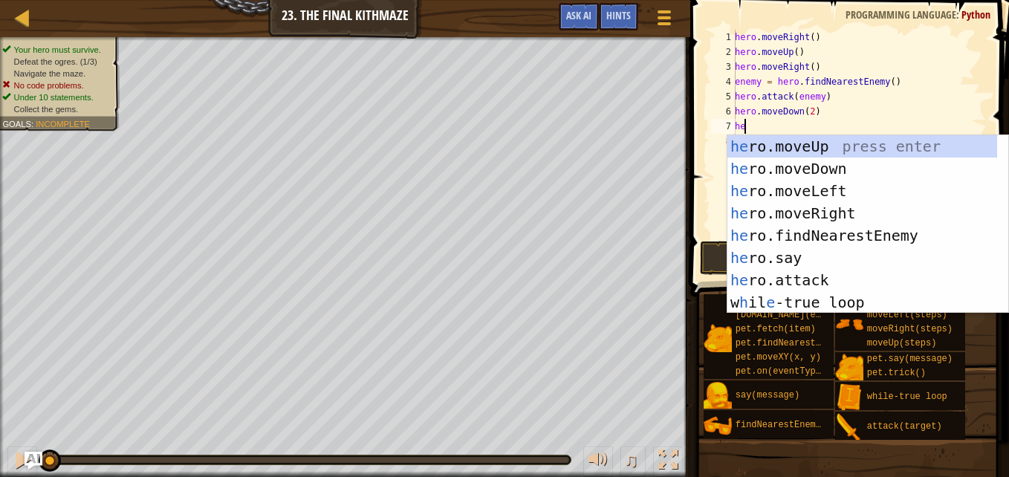
type textarea "her"
click at [808, 142] on div "her o.moveUp press enter her o.moveDown press enter her o.moveLeft press enter …" at bounding box center [862, 246] width 270 height 223
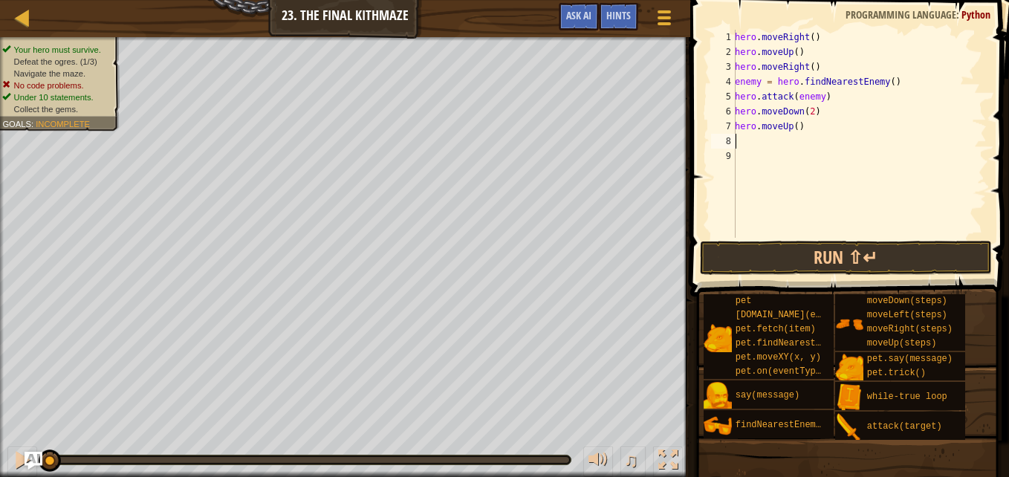
click at [734, 36] on div "1" at bounding box center [723, 37] width 25 height 15
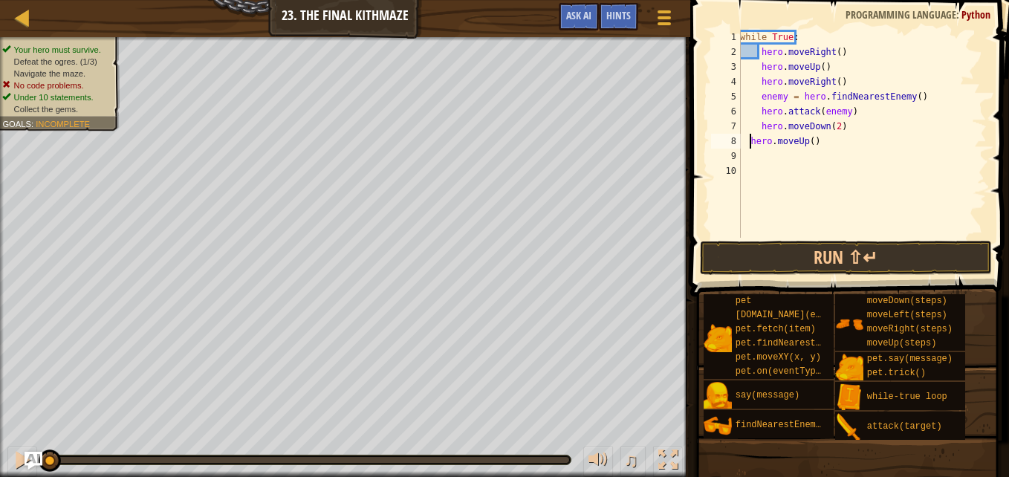
type textarea "hero.moveUp()"
click at [873, 156] on div "while True : hero . moveRight ( ) hero . moveUp ( ) hero . moveRight ( ) enemy …" at bounding box center [862, 149] width 250 height 238
click at [849, 112] on div "while True : hero . moveRight ( ) hero . moveUp ( ) hero . moveRight ( ) enemy …" at bounding box center [862, 149] width 250 height 238
type textarea "hero.attack(enemy)"
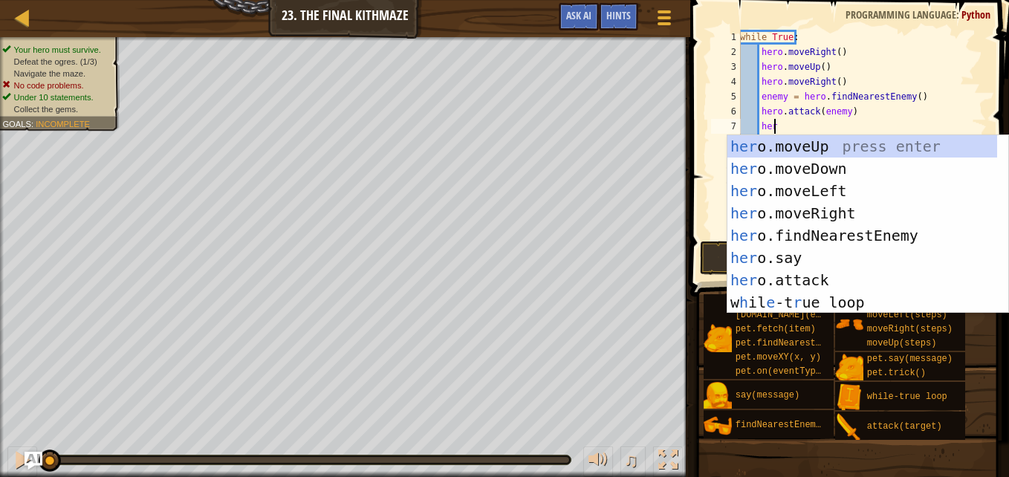
scroll to position [7, 2]
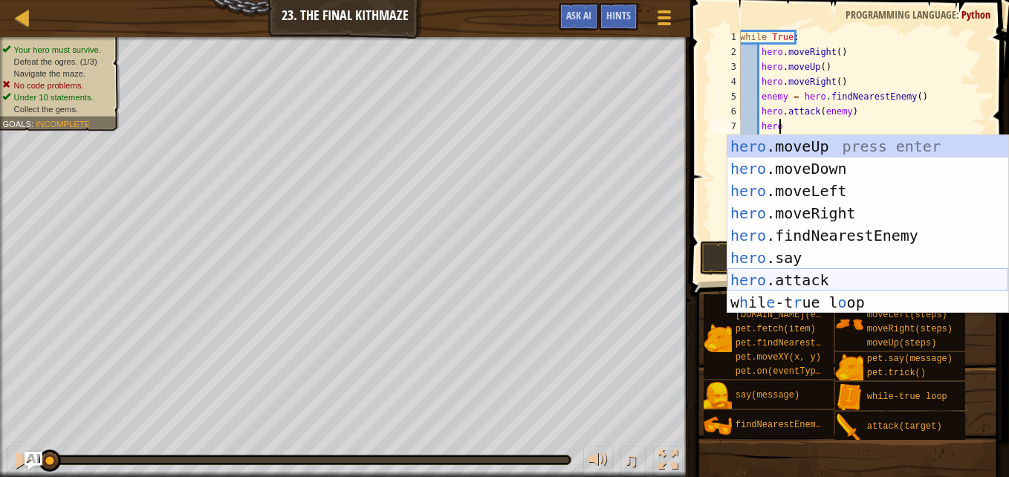
click at [823, 276] on div "hero .moveUp press enter hero .moveDown press enter hero .moveLeft press enter …" at bounding box center [867, 246] width 281 height 223
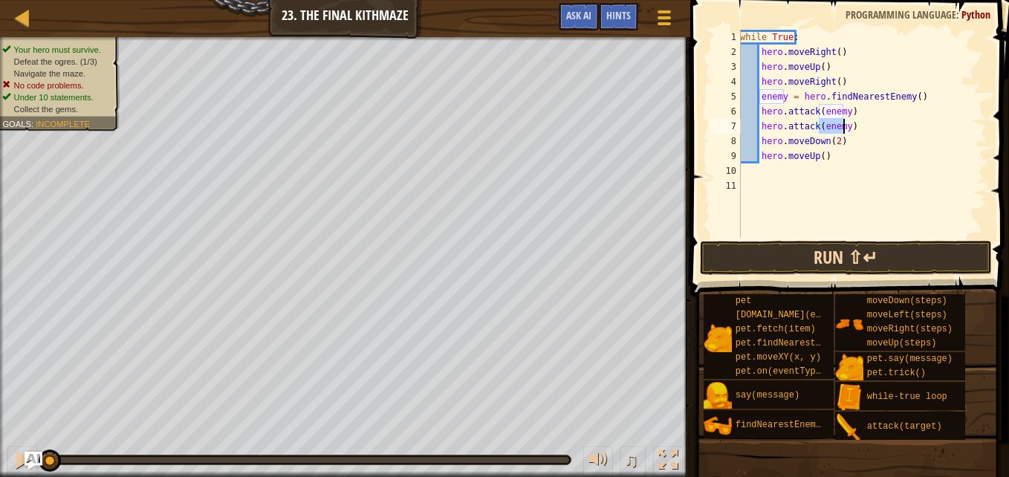
type textarea "hero.attack(enemy)"
click at [846, 256] on button "Run ⇧↵" at bounding box center [846, 258] width 292 height 34
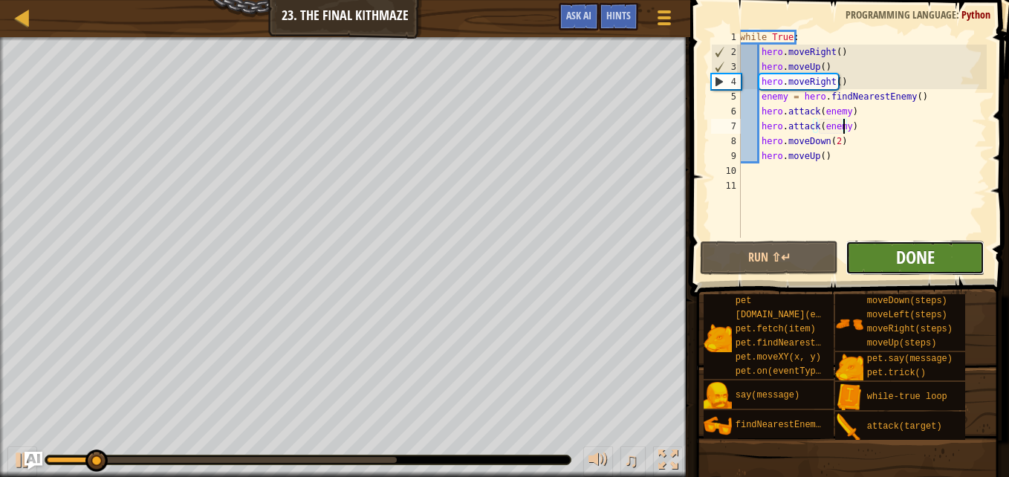
click at [932, 261] on span "Done" at bounding box center [915, 257] width 39 height 24
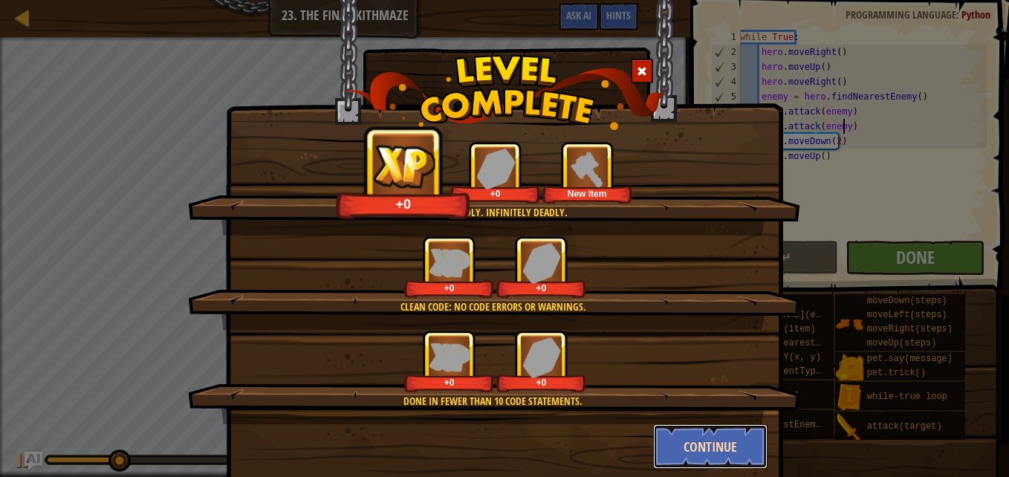
click at [724, 464] on button "Continue" at bounding box center [710, 446] width 115 height 45
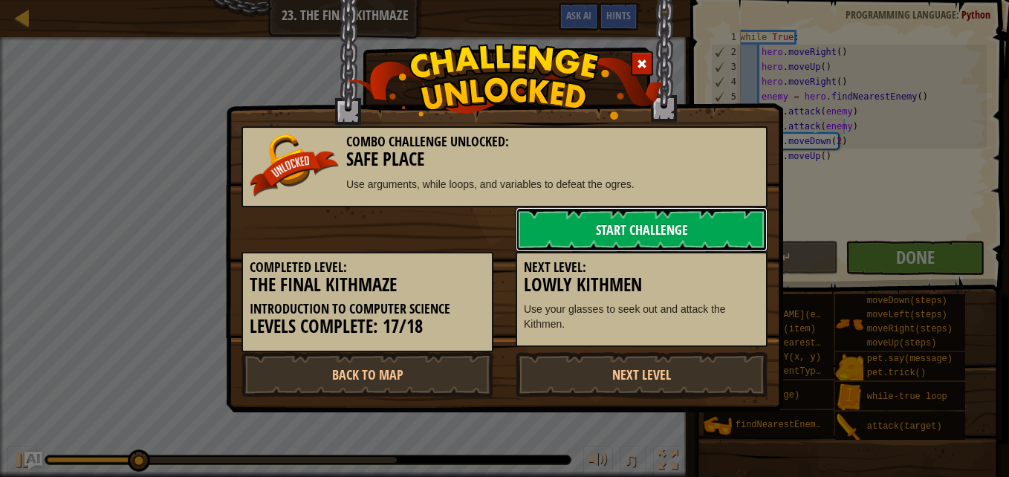
click at [737, 233] on link "Start Challenge" at bounding box center [642, 229] width 252 height 45
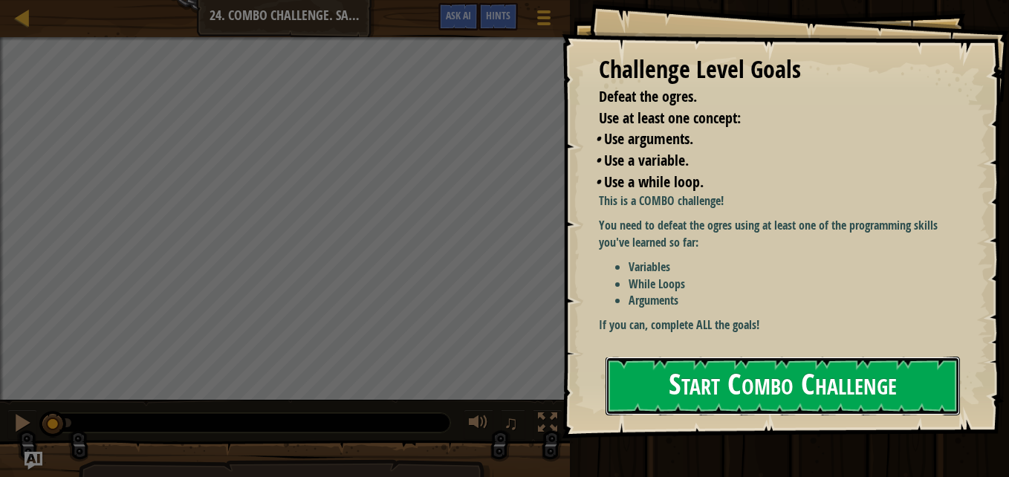
click at [776, 398] on button "Start Combo Challenge" at bounding box center [783, 386] width 354 height 59
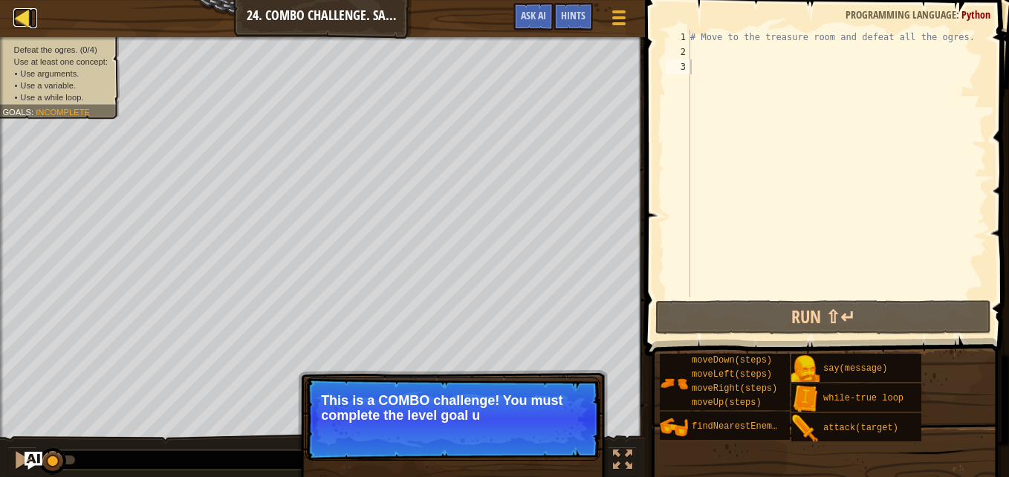
click at [20, 16] on div at bounding box center [22, 17] width 19 height 19
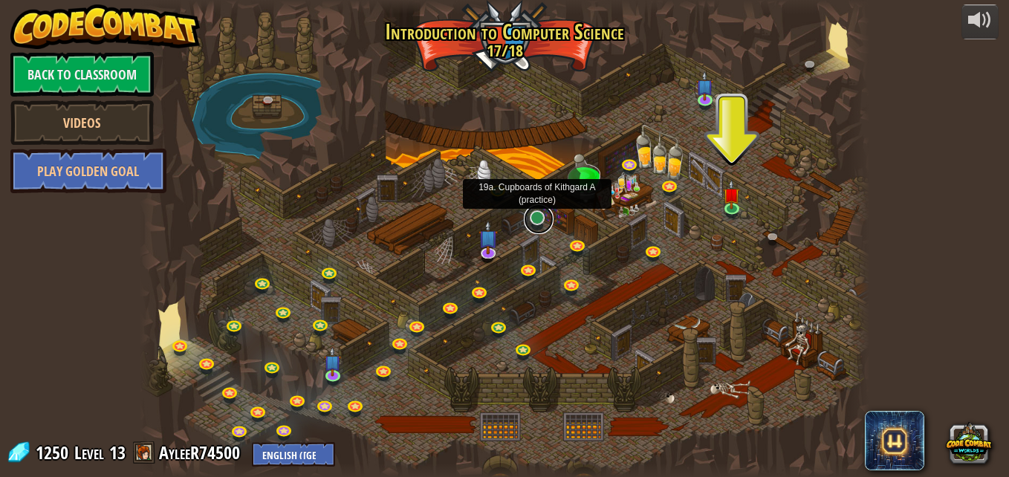
click at [534, 216] on link at bounding box center [539, 219] width 30 height 30
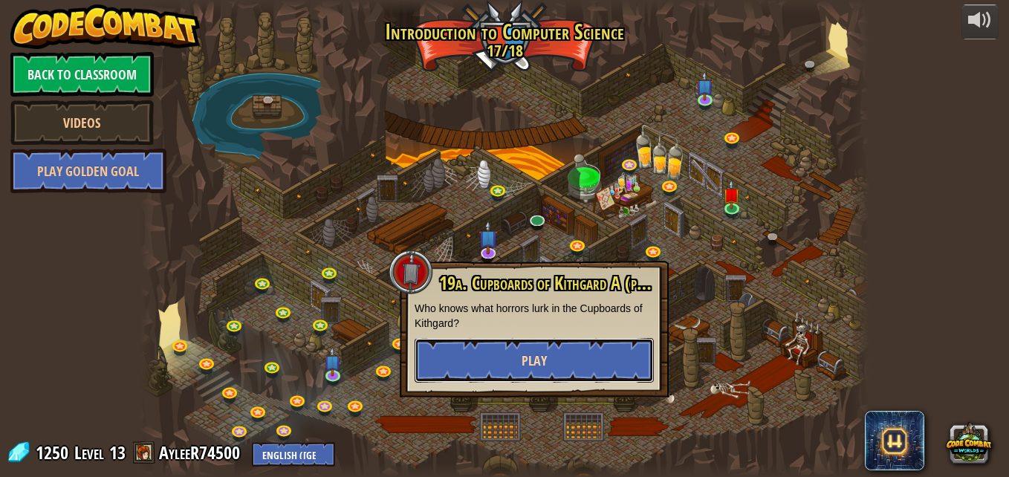
click at [481, 358] on button "Play" at bounding box center [534, 360] width 239 height 45
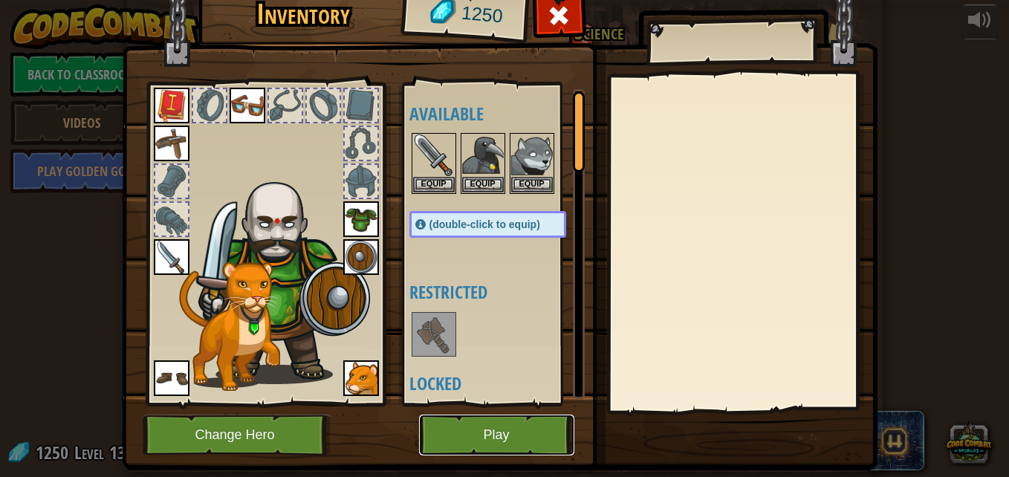
click at [468, 435] on button "Play" at bounding box center [496, 435] width 155 height 41
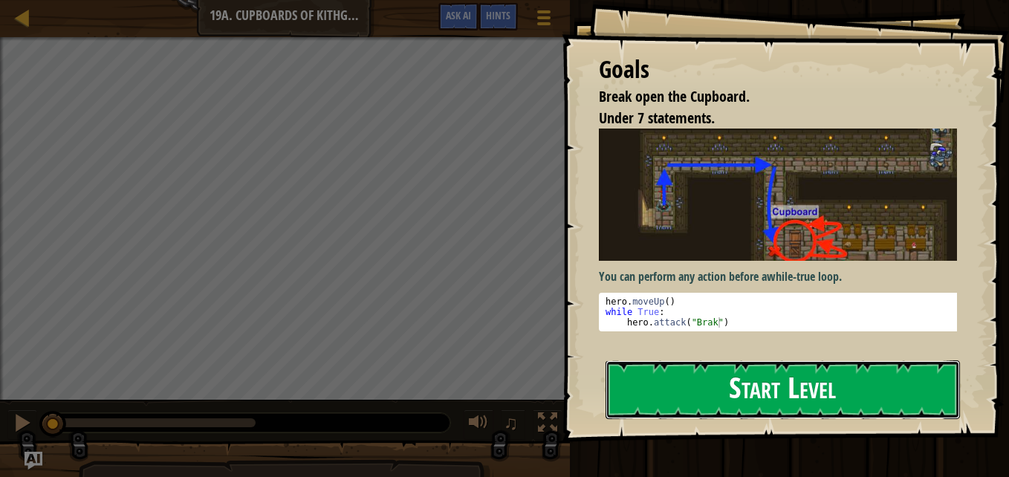
click at [657, 403] on button "Start Level" at bounding box center [783, 389] width 354 height 59
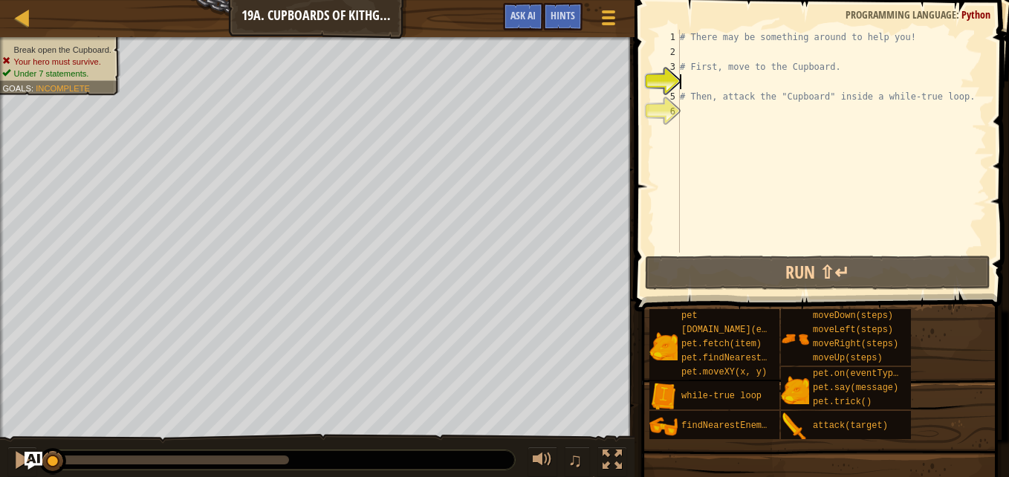
scroll to position [7, 0]
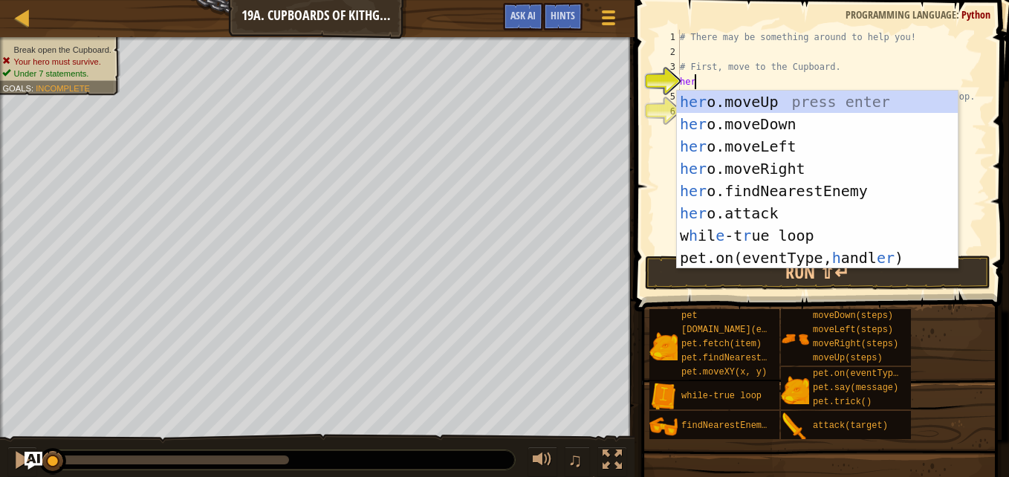
type textarea "hero"
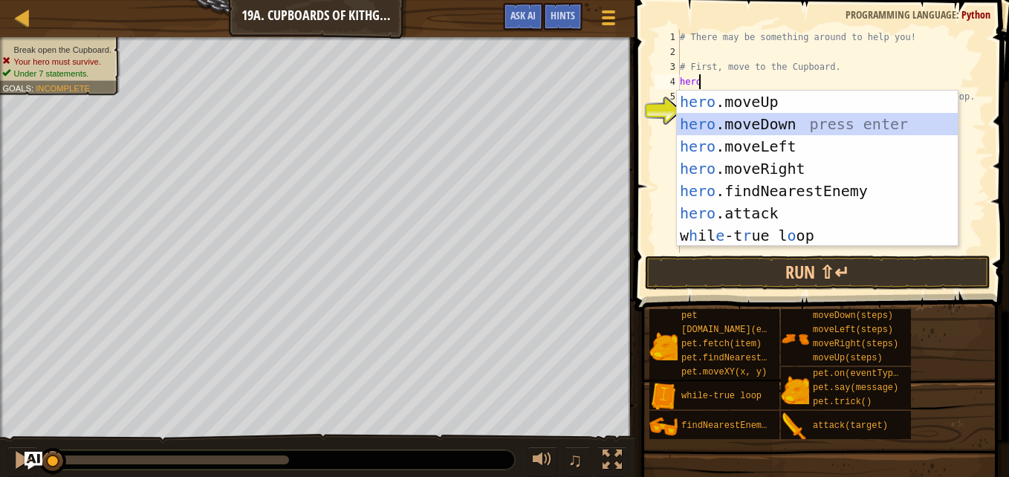
click at [745, 123] on div "hero .moveUp press enter hero .moveDown press enter hero .moveLeft press enter …" at bounding box center [817, 191] width 281 height 201
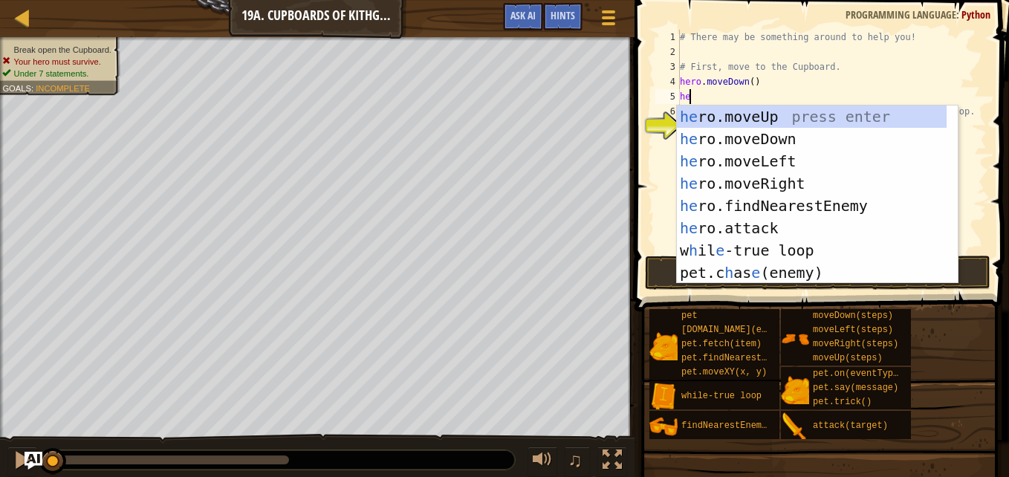
type textarea "hero"
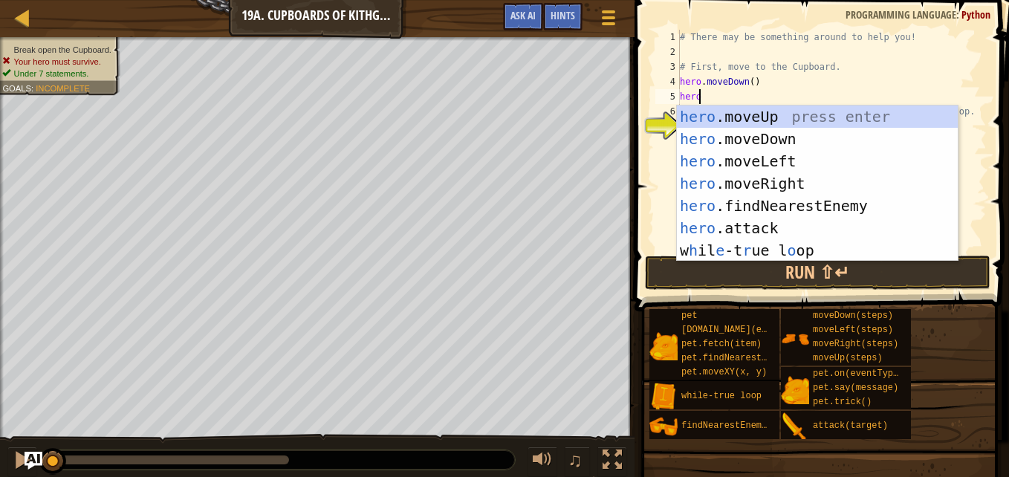
scroll to position [7, 1]
click at [757, 183] on div "hero .moveUp press enter hero .moveDown press enter hero .moveLeft press enter …" at bounding box center [817, 206] width 281 height 201
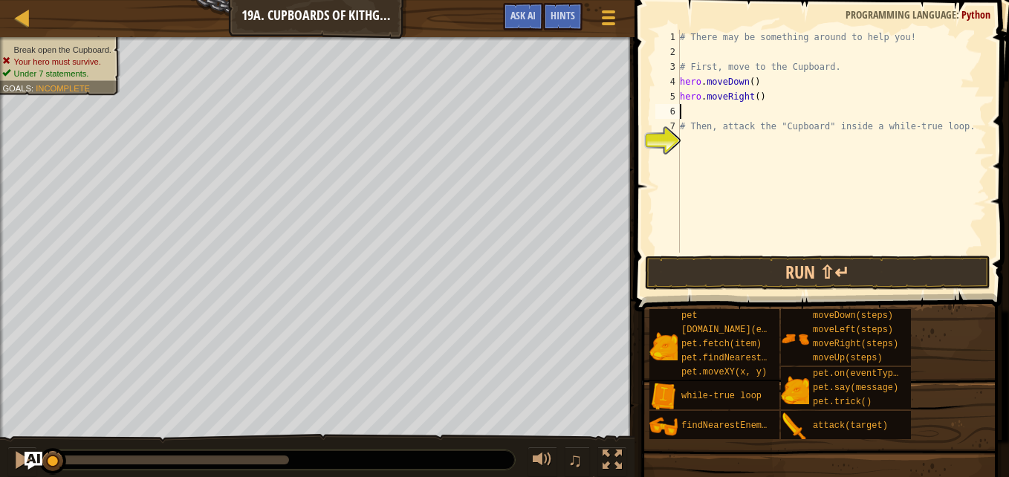
type textarea "2"
click at [753, 96] on div "# There may be something around to help you! # First, move to the Cupboard. her…" at bounding box center [832, 156] width 310 height 253
type textarea "hero.moveRight(2)"
click at [692, 108] on div "# There may be something around to help you! # First, move to the Cupboard. her…" at bounding box center [832, 156] width 310 height 253
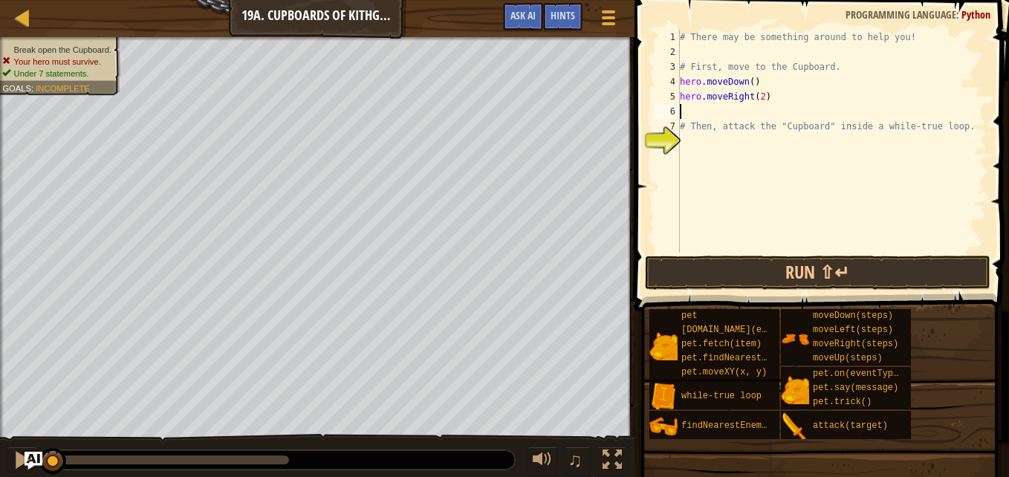
scroll to position [7, 0]
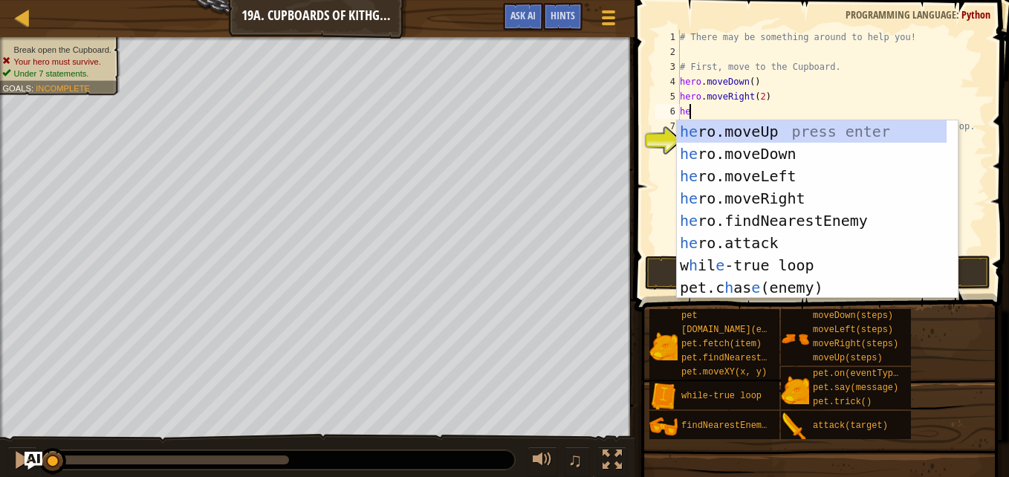
type textarea "her"
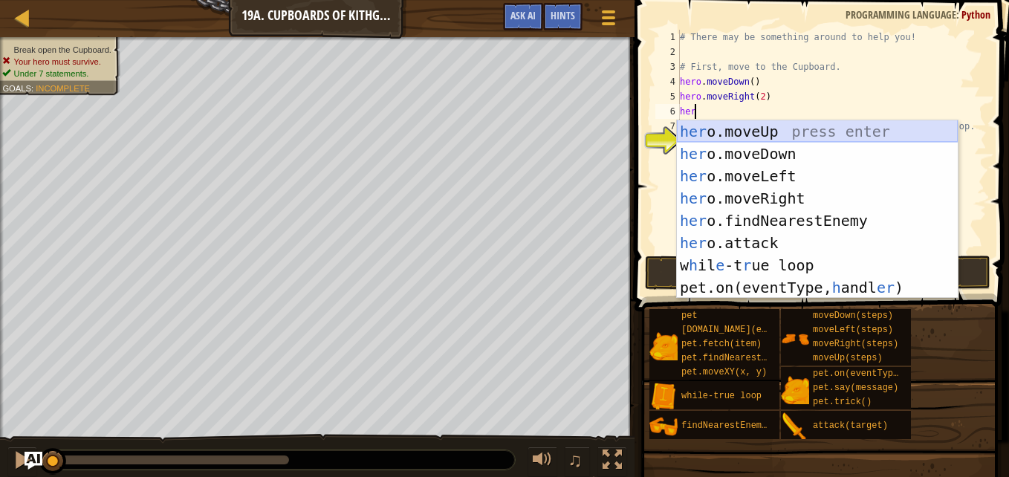
click at [721, 129] on div "her o.moveUp press enter her o.moveDown press enter her o.moveLeft press enter …" at bounding box center [817, 231] width 281 height 223
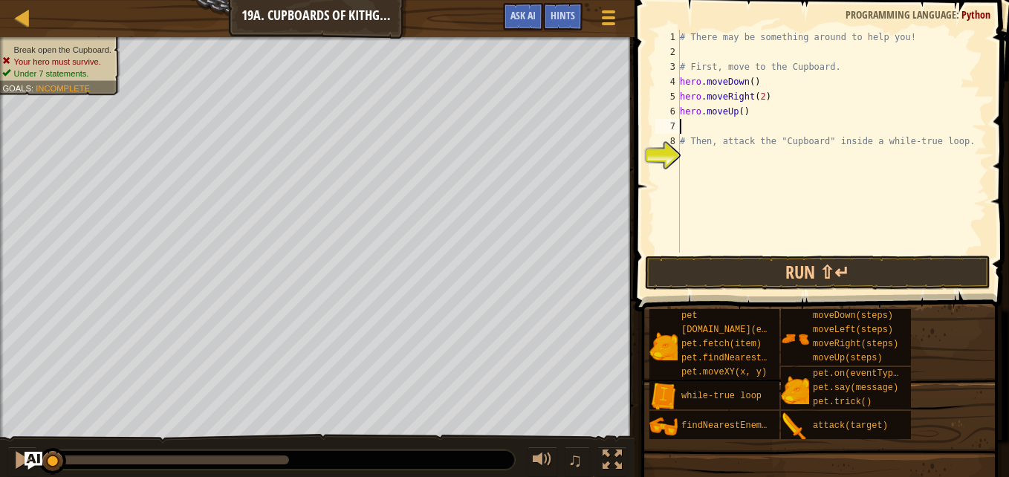
click at [738, 109] on div "# There may be something around to help you! # First, move to the Cupboard. her…" at bounding box center [832, 156] width 310 height 253
type textarea "hero.moveUp(2)"
click at [699, 121] on div "# There may be something around to help you! # First, move to the Cupboard. her…" at bounding box center [832, 156] width 310 height 253
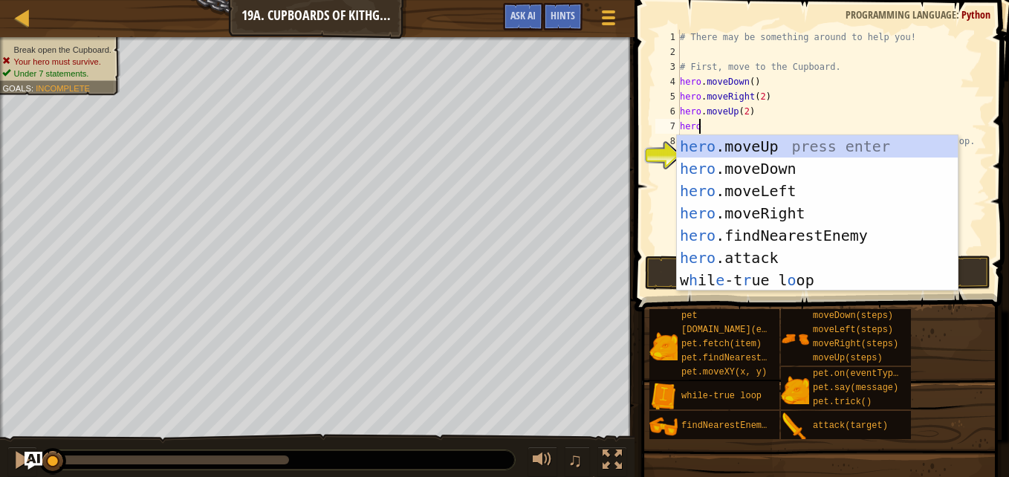
scroll to position [7, 1]
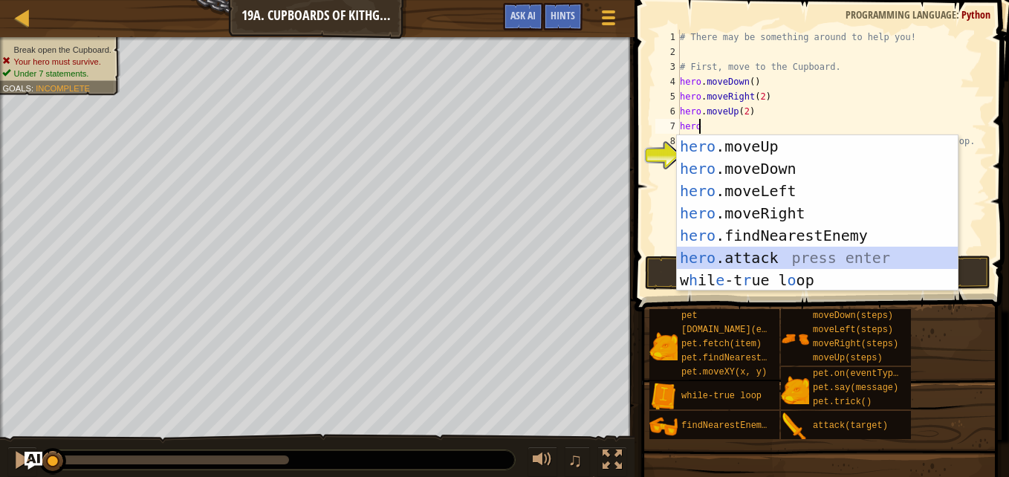
click at [747, 255] on div "hero .moveUp press enter hero .moveDown press enter hero .moveLeft press enter …" at bounding box center [817, 235] width 281 height 201
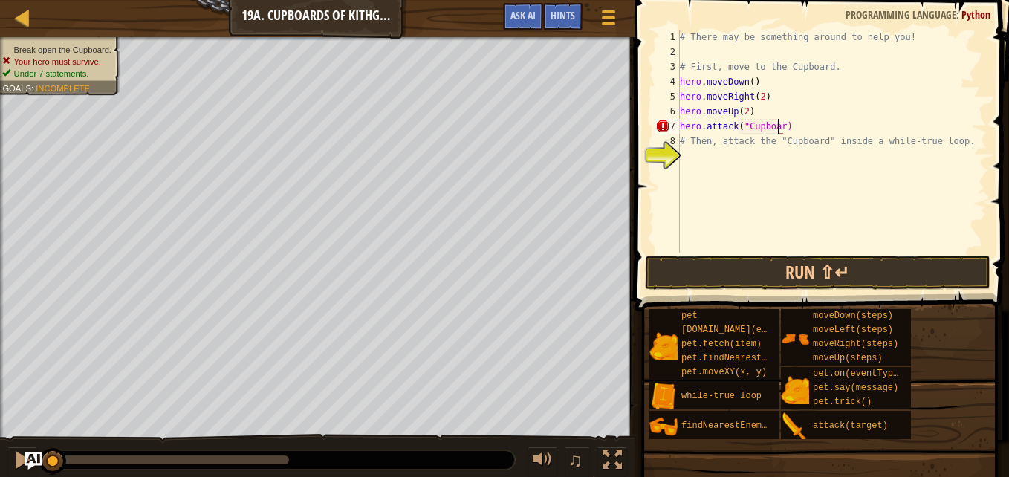
scroll to position [7, 8]
click at [944, 273] on button "Run ⇧↵" at bounding box center [818, 273] width 346 height 34
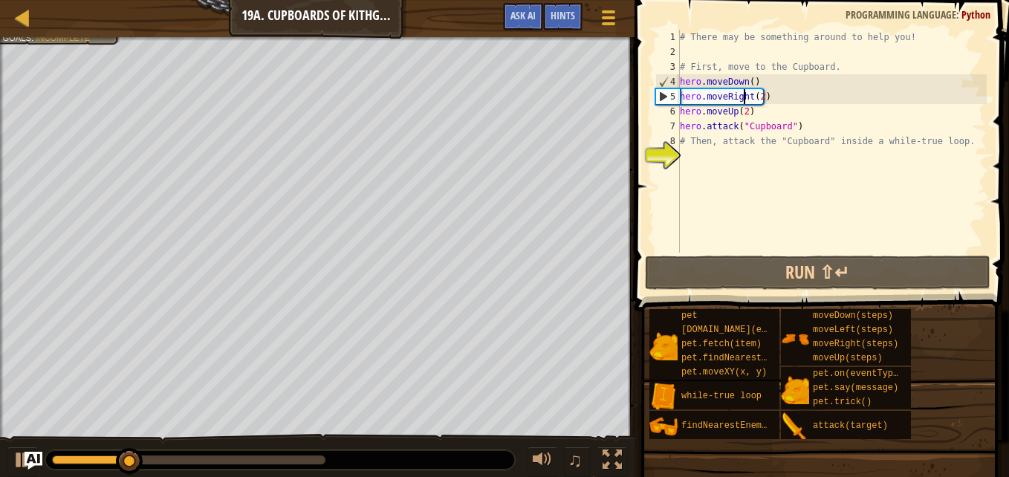
click at [745, 100] on div "# There may be something around to help you! # First, move to the Cupboard. her…" at bounding box center [832, 156] width 310 height 253
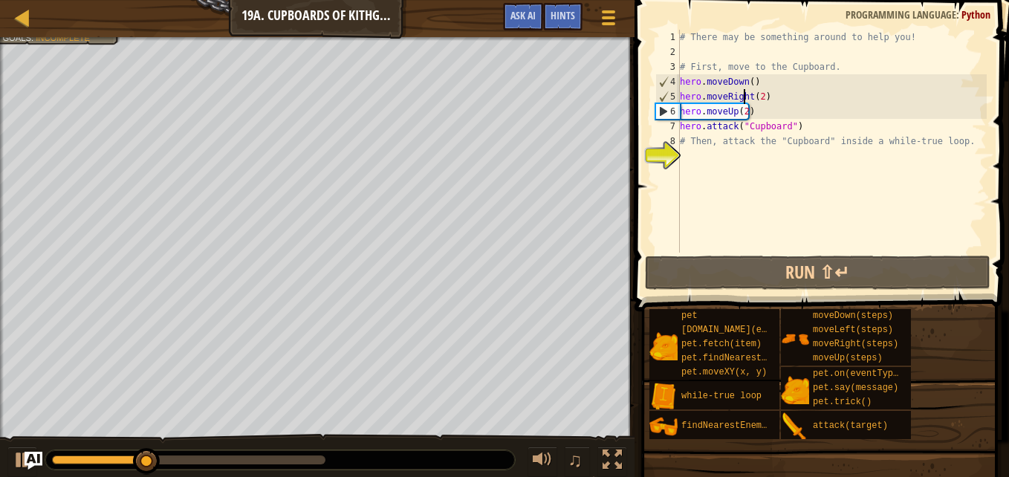
click at [748, 95] on div "# There may be something around to help you! # First, move to the Cupboard. her…" at bounding box center [832, 156] width 310 height 253
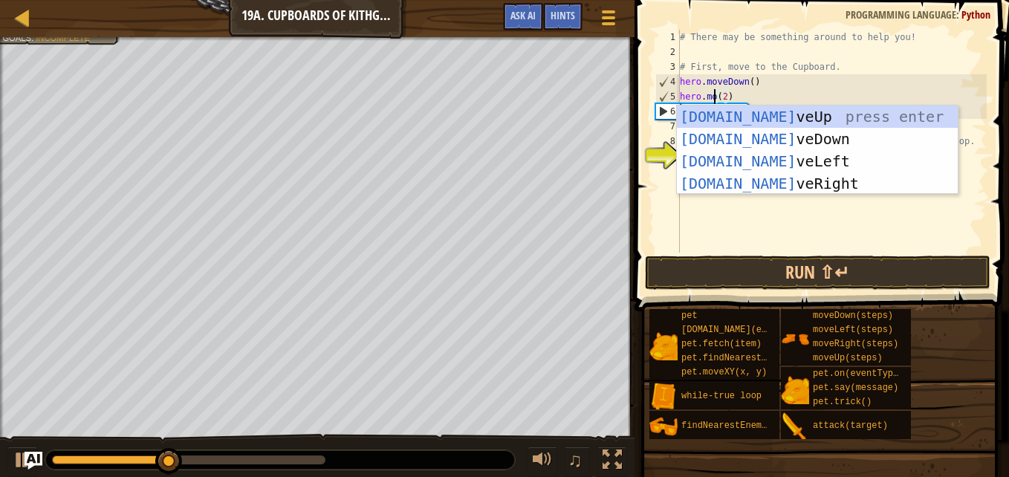
scroll to position [7, 3]
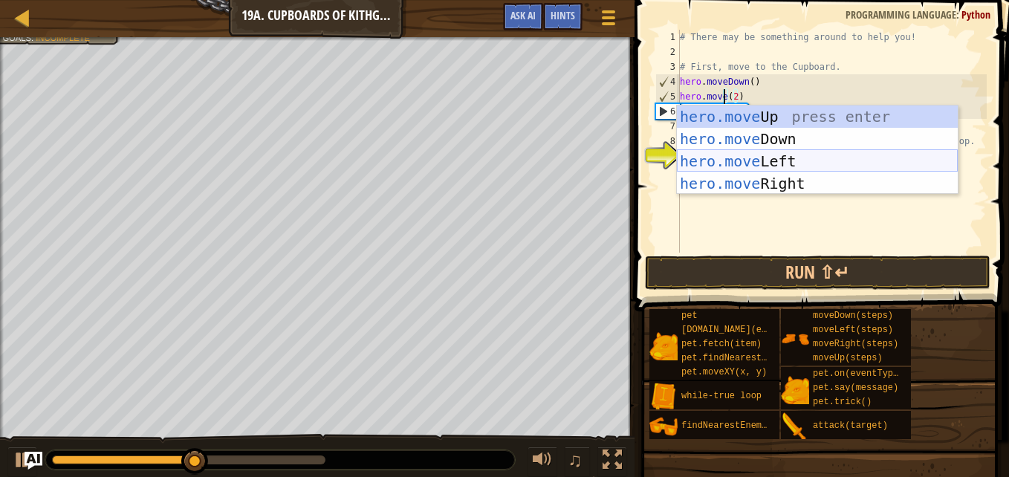
click at [768, 158] on div "hero.move Up press enter hero.move Down press enter hero.move Left press enter …" at bounding box center [817, 173] width 281 height 134
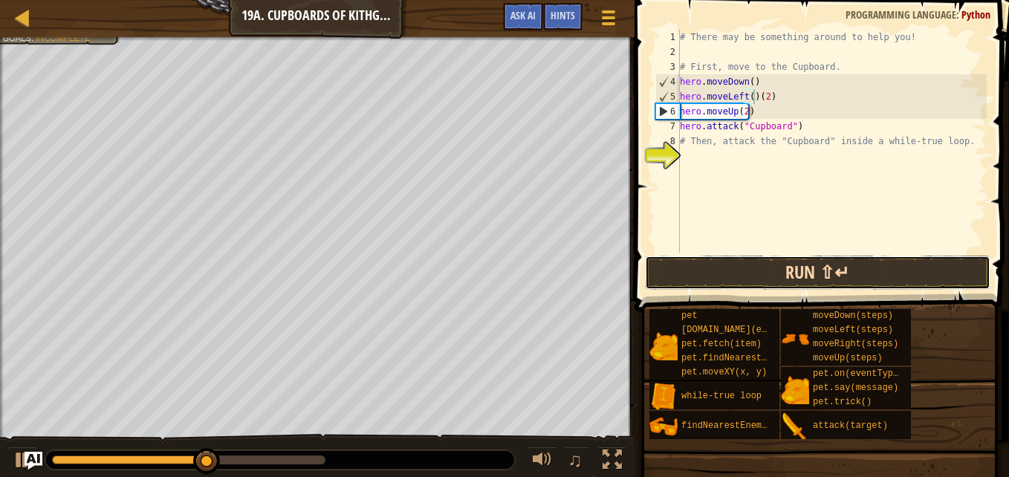
click at [732, 274] on button "Run ⇧↵" at bounding box center [818, 273] width 346 height 34
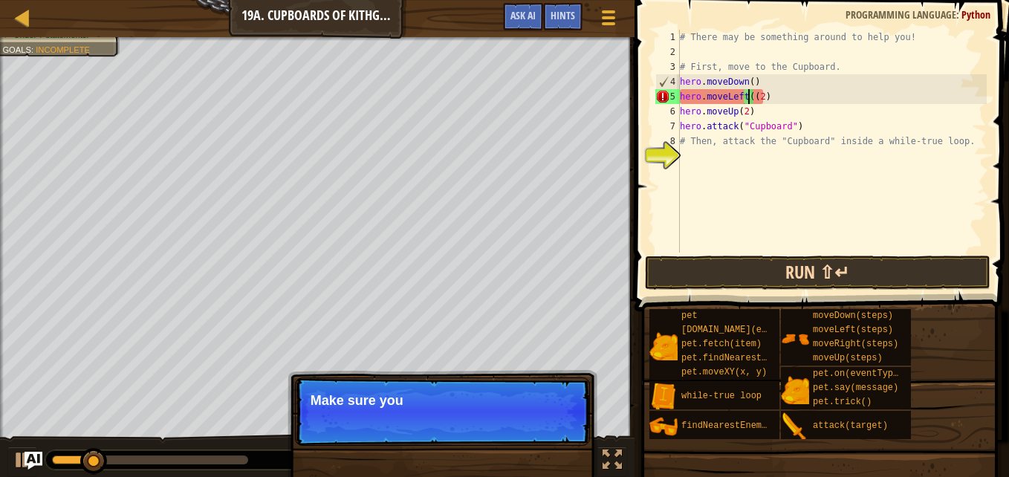
type textarea "hero.moveLeft(2)"
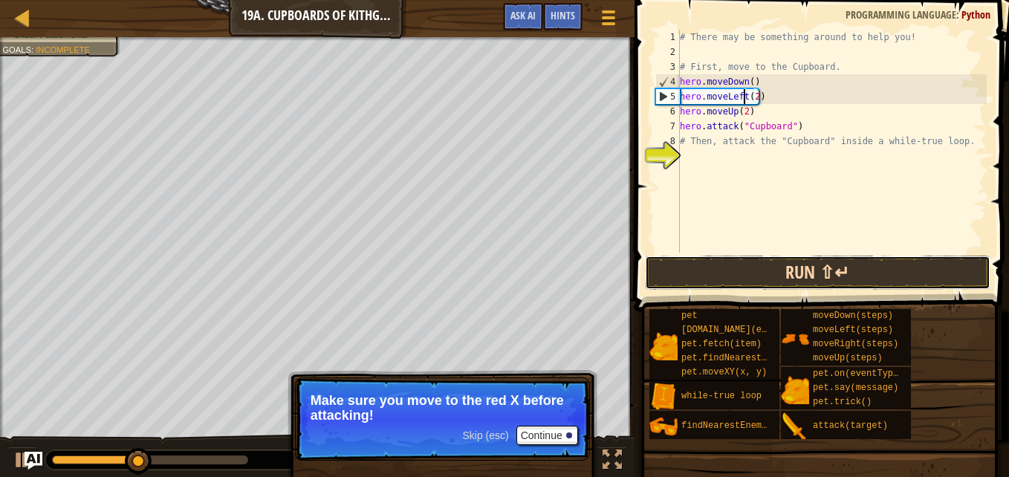
click at [888, 282] on button "Run ⇧↵" at bounding box center [818, 273] width 346 height 34
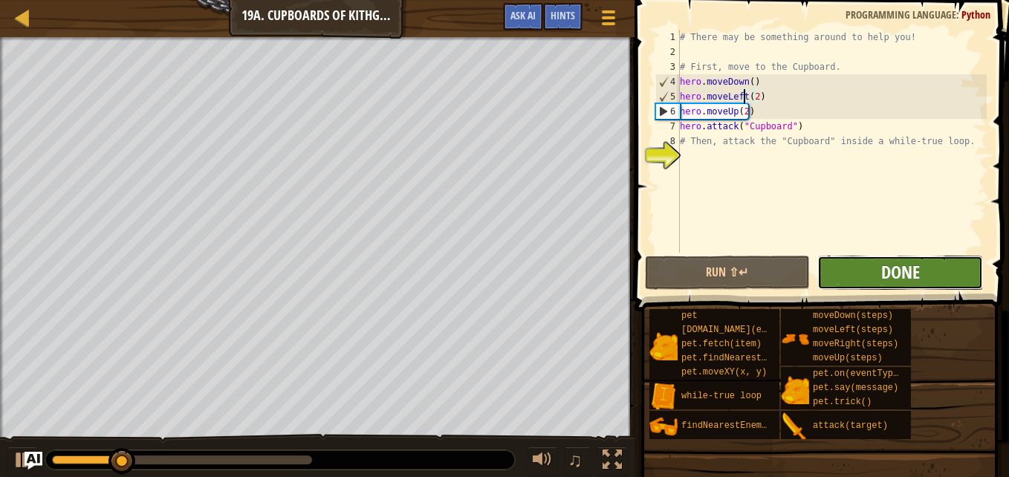
click at [918, 278] on span "Done" at bounding box center [900, 272] width 39 height 24
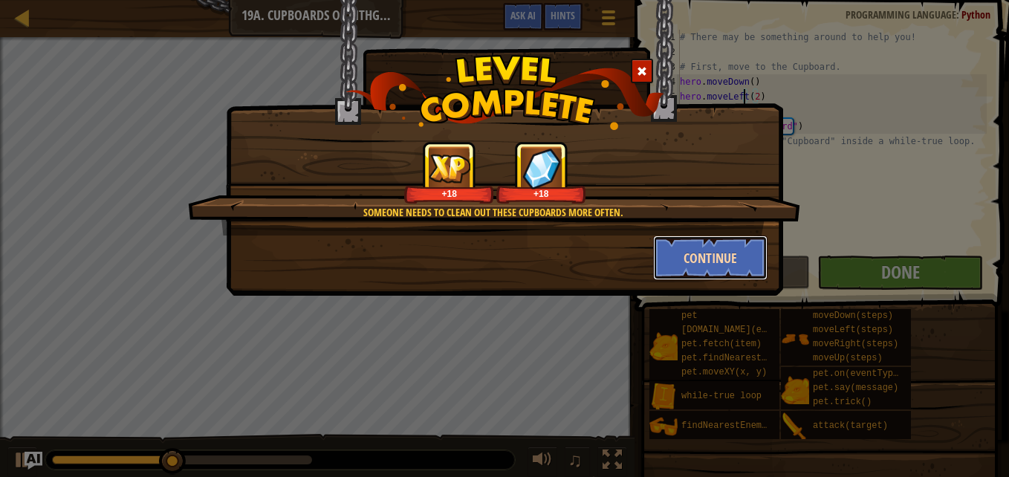
click at [725, 267] on button "Continue" at bounding box center [710, 258] width 115 height 45
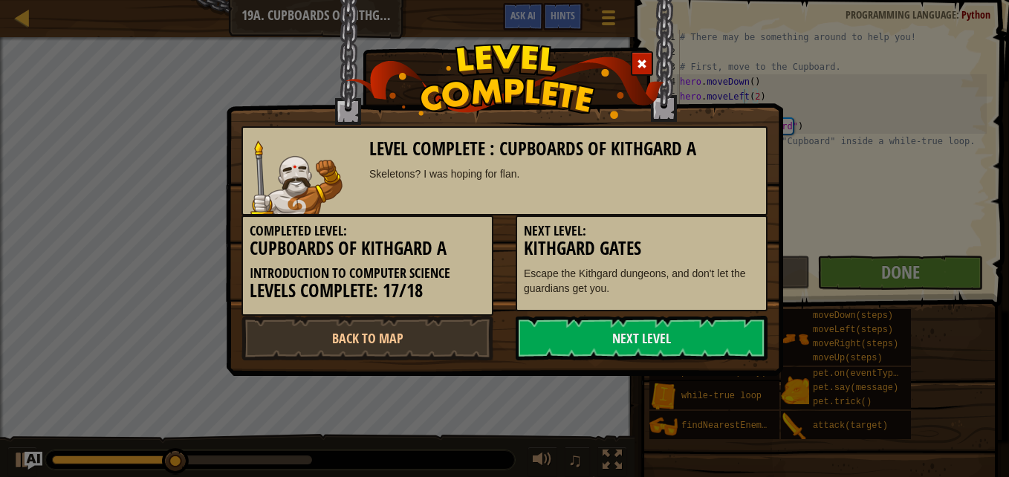
click at [732, 262] on div "Next Level: Kithgard Gates Escape the Kithgard dungeons, and don't let the guar…" at bounding box center [642, 263] width 252 height 96
